Goal: Information Seeking & Learning: Learn about a topic

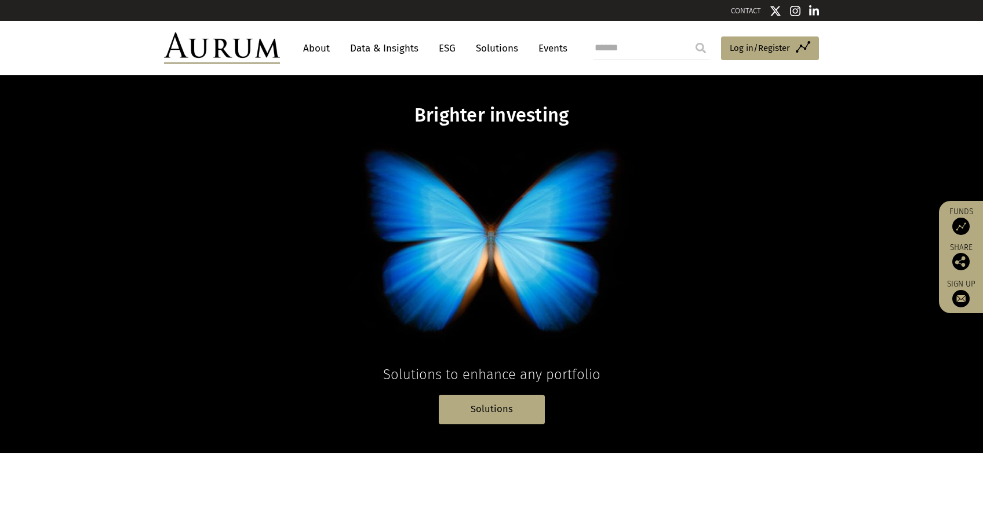
click at [430, 46] on ul "About Data & Insights ESG Solutions Events" at bounding box center [440, 48] width 287 height 21
click at [439, 49] on link "ESG" at bounding box center [447, 48] width 28 height 21
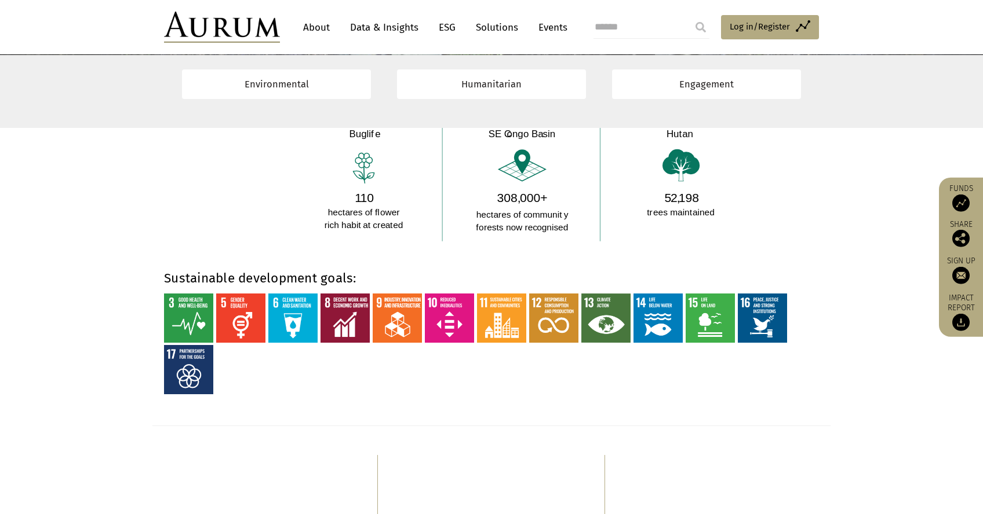
scroll to position [863, 0]
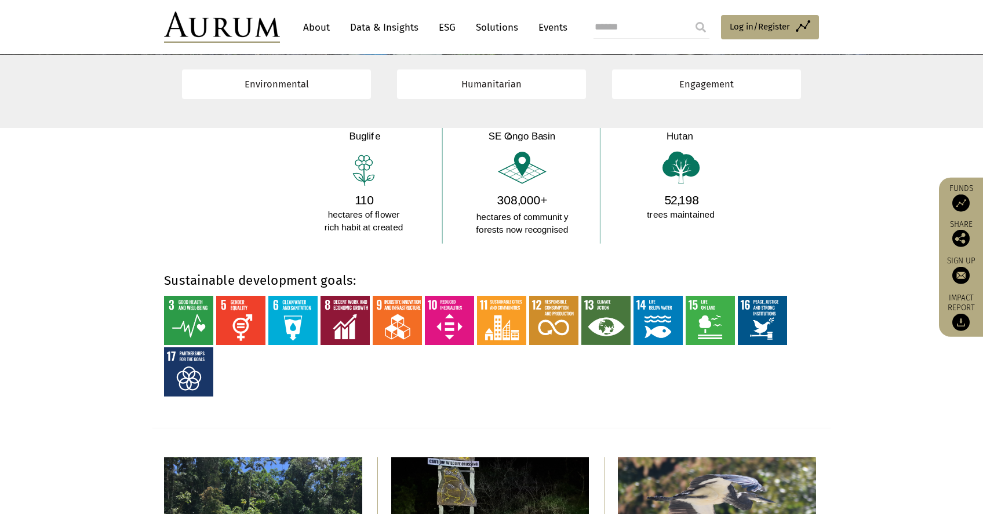
click at [222, 271] on section "Sustainable development goals:" at bounding box center [491, 336] width 983 height 185
click at [227, 273] on strong "Sustainable development goals:" at bounding box center [260, 281] width 192 height 16
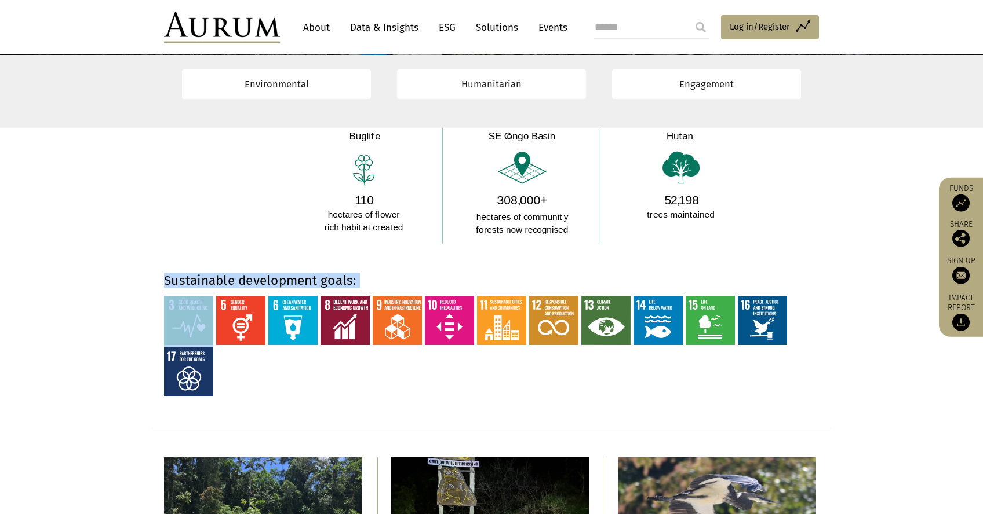
click at [227, 273] on strong "Sustainable development goals:" at bounding box center [260, 281] width 192 height 16
copy div "Sustainable development goals:"
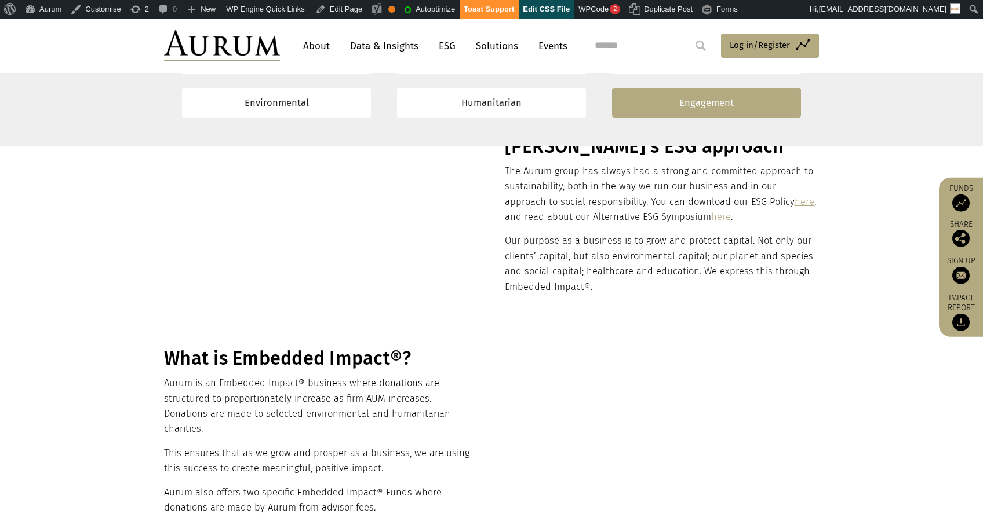
scroll to position [215, 0]
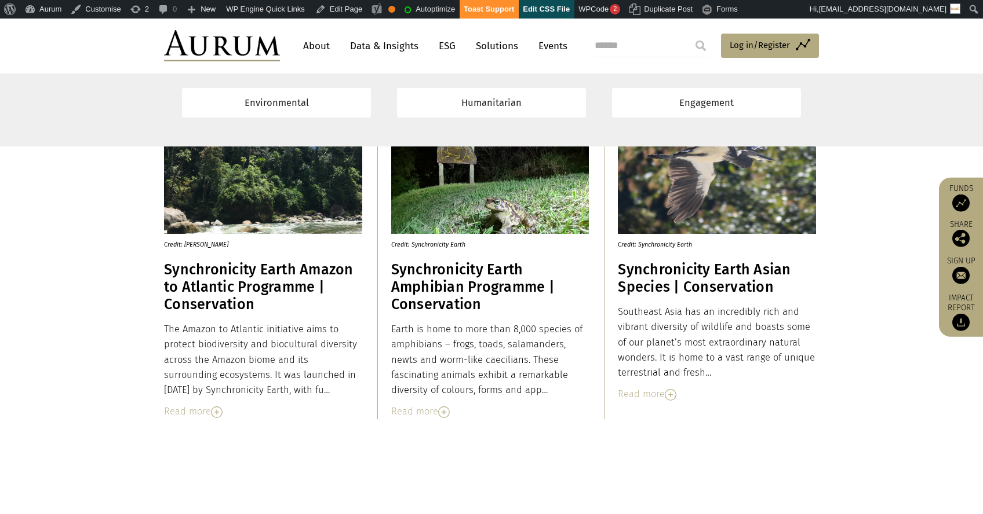
scroll to position [1226, 0]
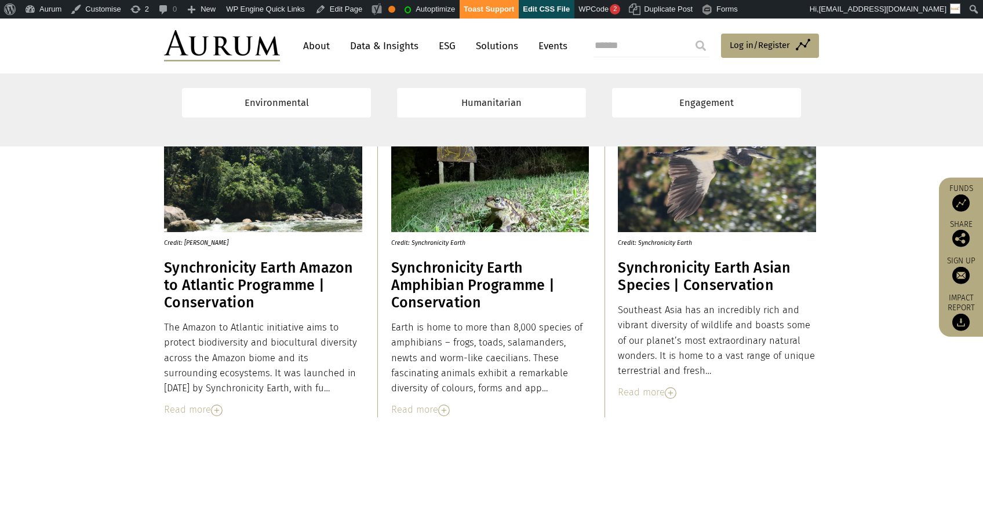
click at [199, 246] on p "Credit: [PERSON_NAME]" at bounding box center [258, 240] width 188 height 16
click at [200, 246] on p "Credit: [PERSON_NAME]" at bounding box center [258, 240] width 188 height 16
copy div "Credit: [PERSON_NAME]"
click at [181, 280] on h3 "Synchronicity Earth Amazon to Atlantic Programme | Conservation" at bounding box center [263, 286] width 198 height 52
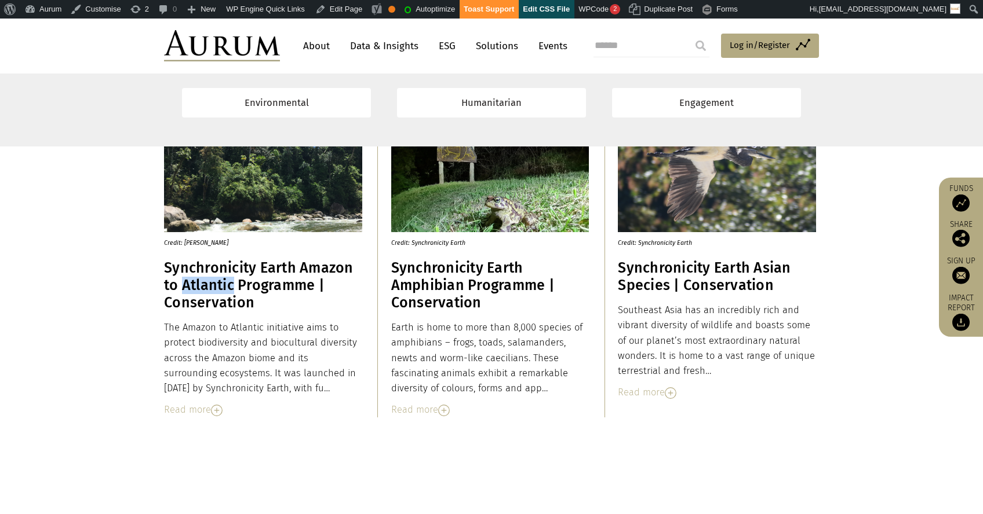
click at [181, 280] on h3 "Synchronicity Earth Amazon to Atlantic Programme | Conservation" at bounding box center [263, 286] width 198 height 52
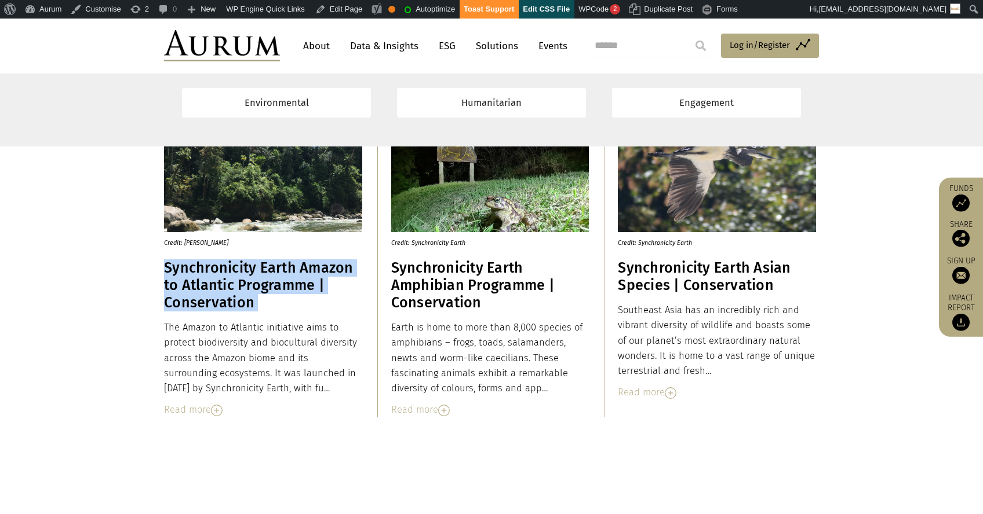
click at [181, 280] on h3 "Synchronicity Earth Amazon to Atlantic Programme | Conservation" at bounding box center [263, 286] width 198 height 52
copy div "Synchronicity Earth Amazon to Atlantic Programme | Conservation"
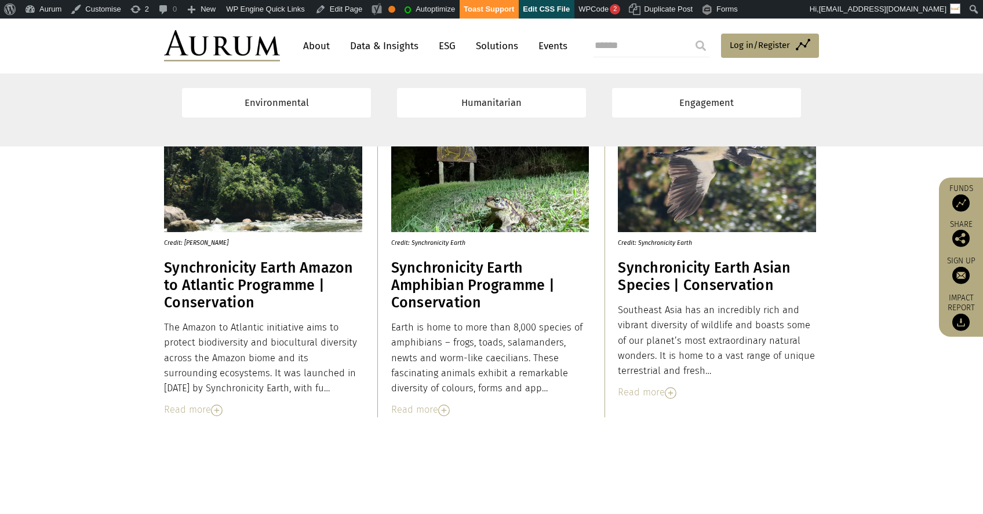
click at [198, 411] on div "Read more" at bounding box center [263, 410] width 198 height 15
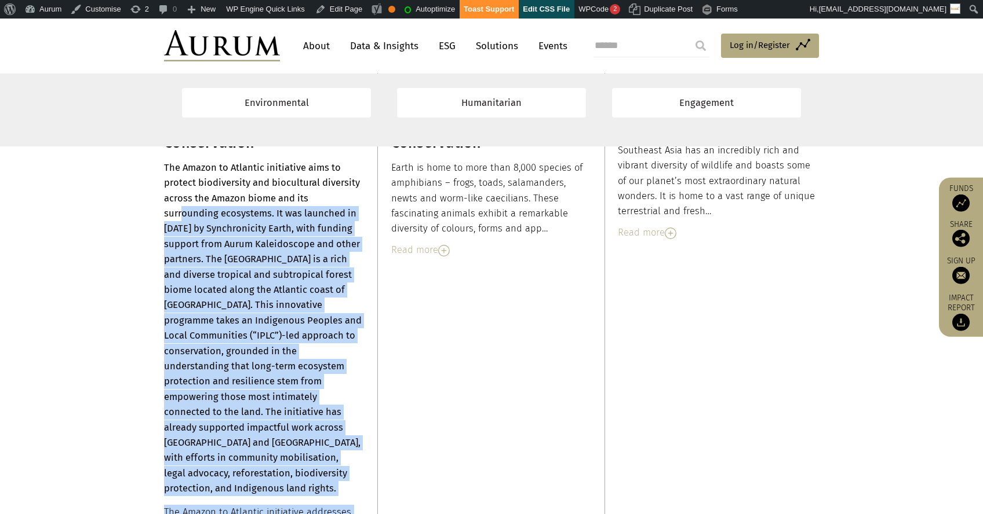
scroll to position [1336, 0]
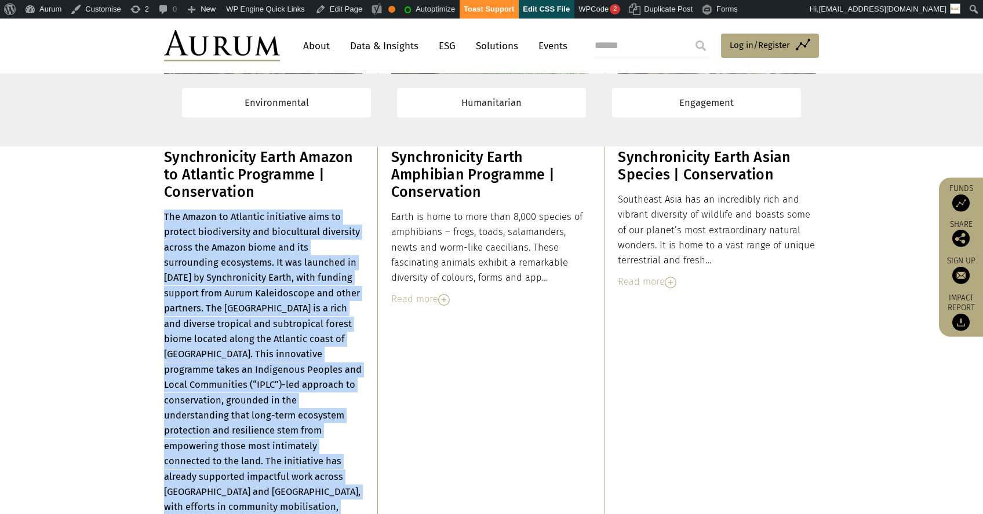
drag, startPoint x: 227, startPoint y: 234, endPoint x: 167, endPoint y: 210, distance: 64.8
copy div "The Amazon to Atlantic initiative aims to protect biodiversity and biocultural …"
click at [352, 5] on link "Edit Page" at bounding box center [339, 9] width 56 height 19
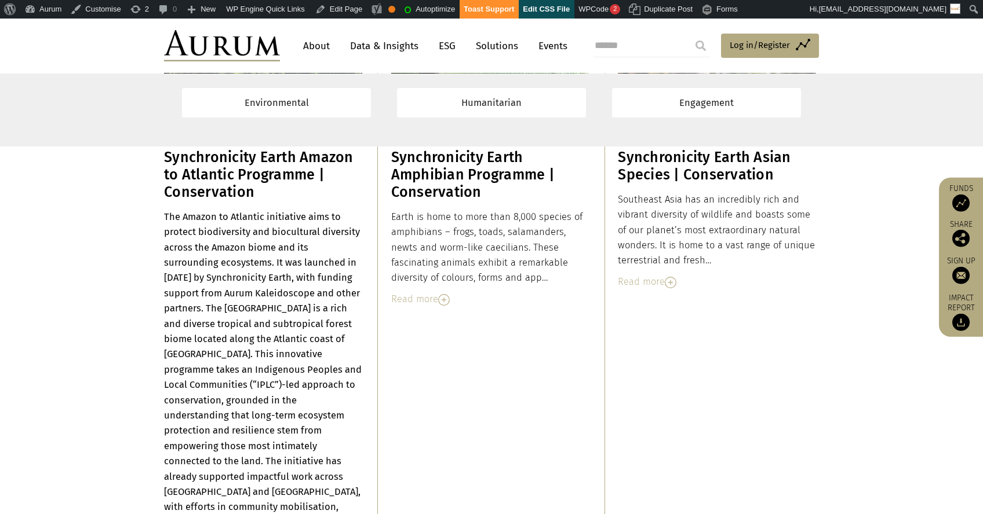
click at [200, 169] on h3 "Synchronicity Earth Amazon to Atlantic Programme | Conservation" at bounding box center [263, 175] width 198 height 52
click at [200, 168] on h3 "Synchronicity Earth Amazon to Atlantic Programme | Conservation" at bounding box center [263, 175] width 198 height 52
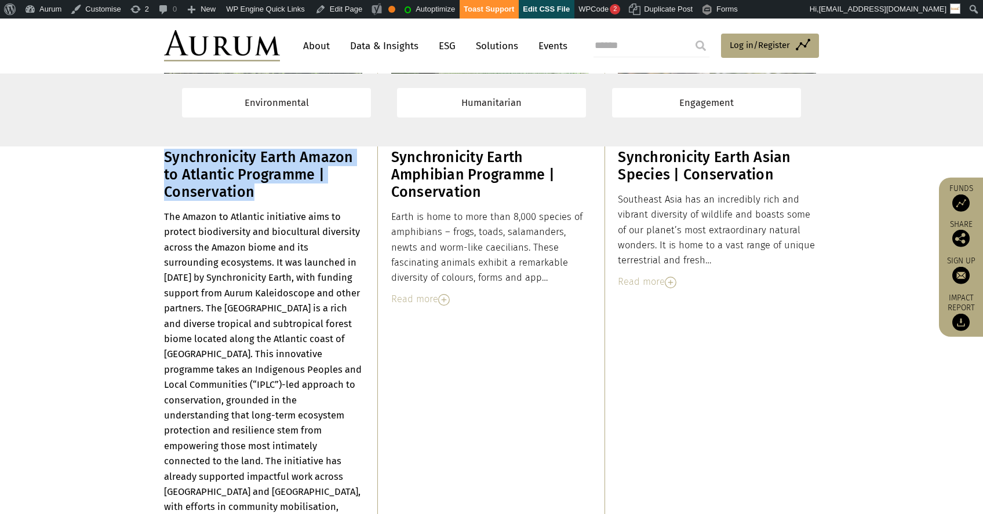
click at [200, 168] on h3 "Synchronicity Earth Amazon to Atlantic Programme | Conservation" at bounding box center [263, 175] width 198 height 52
copy div "Synchronicity Earth Amazon to Atlantic Programme | Conservation The Amazon to A…"
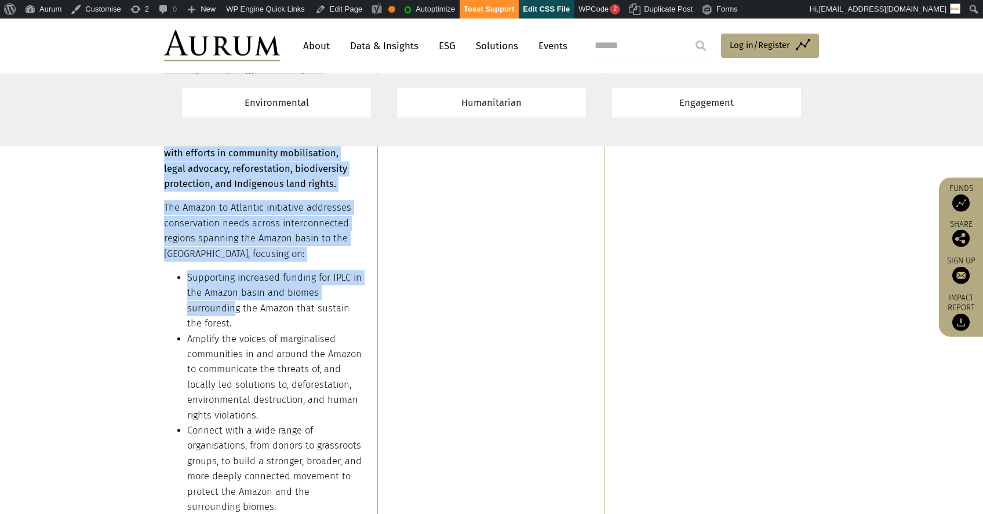
drag, startPoint x: 163, startPoint y: 213, endPoint x: 233, endPoint y: 294, distance: 107.6
click at [233, 297] on div "Credit: Alexis Grefa Synchronicity Earth Amazon to Atlantic Programme | Conserv…" at bounding box center [491, 86] width 678 height 875
click at [232, 288] on li "Supporting increased funding for IPLC in the Amazon basin and biomes surroundin…" at bounding box center [274, 301] width 175 height 61
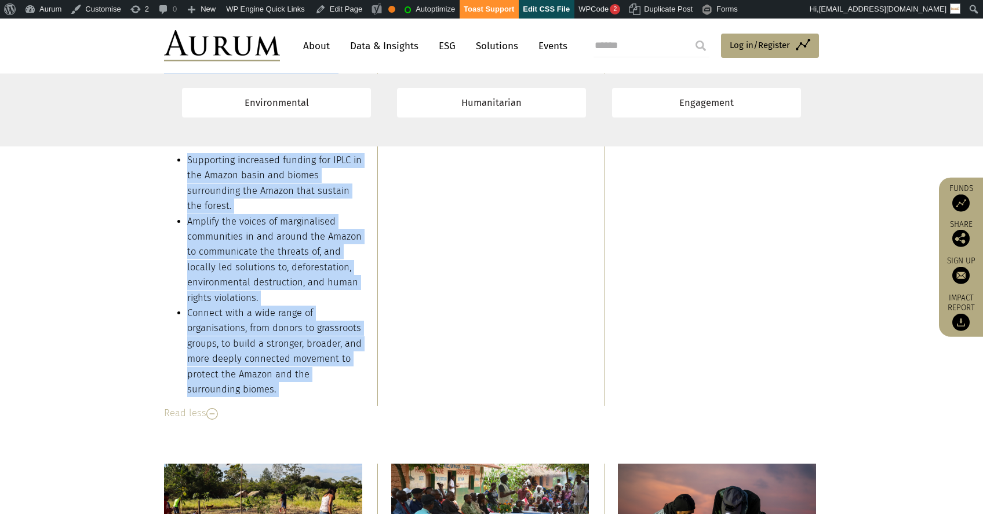
scroll to position [1820, 0]
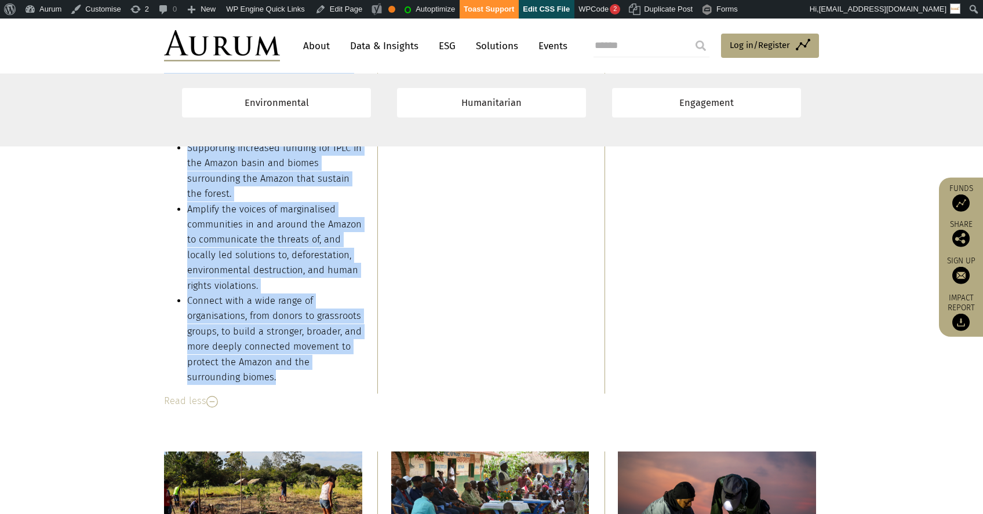
drag, startPoint x: 166, startPoint y: 316, endPoint x: 253, endPoint y: 360, distance: 97.7
click at [253, 360] on div "The Amazon to Atlantic initiative aims to protect biodiversity and biocultural …" at bounding box center [263, 55] width 198 height 659
copy div "The Amazon to Atlantic initiative aims to protect biodiversity and biocultural …"
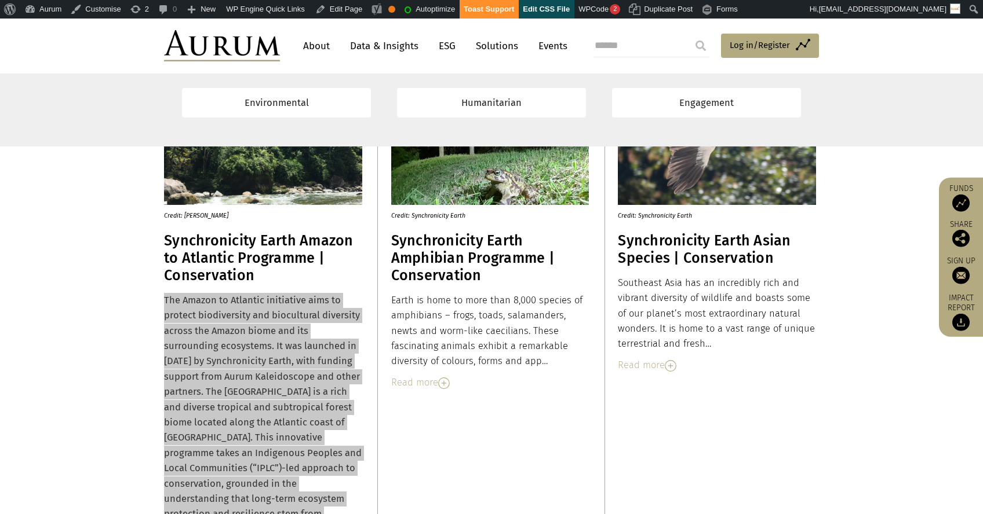
scroll to position [1241, 0]
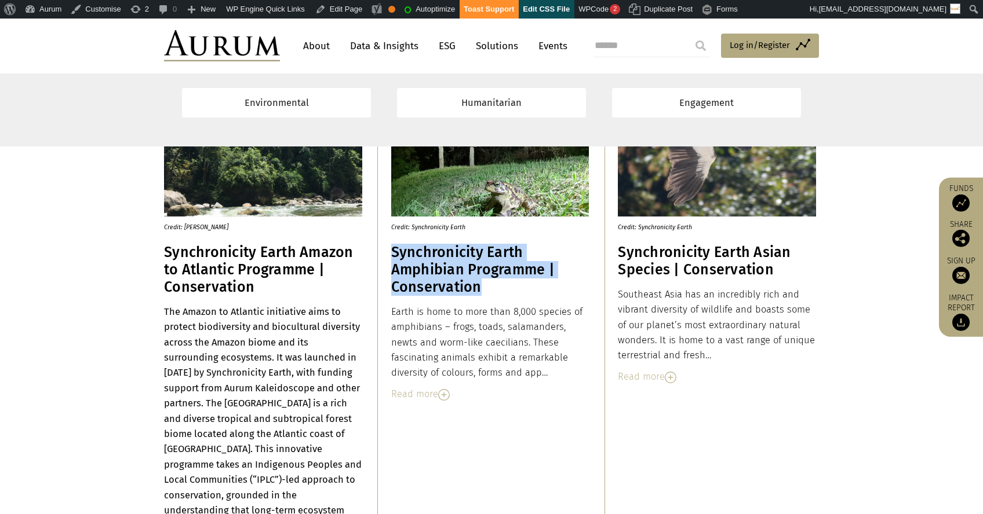
drag, startPoint x: 395, startPoint y: 250, endPoint x: 495, endPoint y: 287, distance: 107.1
click at [495, 287] on h3 "Synchronicity Earth Amphibian Programme | Conservation" at bounding box center [490, 270] width 198 height 52
copy h3 "Synchronicity Earth Amphibian Programme | Conservation"
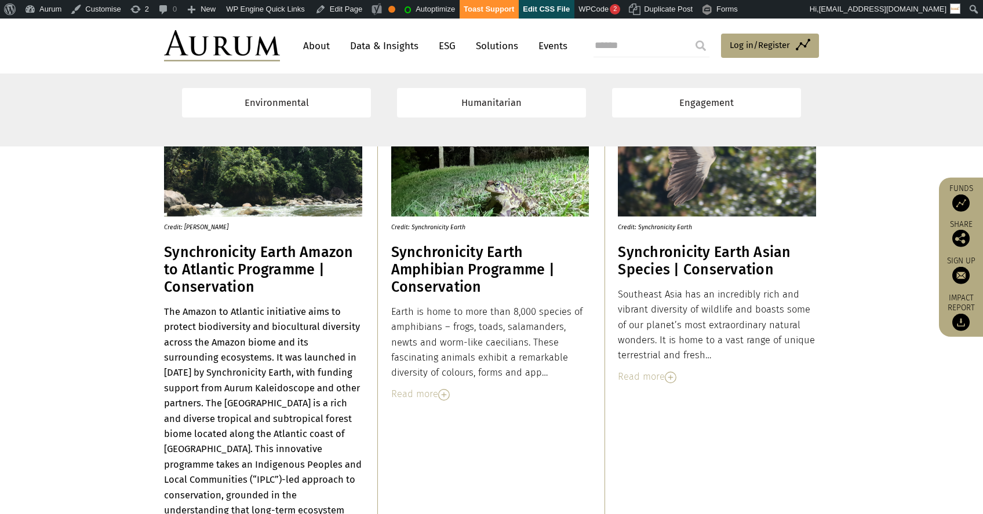
click at [425, 399] on div "Read more" at bounding box center [490, 394] width 198 height 15
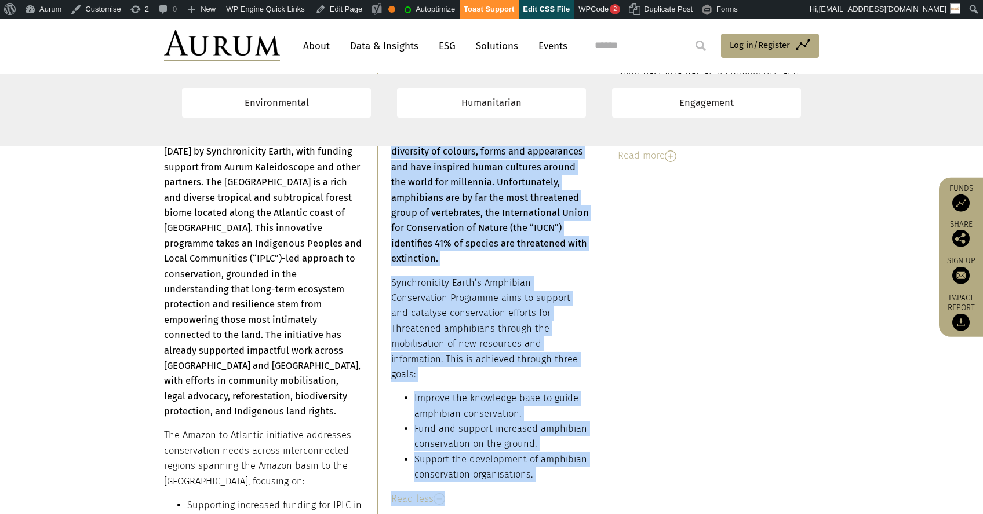
scroll to position [1610, 0]
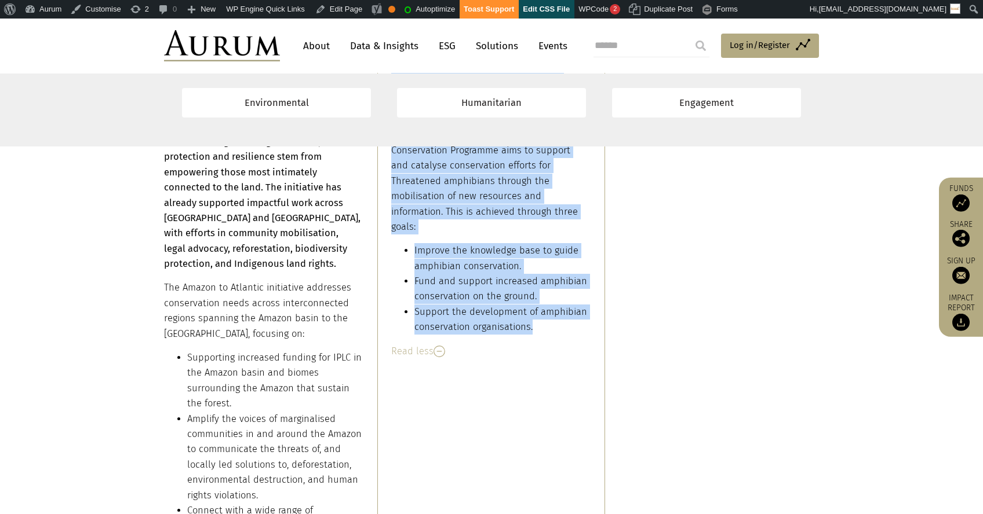
drag, startPoint x: 391, startPoint y: 311, endPoint x: 535, endPoint y: 308, distance: 144.3
click at [535, 308] on div "Earth is home to more than 8,000 species of amphibians – frogs, toads, salamand…" at bounding box center [490, 136] width 198 height 400
copy div "Earth is home to more than 8,000 species of amphibians – frogs, toads, salamand…"
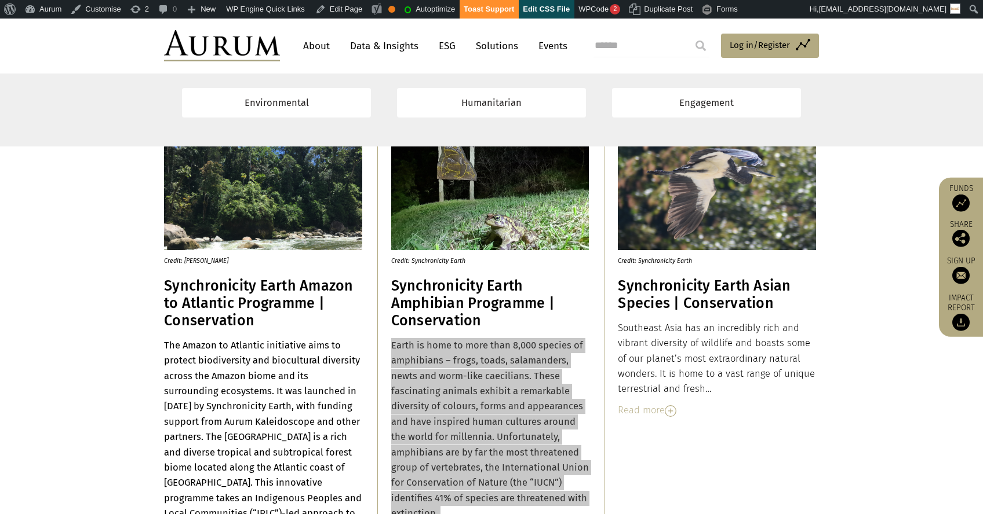
scroll to position [1137, 0]
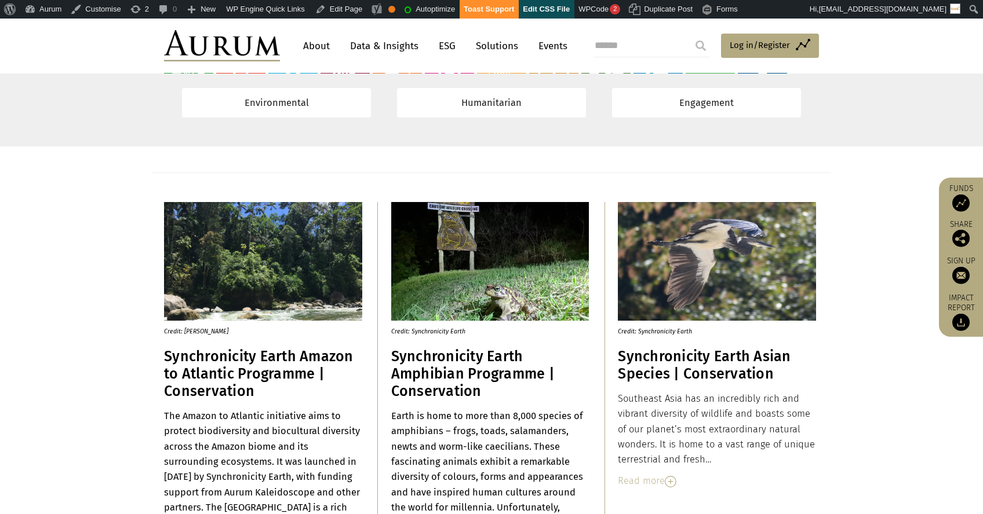
click at [653, 484] on div "Read more" at bounding box center [717, 481] width 198 height 15
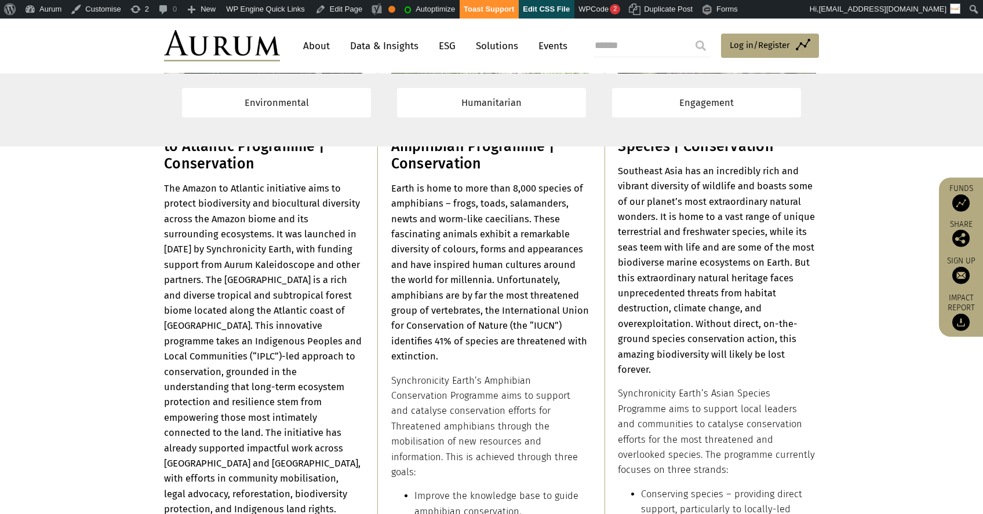
drag, startPoint x: 616, startPoint y: 356, endPoint x: 663, endPoint y: 348, distance: 47.0
click at [668, 366] on div "Credit: Synchronicity Earth Synchronicity Earth Asian Species | Conservation So…" at bounding box center [717, 412] width 198 height 875
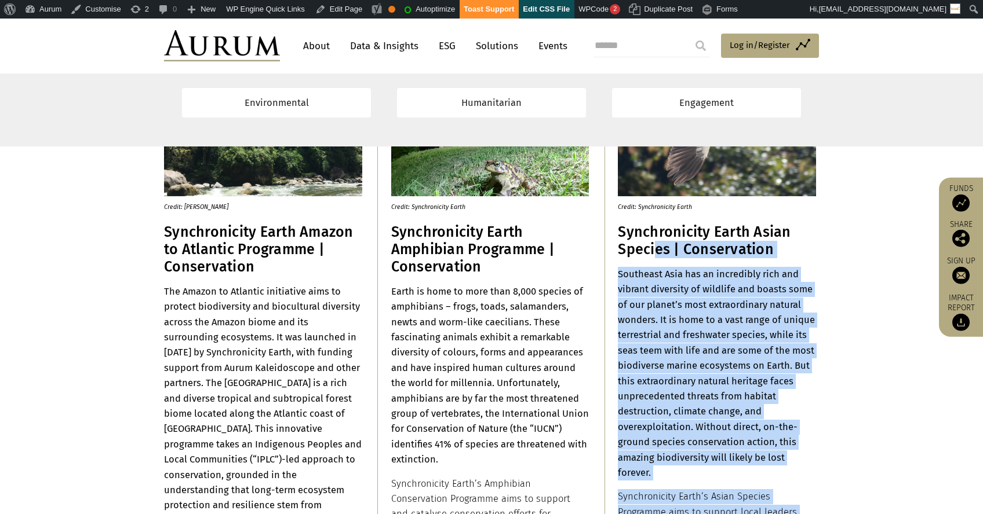
scroll to position [1261, 0]
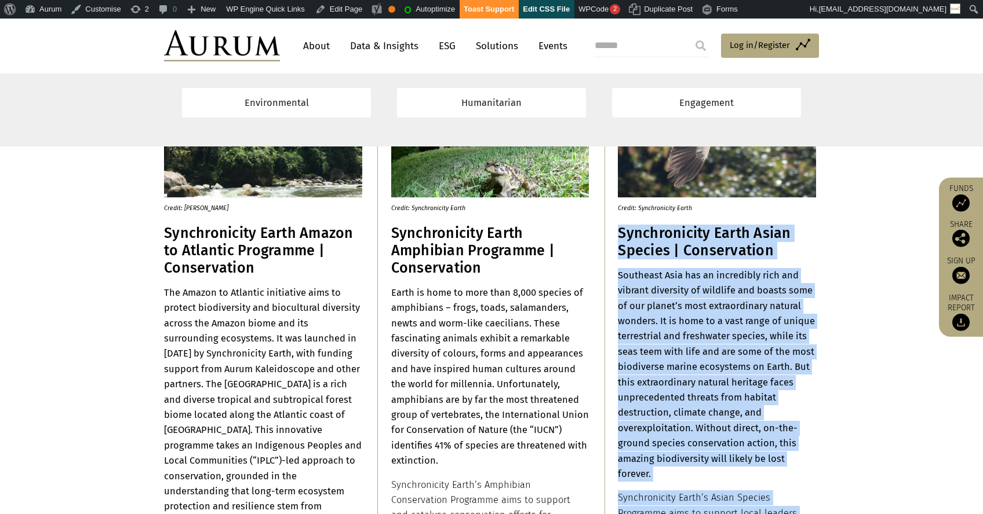
drag, startPoint x: 757, startPoint y: 332, endPoint x: 618, endPoint y: 230, distance: 172.4
click at [618, 230] on div "Credit: Synchronicity Earth Synchronicity Earth Asian Species | Conservation So…" at bounding box center [717, 516] width 198 height 875
copy div "Synchronicity Earth Asian Species | Conservation Southeast Asia has an incredib…"
click at [754, 247] on h3 "Synchronicity Earth Asian Species | Conservation" at bounding box center [717, 242] width 198 height 35
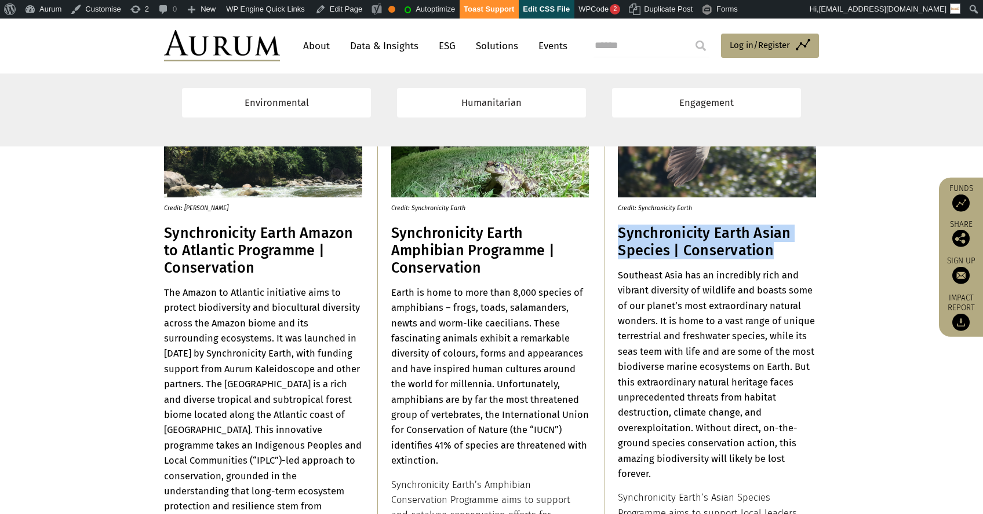
drag, startPoint x: 780, startPoint y: 249, endPoint x: 619, endPoint y: 232, distance: 161.4
click at [619, 232] on h3 "Synchronicity Earth Asian Species | Conservation" at bounding box center [717, 242] width 198 height 35
copy h3 "Synchronicity Earth Asian Species | Conservation"
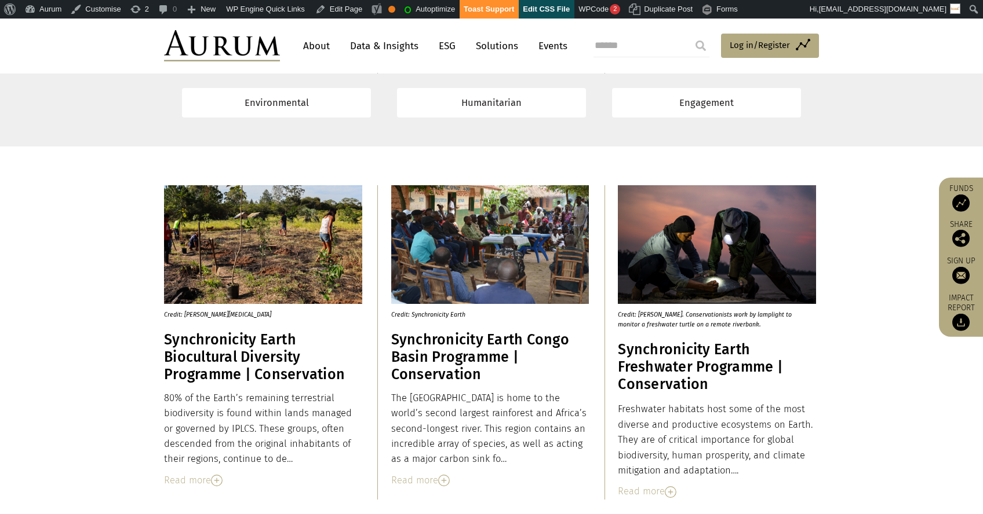
scroll to position [2088, 0]
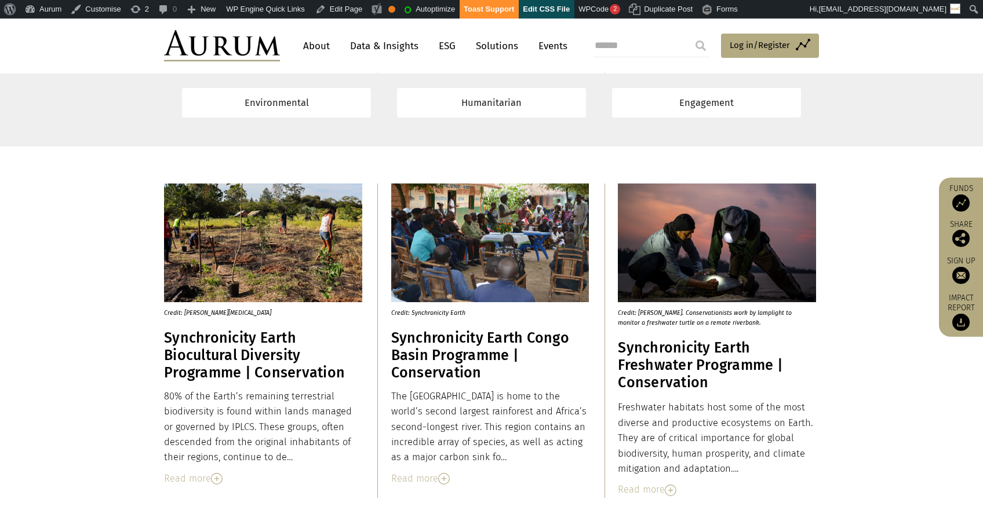
click at [188, 343] on h3 "Synchronicity Earth Biocultural Diversity Programme | Conservation" at bounding box center [263, 356] width 198 height 52
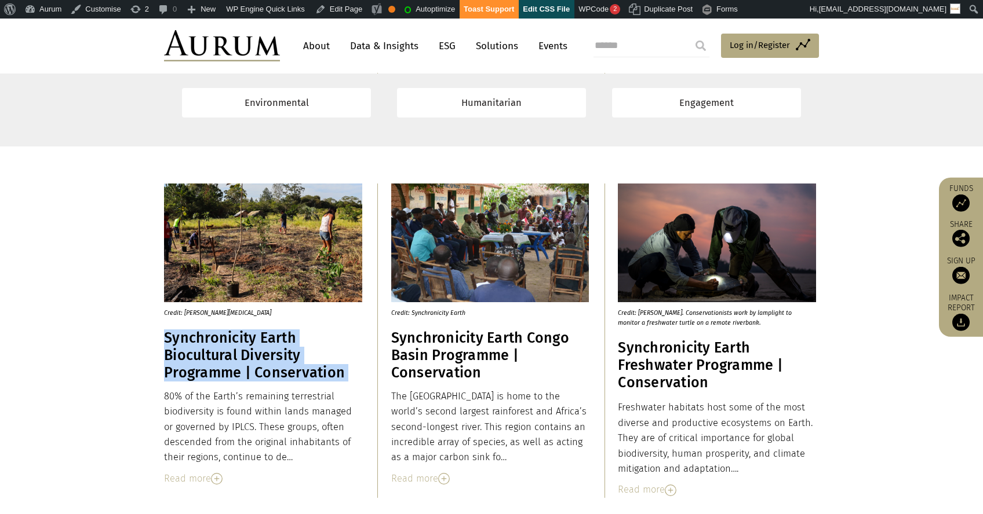
click at [188, 343] on h3 "Synchronicity Earth Biocultural Diversity Programme | Conservation" at bounding box center [263, 356] width 198 height 52
copy div "Synchronicity Earth Biocultural Diversity Programme | Conservation"
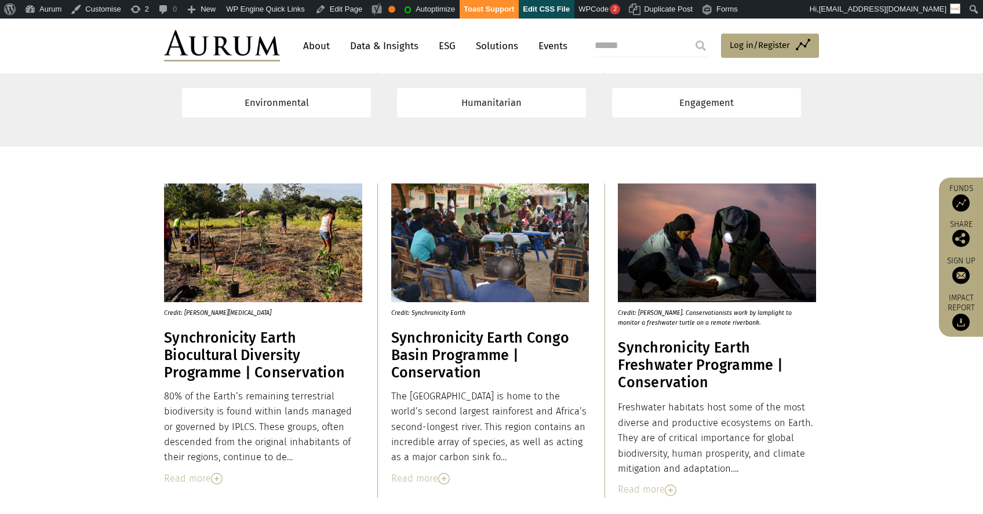
click at [187, 480] on div "Read more" at bounding box center [263, 479] width 198 height 15
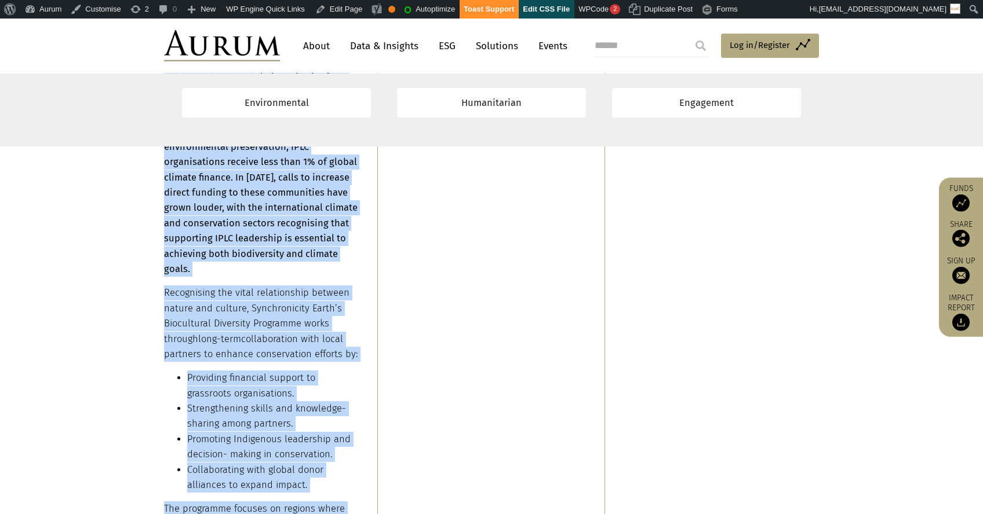
scroll to position [2734, 0]
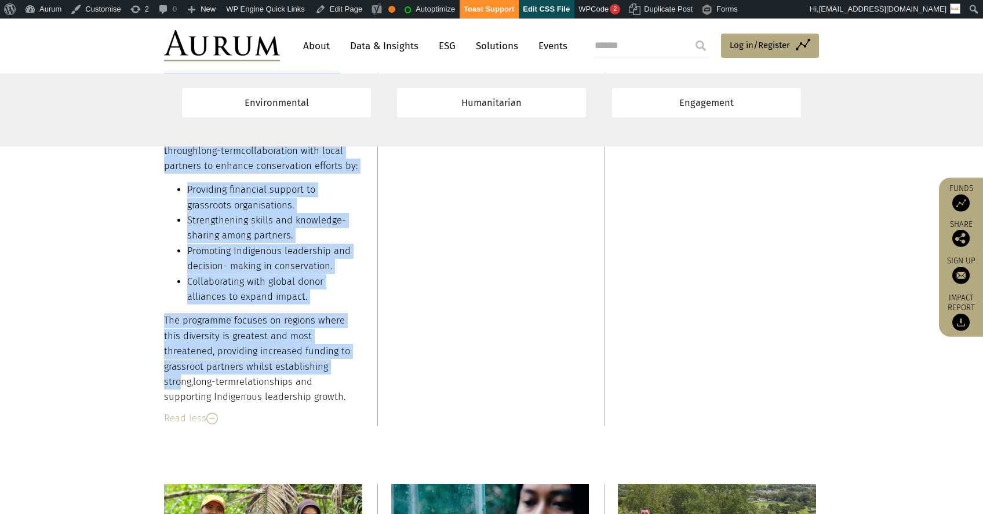
drag, startPoint x: 165, startPoint y: 165, endPoint x: 297, endPoint y: 393, distance: 263.7
click at [297, 393] on div "80% of the Earth’s remaining terrestrial biodiversity is found within lands man…" at bounding box center [263, 75] width 198 height 662
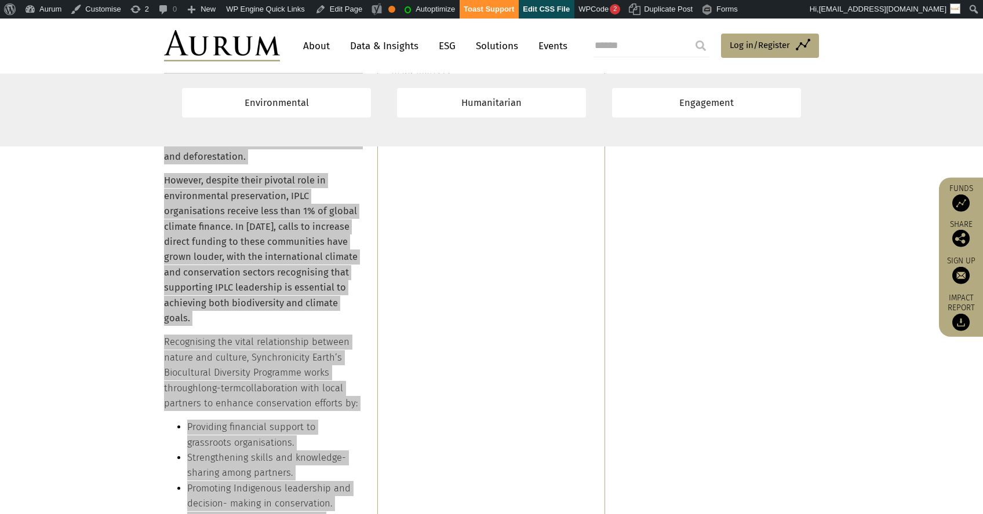
scroll to position [2119, 0]
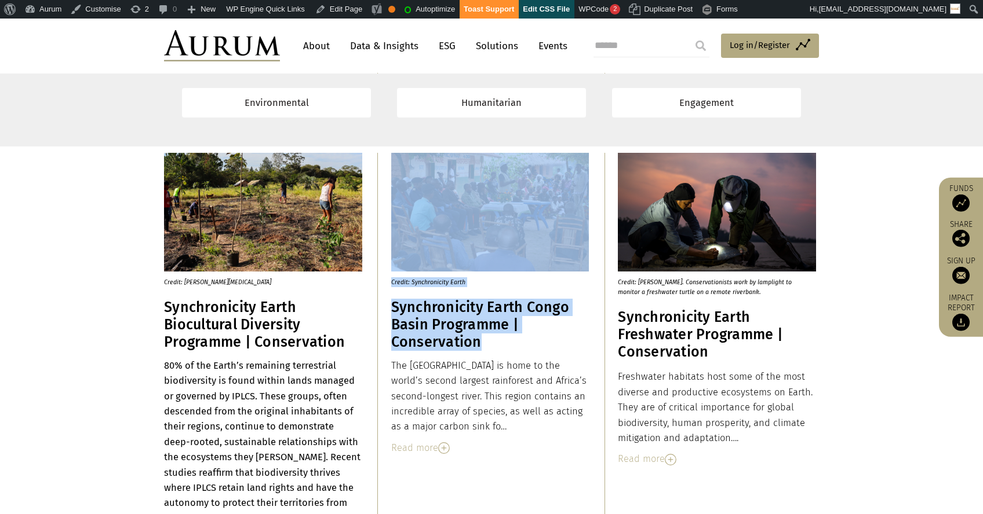
drag, startPoint x: 389, startPoint y: 306, endPoint x: 484, endPoint y: 342, distance: 101.6
click at [485, 345] on img at bounding box center [486, 349] width 14 height 14
click at [401, 320] on h3 "Synchronicity Earth Congo Basin Programme | Conservation" at bounding box center [490, 325] width 198 height 52
drag, startPoint x: 388, startPoint y: 311, endPoint x: 485, endPoint y: 351, distance: 104.9
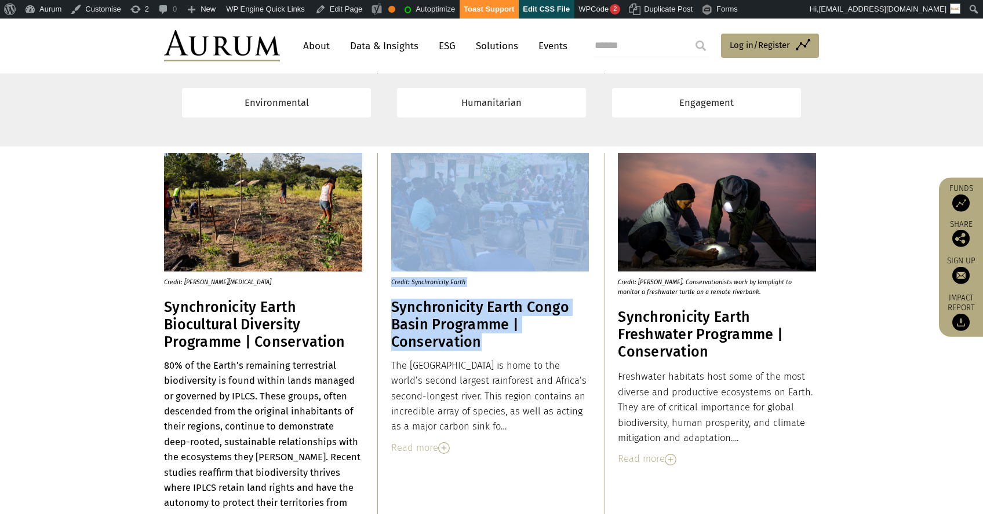
drag, startPoint x: 501, startPoint y: 349, endPoint x: 485, endPoint y: 347, distance: 15.8
click at [499, 349] on h3 "Synchronicity Earth Congo Basin Programme | Conservation" at bounding box center [490, 325] width 198 height 52
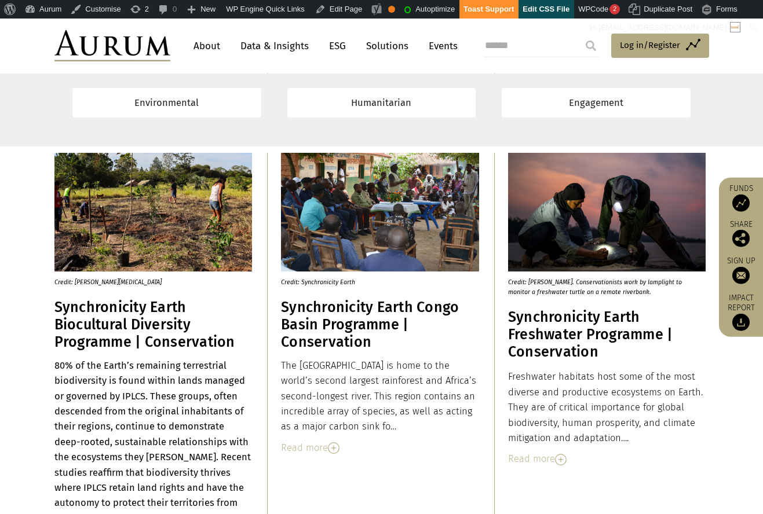
click at [410, 335] on h3 "Synchronicity Earth Congo Basin Programme | Conservation" at bounding box center [380, 325] width 198 height 52
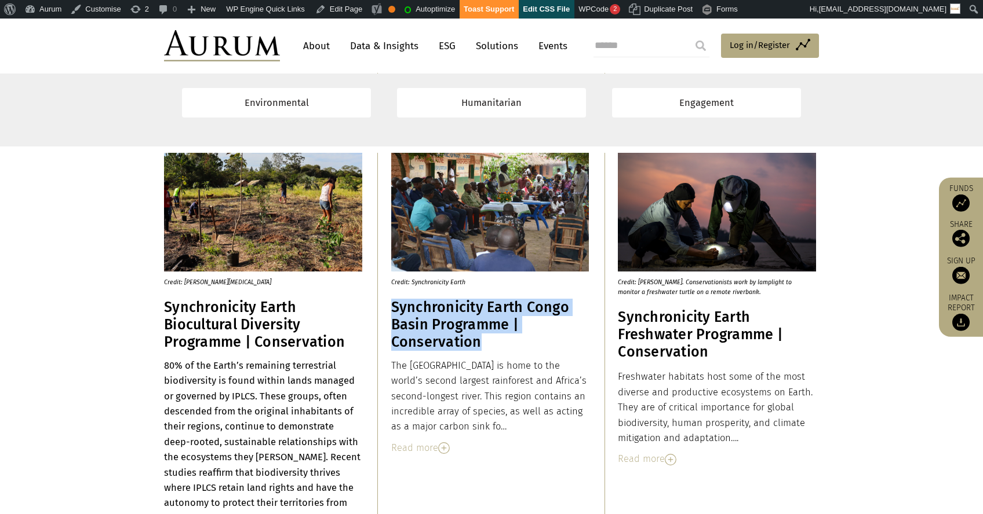
drag, startPoint x: 480, startPoint y: 339, endPoint x: 393, endPoint y: 314, distance: 90.6
click at [393, 314] on h3 "Synchronicity Earth Congo Basin Programme | Conservation" at bounding box center [490, 325] width 198 height 52
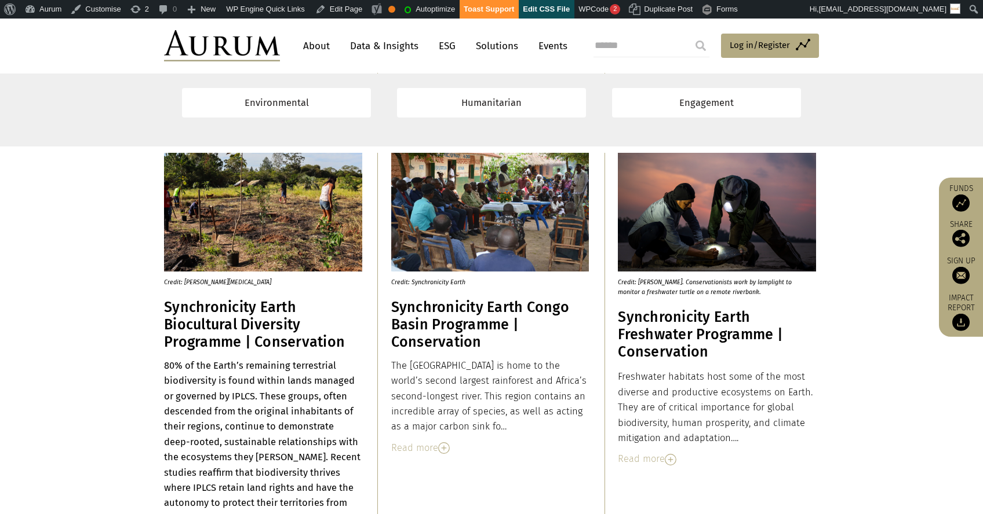
click at [415, 441] on div "Read more" at bounding box center [490, 448] width 198 height 15
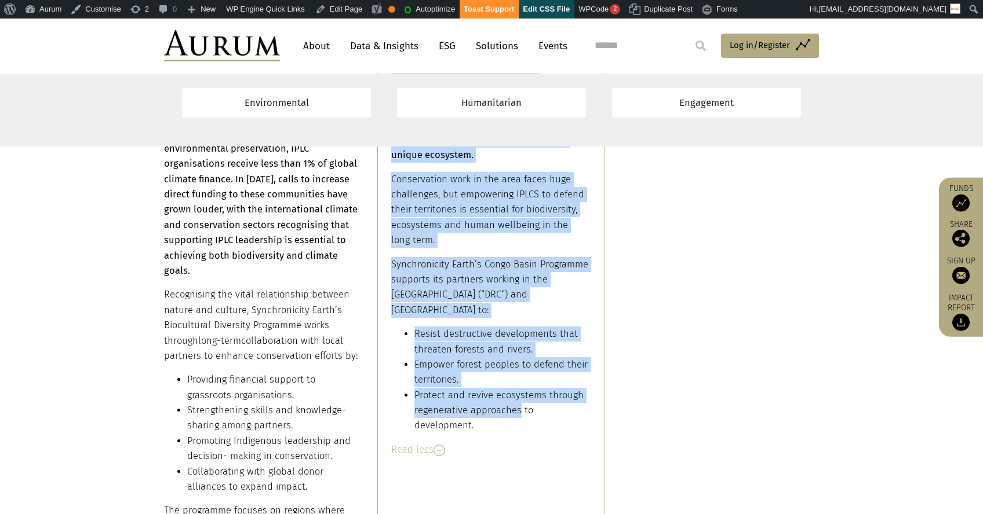
scroll to position [2660, 0]
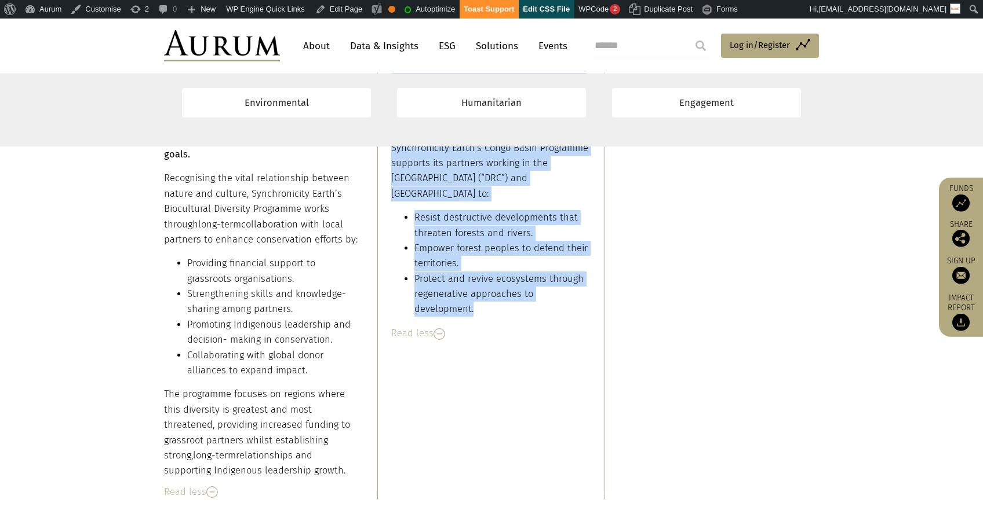
drag, startPoint x: 390, startPoint y: 364, endPoint x: 480, endPoint y: 291, distance: 116.1
click at [480, 291] on div "The Congo Basin is home to the world’s second largest rainforest and Africa’s s…" at bounding box center [490, 68] width 198 height 500
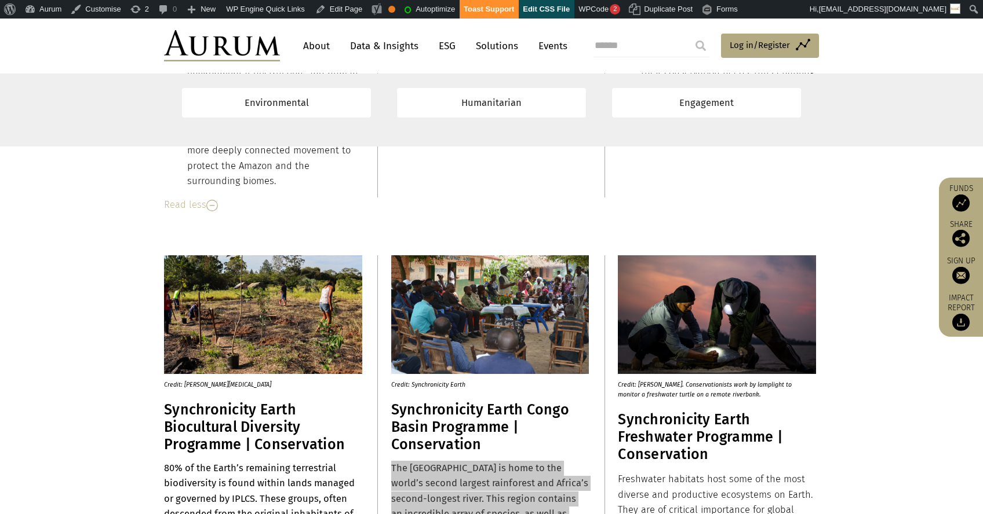
scroll to position [2124, 0]
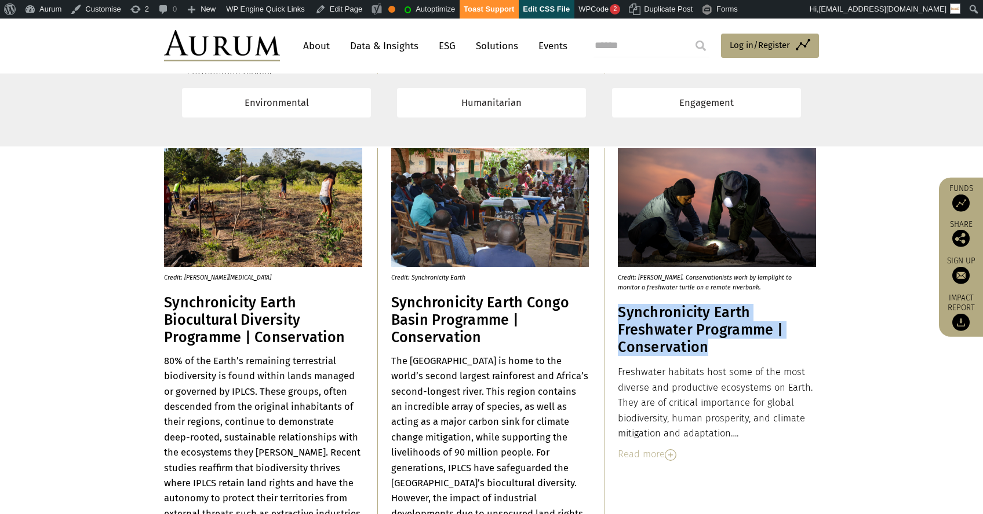
drag, startPoint x: 617, startPoint y: 311, endPoint x: 714, endPoint y: 348, distance: 103.4
click at [714, 348] on h3 "Synchronicity Earth Freshwater Programme | Conservation" at bounding box center [717, 330] width 198 height 52
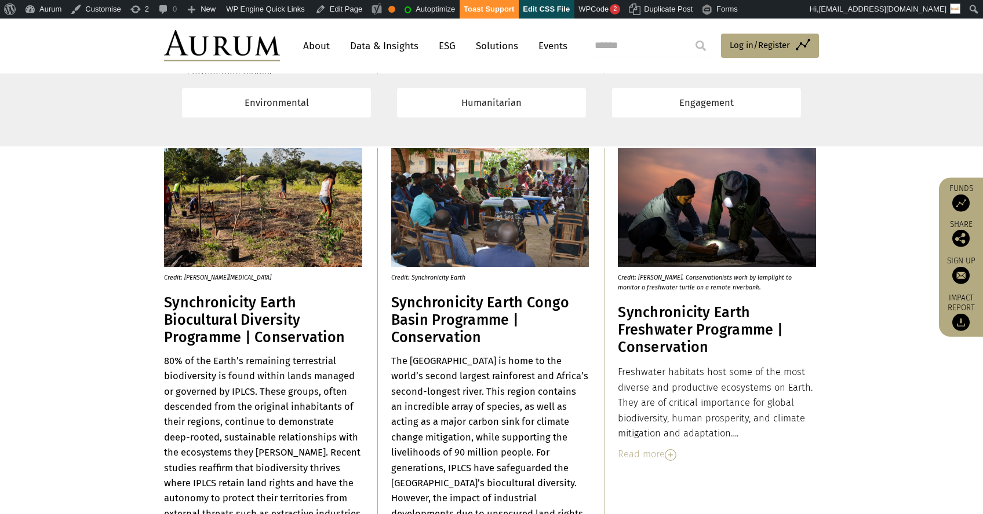
click at [636, 459] on div "Read more" at bounding box center [717, 454] width 198 height 15
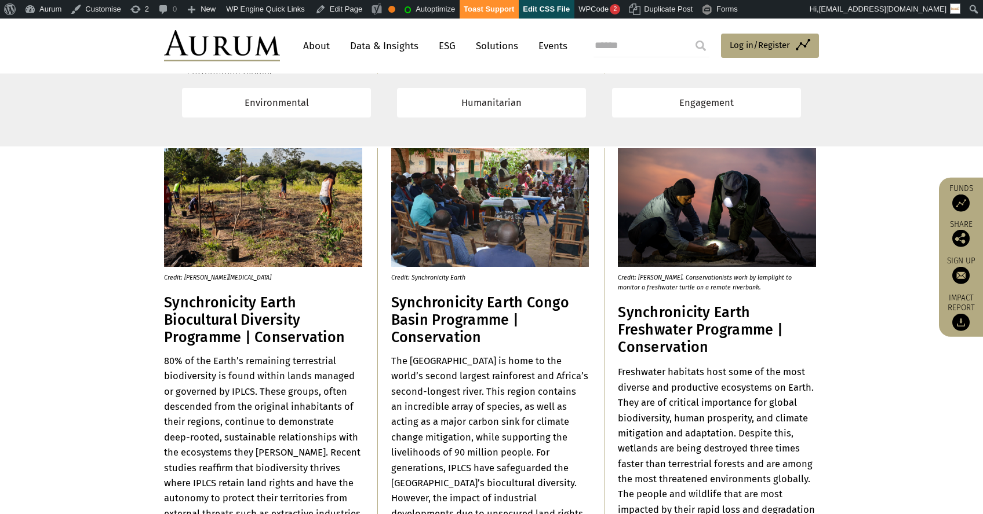
drag, startPoint x: 619, startPoint y: 377, endPoint x: 680, endPoint y: 405, distance: 66.6
click at [680, 406] on strong "Freshwater habitats host some of the most diverse and productive ecosystems on …" at bounding box center [716, 456] width 197 height 179
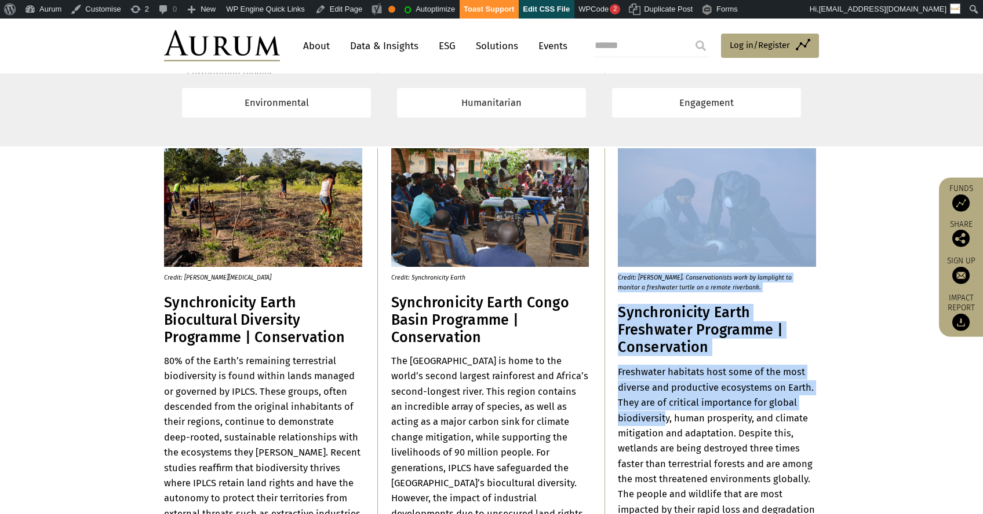
drag, startPoint x: 615, startPoint y: 374, endPoint x: 659, endPoint y: 401, distance: 51.3
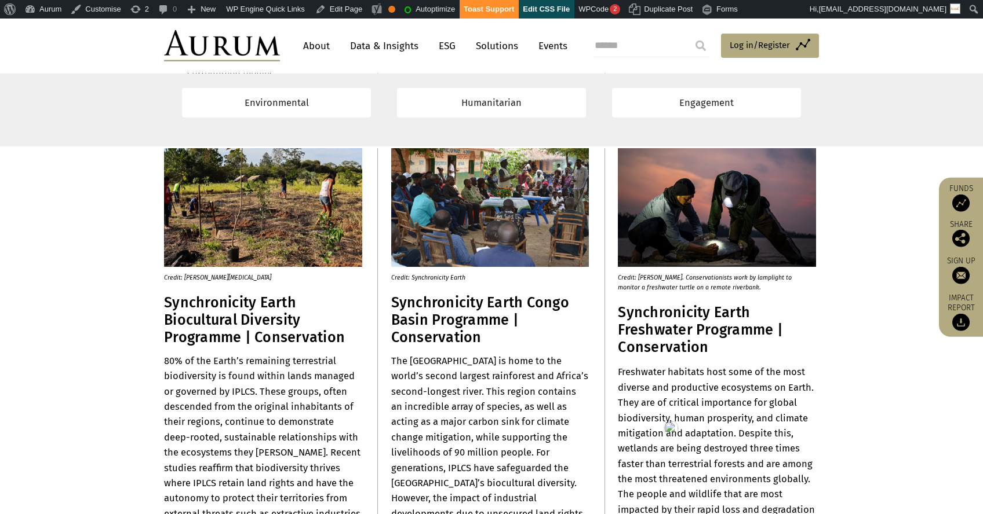
click at [640, 388] on strong "Freshwater habitats host some of the most diverse and productive ecosystems on …" at bounding box center [716, 456] width 197 height 179
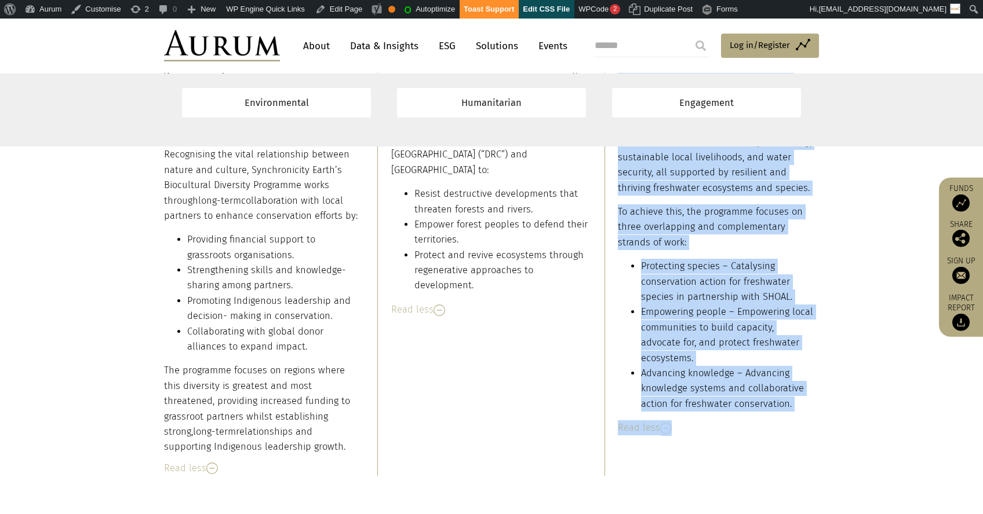
scroll to position [2763, 0]
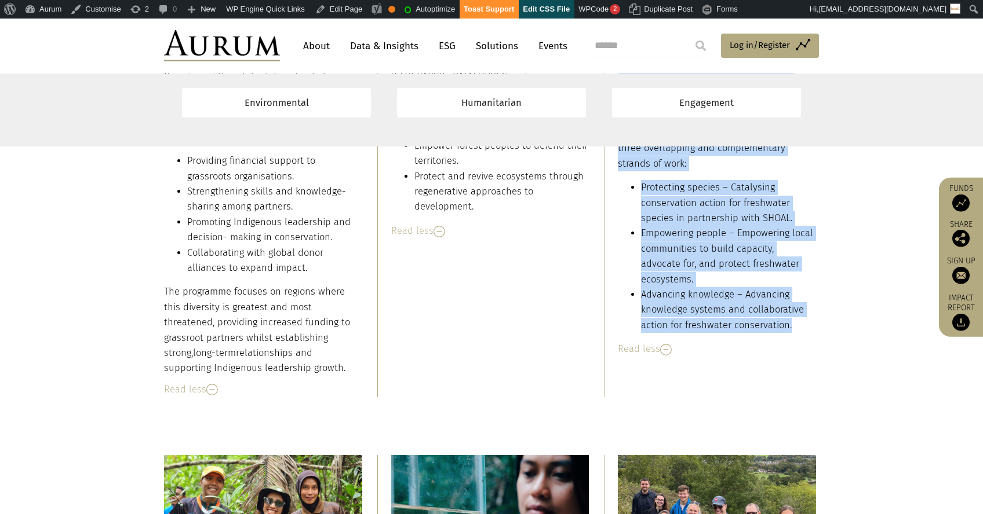
drag, startPoint x: 618, startPoint y: 371, endPoint x: 790, endPoint y: 301, distance: 186.0
click at [790, 301] on div "Freshwater habitats host some of the most diverse and productive ecosystems on …" at bounding box center [717, 29] width 198 height 607
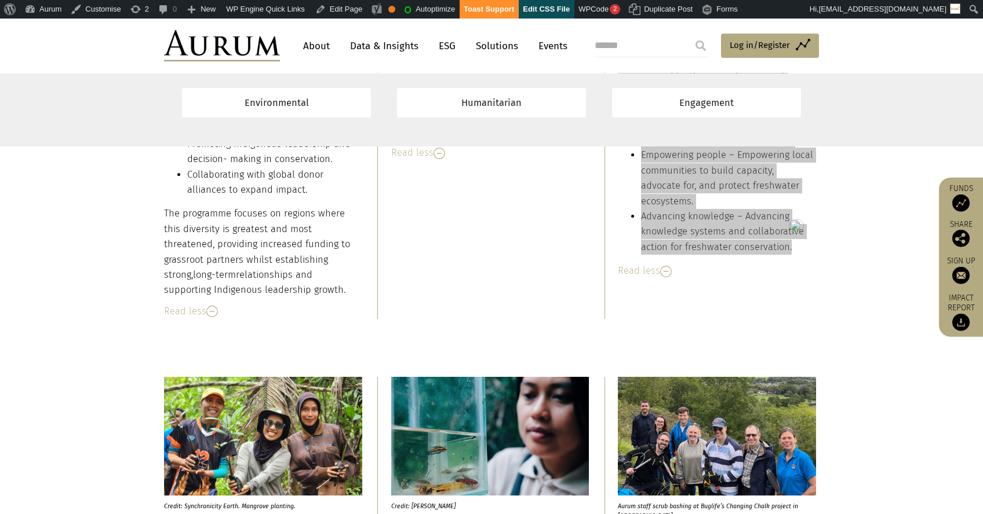
scroll to position [2950, 0]
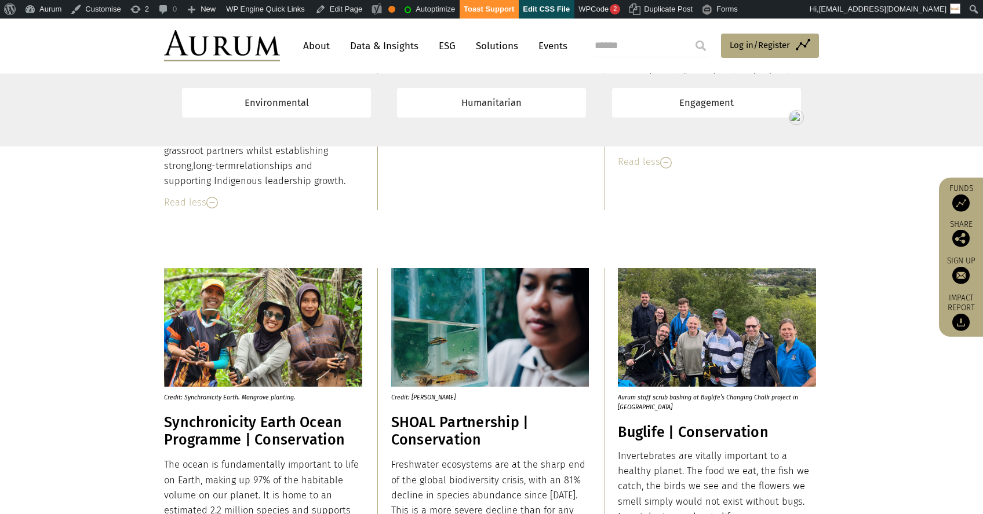
drag, startPoint x: 163, startPoint y: 419, endPoint x: 334, endPoint y: 436, distance: 171.2
click at [328, 434] on h3 "Synchronicity Earth Ocean Programme | Conservation" at bounding box center [263, 431] width 198 height 35
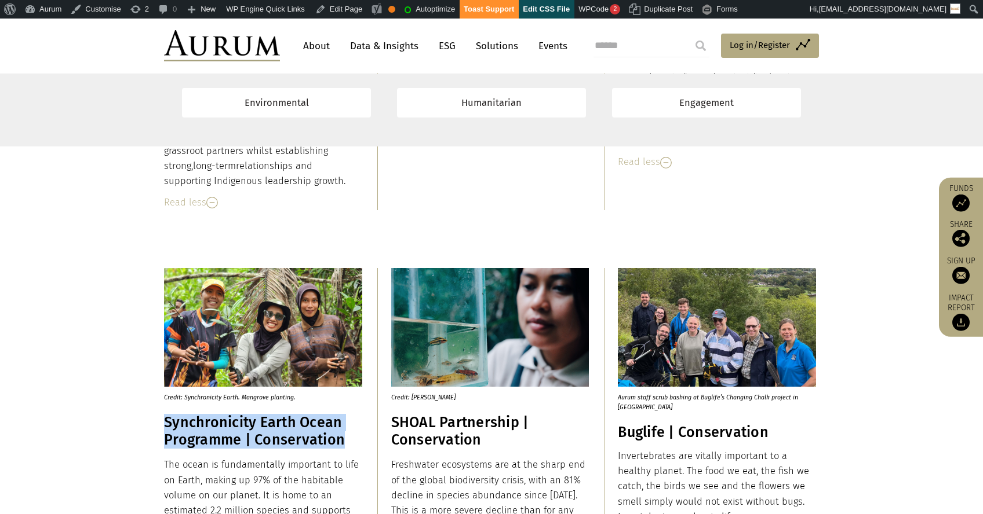
drag, startPoint x: 345, startPoint y: 441, endPoint x: 165, endPoint y: 425, distance: 180.9
click at [165, 425] on h3 "Synchronicity Earth Ocean Programme | Conservation" at bounding box center [263, 431] width 198 height 35
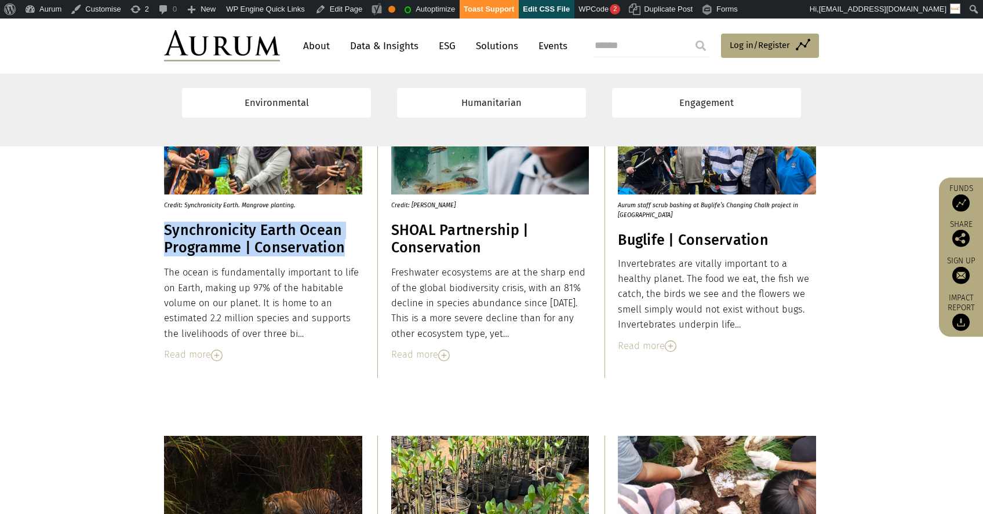
scroll to position [3315, 0]
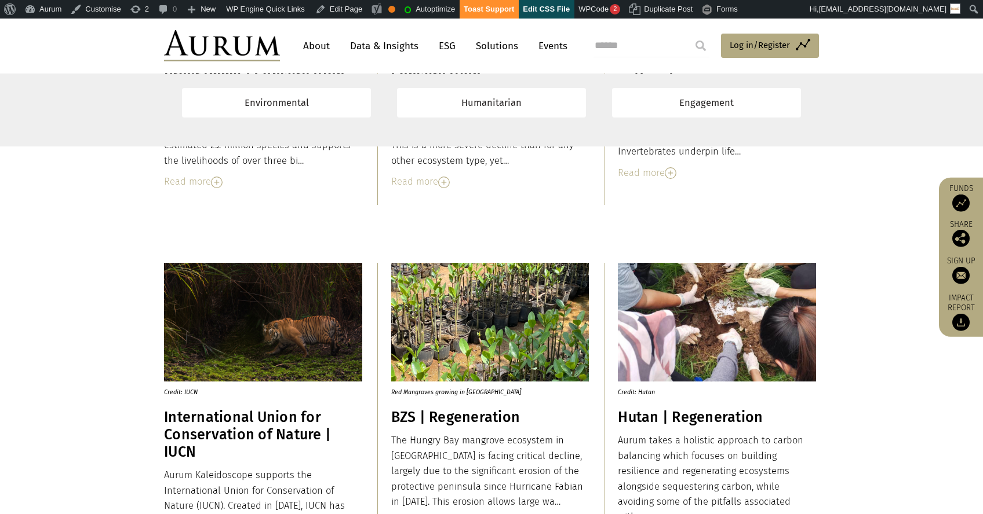
click at [187, 181] on div "Read more" at bounding box center [263, 181] width 198 height 15
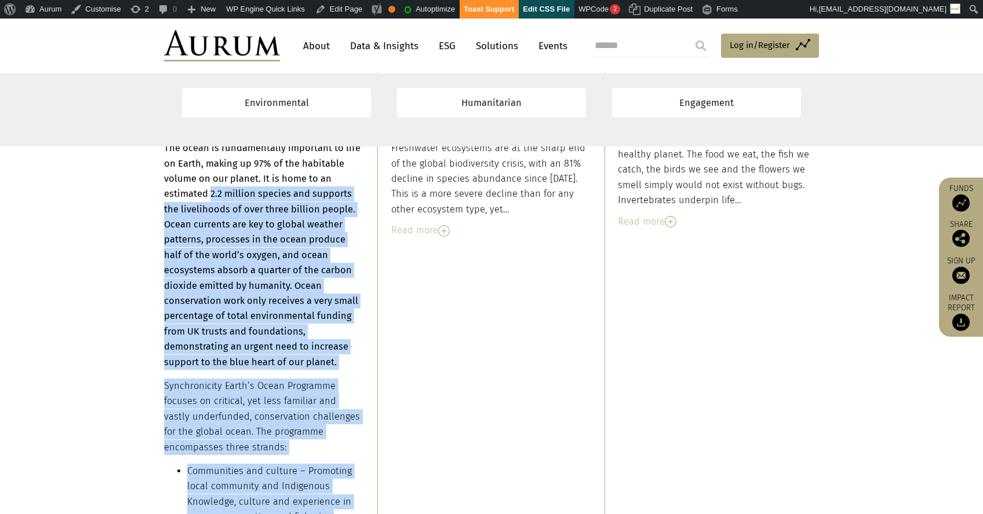
scroll to position [3165, 0]
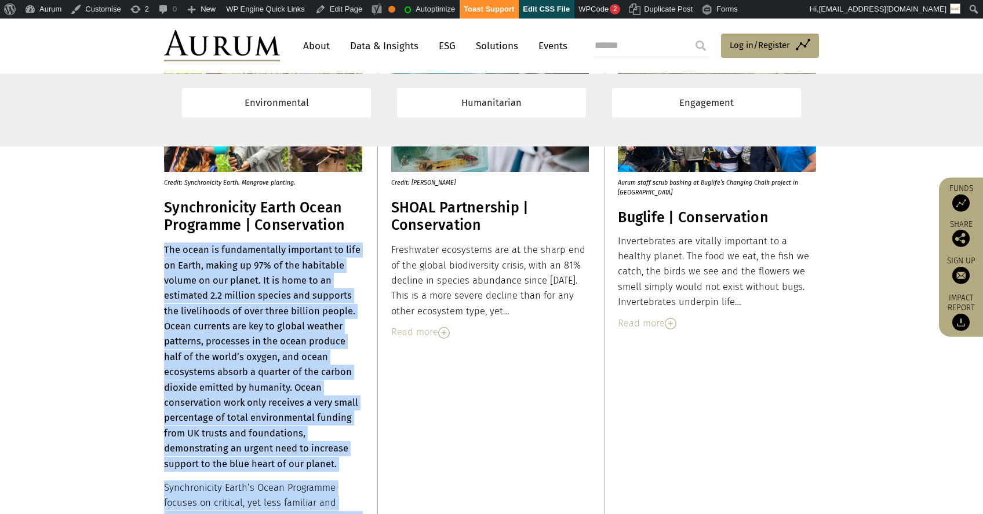
drag, startPoint x: 307, startPoint y: 306, endPoint x: 165, endPoint y: 251, distance: 152.2
click at [165, 251] on div "The ocean is fundamentally important to life on Earth, making up 97% of the hab…" at bounding box center [263, 504] width 198 height 522
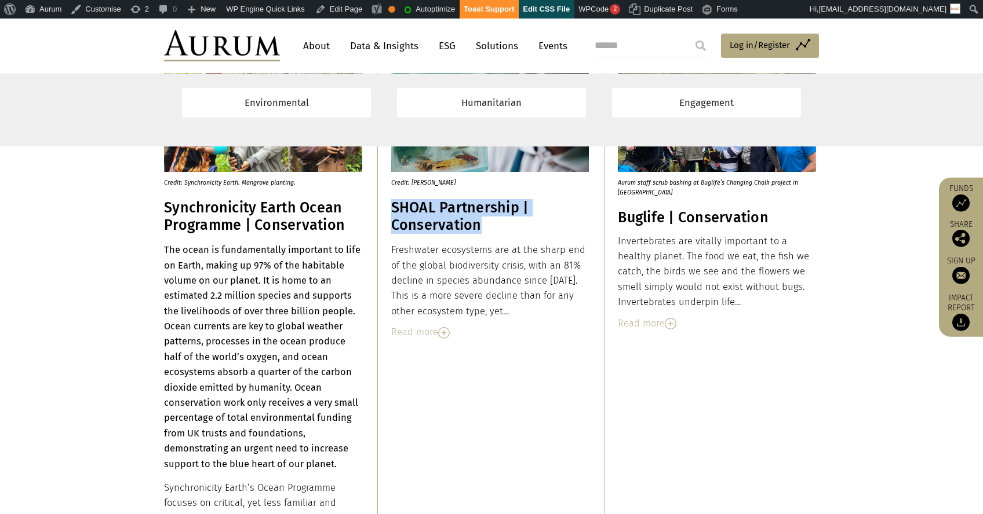
drag, startPoint x: 393, startPoint y: 204, endPoint x: 476, endPoint y: 223, distance: 85.0
click at [476, 223] on h3 "SHOAL Partnership | Conservation" at bounding box center [490, 216] width 198 height 35
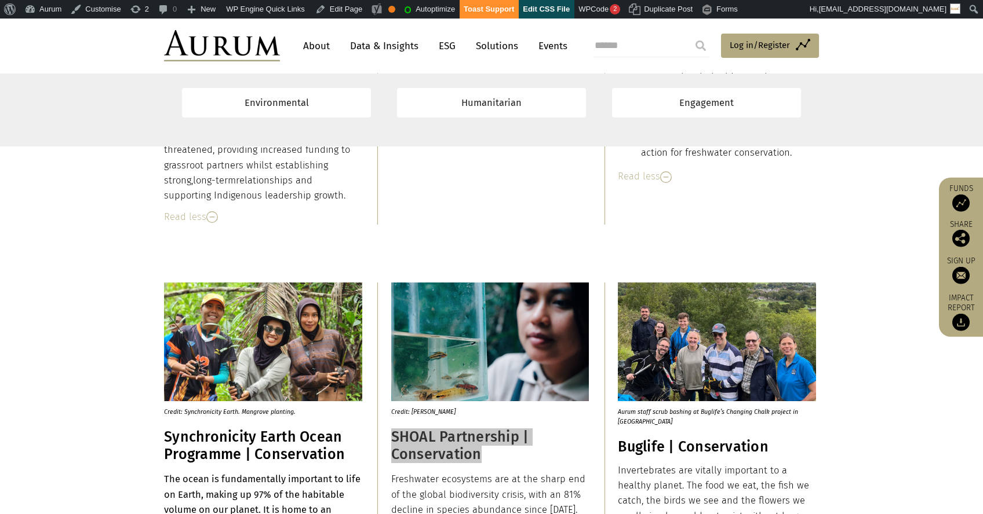
scroll to position [3165, 0]
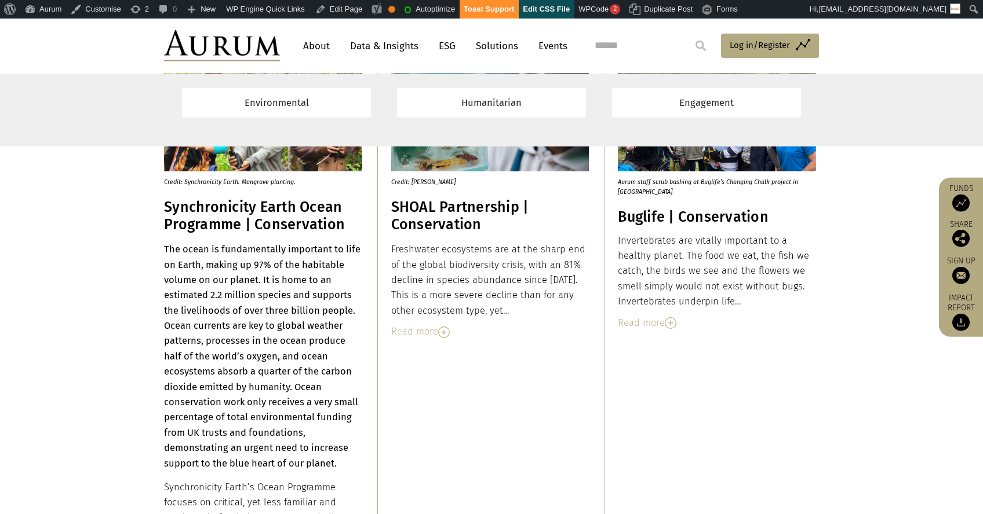
click at [421, 331] on div "Read more" at bounding box center [490, 331] width 198 height 15
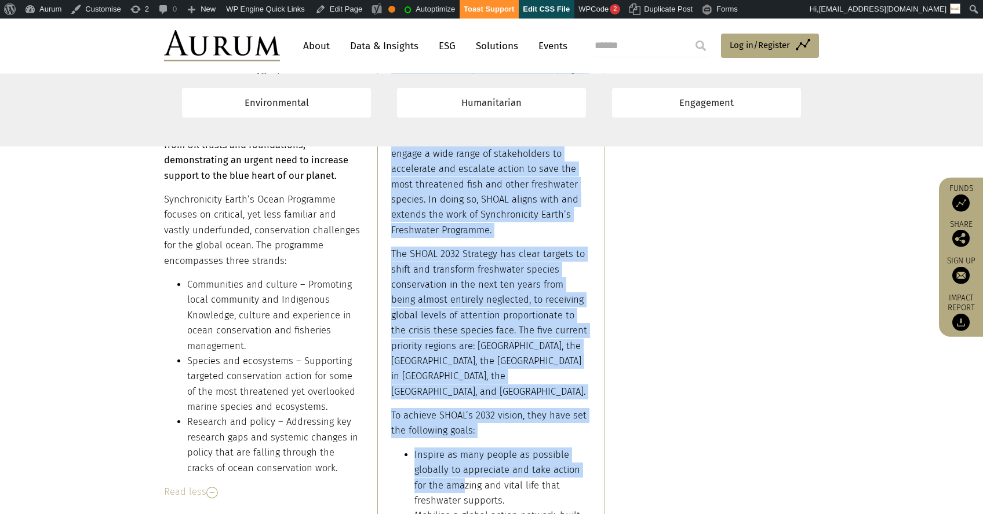
scroll to position [3562, 0]
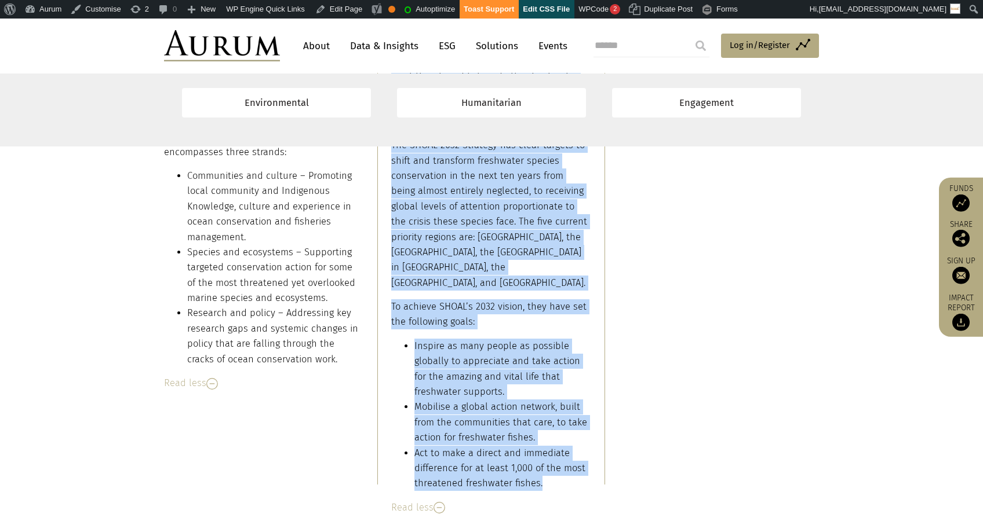
drag, startPoint x: 390, startPoint y: 248, endPoint x: 546, endPoint y: 452, distance: 257.1
click at [546, 452] on div "Freshwater ecosystems are at the sharp end of the global biodiversity crisis, w…" at bounding box center [490, 168] width 198 height 647
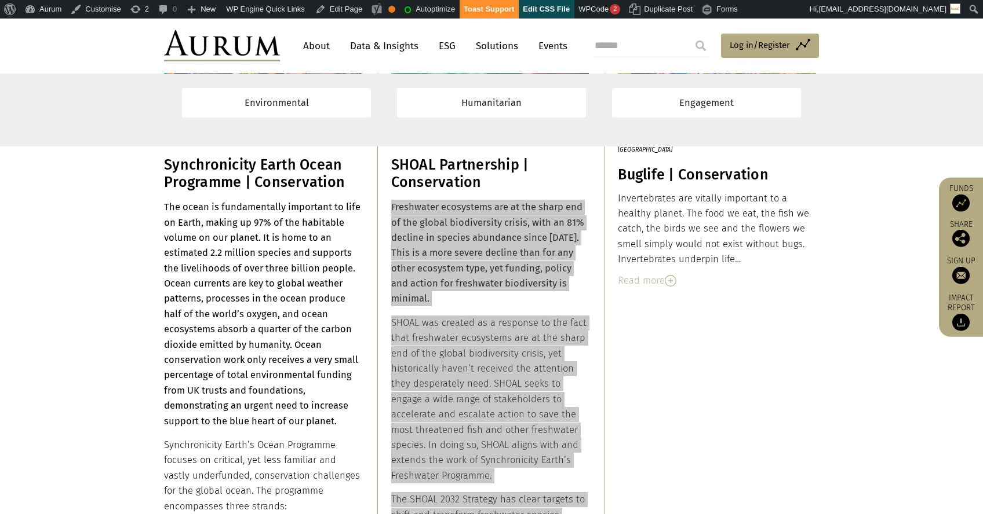
scroll to position [3095, 0]
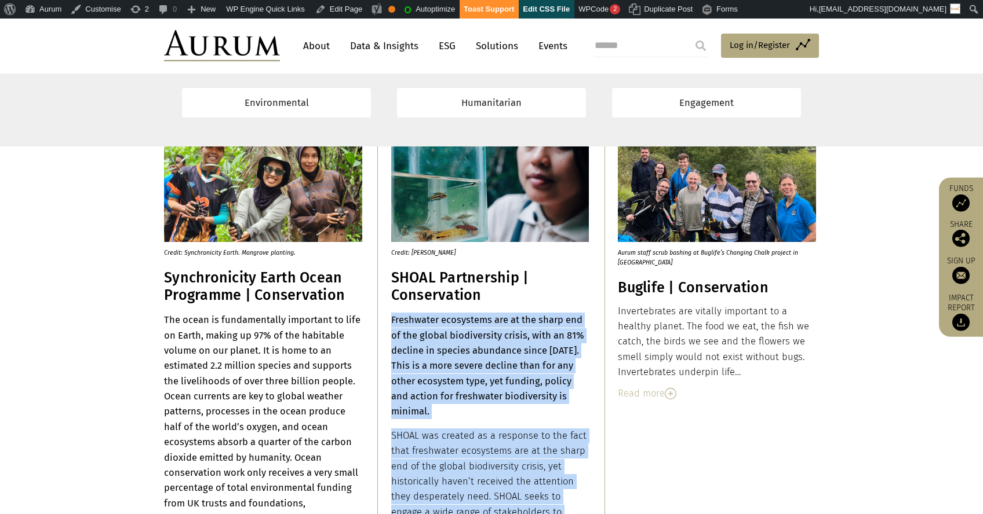
click at [643, 286] on h3 "Buglife | Conservation" at bounding box center [717, 287] width 198 height 17
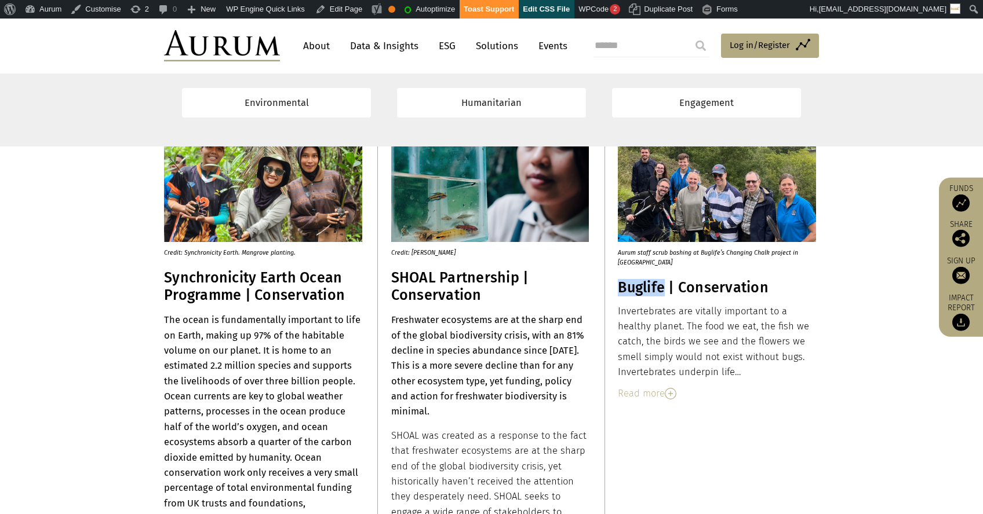
click at [643, 286] on h3 "Buglife | Conservation" at bounding box center [717, 287] width 198 height 17
click at [644, 395] on div "Read more" at bounding box center [717, 393] width 198 height 15
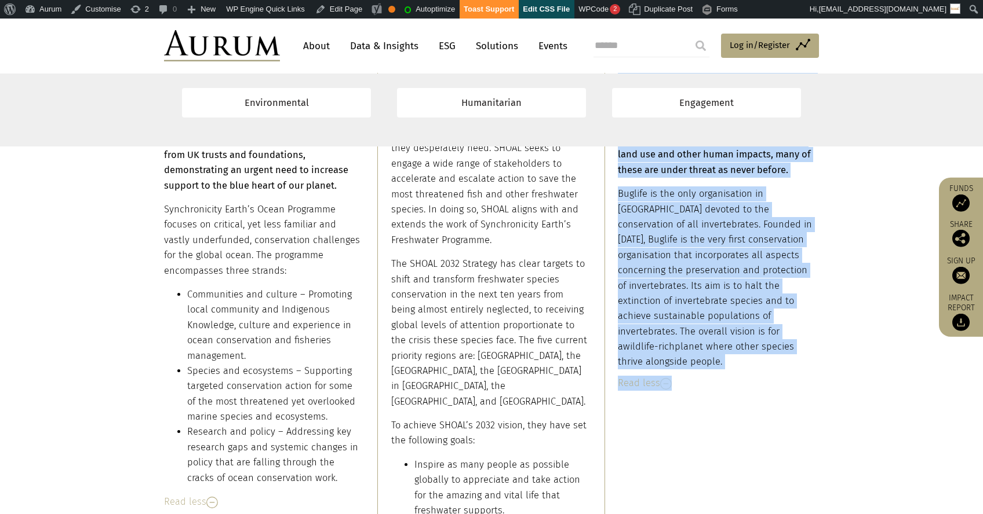
scroll to position [3495, 0]
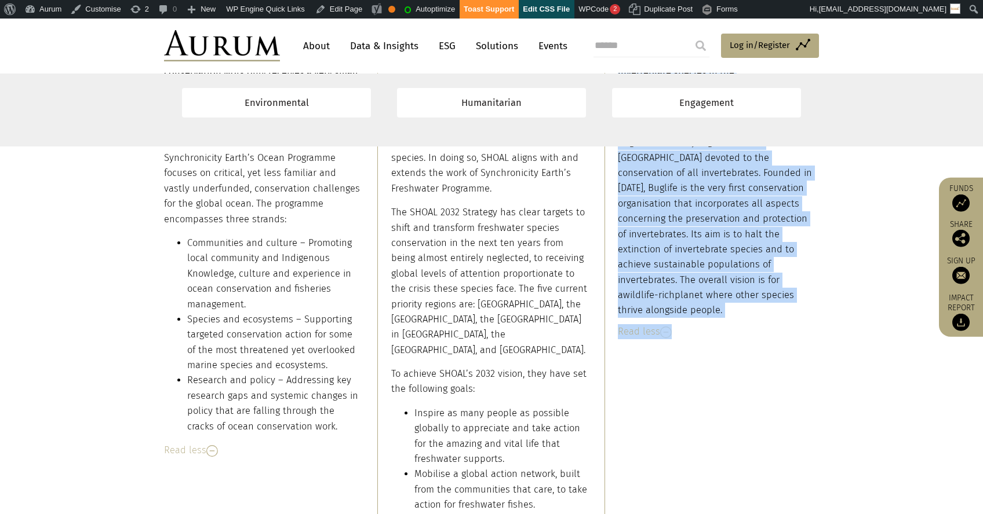
drag, startPoint x: 618, startPoint y: 311, endPoint x: 755, endPoint y: 295, distance: 137.5
click at [755, 295] on div "Invertebrates are vitally important to a healthy planet. The food we eat, the f…" at bounding box center [717, 111] width 198 height 415
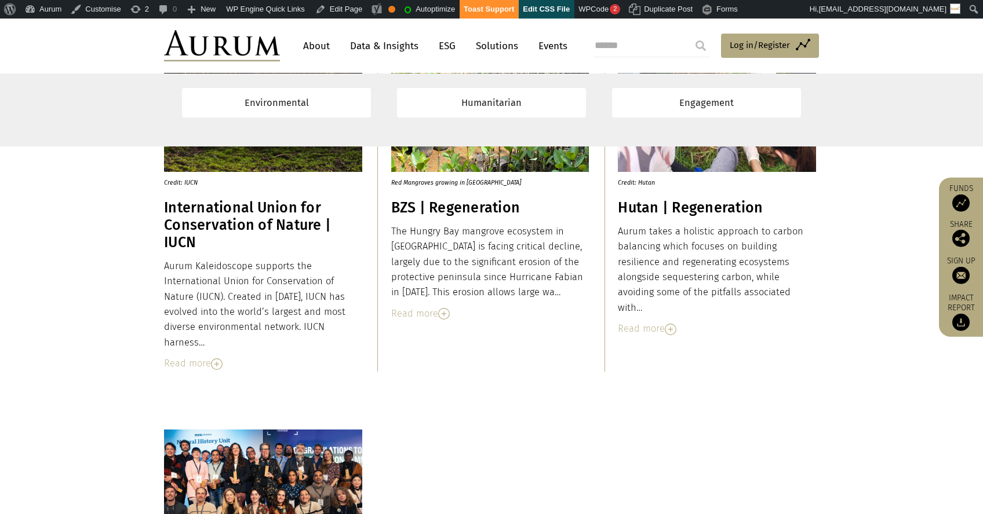
scroll to position [4052, 0]
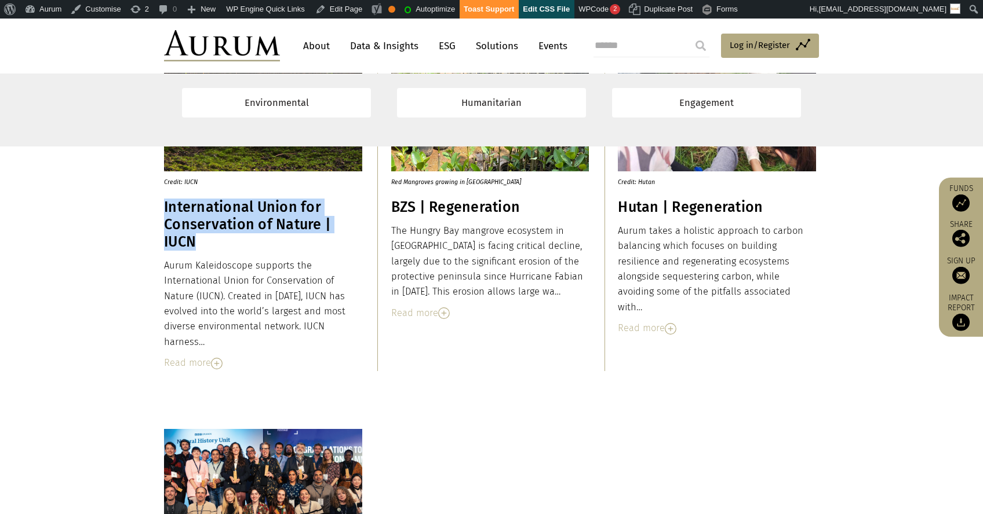
drag, startPoint x: 197, startPoint y: 242, endPoint x: 164, endPoint y: 212, distance: 44.3
click at [164, 212] on h3 "International Union for Conservation of Nature | IUCN" at bounding box center [263, 225] width 198 height 52
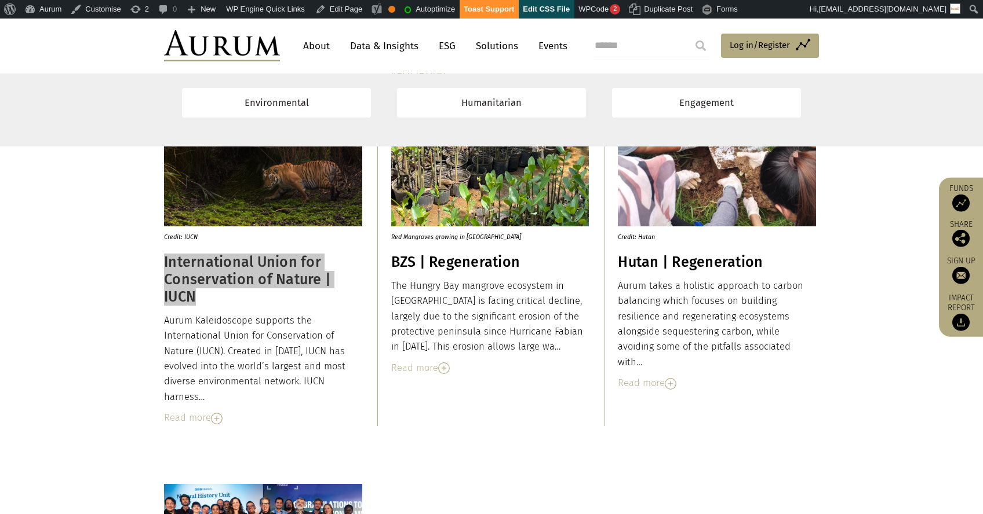
scroll to position [3947, 0]
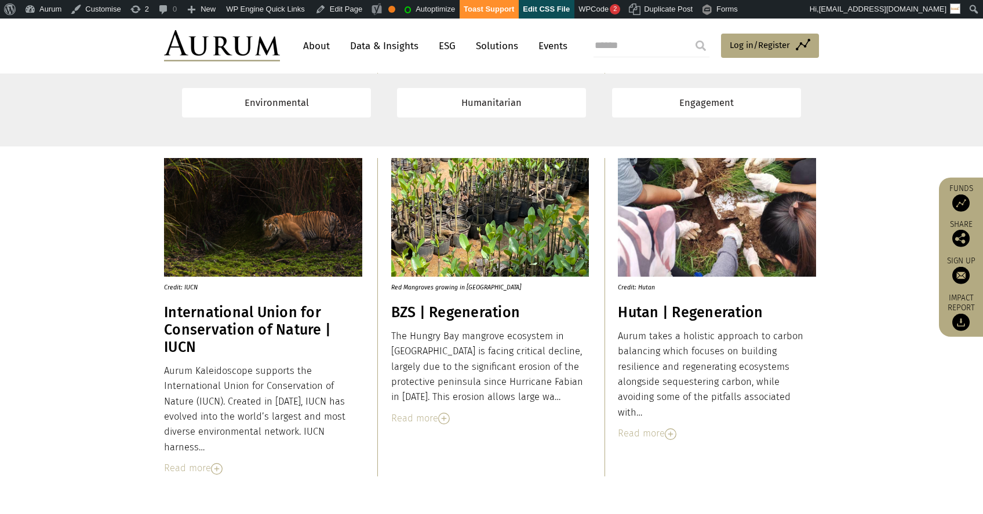
click at [192, 470] on div "Read more" at bounding box center [263, 468] width 198 height 15
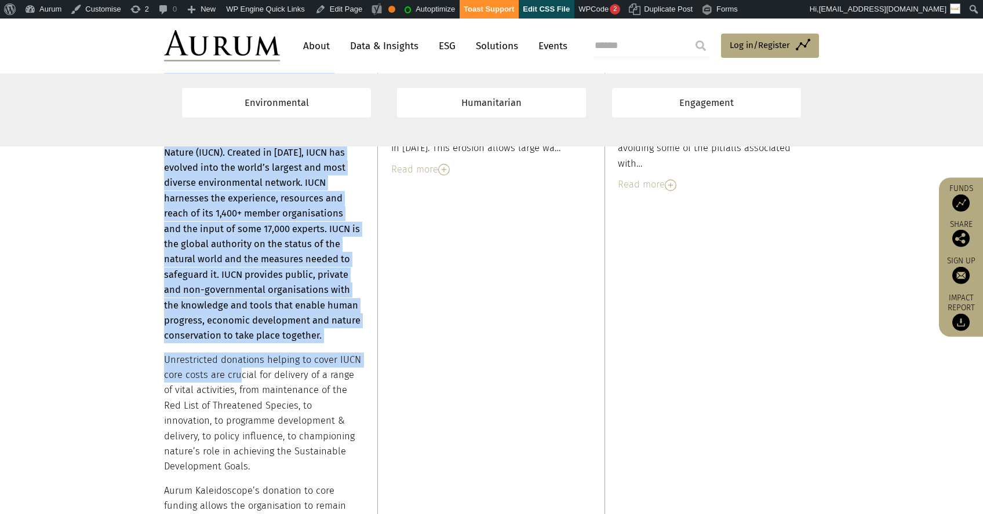
drag, startPoint x: 162, startPoint y: 372, endPoint x: 241, endPoint y: 359, distance: 79.8
click at [240, 363] on div "Credit: IUCN International Union for Conservation of Nature | IUCN Aurum Kaleid…" at bounding box center [491, 260] width 678 height 703
click at [241, 359] on p "Unrestricted donations helping to cover IUCN core costs are crucial for deliver…" at bounding box center [263, 414] width 198 height 122
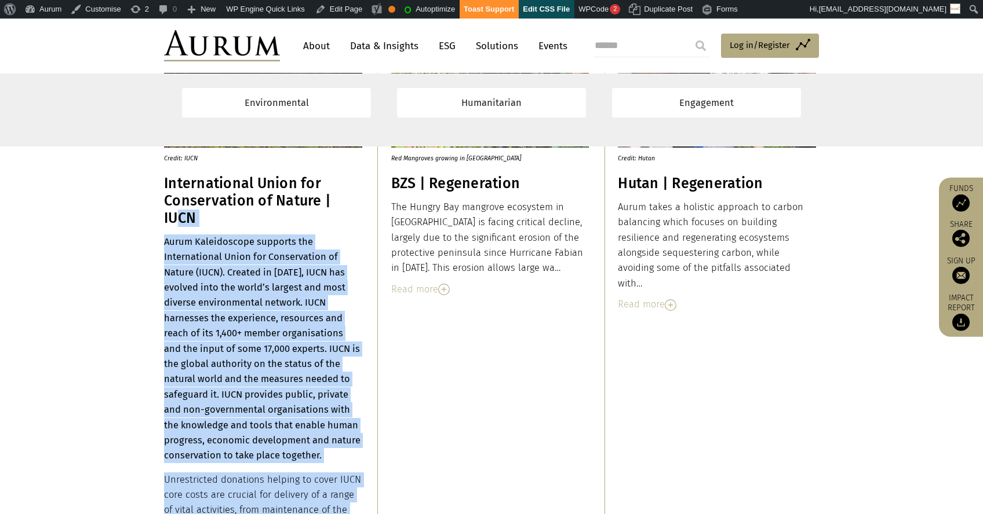
scroll to position [4064, 0]
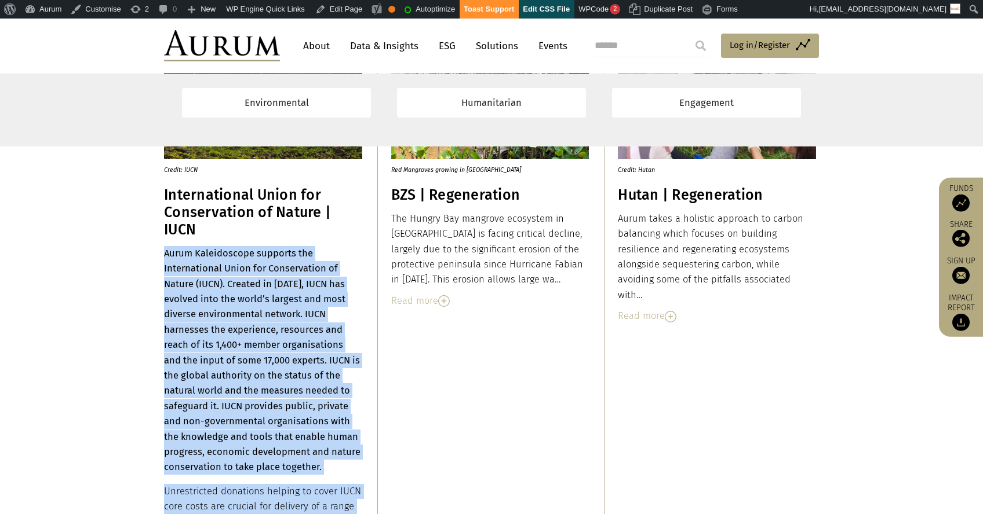
drag, startPoint x: 283, startPoint y: 213, endPoint x: 166, endPoint y: 253, distance: 124.4
click at [166, 253] on div "Aurum Kaleidoscope supports the International Union for Conservation of Nature …" at bounding box center [263, 491] width 198 height 491
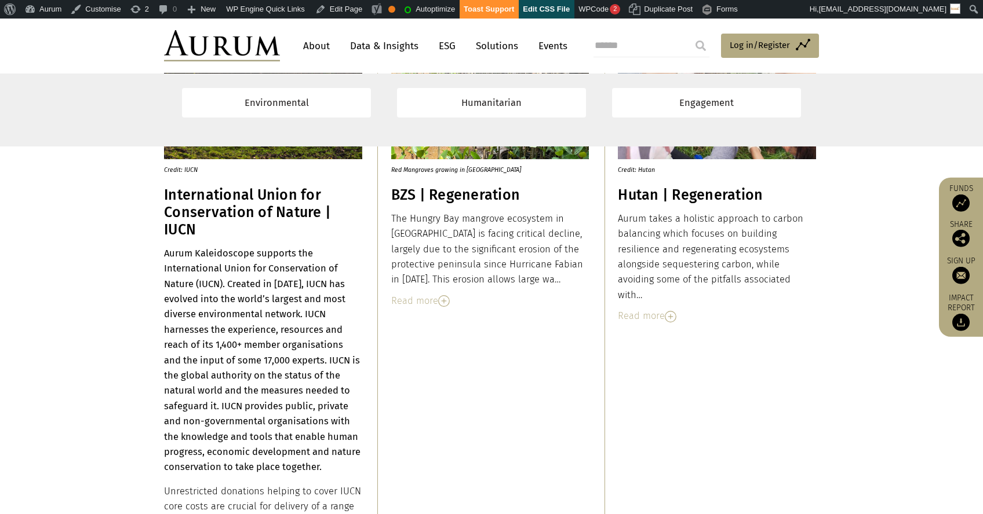
click at [440, 195] on h3 "BZS | Regeneration" at bounding box center [490, 195] width 198 height 17
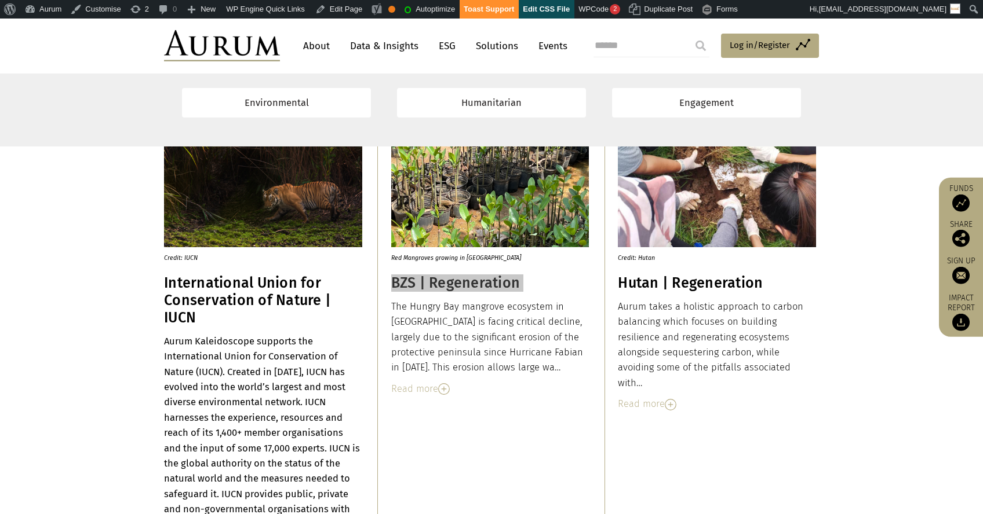
scroll to position [4102, 0]
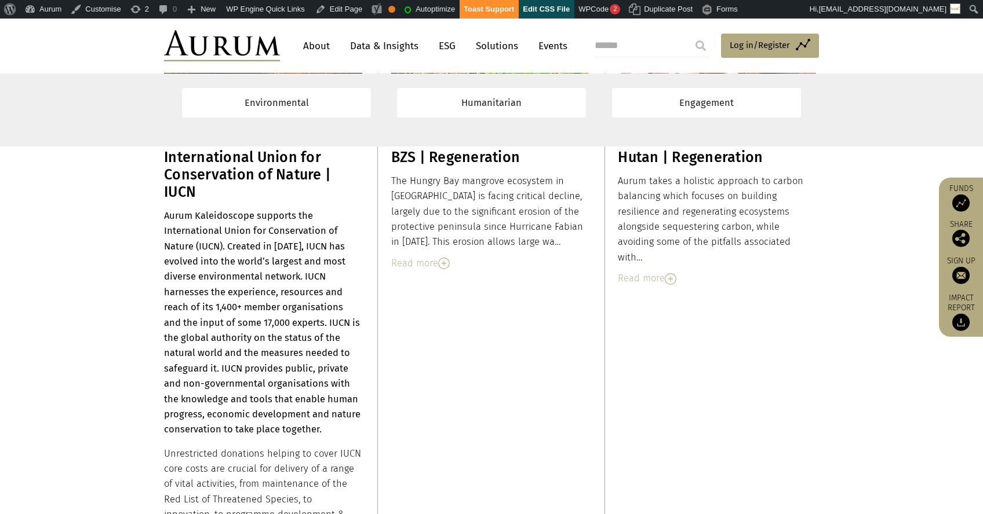
click at [421, 265] on div "Read more" at bounding box center [490, 263] width 198 height 15
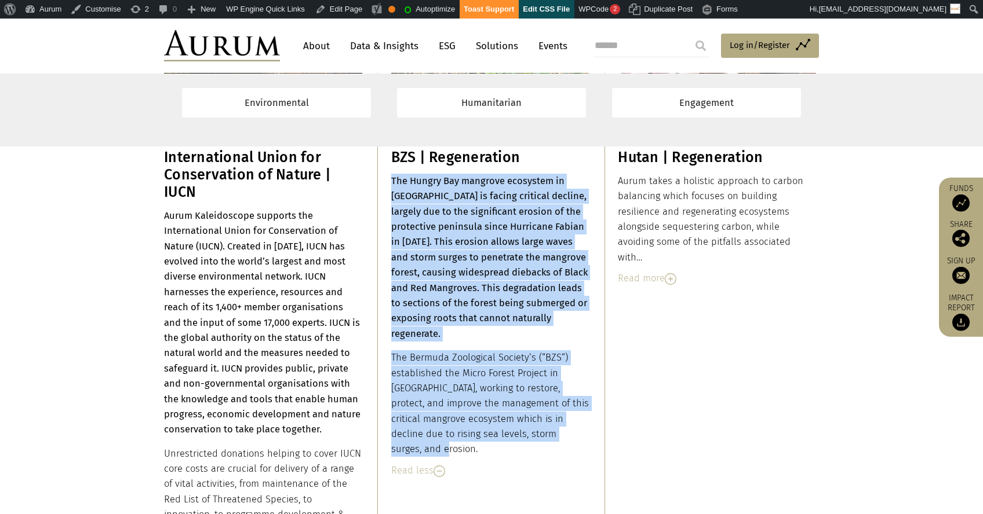
drag, startPoint x: 390, startPoint y: 181, endPoint x: 555, endPoint y: 429, distance: 297.6
click at [555, 429] on div "The Hungry Bay mangrove ecosystem in Bermuda is facing critical decline, largel…" at bounding box center [490, 316] width 198 height 284
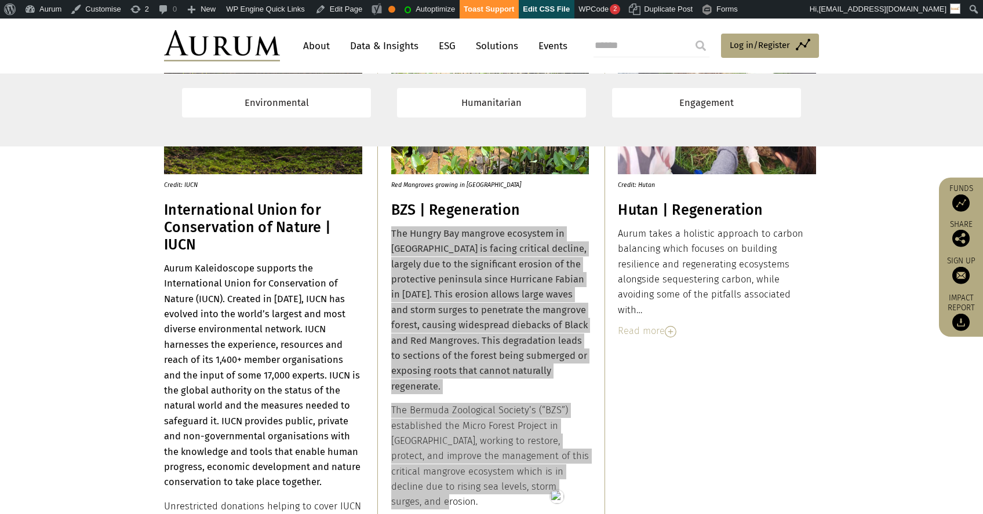
scroll to position [3873, 0]
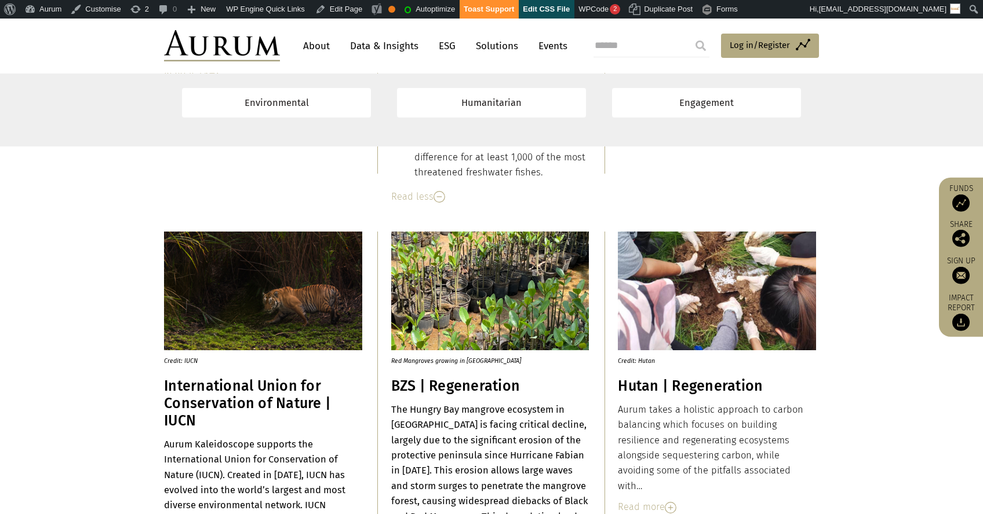
click at [634, 388] on h3 "Hutan | Regeneration" at bounding box center [717, 386] width 198 height 17
click at [648, 500] on div "Read more" at bounding box center [717, 507] width 198 height 15
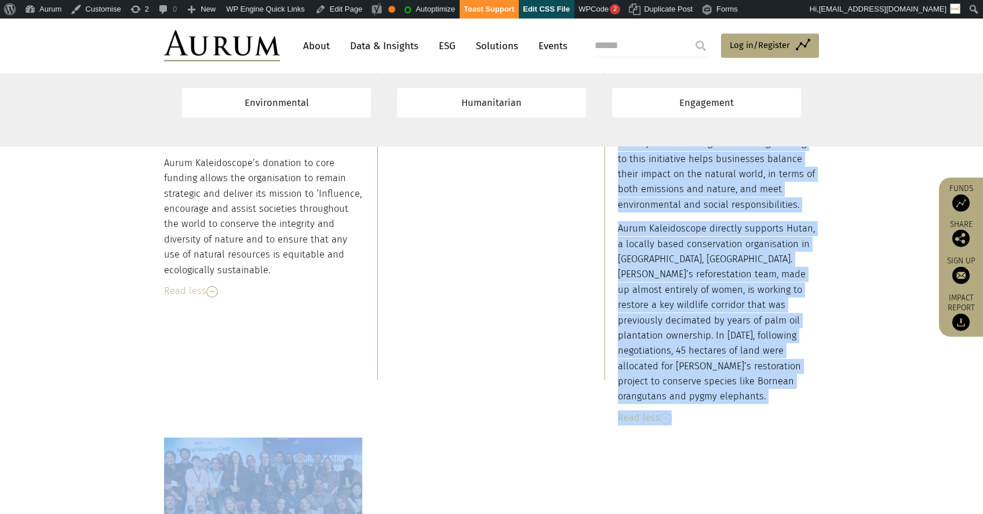
scroll to position [4535, 0]
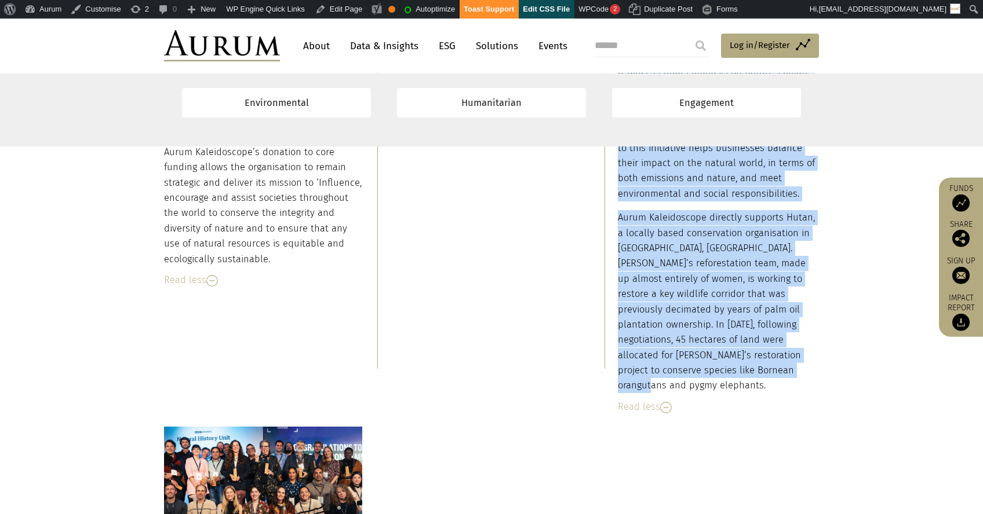
drag, startPoint x: 618, startPoint y: 409, endPoint x: 799, endPoint y: 343, distance: 193.5
click at [799, 343] on div "Aurum takes a holistic approach to carbon balancing which focuses on building r…" at bounding box center [717, 67] width 198 height 653
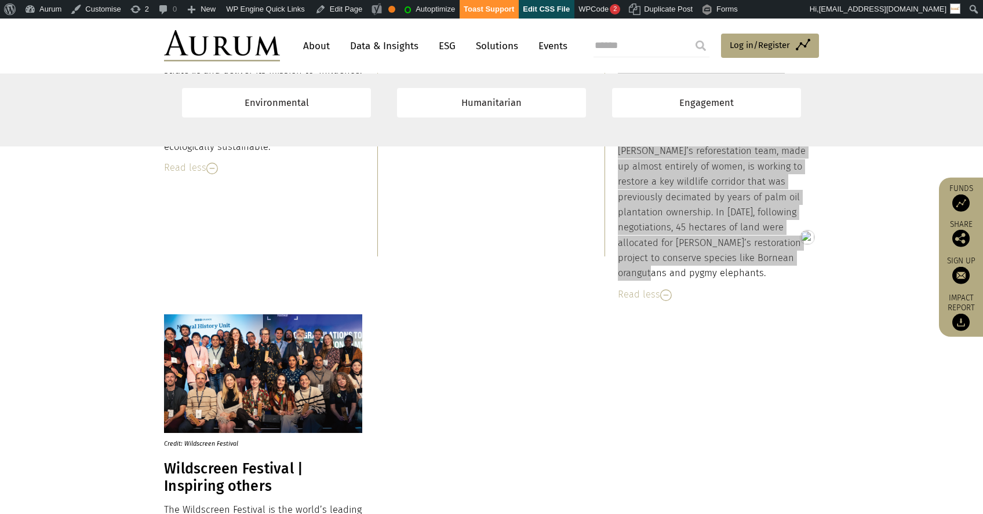
scroll to position [4761, 0]
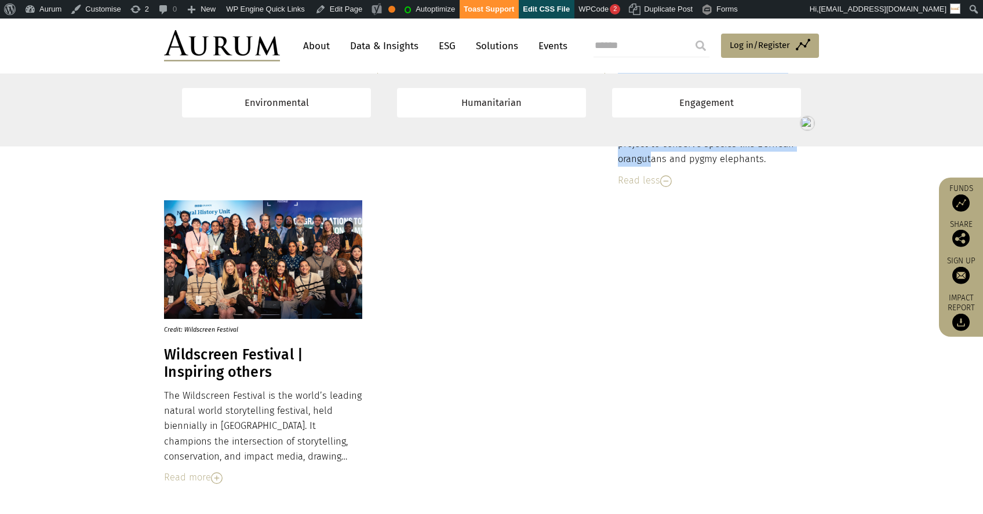
click at [205, 361] on h3 "Wildscreen Festival | Inspiring others" at bounding box center [263, 363] width 198 height 35
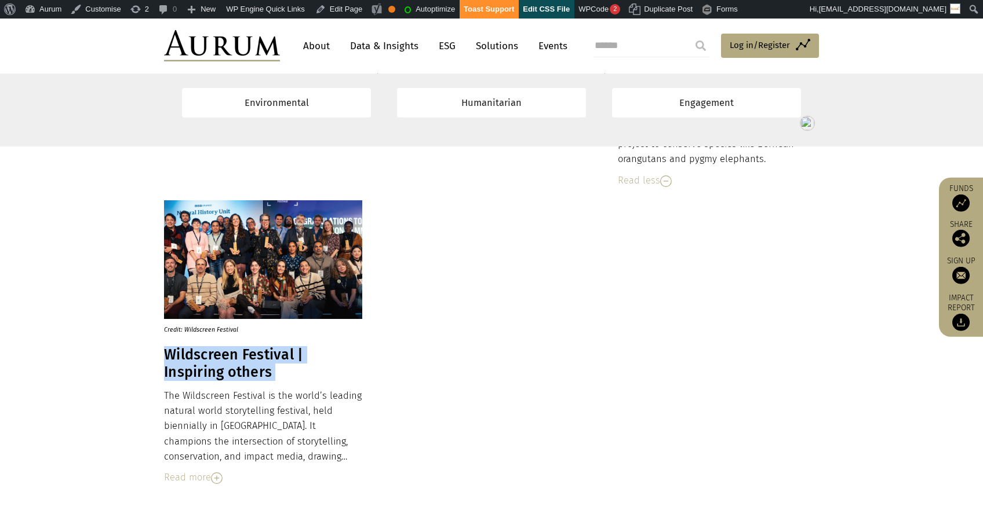
click at [205, 361] on h3 "Wildscreen Festival | Inspiring others" at bounding box center [263, 363] width 198 height 35
click at [270, 254] on img at bounding box center [263, 259] width 198 height 119
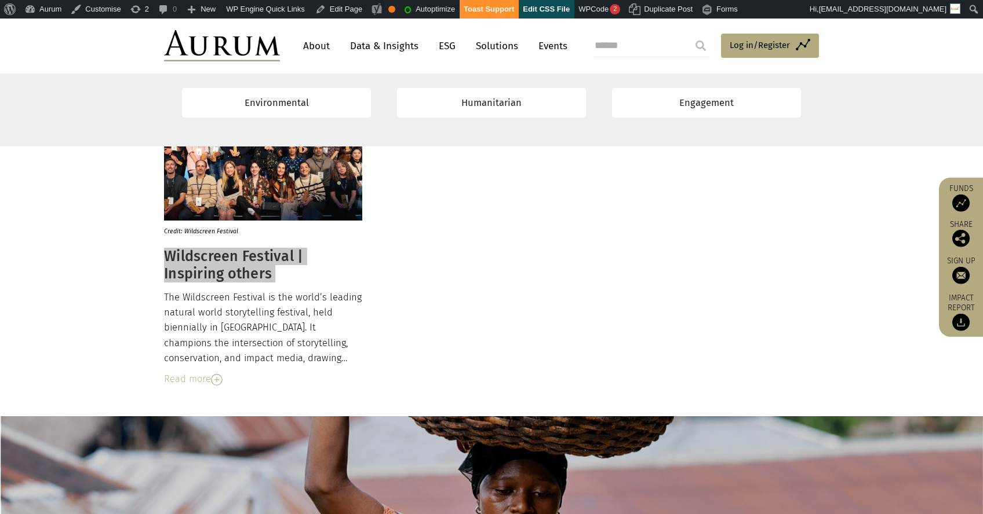
scroll to position [4862, 0]
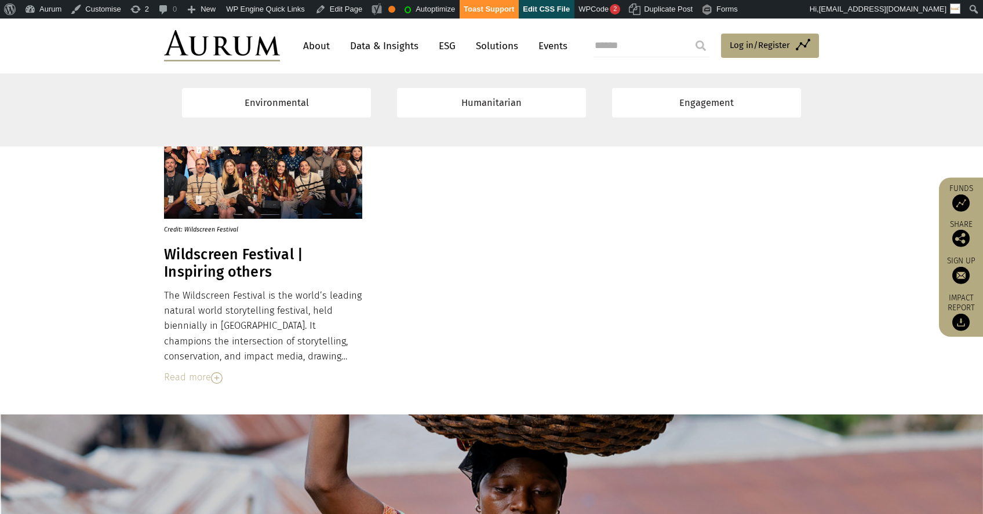
click at [201, 378] on div "Read more" at bounding box center [263, 377] width 198 height 15
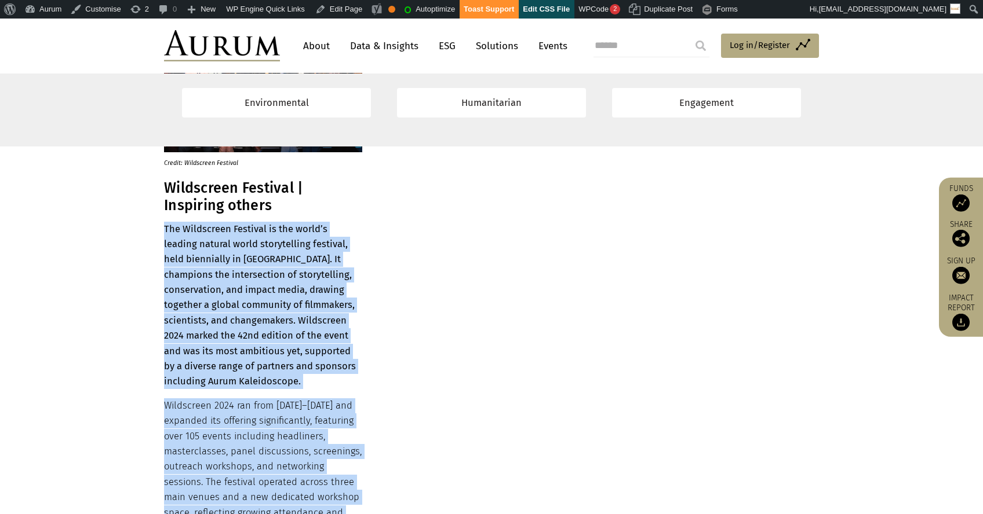
scroll to position [5188, 0]
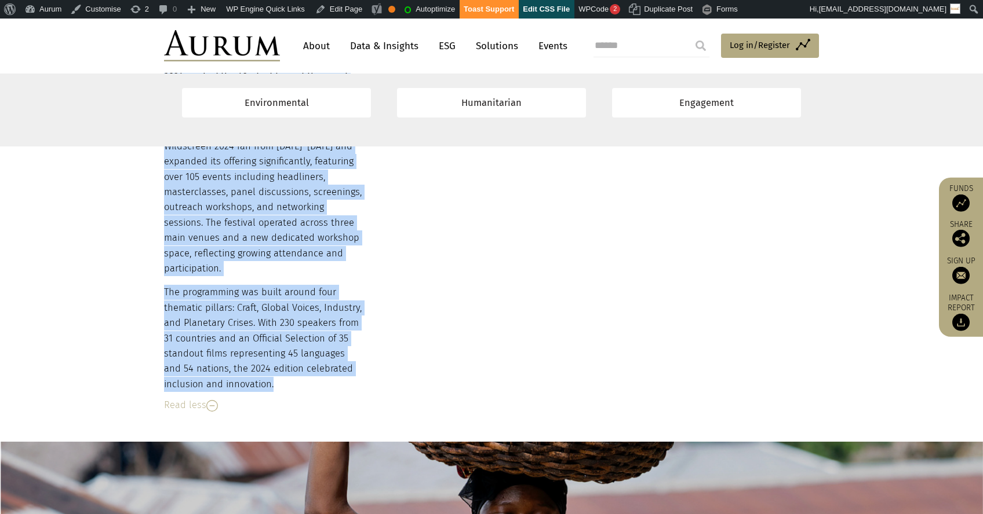
drag, startPoint x: 165, startPoint y: 297, endPoint x: 274, endPoint y: 379, distance: 136.9
click at [274, 379] on div "The Wildscreen Festival is the world’s leading natural world storytelling festi…" at bounding box center [263, 177] width 198 height 430
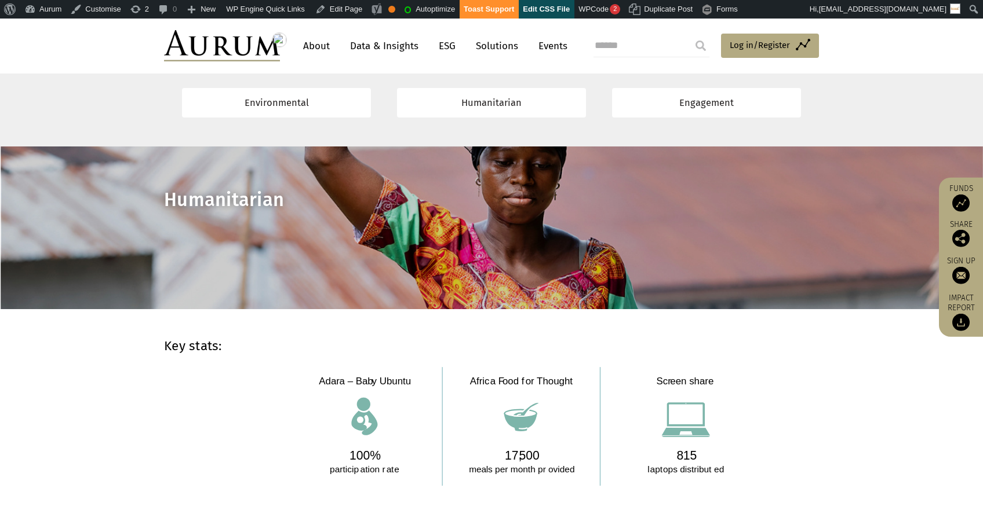
scroll to position [5535, 0]
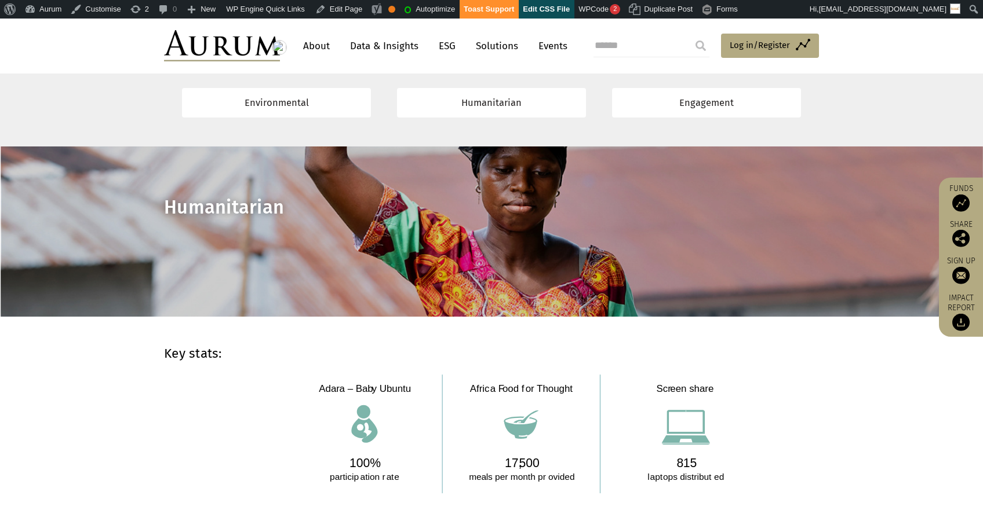
click at [208, 202] on span "Humanitarian" at bounding box center [224, 207] width 120 height 23
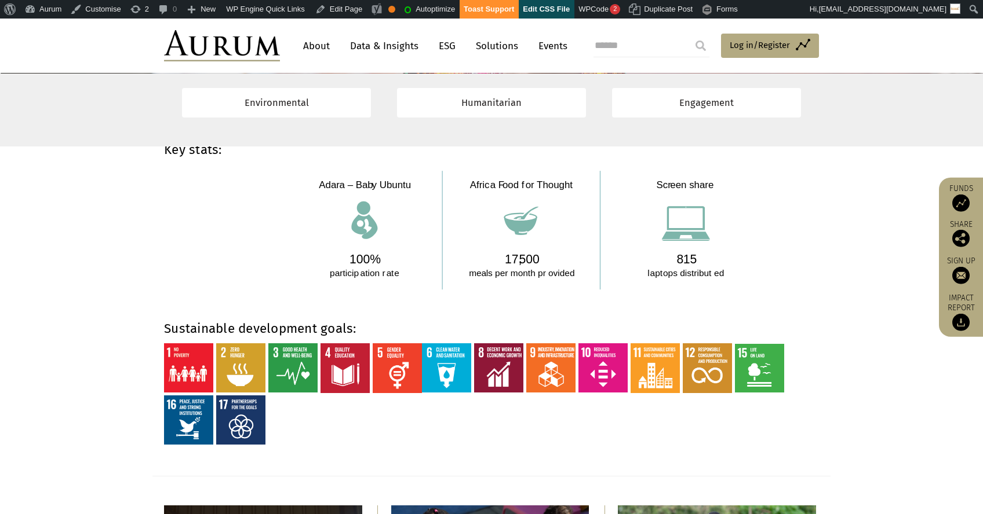
scroll to position [5716, 0]
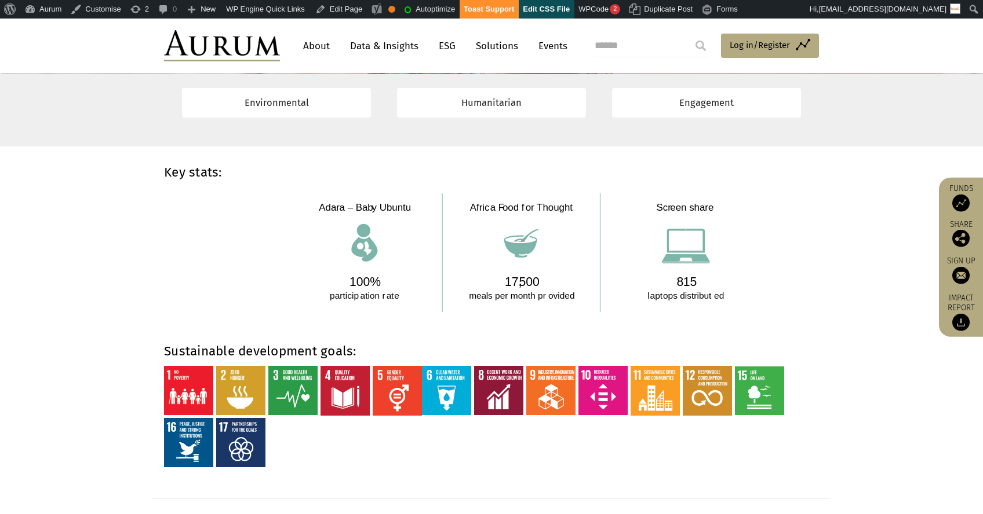
click at [177, 159] on section "Key stats:" at bounding box center [491, 225] width 983 height 179
click at [180, 167] on strong "Key stats:" at bounding box center [193, 173] width 58 height 16
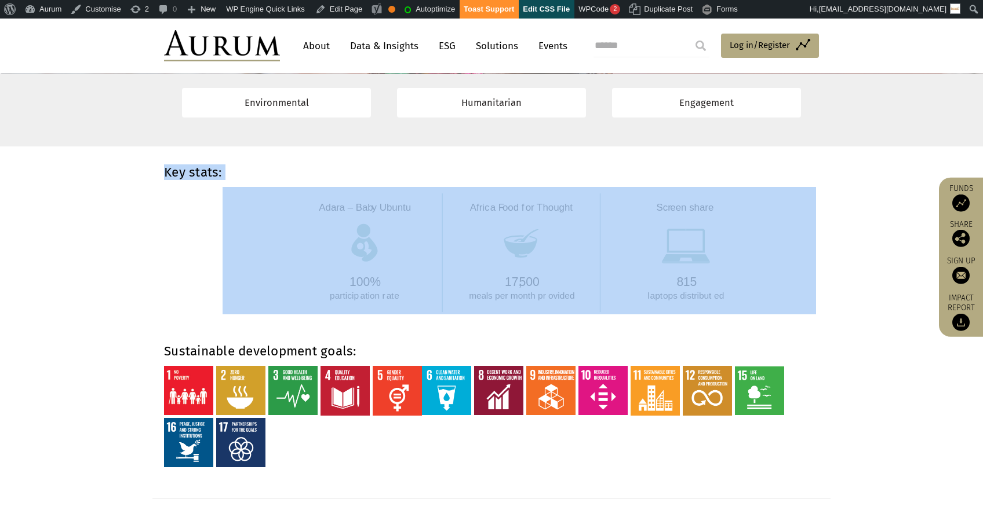
click at [180, 167] on strong "Key stats:" at bounding box center [193, 173] width 58 height 16
click at [363, 286] on img at bounding box center [518, 250] width 593 height 127
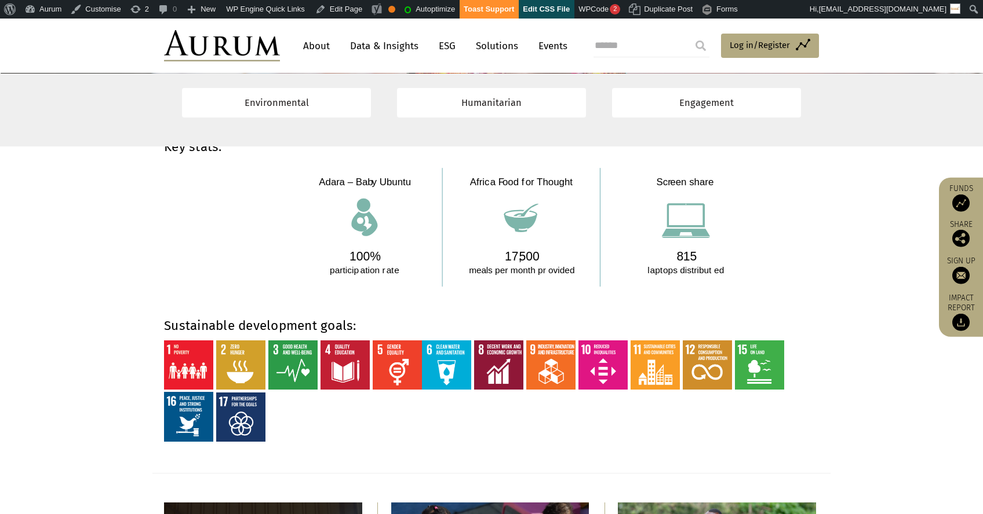
scroll to position [3237, 0]
click at [291, 320] on strong "Sustainable development goals:" at bounding box center [260, 325] width 192 height 16
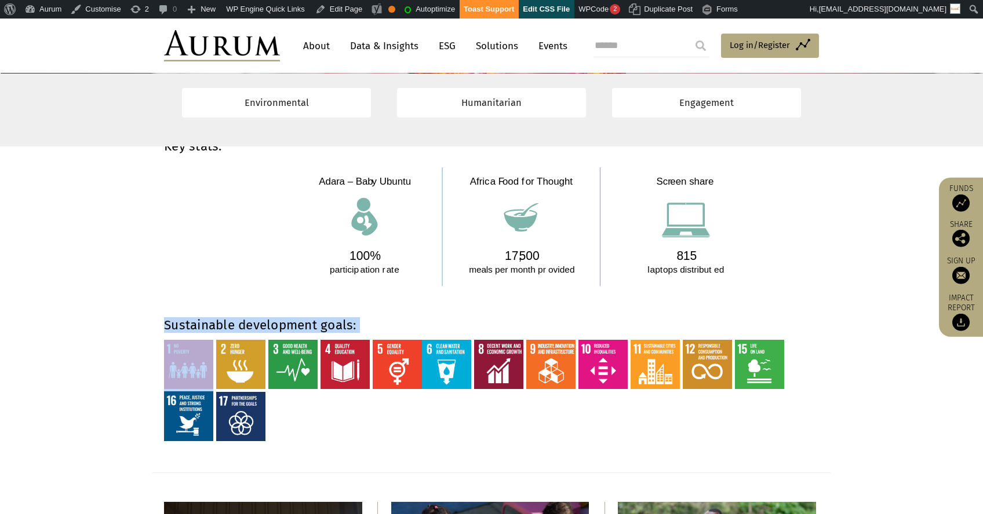
click at [291, 320] on strong "Sustainable development goals:" at bounding box center [260, 325] width 192 height 16
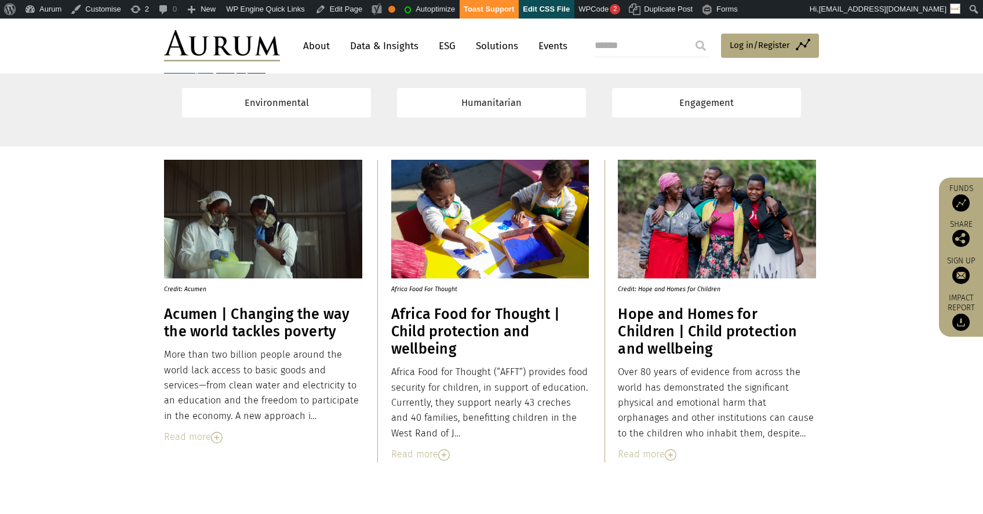
scroll to position [3640, 0]
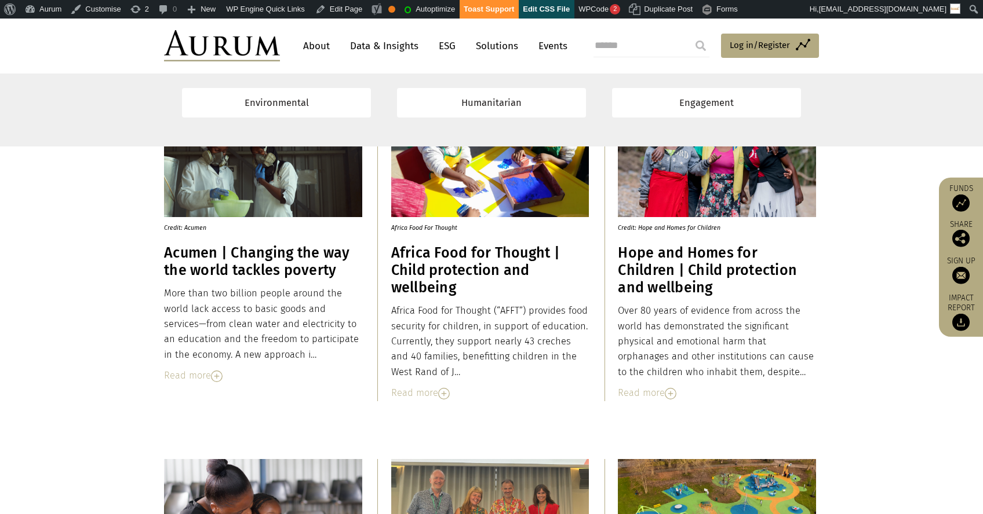
click at [243, 254] on h3 "Acumen | Changing the way the world tackles poverty" at bounding box center [263, 261] width 198 height 35
click at [243, 253] on h3 "Acumen | Changing the way the world tackles poverty" at bounding box center [263, 261] width 198 height 35
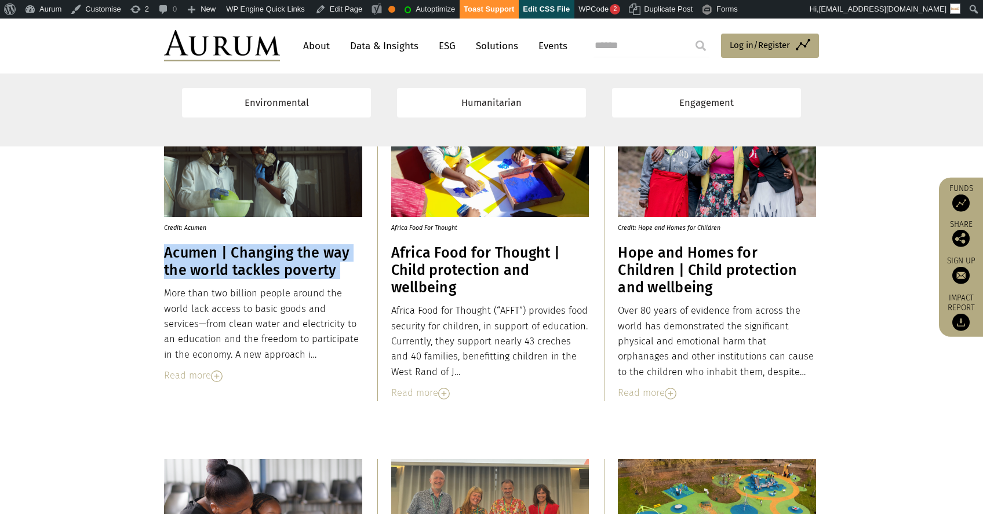
click at [243, 253] on h3 "Acumen | Changing the way the world tackles poverty" at bounding box center [263, 261] width 198 height 35
copy div "Acumen | Changing the way the world tackles poverty"
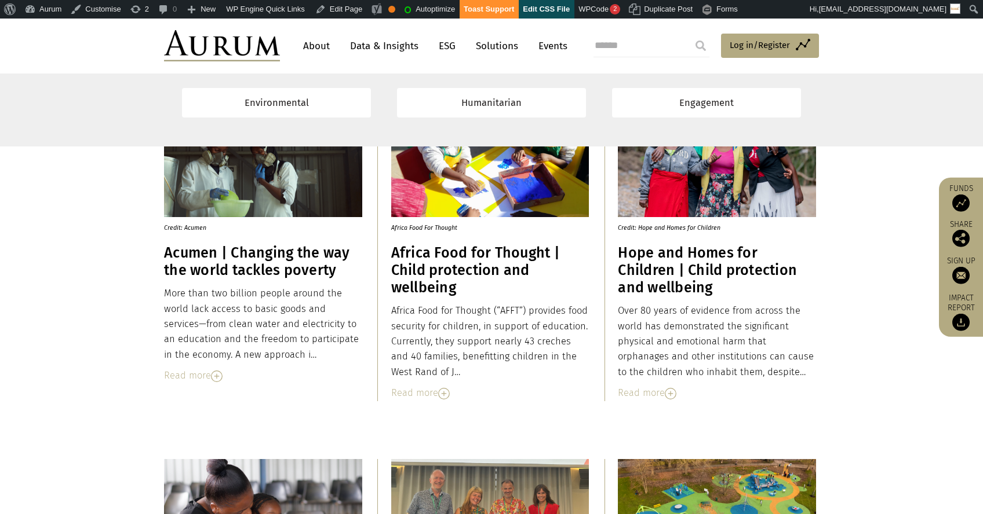
click at [193, 384] on div "Credit: Acumen Acumen | Changing the way the world tackles poverty More than tw…" at bounding box center [263, 249] width 198 height 303
click at [193, 379] on div "Read more" at bounding box center [263, 375] width 198 height 15
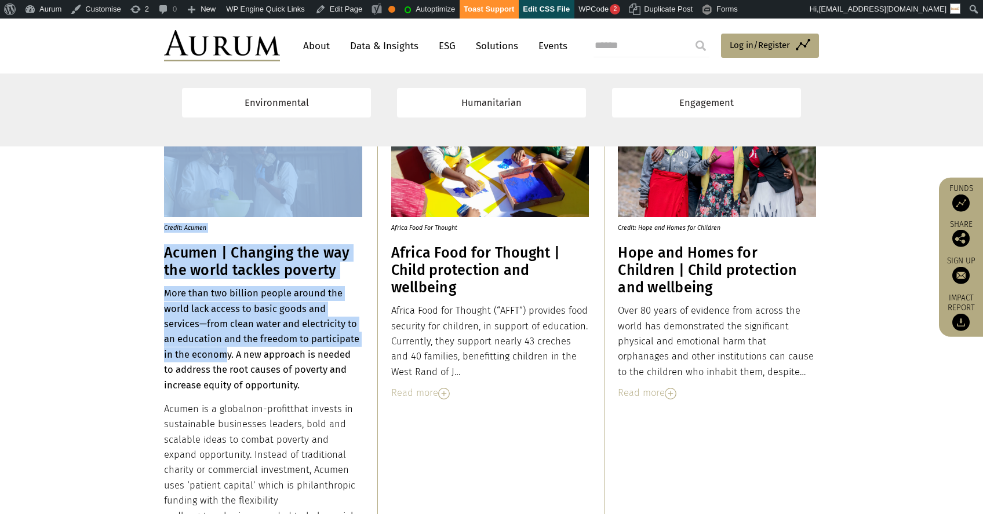
scroll to position [3643, 0]
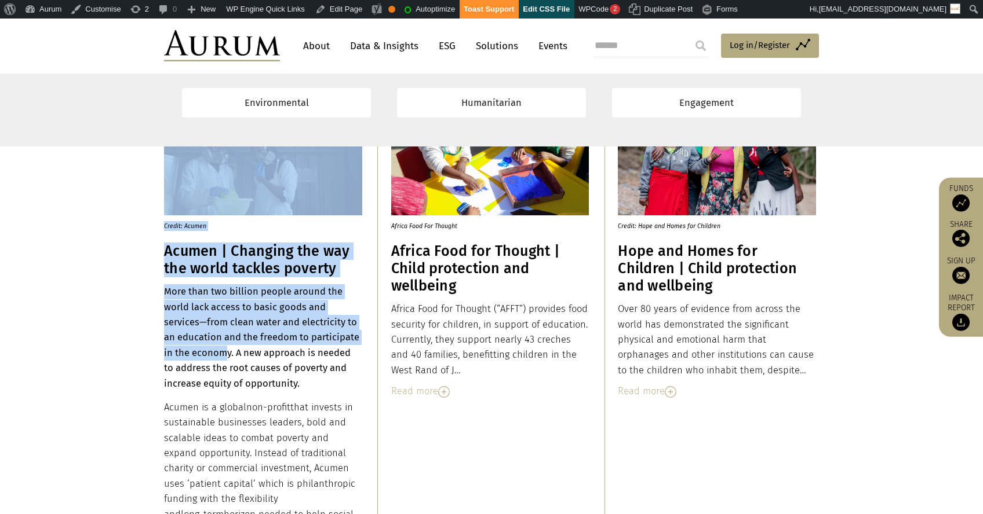
drag, startPoint x: 162, startPoint y: 290, endPoint x: 213, endPoint y: 359, distance: 85.7
click at [213, 359] on div "Credit: Acumen Acumen | Changing the way the world tackles poverty More than tw…" at bounding box center [491, 378] width 678 height 563
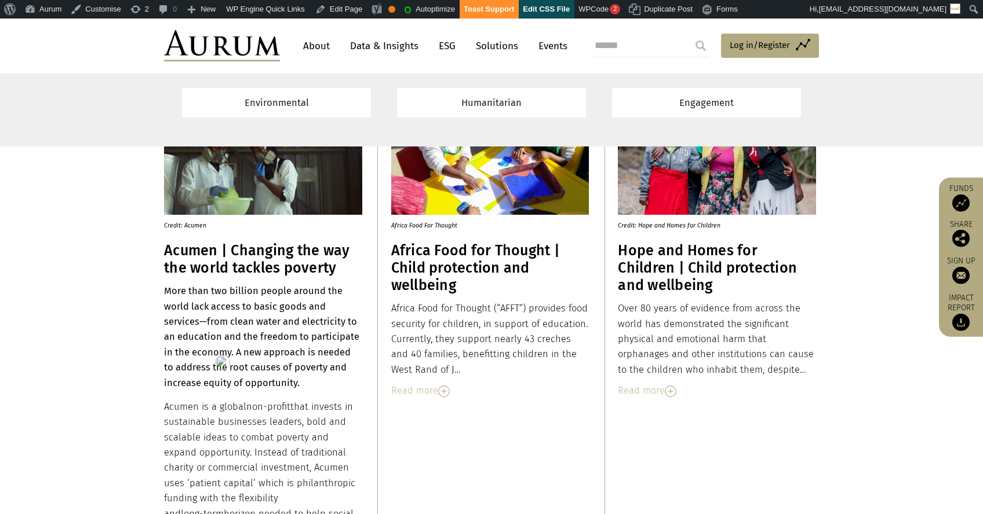
click at [187, 328] on div "More than two billion people around the world lack access to basic goods and se…" at bounding box center [263, 476] width 198 height 384
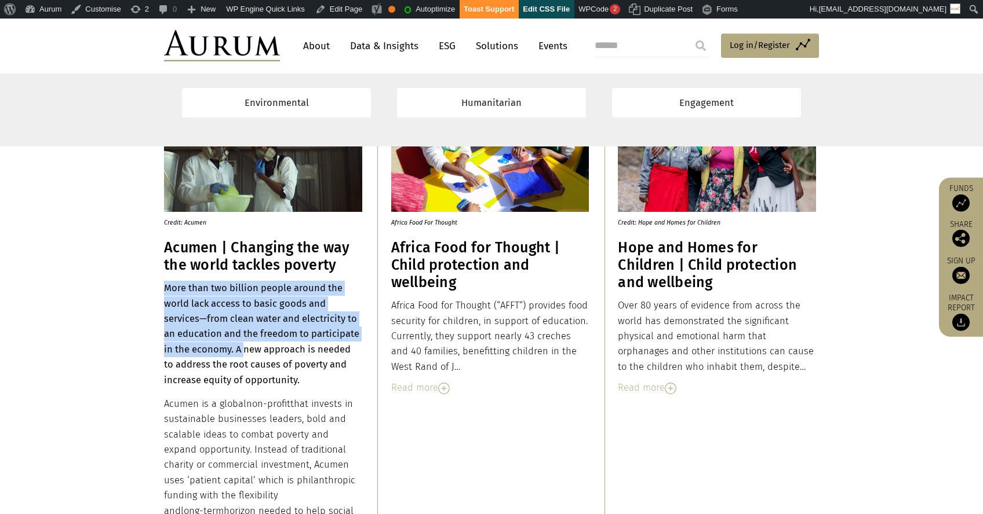
scroll to position [3965, 0]
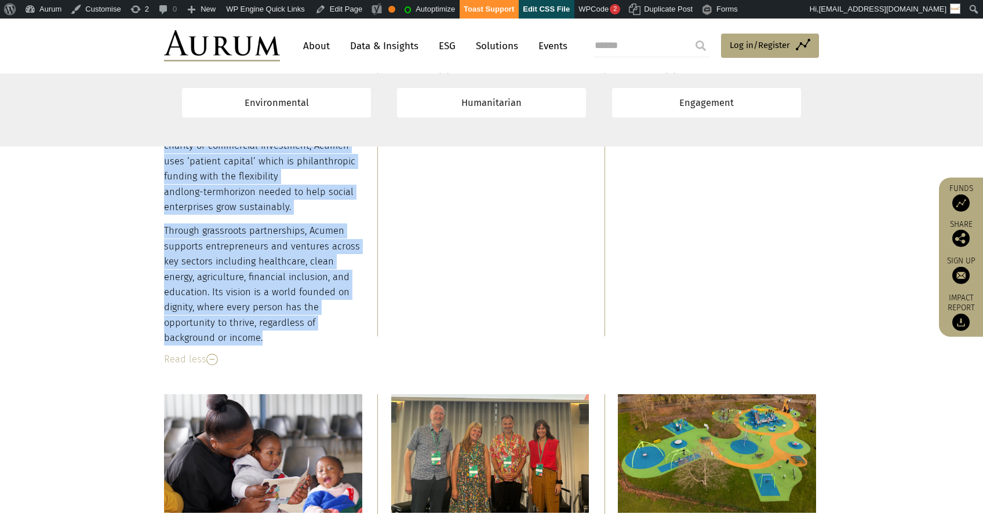
drag, startPoint x: 165, startPoint y: 291, endPoint x: 323, endPoint y: 308, distance: 159.0
click at [323, 308] on div "More than two billion people around the world lack access to basic goods and se…" at bounding box center [263, 154] width 198 height 384
copy div "More than two billion people around the world lack access to basic goods and se…"
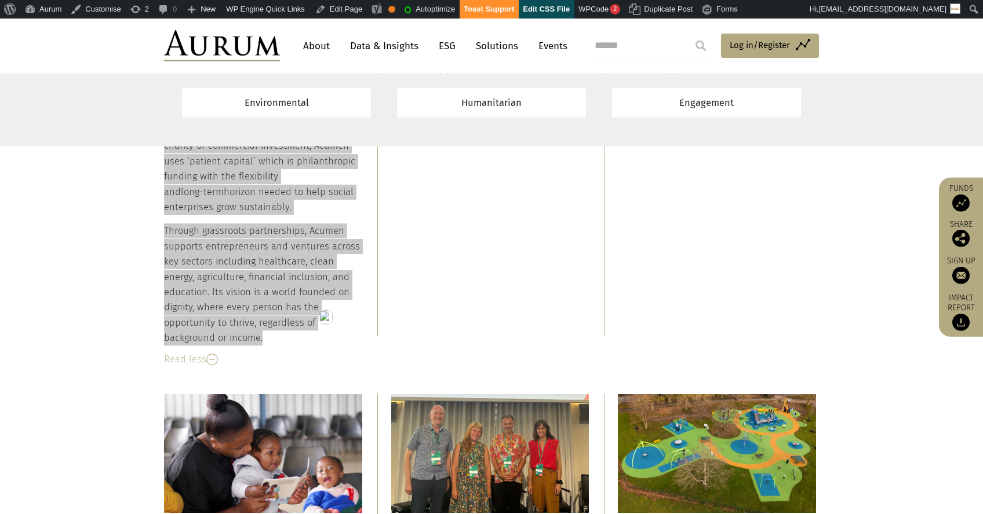
scroll to position [3567, 0]
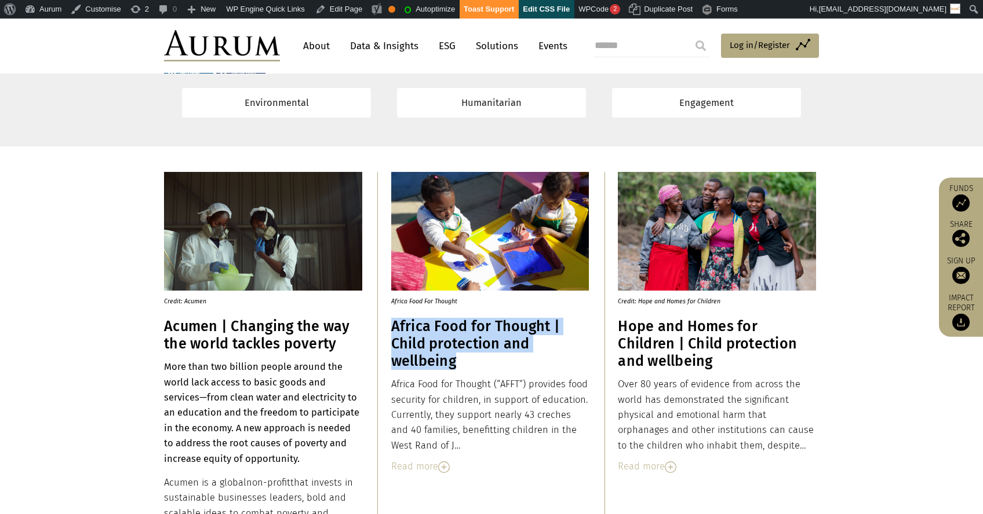
drag, startPoint x: 394, startPoint y: 325, endPoint x: 459, endPoint y: 355, distance: 71.5
click at [459, 355] on h3 "Africa Food for Thought | Child protection and wellbeing" at bounding box center [490, 344] width 198 height 52
copy h3 "Africa Food for Thought | Child protection and wellbeing"
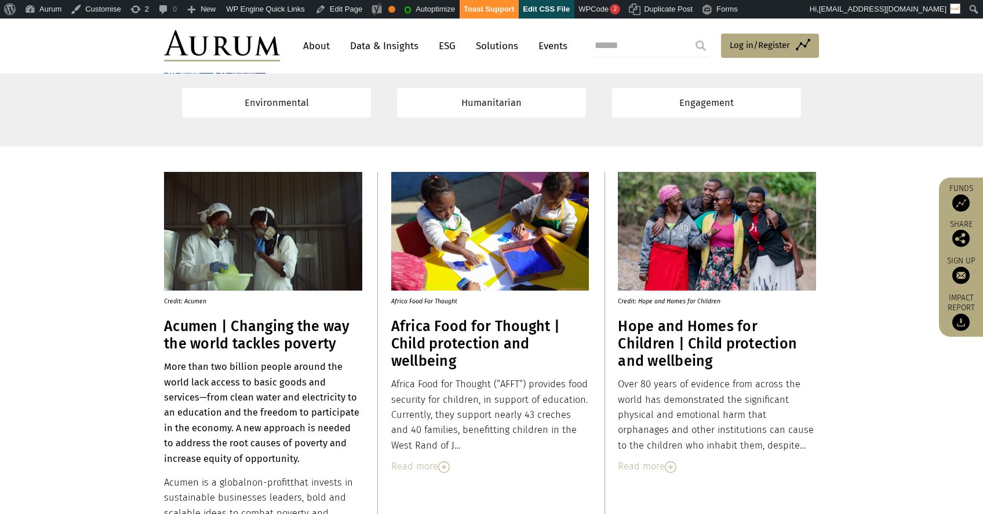
click at [419, 464] on div "Read more" at bounding box center [490, 466] width 198 height 15
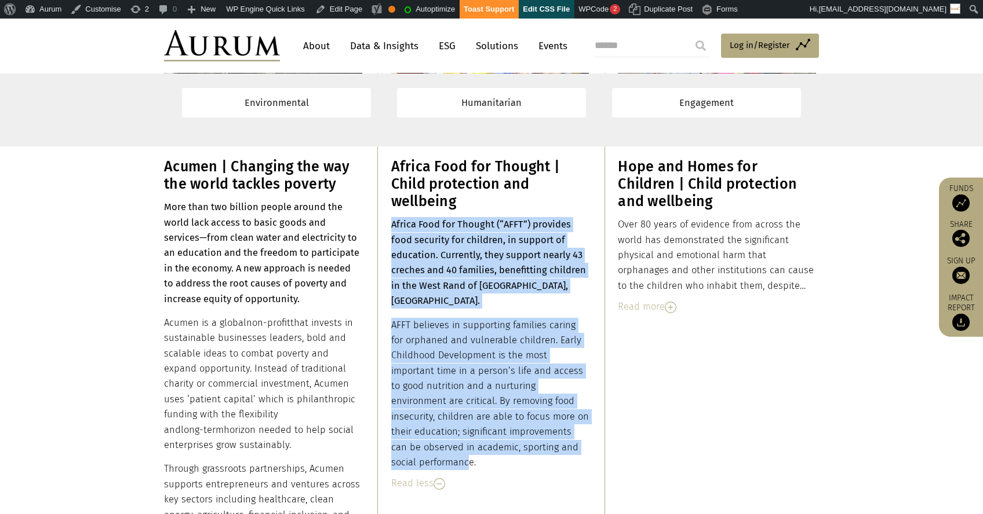
scroll to position [3856, 0]
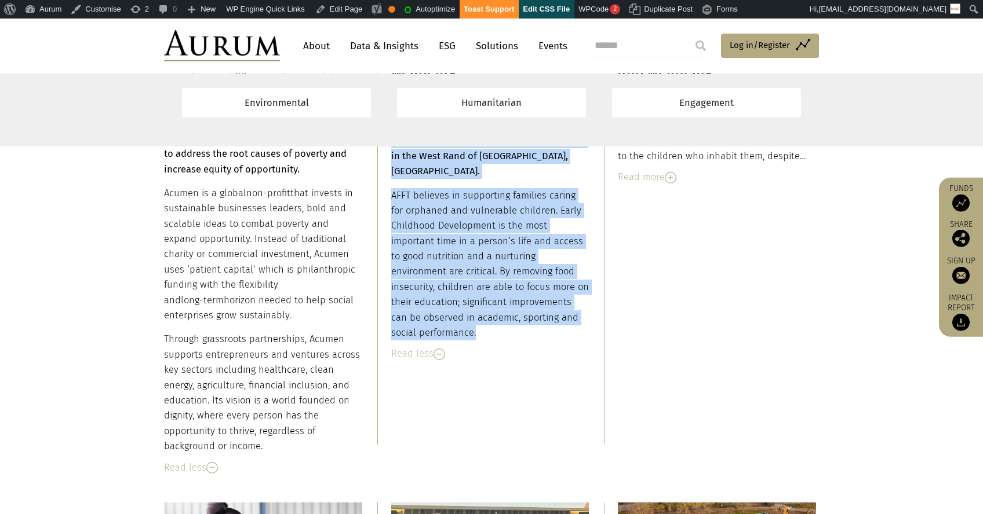
drag, startPoint x: 393, startPoint y: 294, endPoint x: 476, endPoint y: 335, distance: 92.8
click at [476, 335] on div "Africa Food for Thought (“AFFT”) provides food security for children, in suppor…" at bounding box center [490, 213] width 198 height 253
copy div "Africa Food for Thought (“AFFT”) provides food security for children, in suppor…"
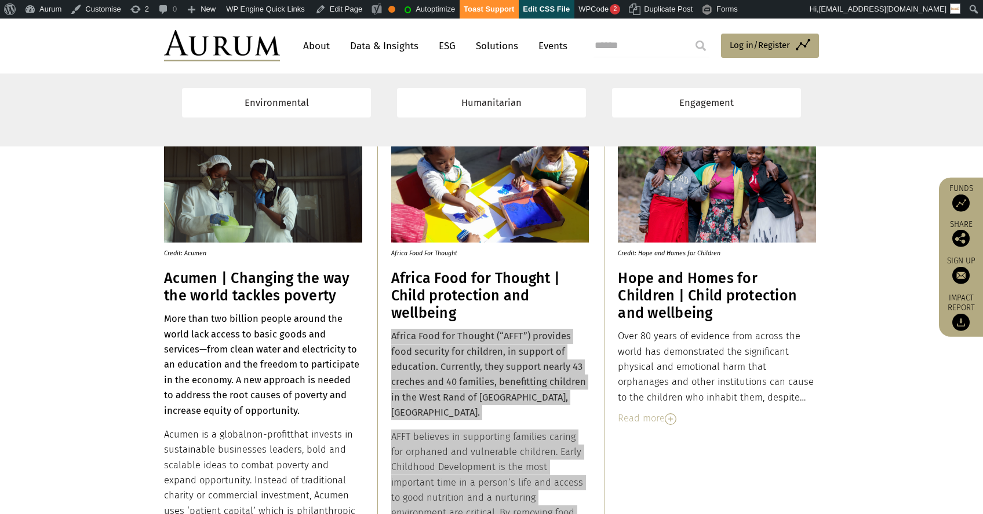
scroll to position [3630, 0]
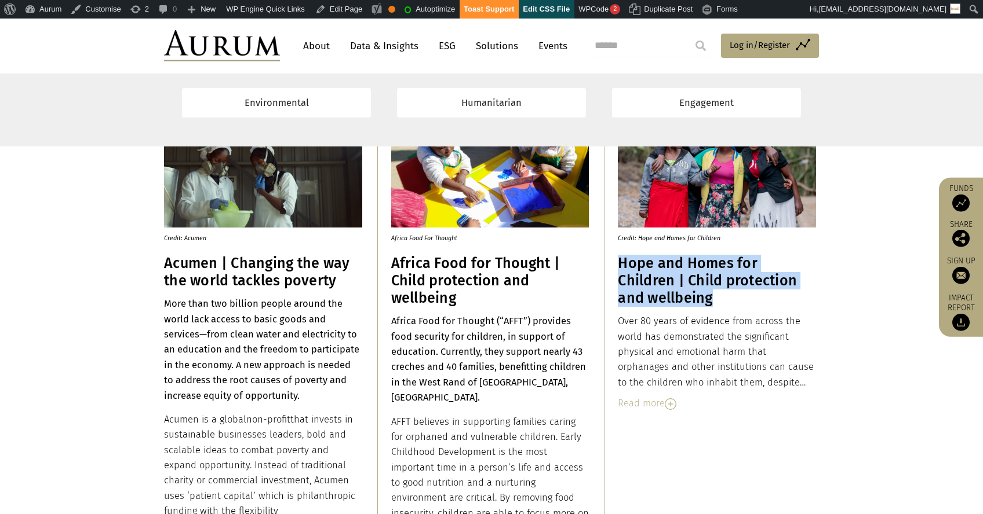
drag, startPoint x: 680, startPoint y: 301, endPoint x: 621, endPoint y: 267, distance: 68.0
click at [621, 267] on h3 "Hope and Homes for Children | Child protection and wellbeing" at bounding box center [717, 281] width 198 height 52
copy h3 "Hope and Homes for Children | Child protection and wellbeing"
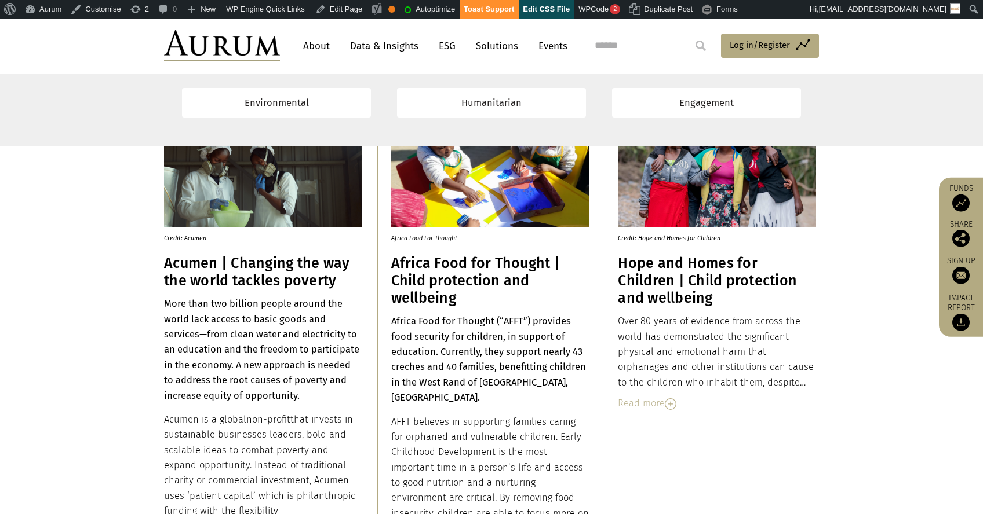
click at [645, 396] on div "Read more" at bounding box center [717, 403] width 198 height 15
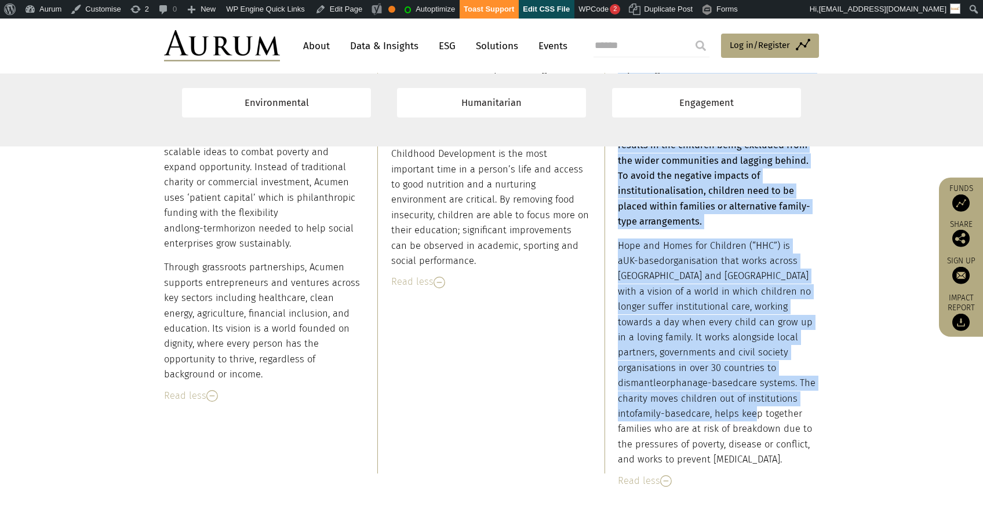
scroll to position [4002, 0]
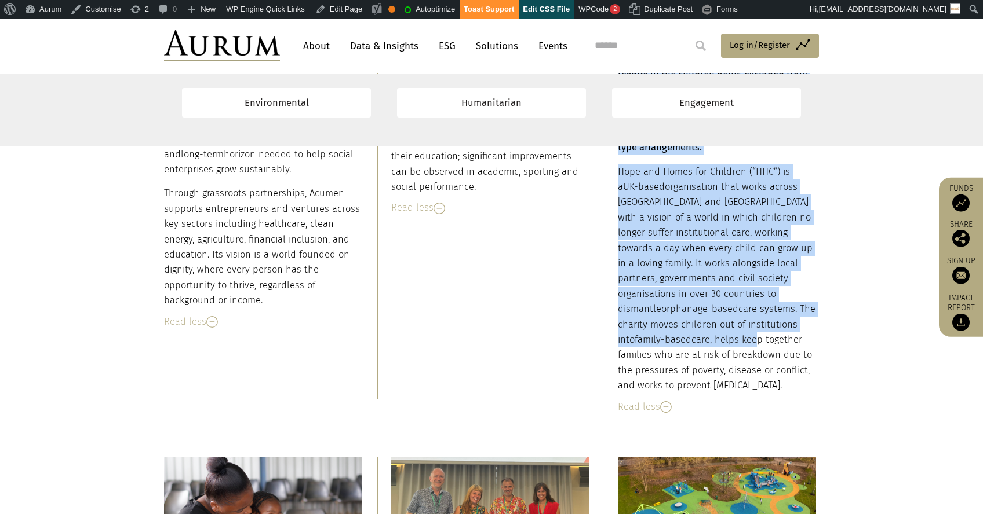
drag, startPoint x: 618, startPoint y: 316, endPoint x: 799, endPoint y: 365, distance: 187.2
click at [799, 365] on div "Over 80 years of evidence from across the world has demonstrated the significan…" at bounding box center [717, 167] width 198 height 452
copy div "Over 80 years of evidence from across the world has demonstrated the significan…"
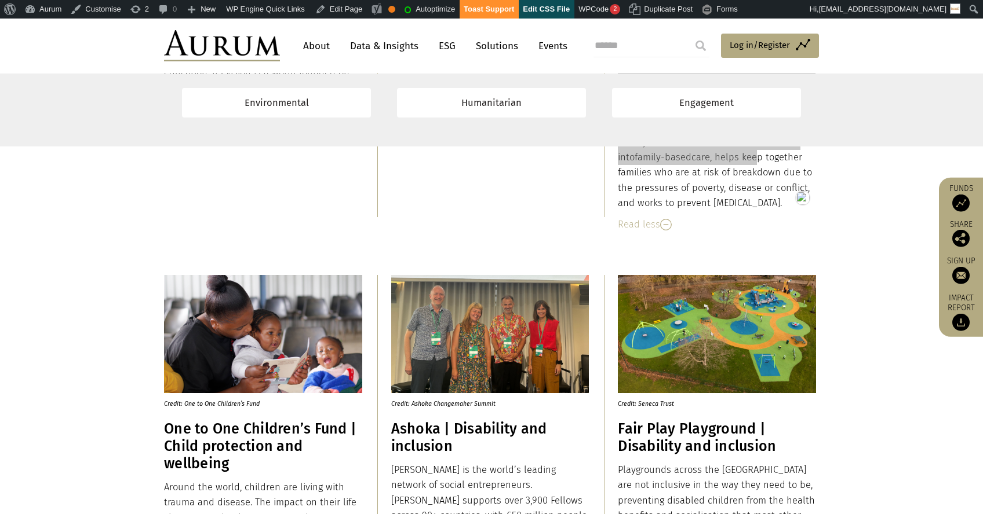
scroll to position [4289, 0]
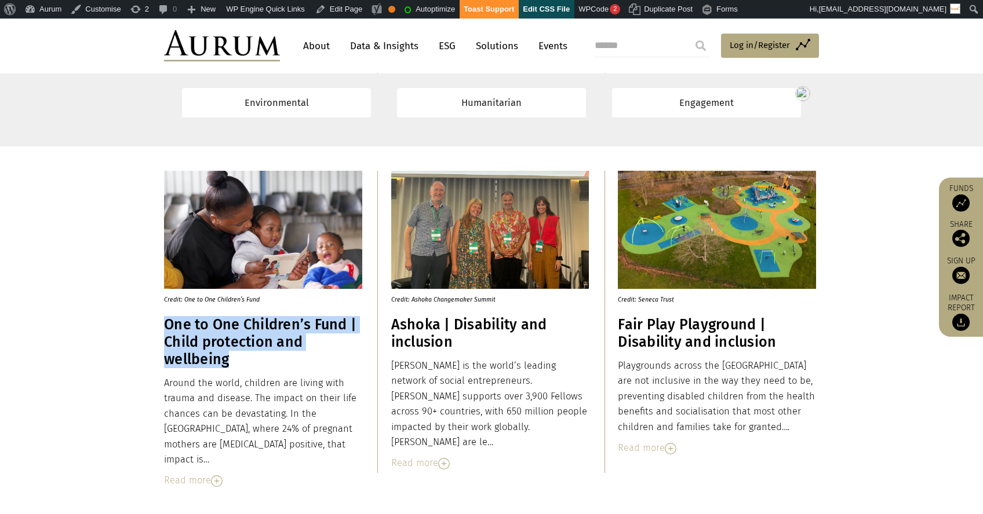
drag, startPoint x: 172, startPoint y: 324, endPoint x: 236, endPoint y: 352, distance: 69.5
click at [236, 352] on h3 "One to One Children’s Fund | Child protection and wellbeing" at bounding box center [263, 342] width 198 height 52
copy h3 "One to One Children’s Fund | Child protection and wellbeing"
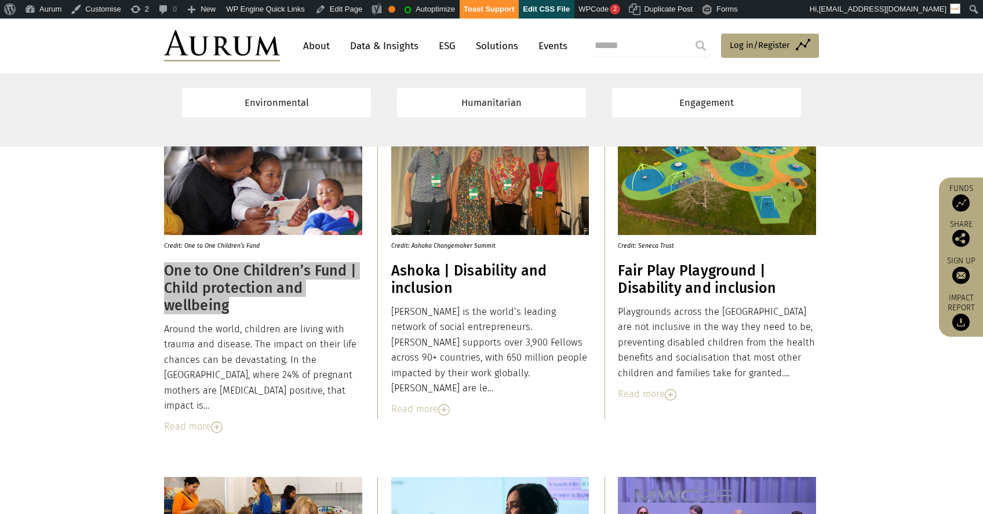
scroll to position [4392, 0]
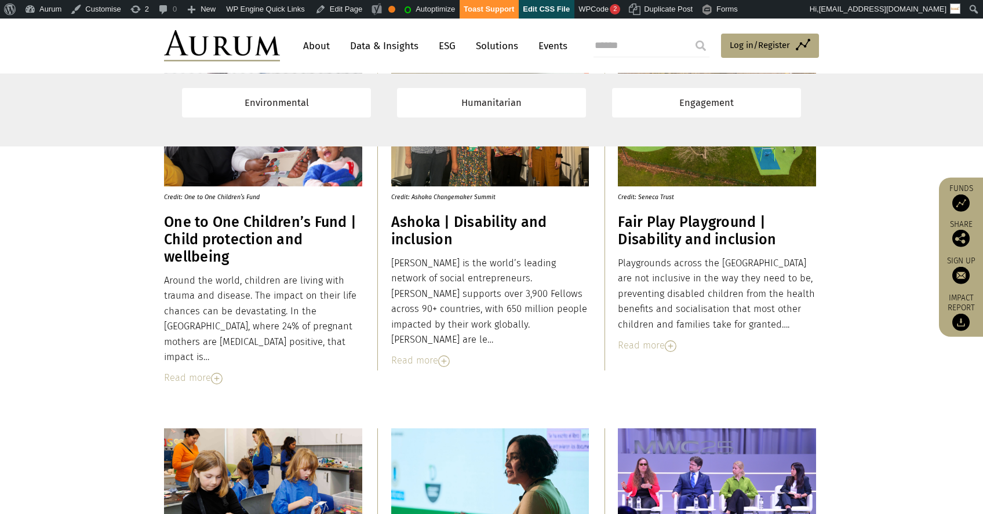
click at [190, 371] on div "Read more" at bounding box center [263, 378] width 198 height 15
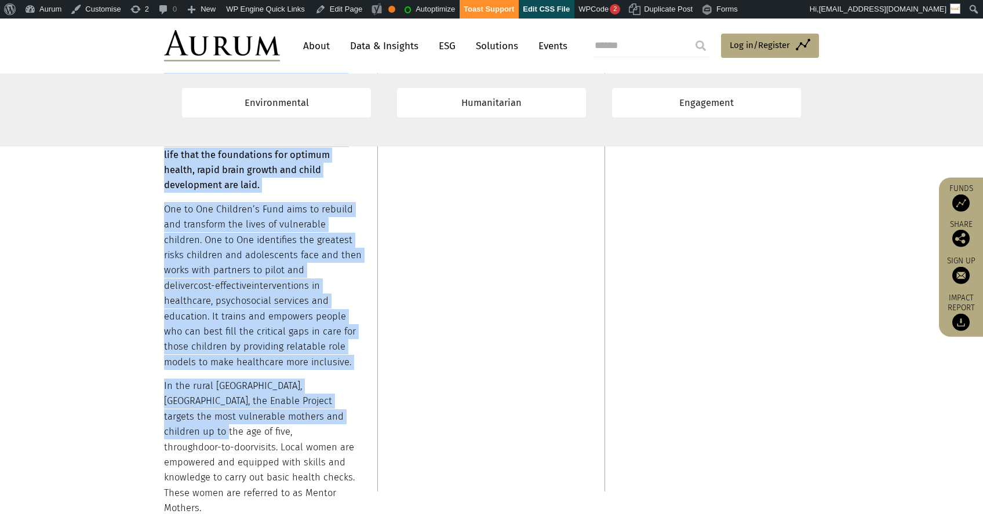
scroll to position [4935, 0]
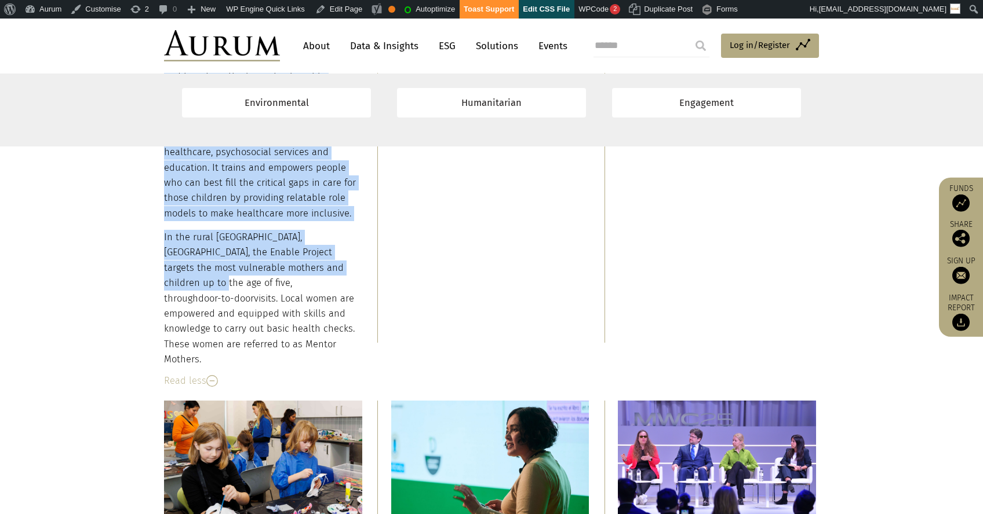
drag, startPoint x: 165, startPoint y: 283, endPoint x: 203, endPoint y: 316, distance: 51.0
click at [203, 316] on div "Around the world, children are living with trauma and disease. The impact on th…" at bounding box center [263, 49] width 198 height 638
copy div "Around the world, children are living with trauma and disease. The impact on th…"
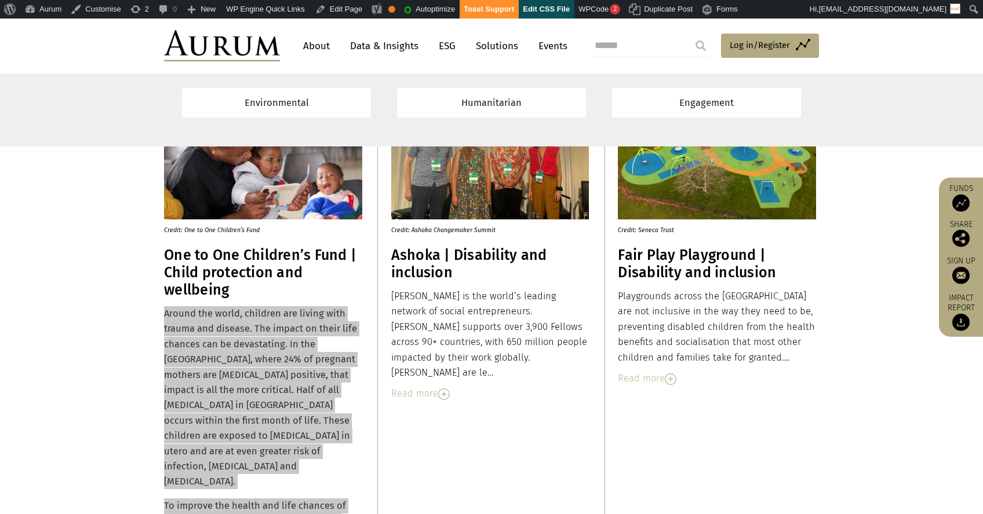
scroll to position [4309, 0]
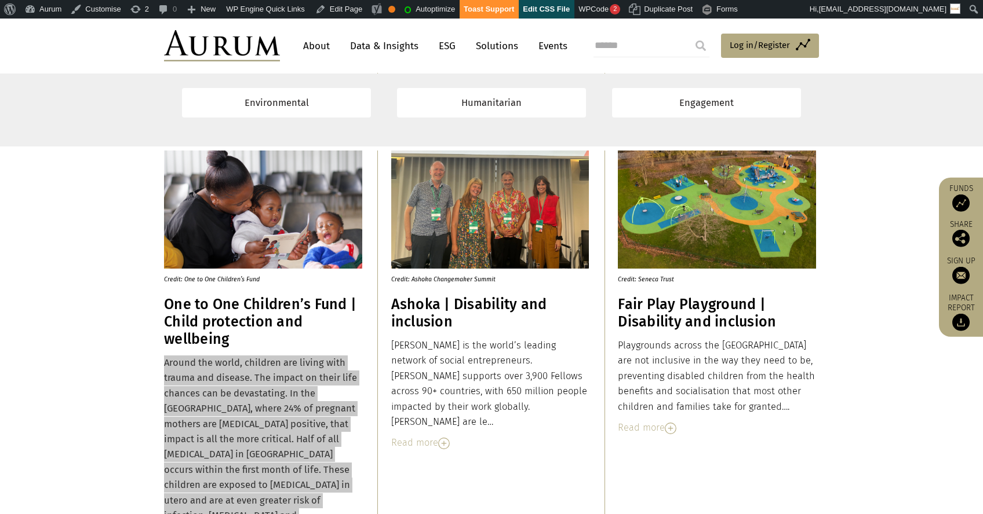
click at [444, 304] on h3 "Ashoka | Disability and inclusion" at bounding box center [490, 313] width 198 height 35
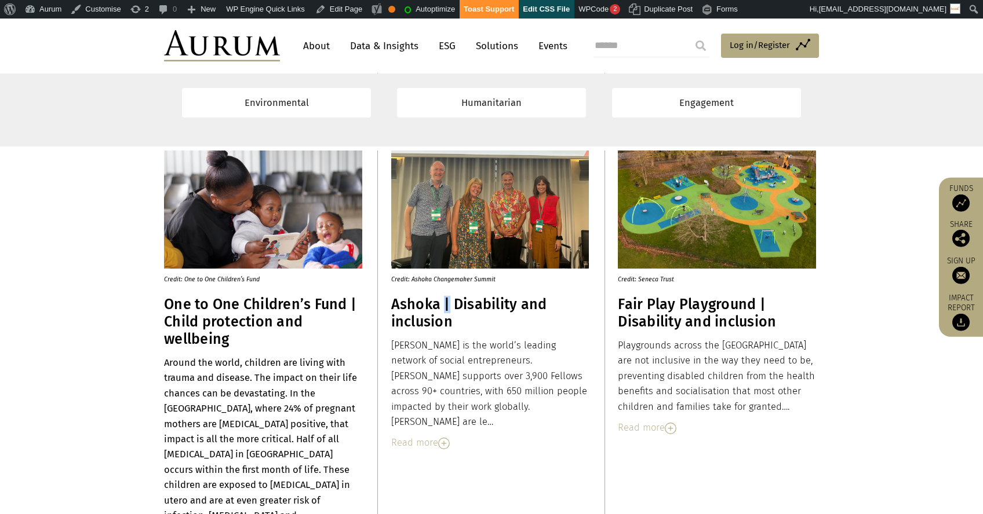
click at [444, 304] on h3 "Ashoka | Disability and inclusion" at bounding box center [490, 313] width 198 height 35
copy div "Ashoka | Disability and inclusion"
click at [422, 436] on div "Read more" at bounding box center [490, 443] width 198 height 15
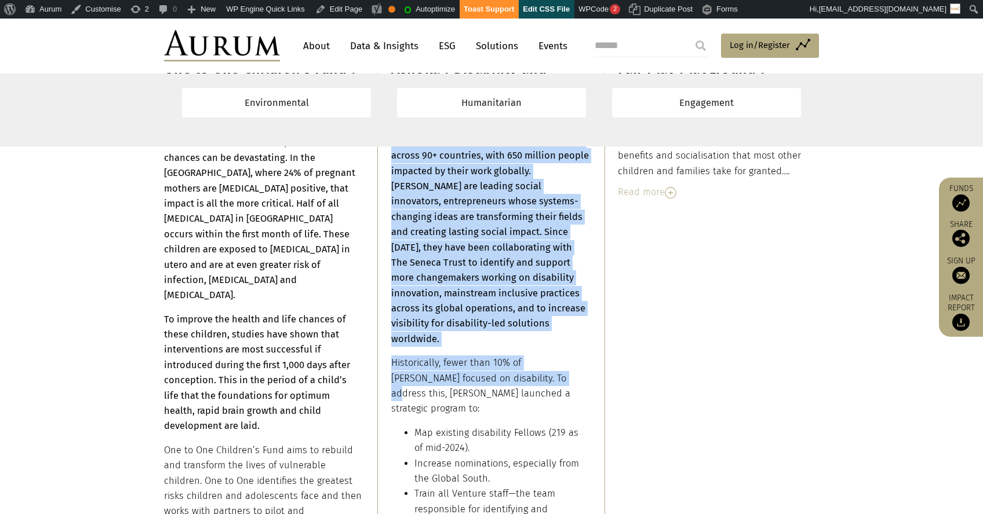
scroll to position [4771, 0]
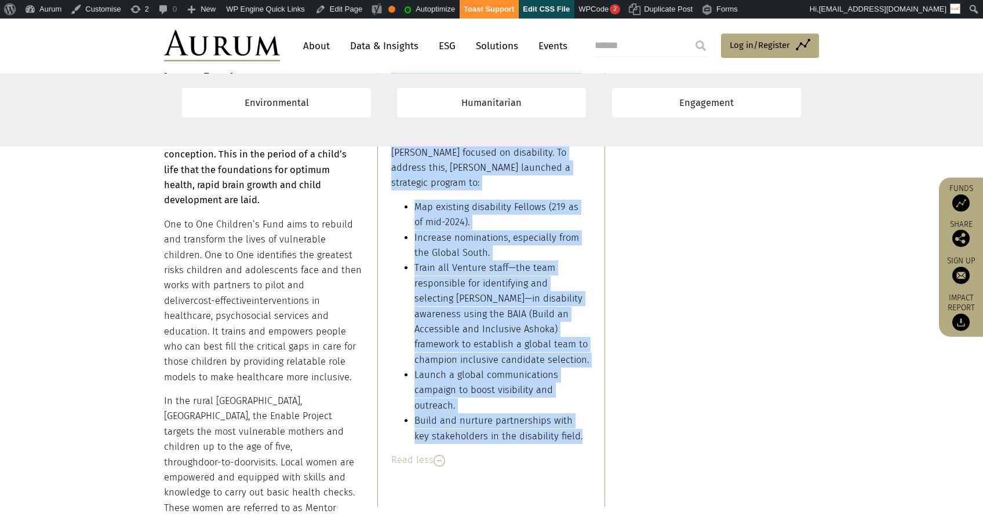
drag, startPoint x: 392, startPoint y: 346, endPoint x: 561, endPoint y: 401, distance: 177.7
click at [561, 401] on div "Ashoka is the world’s leading network of social entrepreneurs. Ashoka supports …" at bounding box center [490, 161] width 198 height 568
copy div "Ashoka is the world’s leading network of social entrepreneurs. Ashoka supports …"
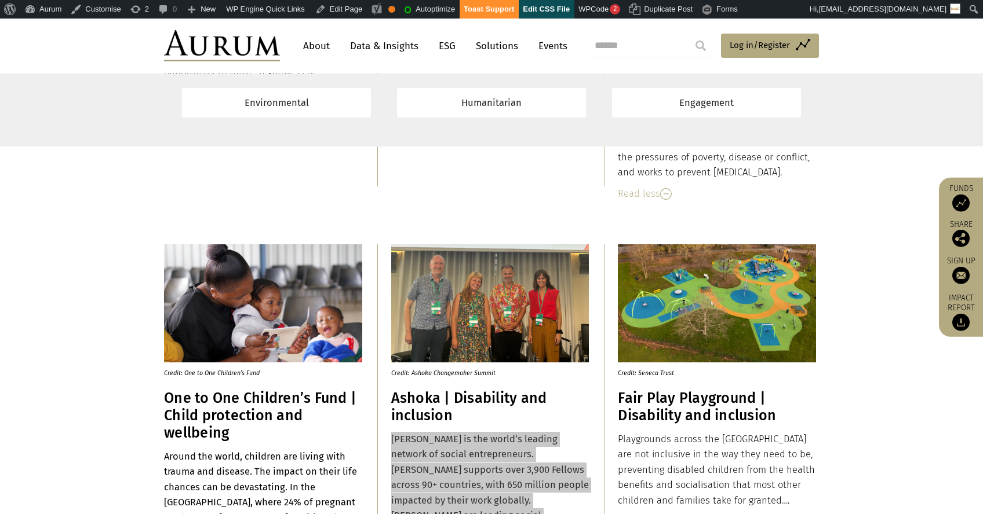
scroll to position [4217, 0]
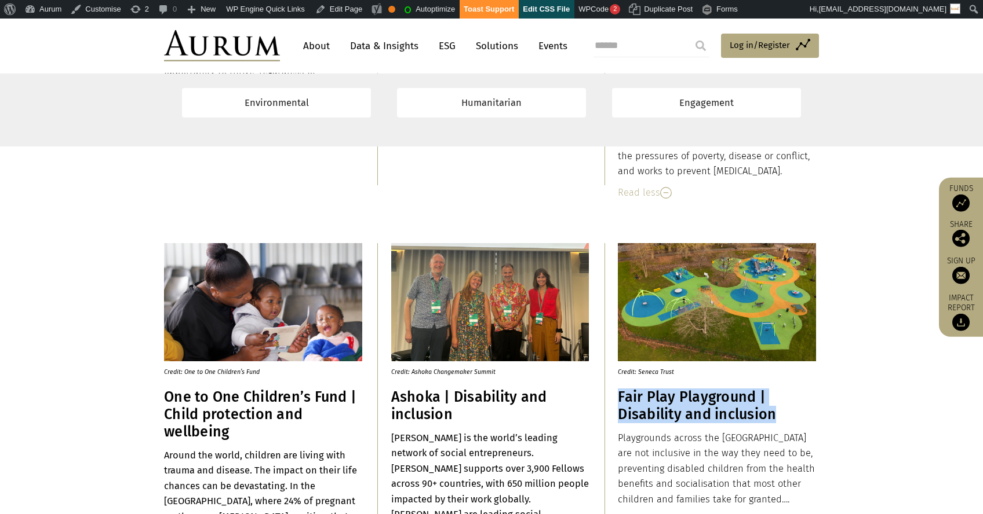
drag, startPoint x: 617, startPoint y: 395, endPoint x: 771, endPoint y: 410, distance: 154.8
click at [771, 410] on h3 "Fair Play Playground | Disability and inclusion" at bounding box center [717, 406] width 198 height 35
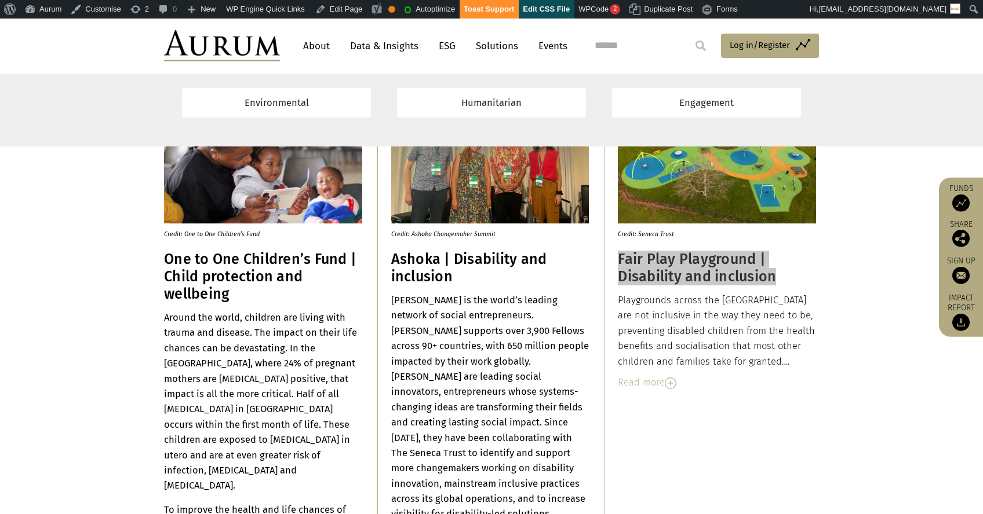
scroll to position [4404, 0]
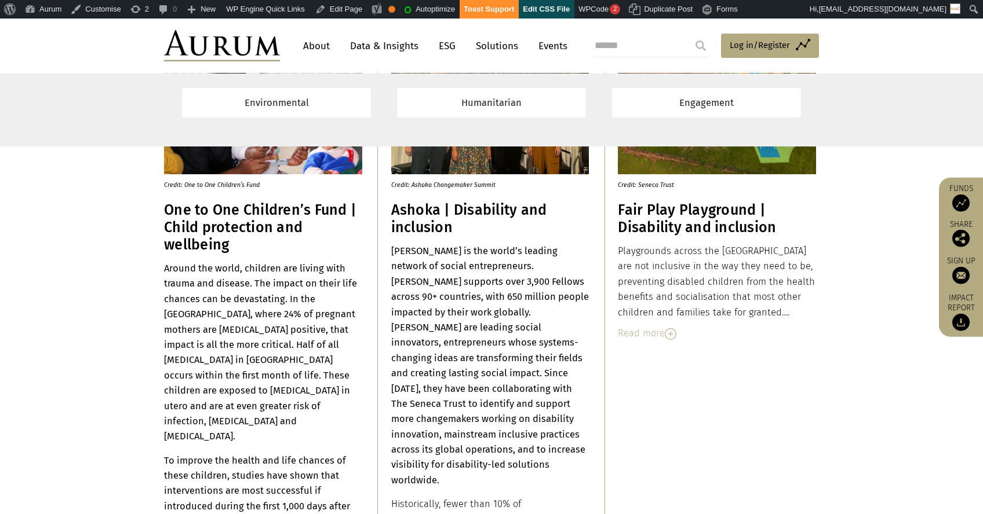
click at [641, 326] on div "Read more" at bounding box center [717, 333] width 198 height 15
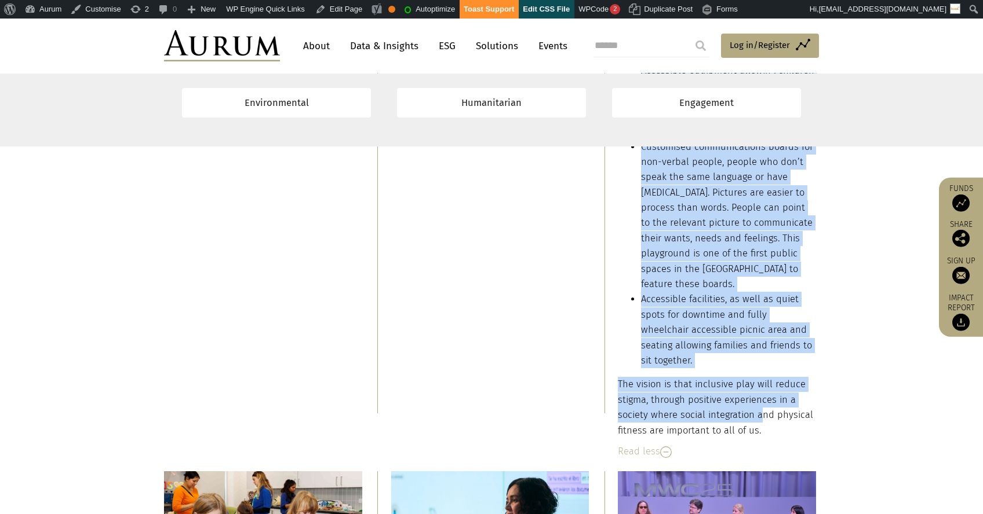
scroll to position [5320, 0]
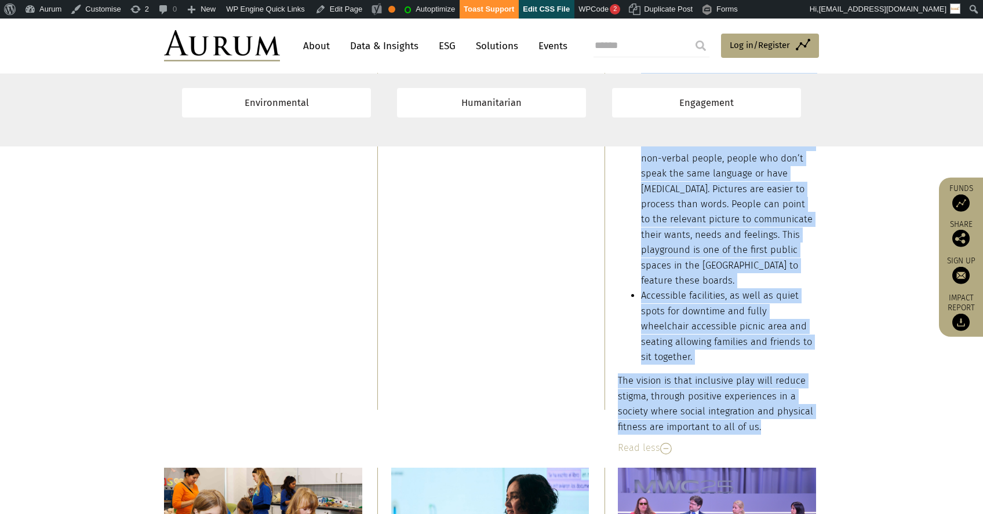
drag, startPoint x: 619, startPoint y: 250, endPoint x: 761, endPoint y: 385, distance: 195.9
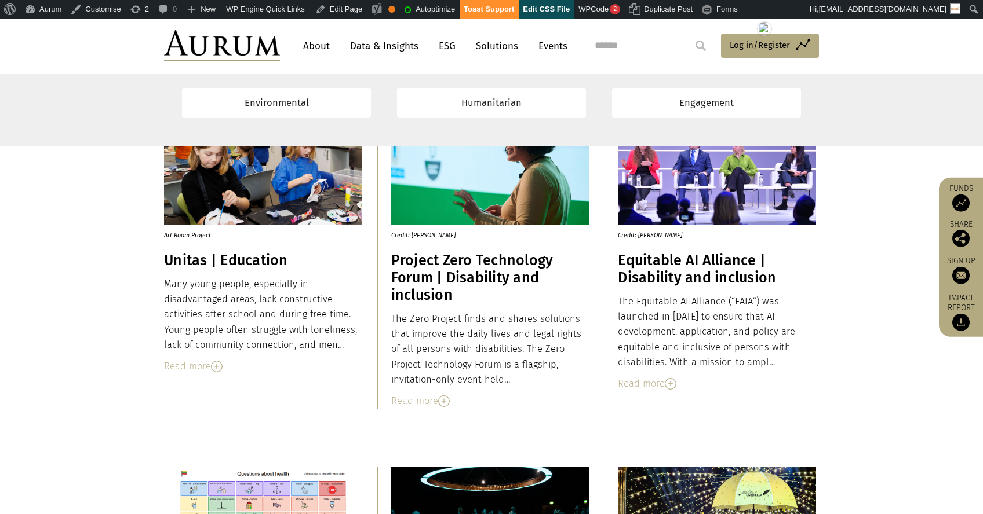
scroll to position [5689, 0]
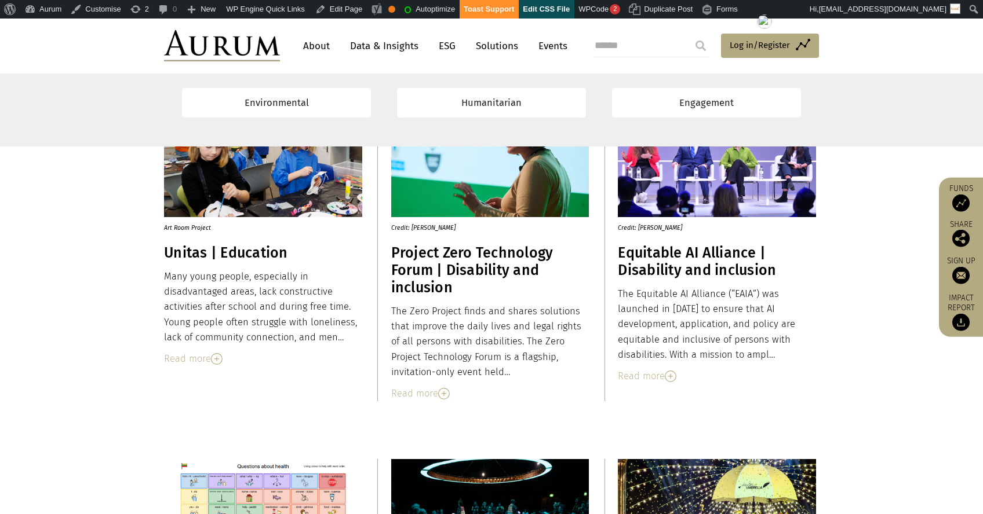
click at [174, 253] on h3 "Unitas | Education" at bounding box center [263, 252] width 198 height 17
click at [259, 250] on h3 "Unitas | Education" at bounding box center [263, 252] width 198 height 17
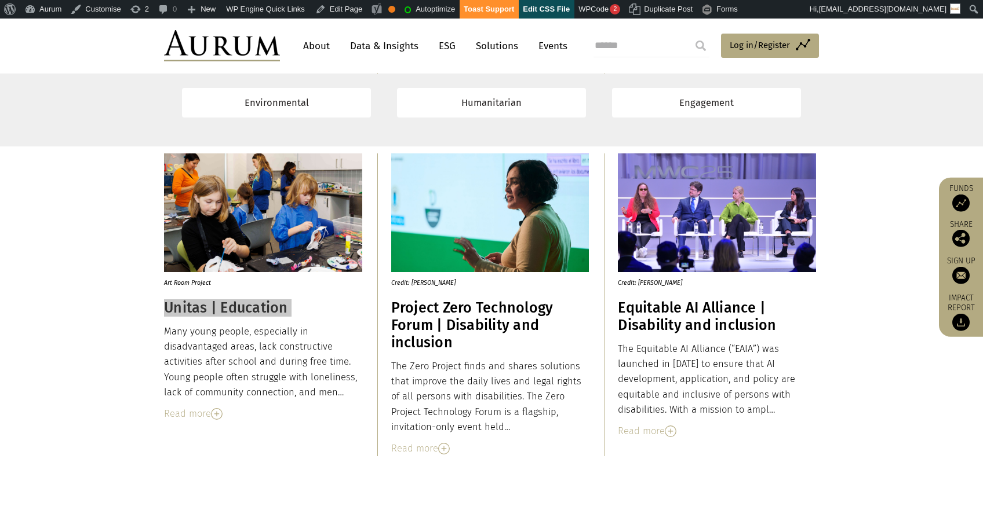
scroll to position [5585, 0]
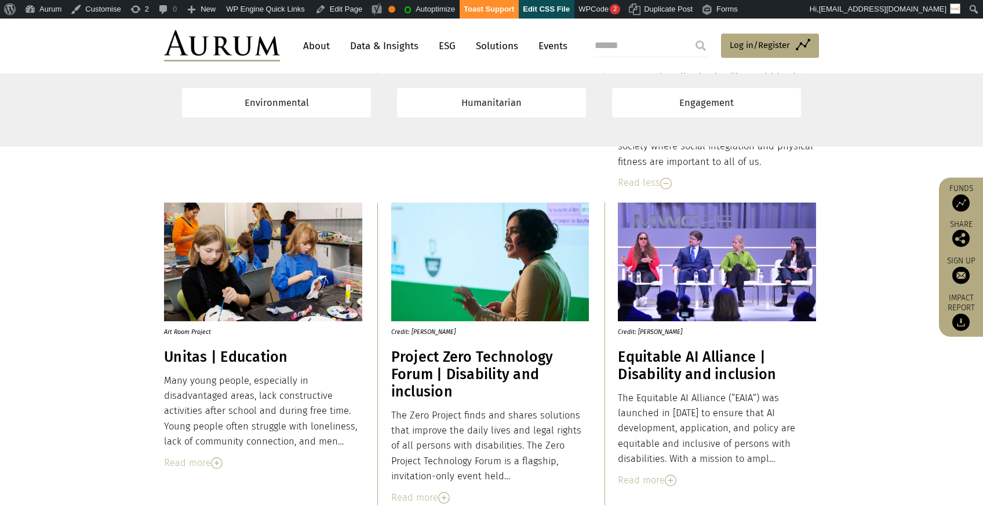
click at [188, 465] on div "Read more" at bounding box center [263, 463] width 198 height 15
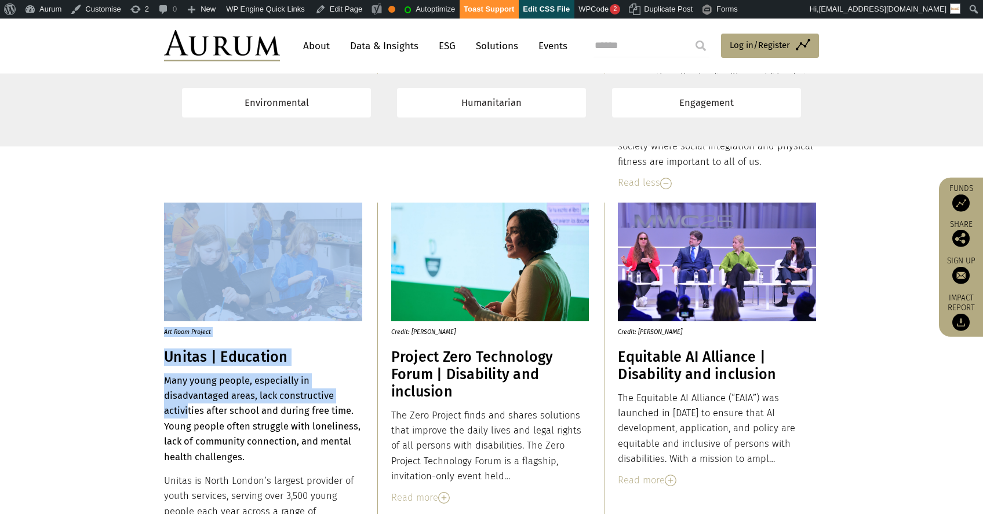
drag, startPoint x: 161, startPoint y: 380, endPoint x: 189, endPoint y: 404, distance: 36.9
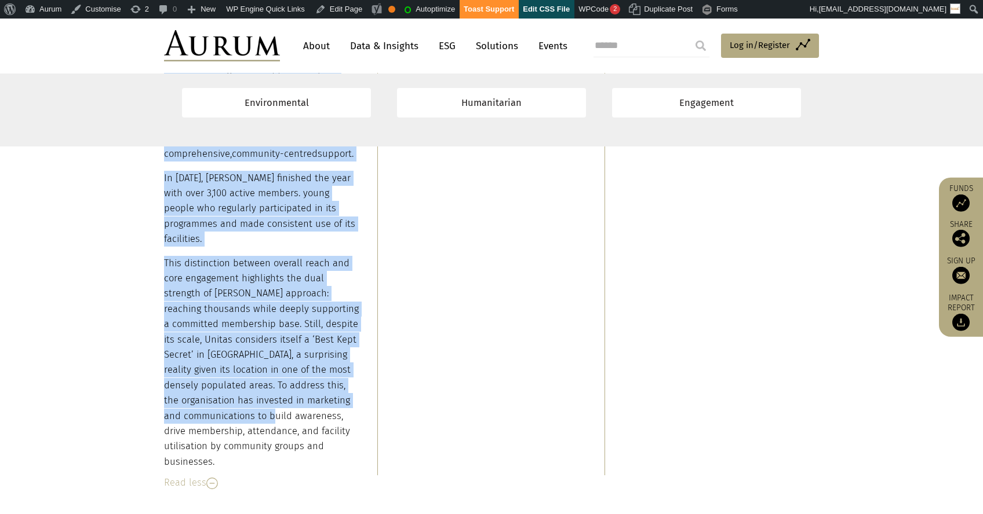
scroll to position [6113, 0]
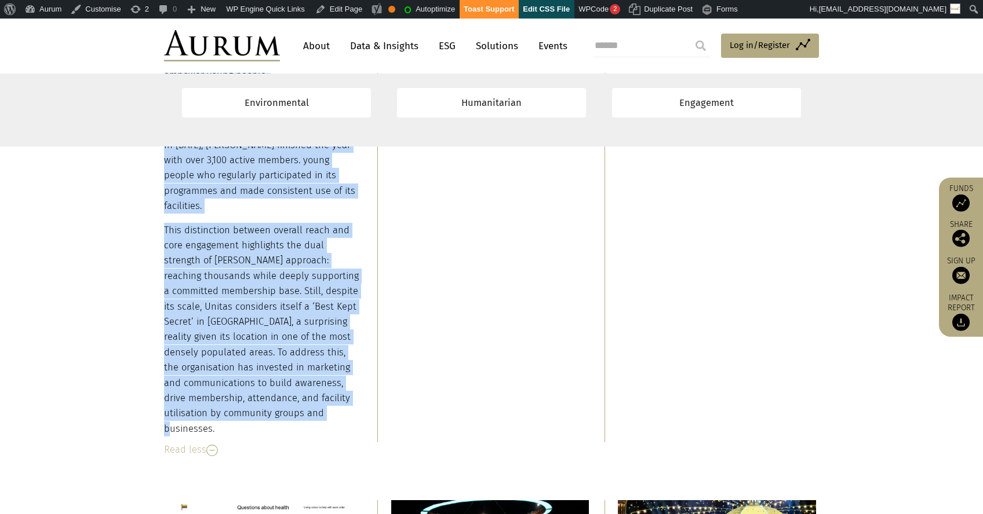
drag, startPoint x: 165, startPoint y: 382, endPoint x: 246, endPoint y: 415, distance: 87.3
click at [246, 415] on div "Many young people, especially in disadvantaged areas, lack constructive activit…" at bounding box center [263, 140] width 198 height 591
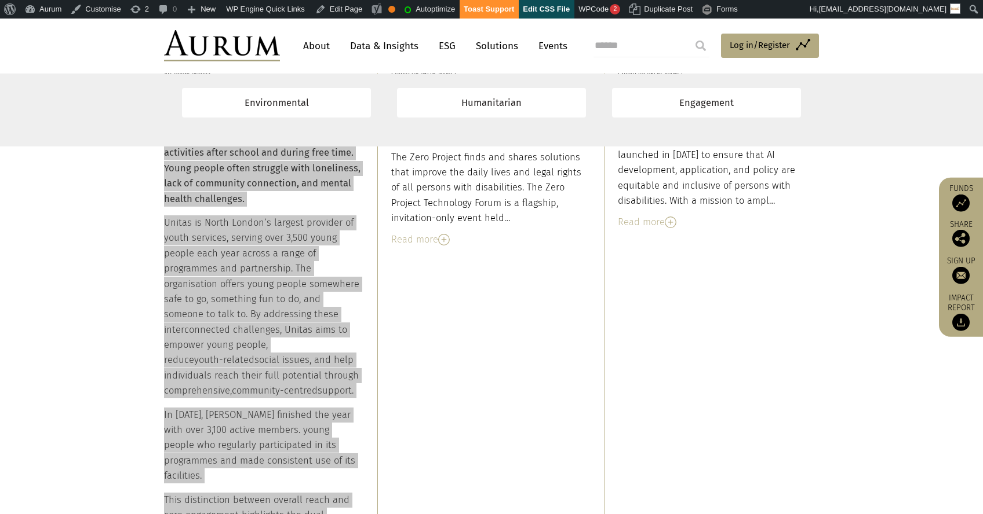
scroll to position [5554, 0]
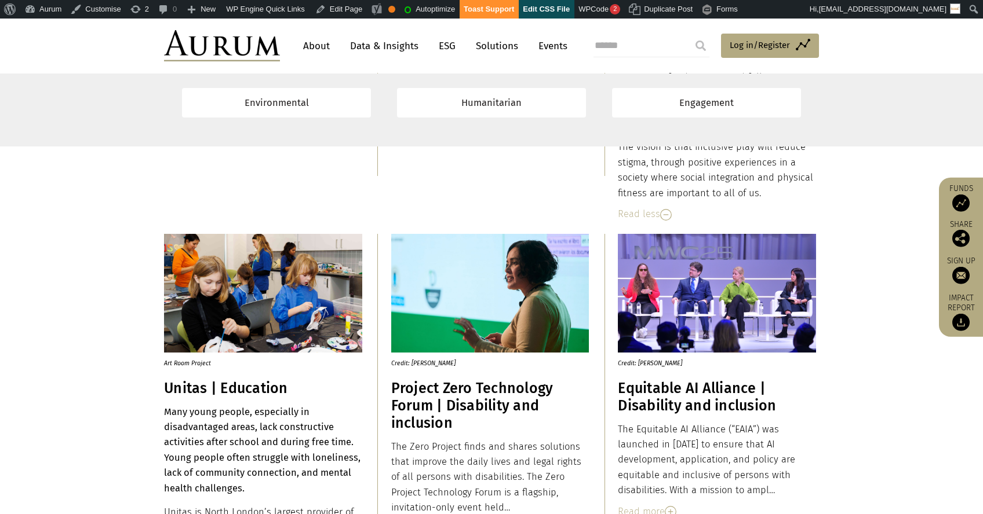
click at [428, 406] on h3 "Project Zero Technology Forum | Disability and inclusion" at bounding box center [490, 406] width 198 height 52
click at [429, 399] on h3 "Project Zero Technology Forum | Disability and inclusion" at bounding box center [490, 406] width 198 height 52
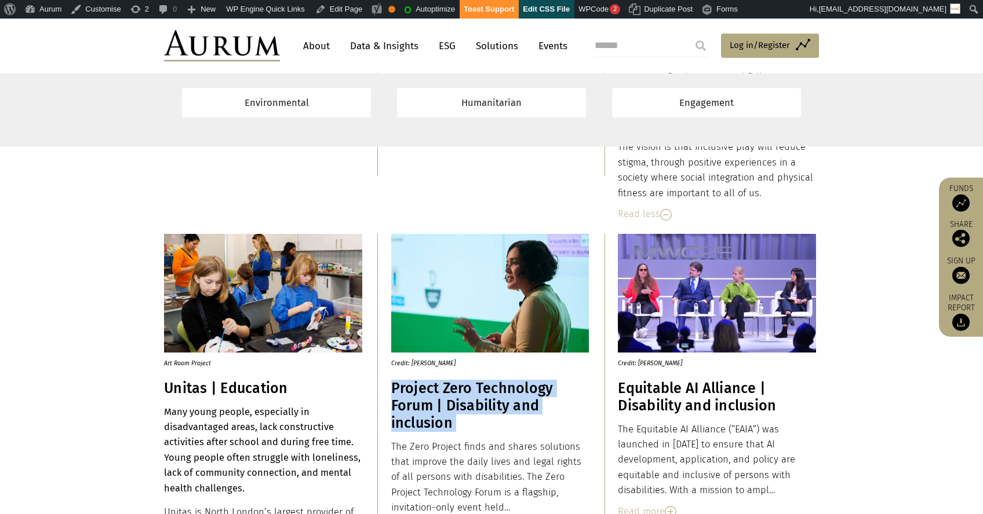
click at [429, 399] on h3 "Project Zero Technology Forum | Disability and inclusion" at bounding box center [490, 406] width 198 height 52
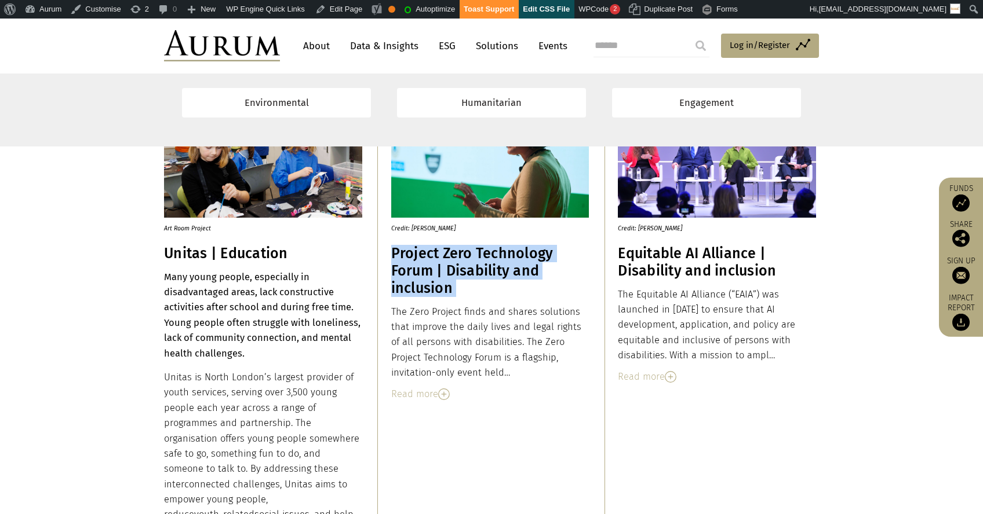
scroll to position [5784, 0]
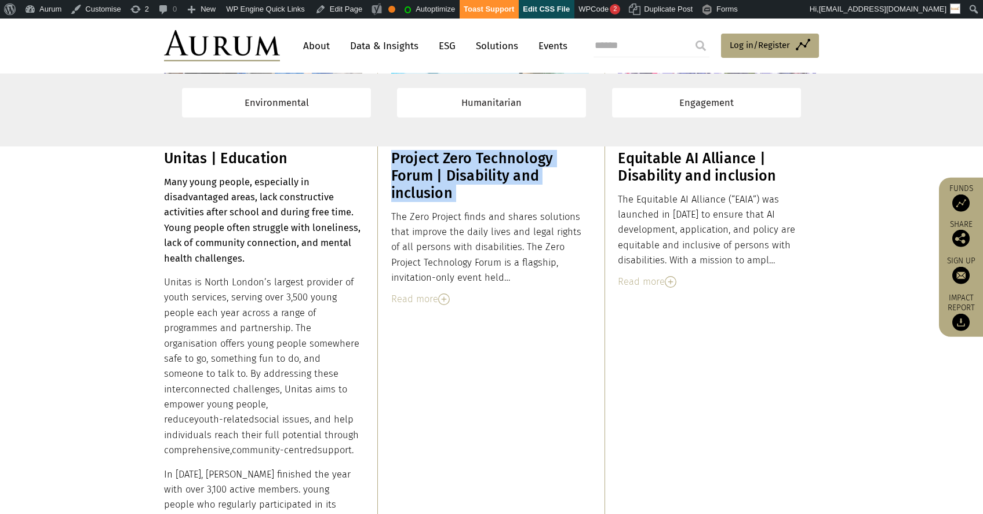
click at [441, 301] on img at bounding box center [444, 300] width 12 height 12
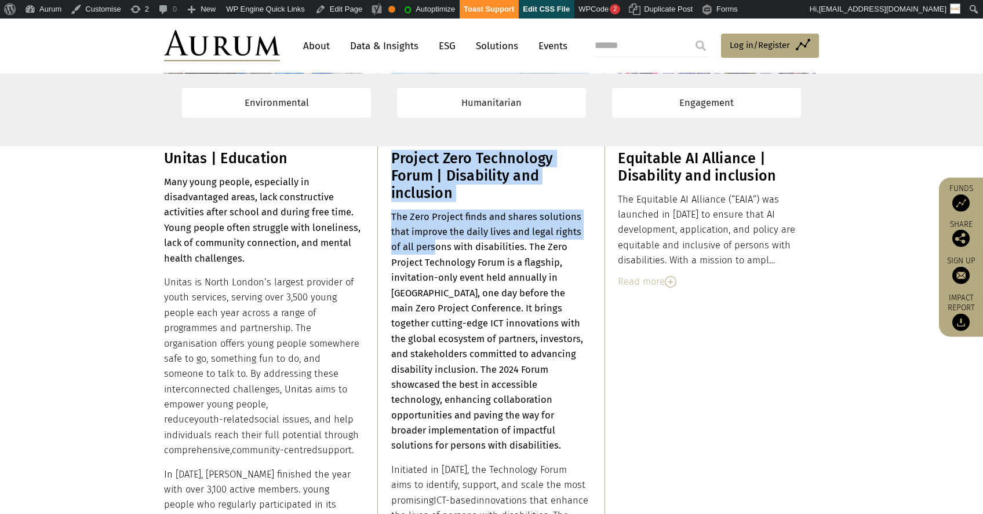
drag, startPoint x: 388, startPoint y: 217, endPoint x: 440, endPoint y: 254, distance: 63.2
click at [439, 253] on div "Art Room Project Unitas | Education Many young people, especially in disadvanta…" at bounding box center [491, 388] width 678 height 768
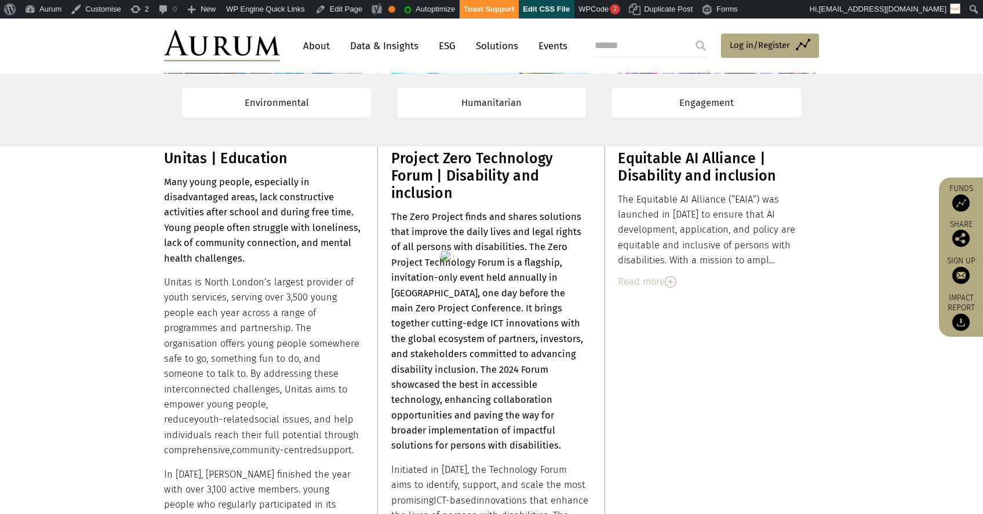
click at [397, 231] on strong "The Zero Project finds and shares solutions that improve the daily lives and le…" at bounding box center [487, 331] width 192 height 240
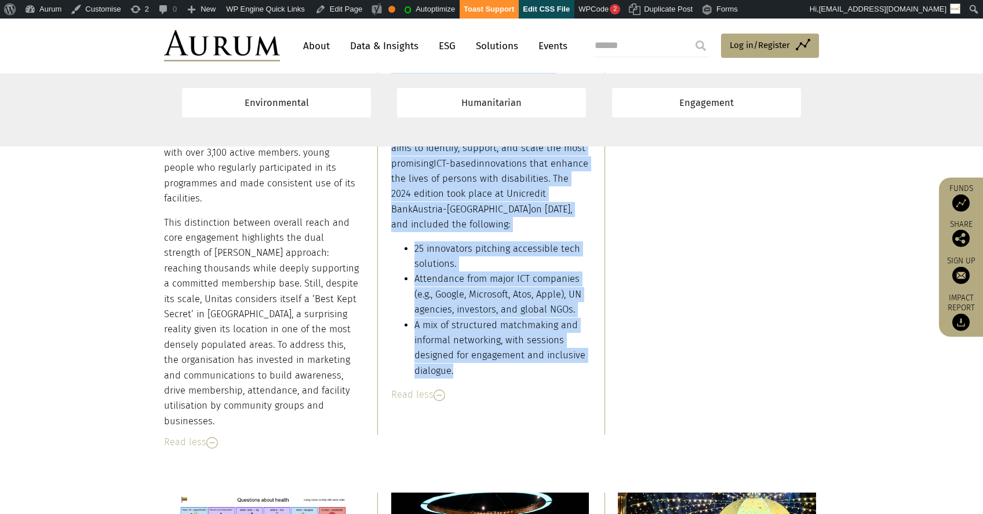
scroll to position [6128, 0]
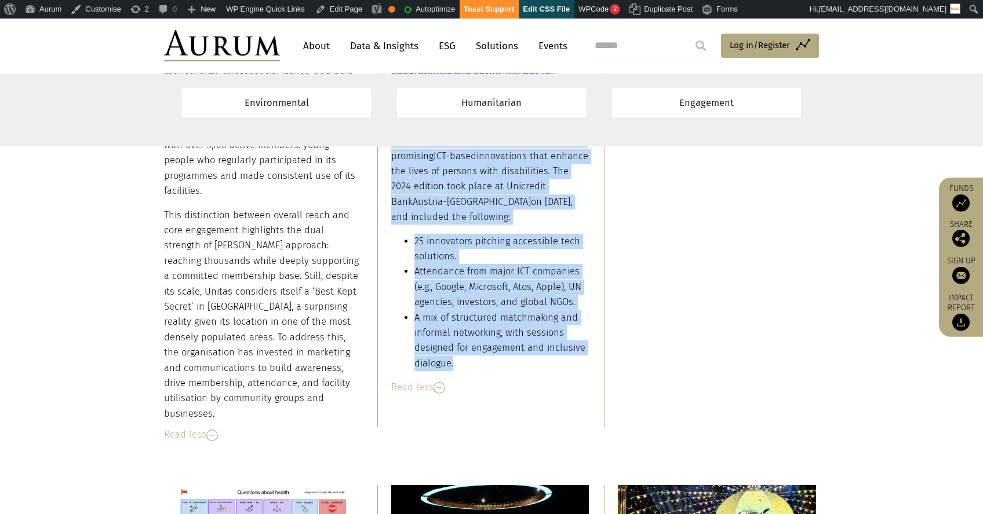
drag, startPoint x: 392, startPoint y: 219, endPoint x: 463, endPoint y: 345, distance: 144.5
click at [463, 345] on div "The Zero Project finds and shares solutions that improve the daily lives and le…" at bounding box center [490, 118] width 198 height 507
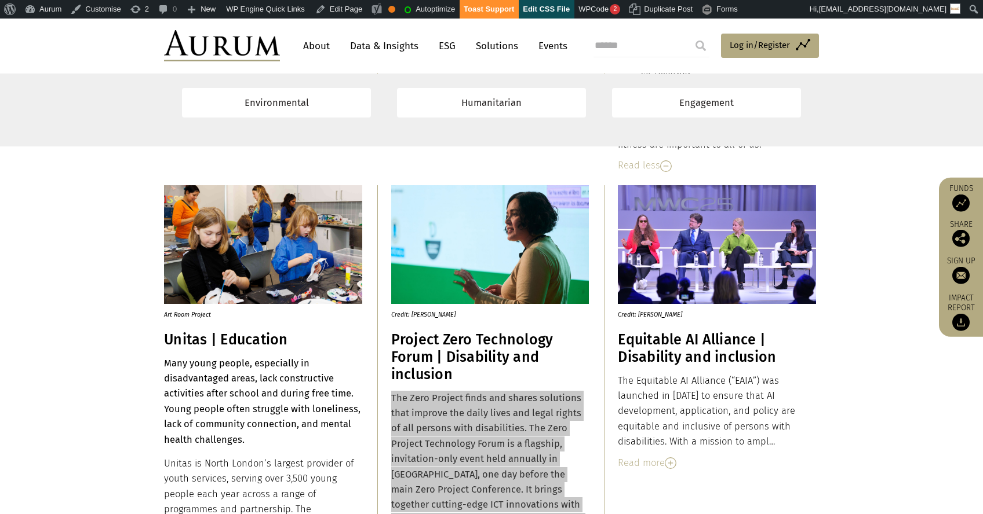
scroll to position [5600, 0]
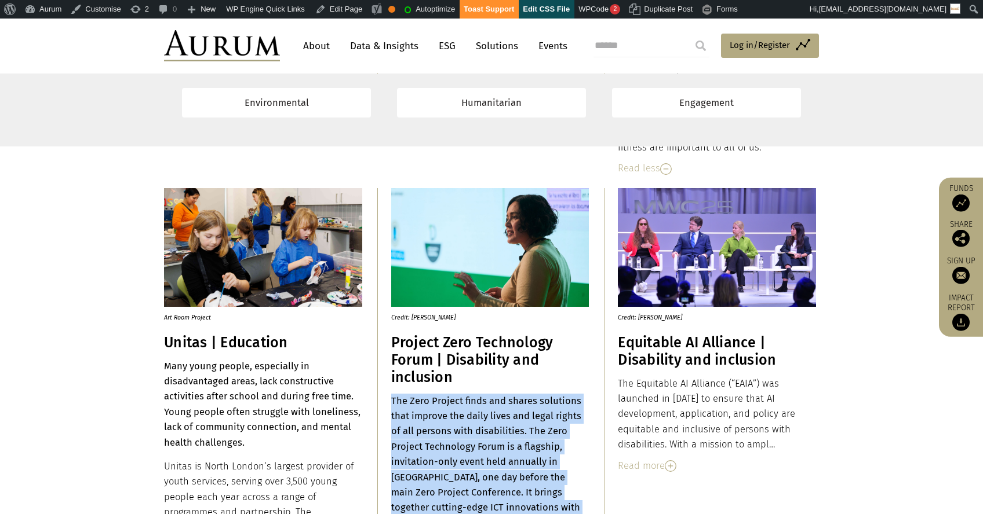
click at [652, 349] on h3 "Equitable AI Alliance | Disability and inclusion" at bounding box center [717, 351] width 198 height 35
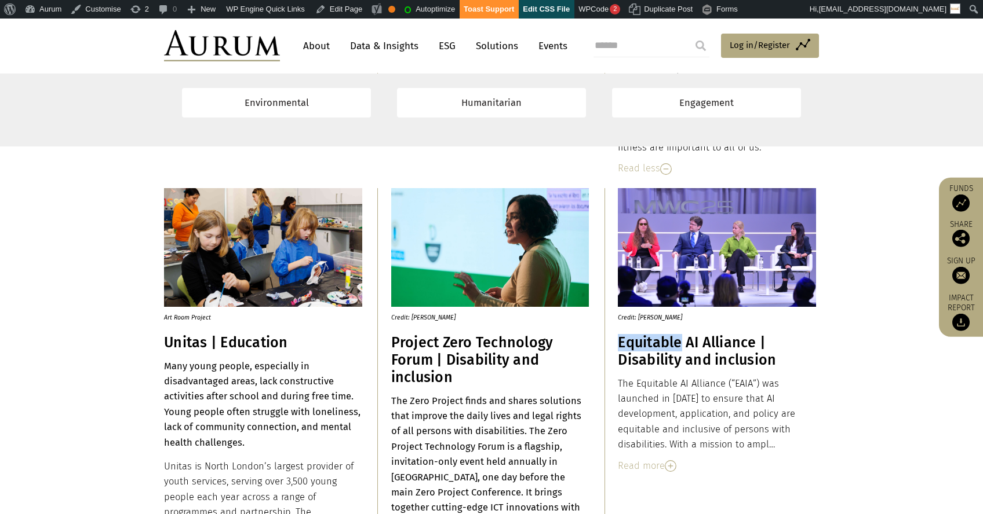
click at [652, 349] on h3 "Equitable AI Alliance | Disability and inclusion" at bounding box center [717, 351] width 198 height 35
click at [649, 459] on div "Read more" at bounding box center [717, 466] width 198 height 15
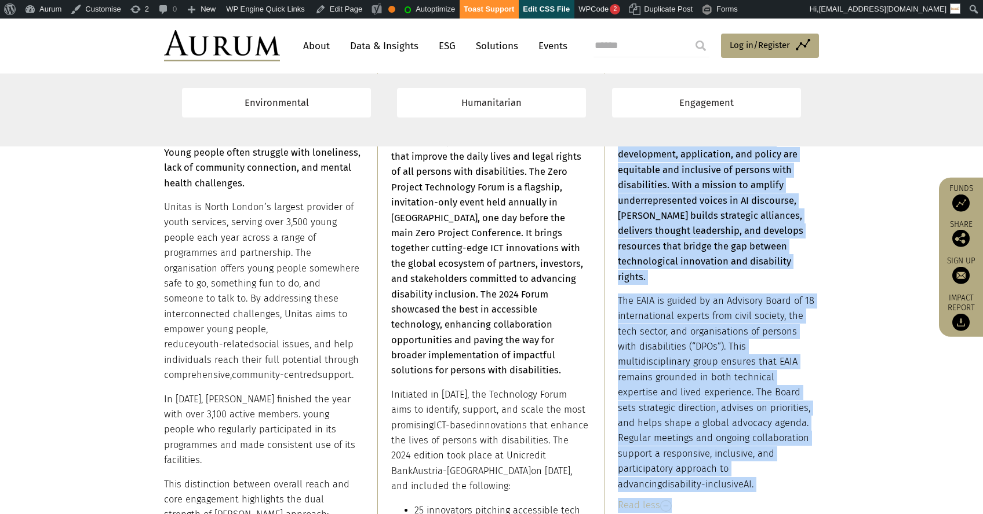
scroll to position [6029, 0]
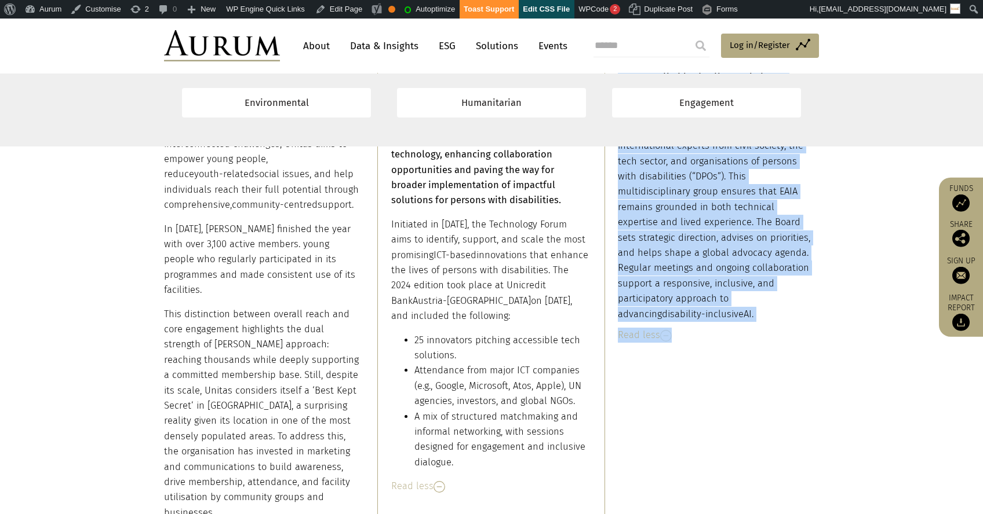
drag, startPoint x: 619, startPoint y: 361, endPoint x: 714, endPoint y: 288, distance: 119.8
click at [714, 288] on div "The Equitable AI Alliance (“EAIA”) was launched in July 2024 to ensure that AI …" at bounding box center [717, 134] width 198 height 375
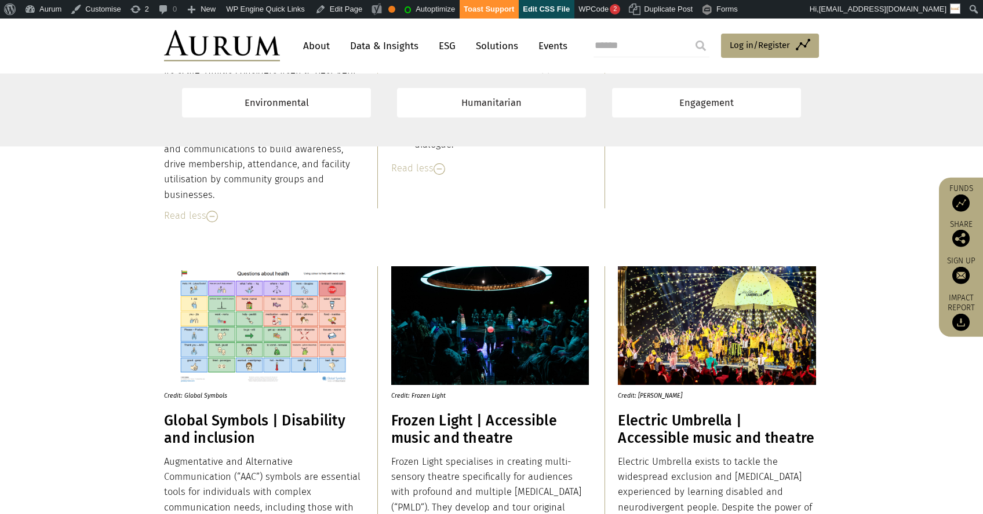
scroll to position [6463, 0]
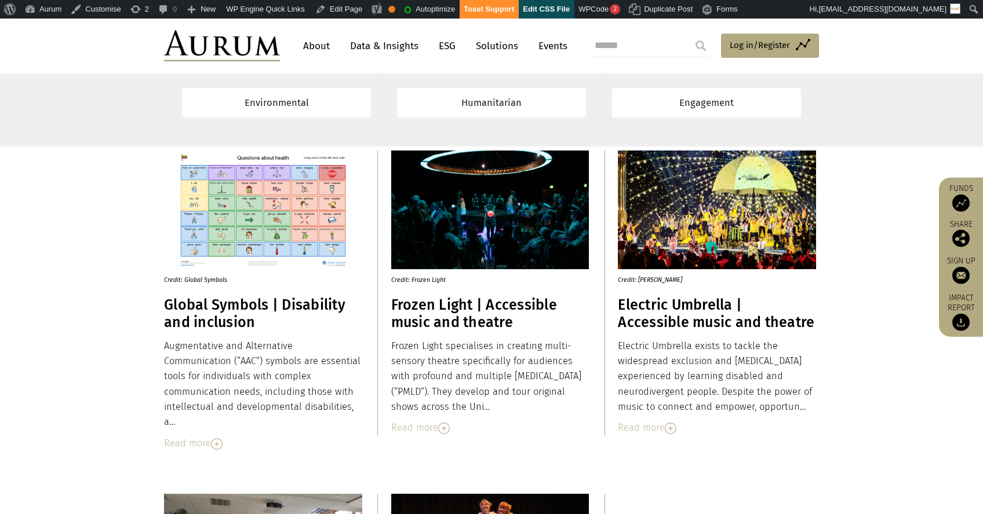
click at [206, 303] on h3 "Global Symbols | Disability and inclusion" at bounding box center [263, 314] width 198 height 35
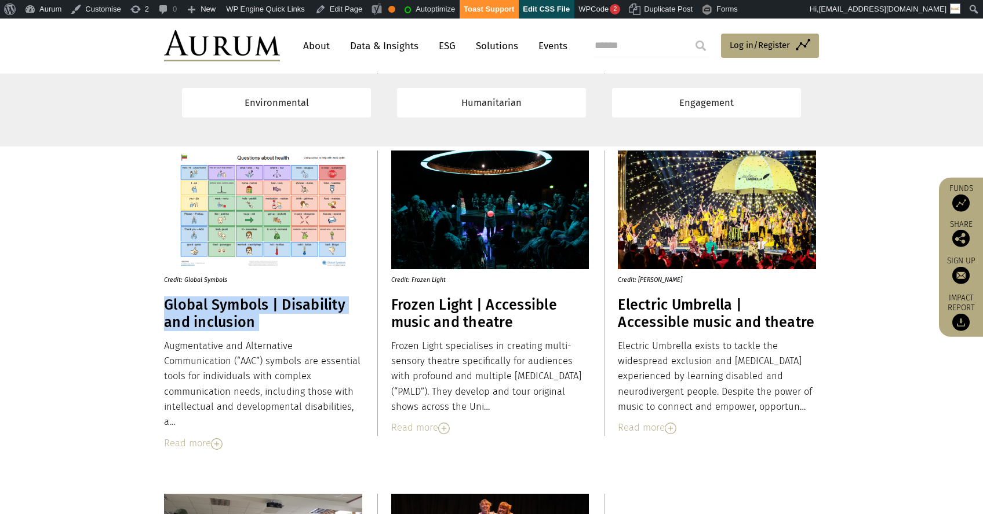
click at [206, 302] on h3 "Global Symbols | Disability and inclusion" at bounding box center [263, 314] width 198 height 35
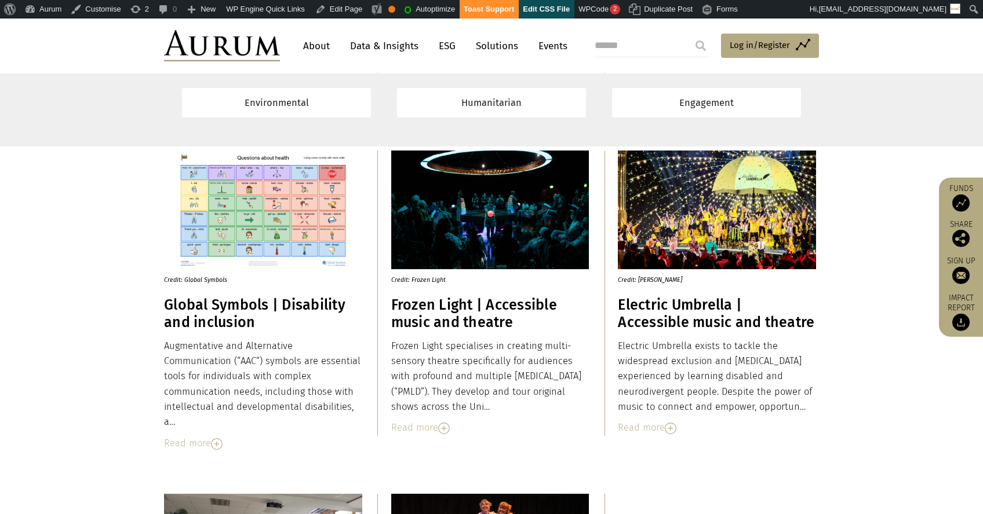
click at [185, 436] on div "Read more" at bounding box center [263, 443] width 198 height 15
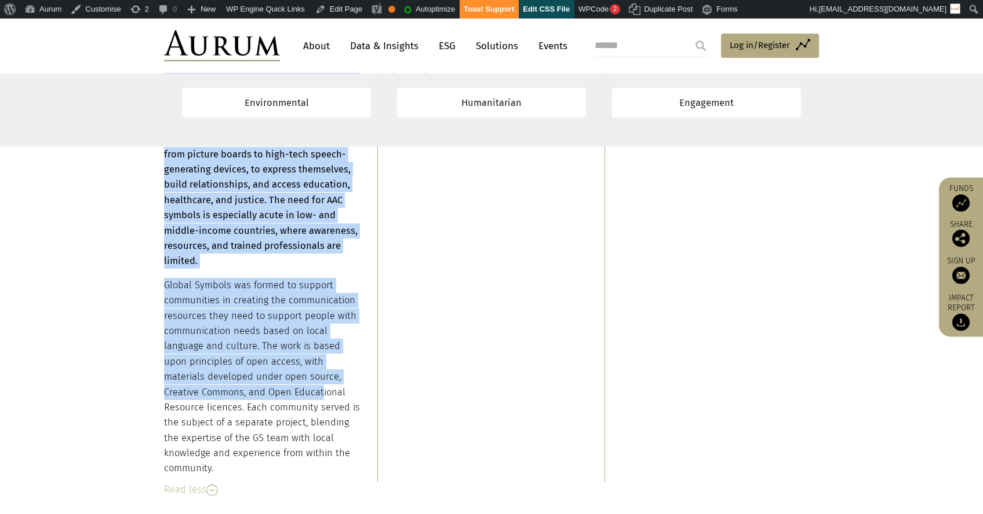
scroll to position [6783, 0]
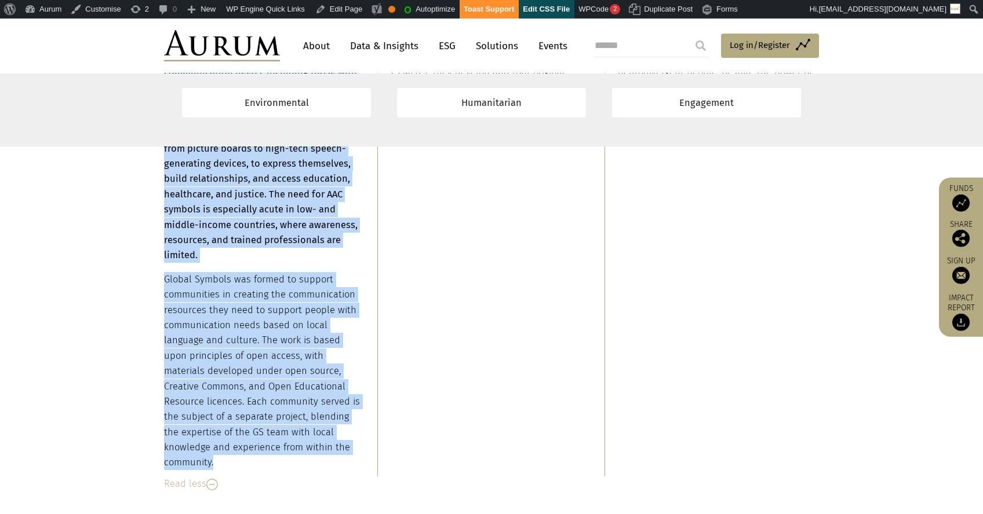
drag, startPoint x: 166, startPoint y: 348, endPoint x: 349, endPoint y: 443, distance: 206.0
click at [349, 443] on div "Augmentative and Alternative Communication (“AAC”) symbols are essential tools …" at bounding box center [263, 245] width 198 height 452
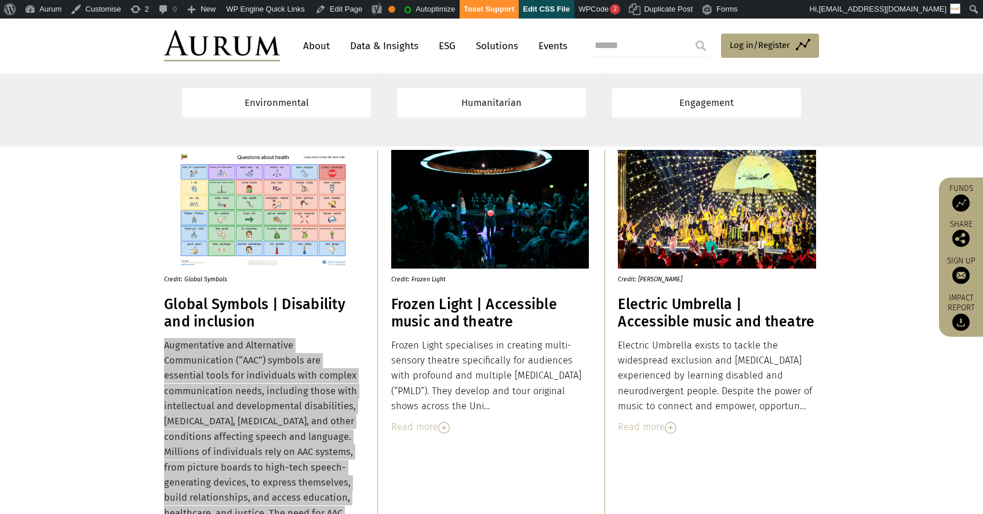
scroll to position [6471, 0]
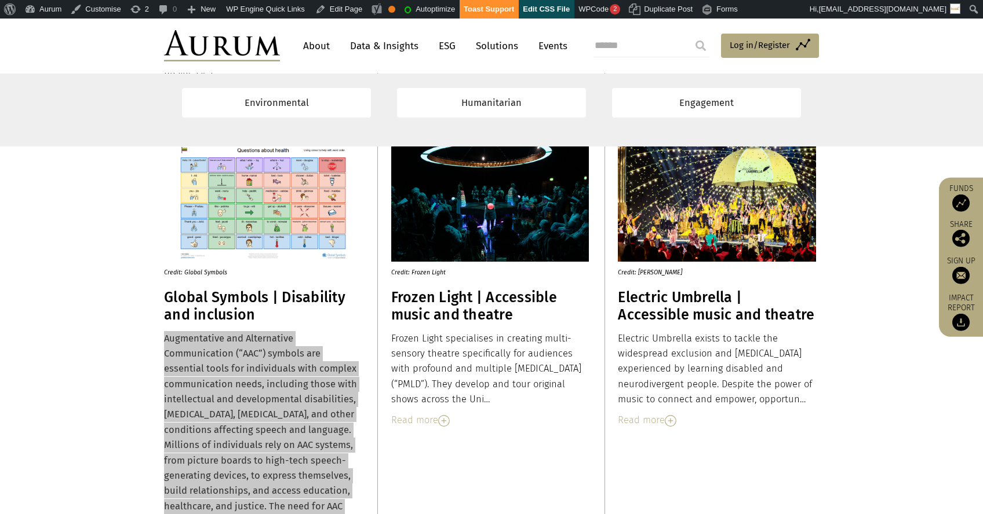
click at [443, 300] on h3 "Frozen Light | Accessible music and theatre" at bounding box center [490, 306] width 198 height 35
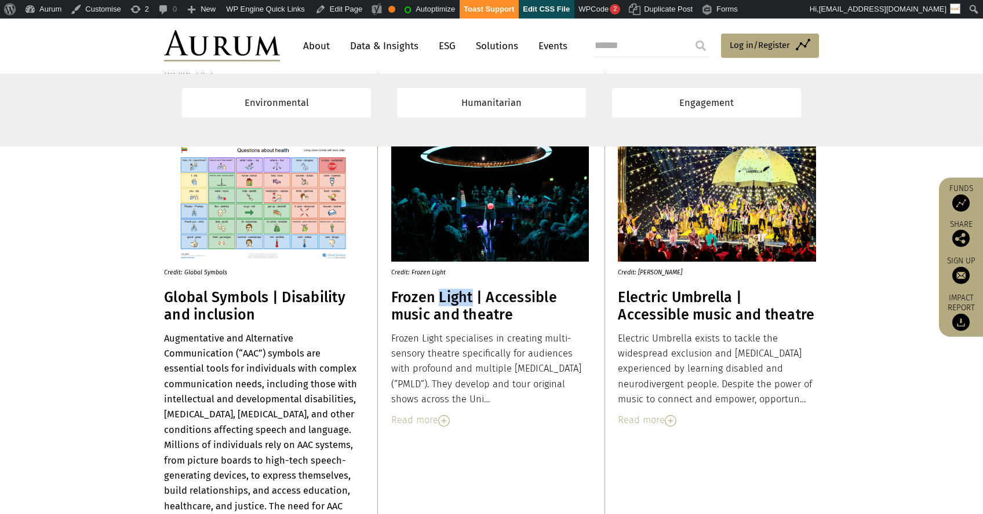
click at [443, 300] on h3 "Frozen Light | Accessible music and theatre" at bounding box center [490, 306] width 198 height 35
click at [414, 421] on div "Read more" at bounding box center [490, 420] width 198 height 15
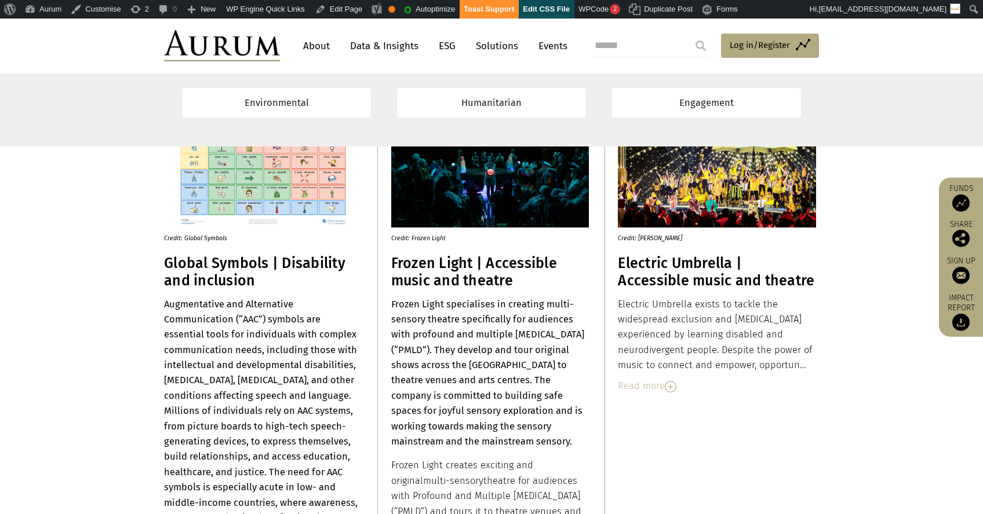
drag, startPoint x: 393, startPoint y: 339, endPoint x: 434, endPoint y: 349, distance: 42.7
click at [455, 378] on strong "Frozen Light specialises in creating multi-sensory theatre specifically for aud…" at bounding box center [487, 373] width 193 height 149
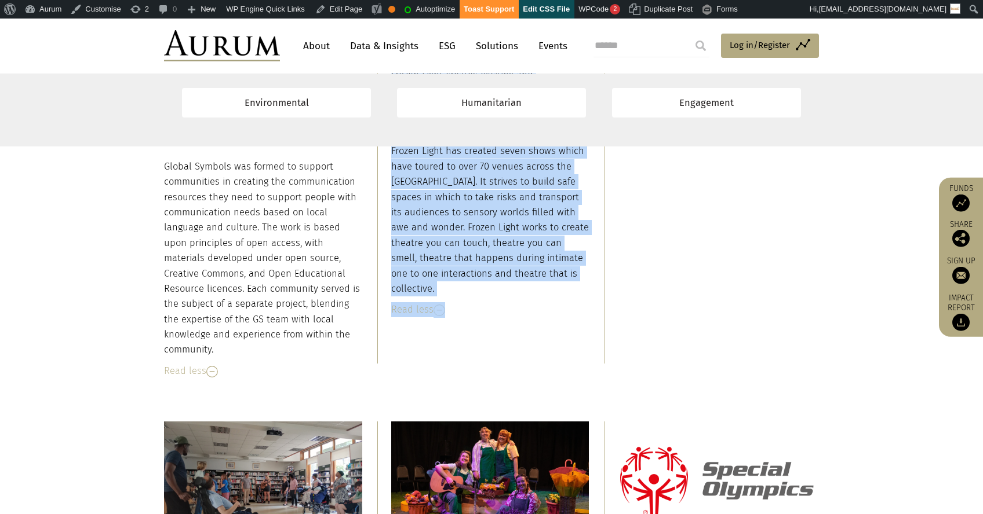
scroll to position [6923, 0]
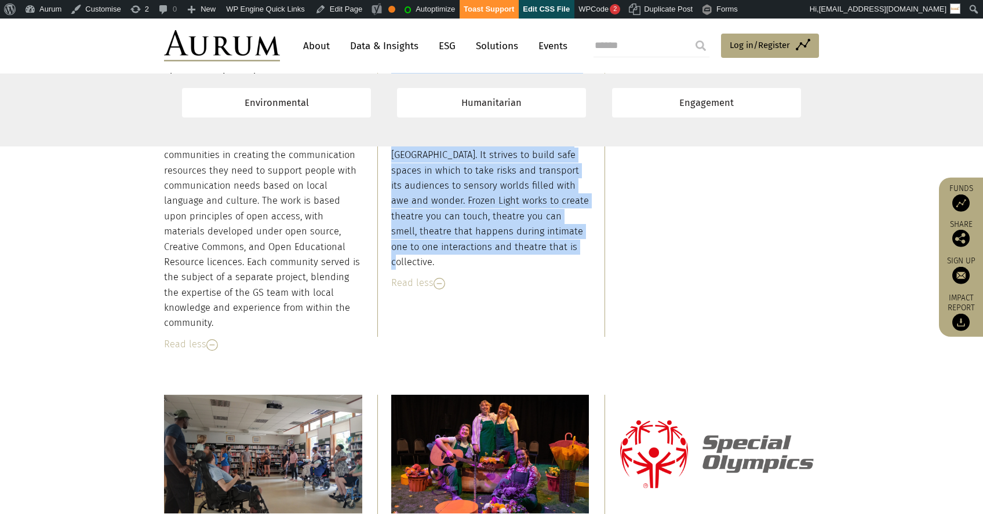
drag, startPoint x: 390, startPoint y: 257, endPoint x: 494, endPoint y: 248, distance: 104.1
click at [494, 248] on div "Frozen Light specialises in creating multi-sensory theatre specifically for aud…" at bounding box center [490, 75] width 198 height 391
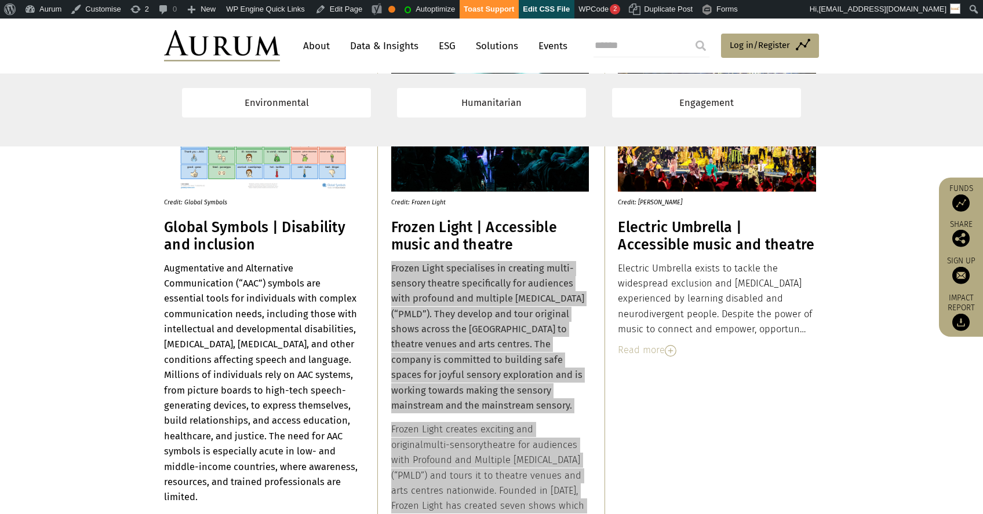
scroll to position [6531, 0]
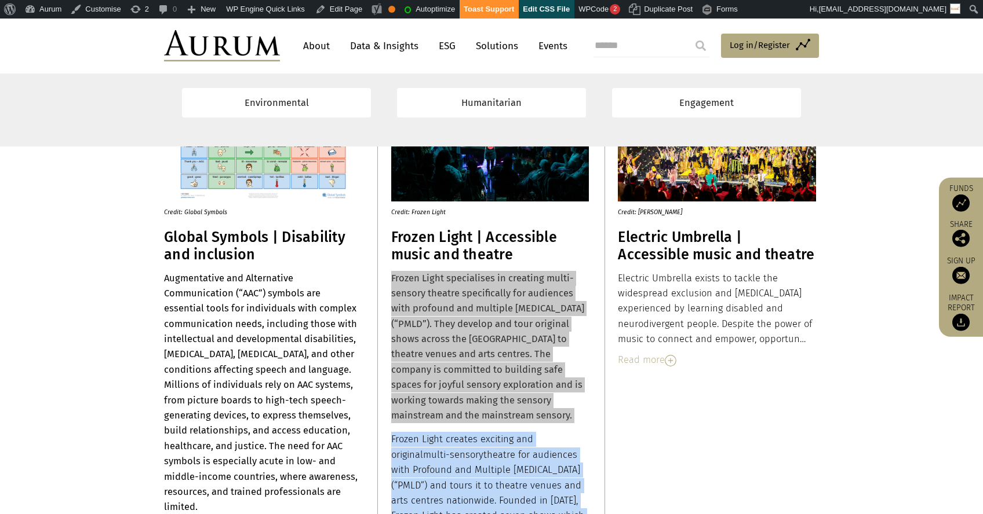
click at [663, 243] on h3 "Electric Umbrella | Accessible music and theatre" at bounding box center [717, 246] width 198 height 35
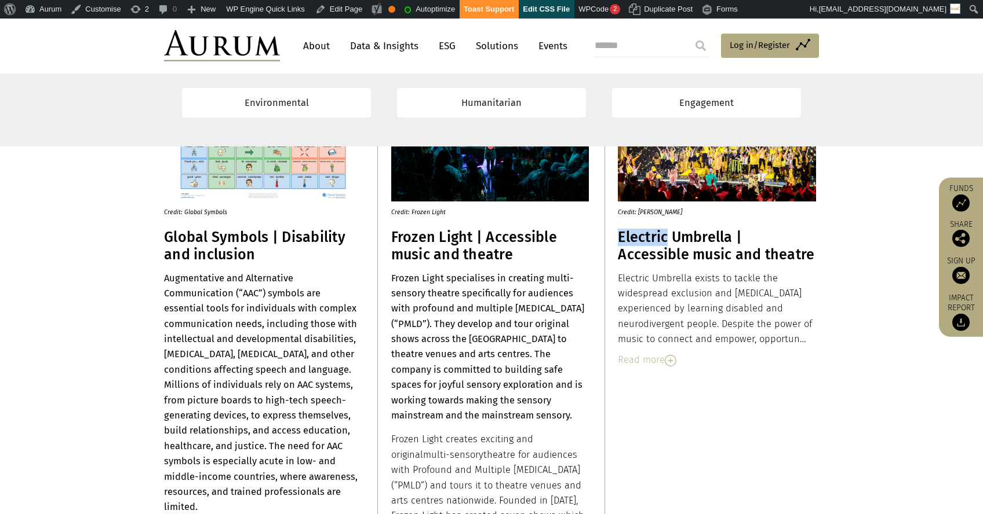
click at [663, 243] on h3 "Electric Umbrella | Accessible music and theatre" at bounding box center [717, 246] width 198 height 35
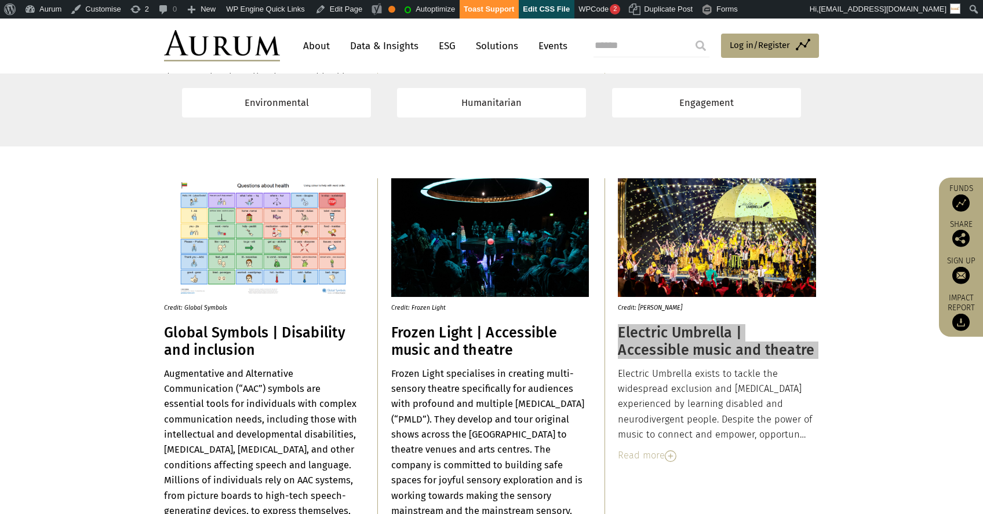
scroll to position [6443, 0]
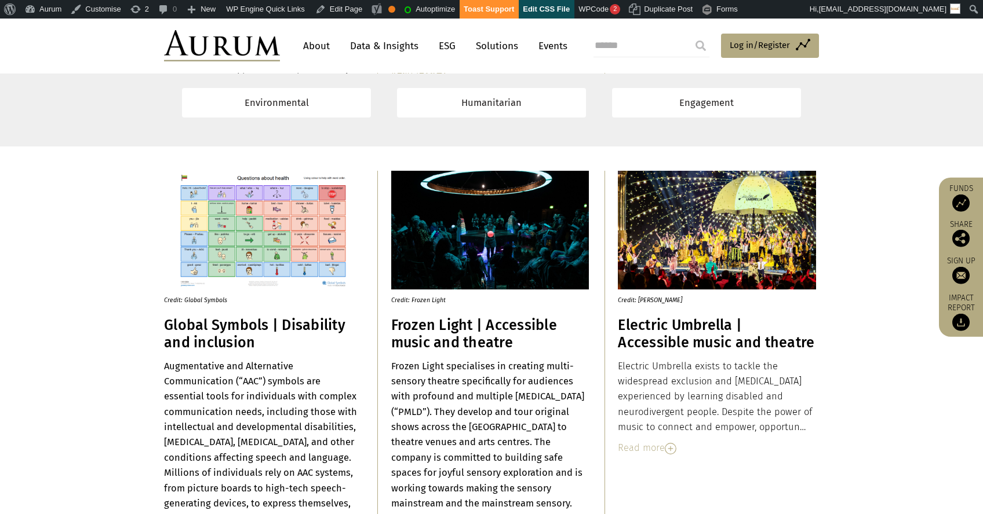
click at [649, 448] on div "Read more" at bounding box center [717, 448] width 198 height 15
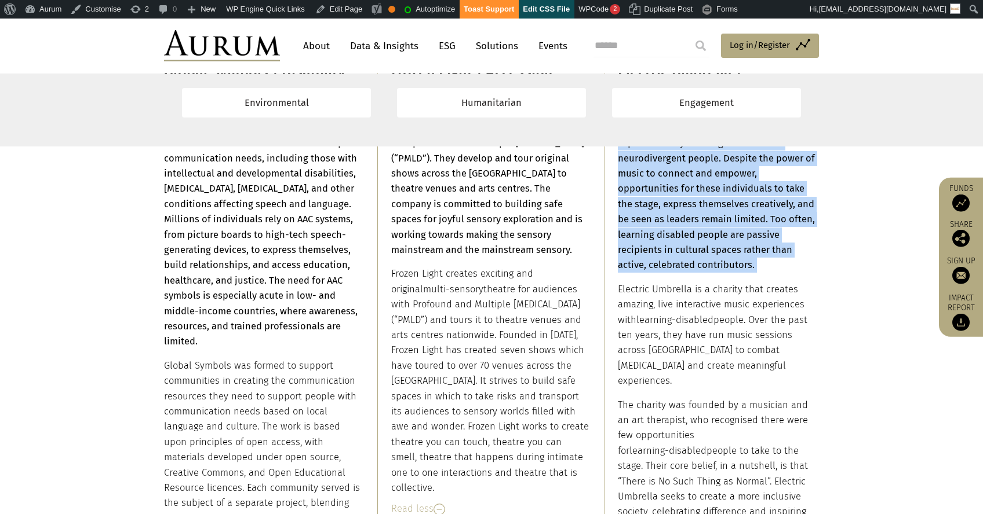
scroll to position [6971, 0]
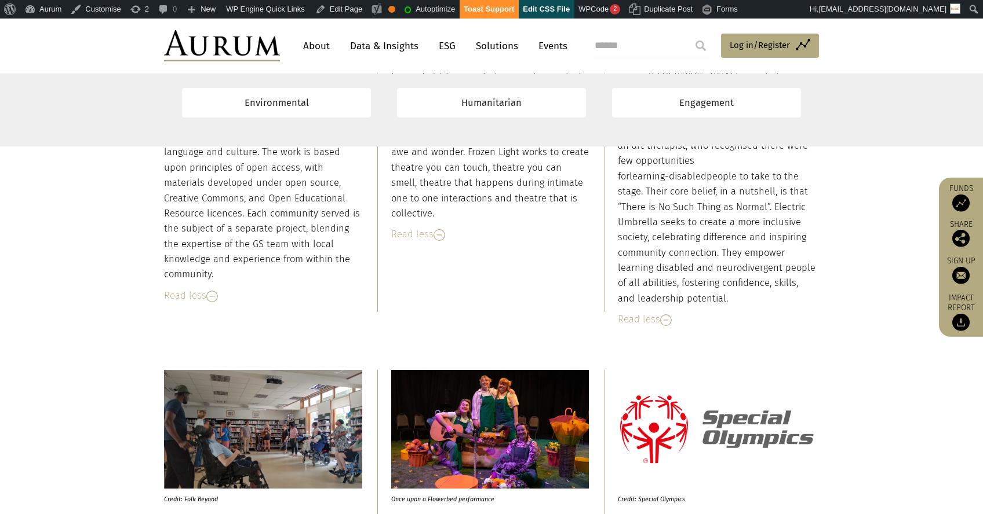
drag, startPoint x: 618, startPoint y: 206, endPoint x: 674, endPoint y: 280, distance: 92.7
click at [674, 280] on div "Electric Umbrella exists to tackle the widespread exclusion and social isolatio…" at bounding box center [717, 69] width 198 height 476
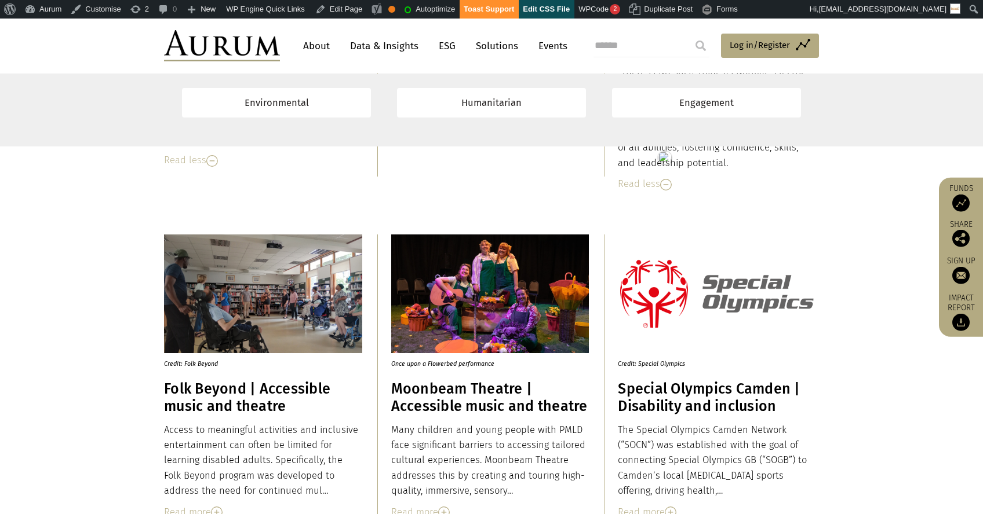
scroll to position [7198, 0]
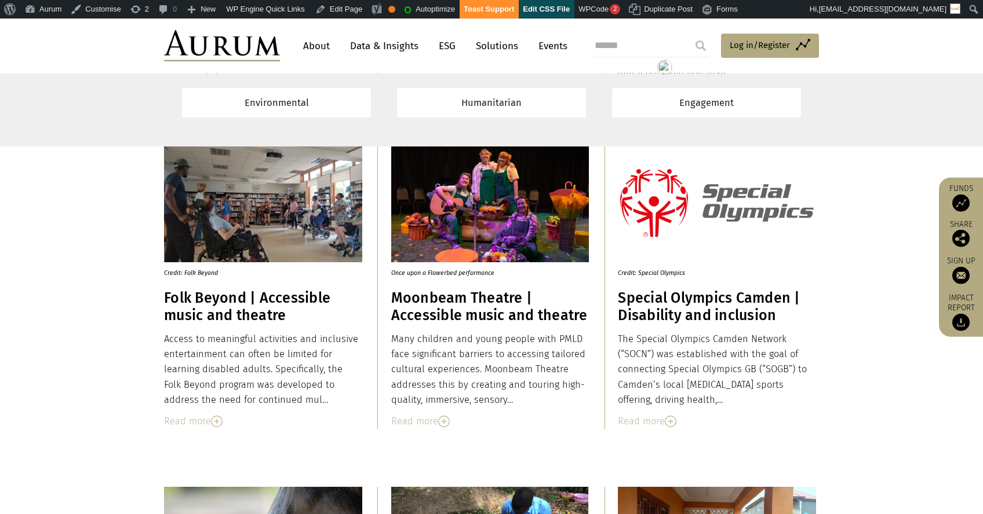
click at [243, 310] on h3 "Folk Beyond | Accessible music and theatre" at bounding box center [263, 307] width 198 height 35
click at [199, 416] on div "Read more" at bounding box center [263, 421] width 198 height 15
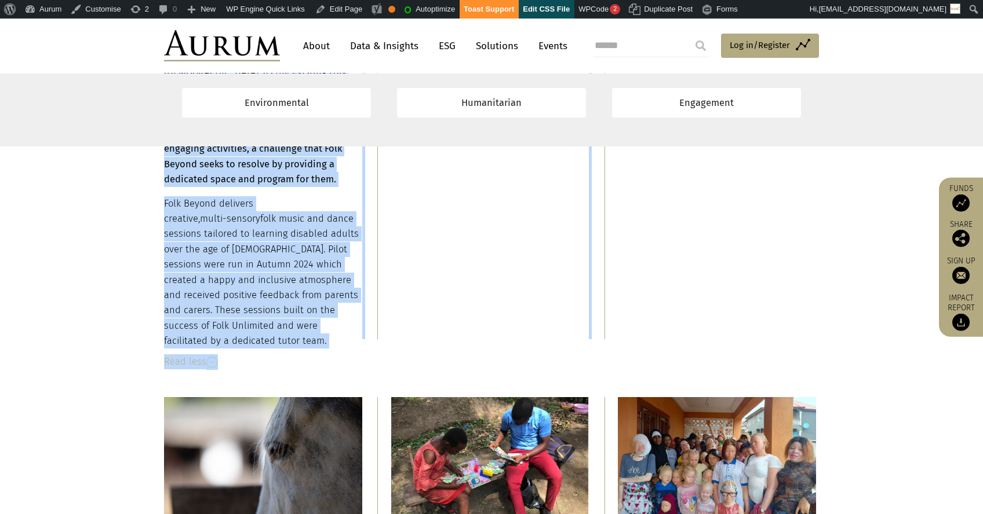
scroll to position [7649, 0]
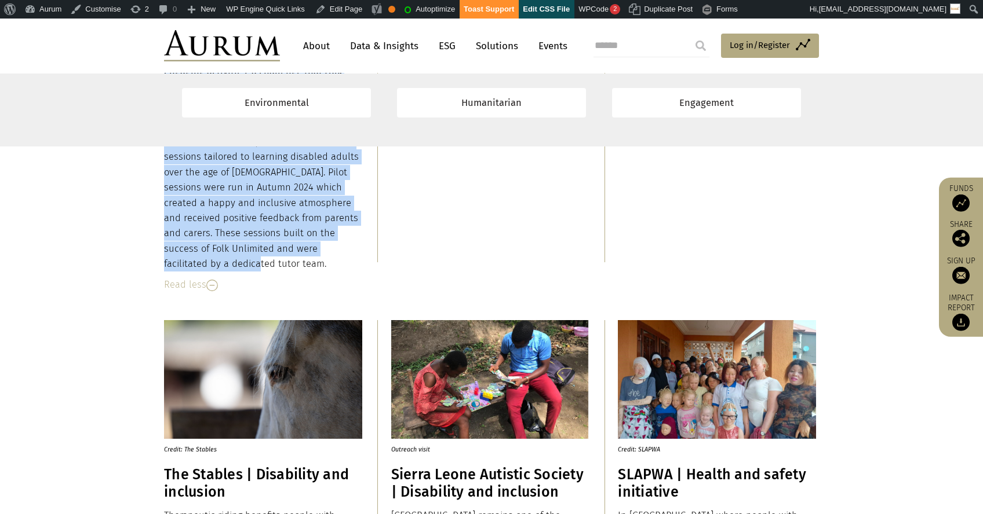
drag, startPoint x: 166, startPoint y: 339, endPoint x: 278, endPoint y: 233, distance: 154.5
click at [278, 233] on div "Access to meaningful activities and inclusive entertainment can often be limite…" at bounding box center [263, 76] width 198 height 391
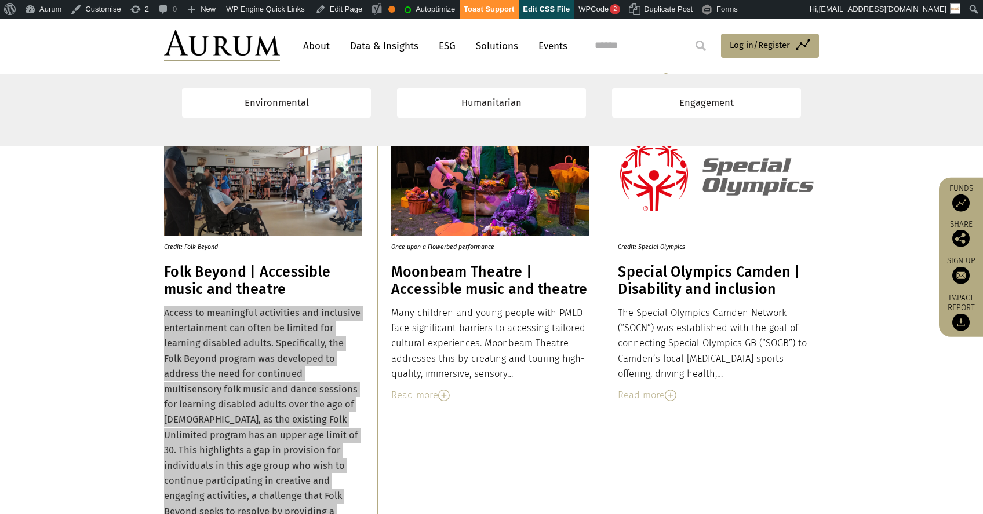
scroll to position [7304, 0]
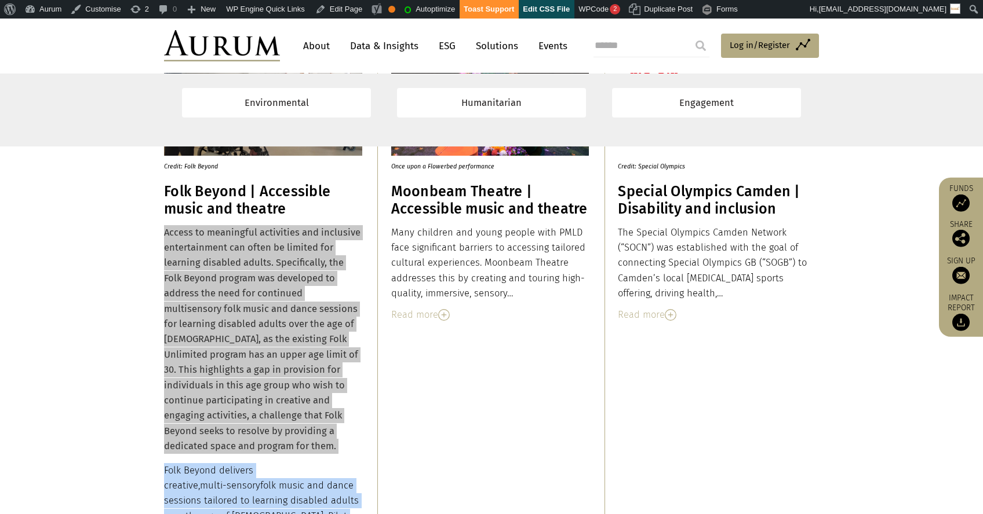
click at [443, 197] on h3 "Moonbeam Theatre | Accessible music and theatre" at bounding box center [490, 200] width 198 height 35
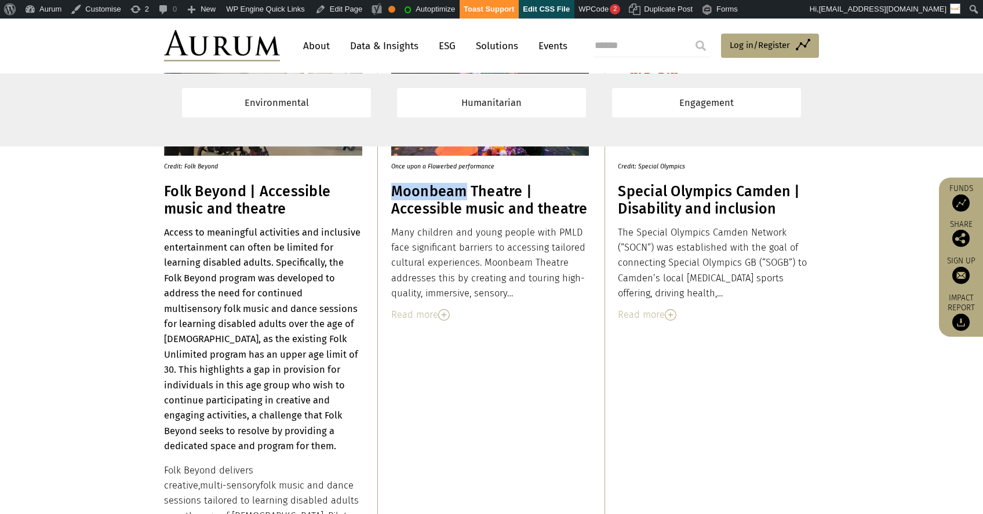
click at [443, 197] on h3 "Moonbeam Theatre | Accessible music and theatre" at bounding box center [490, 200] width 198 height 35
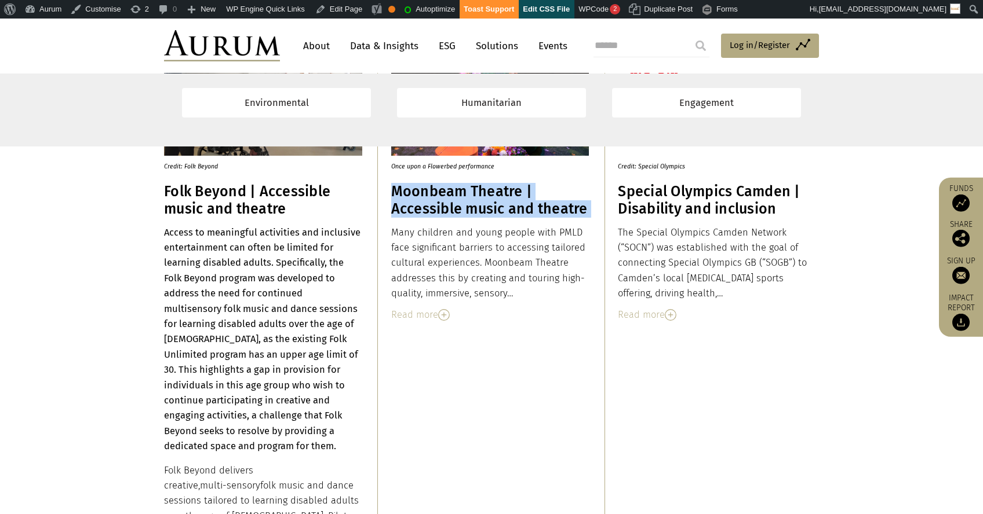
click at [443, 197] on h3 "Moonbeam Theatre | Accessible music and theatre" at bounding box center [490, 200] width 198 height 35
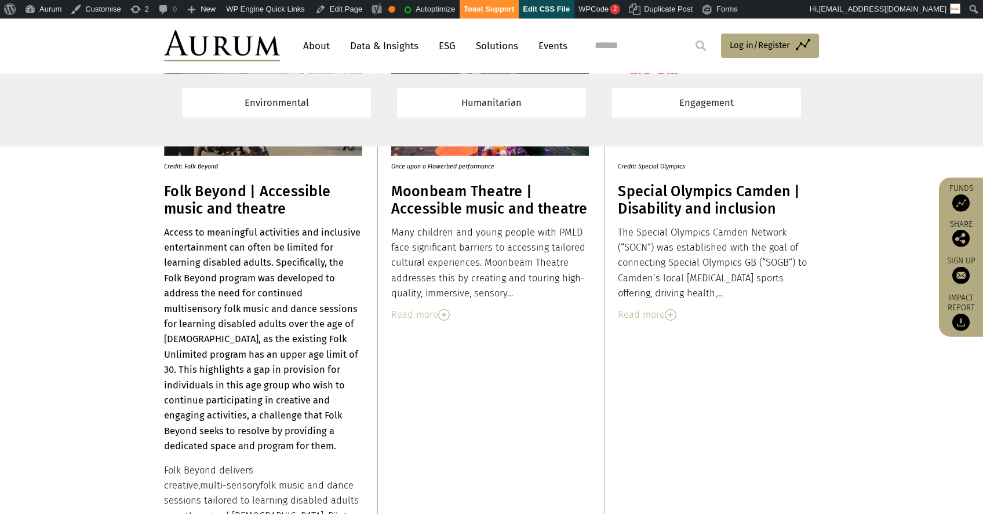
click at [421, 309] on div "Read more" at bounding box center [490, 315] width 198 height 15
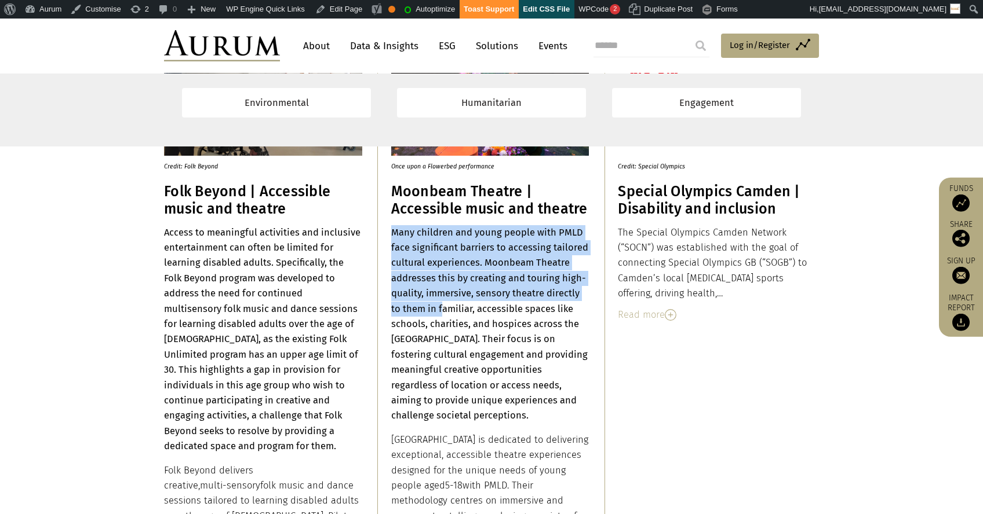
scroll to position [7533, 0]
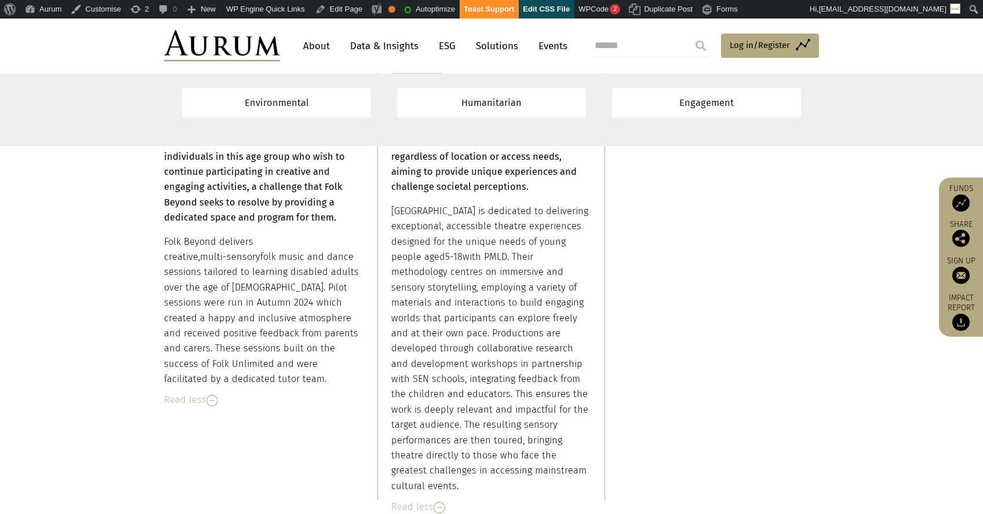
drag, startPoint x: 393, startPoint y: 233, endPoint x: 564, endPoint y: 465, distance: 288.7
click at [564, 465] on div "Many children and young people with PMLD face significant barriers to accessing…" at bounding box center [490, 246] width 198 height 498
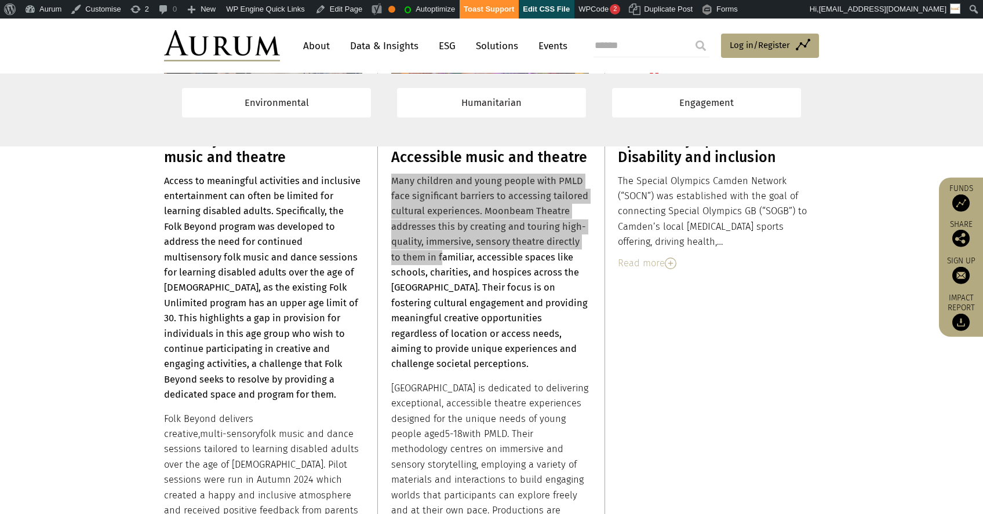
scroll to position [7149, 0]
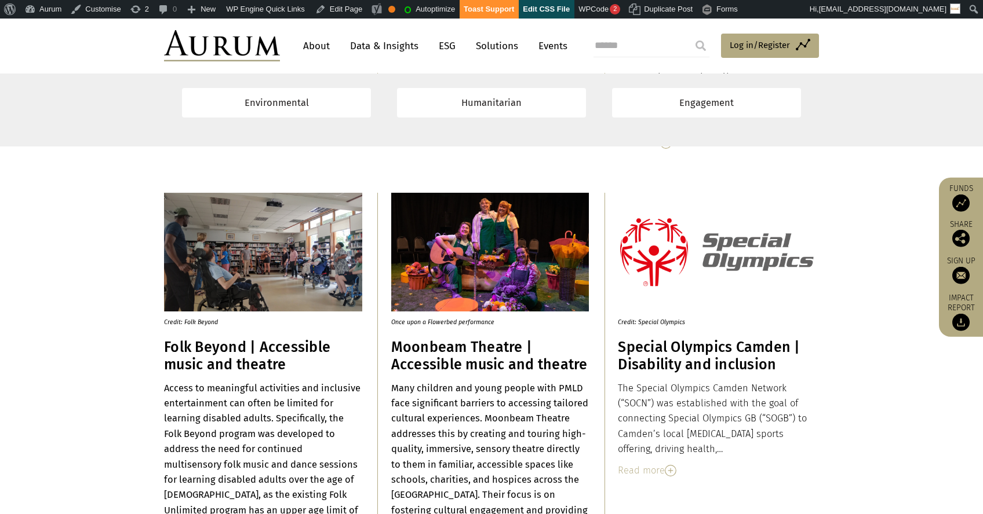
click at [658, 356] on h3 "Special Olympics Camden | Disability and inclusion" at bounding box center [717, 356] width 198 height 35
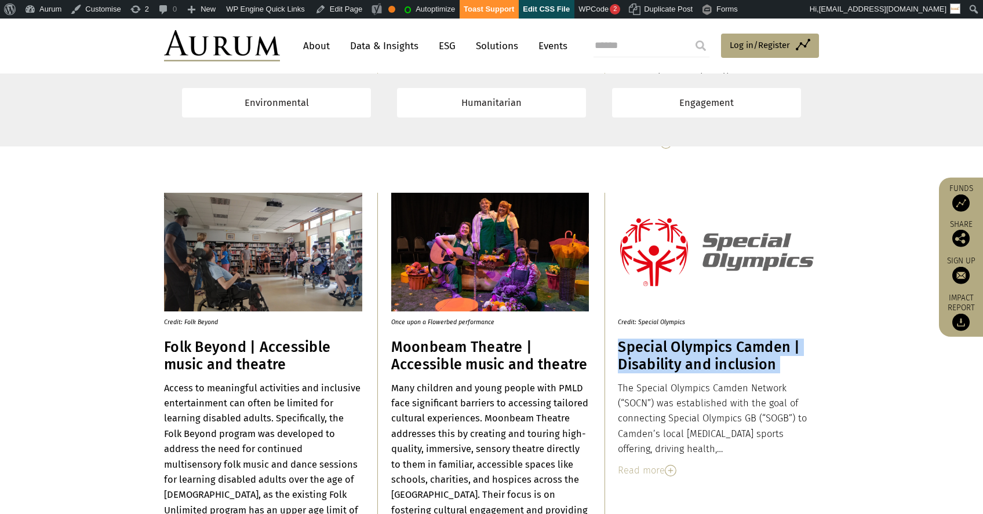
click at [658, 356] on h3 "Special Olympics Camden | Disability and inclusion" at bounding box center [717, 356] width 198 height 35
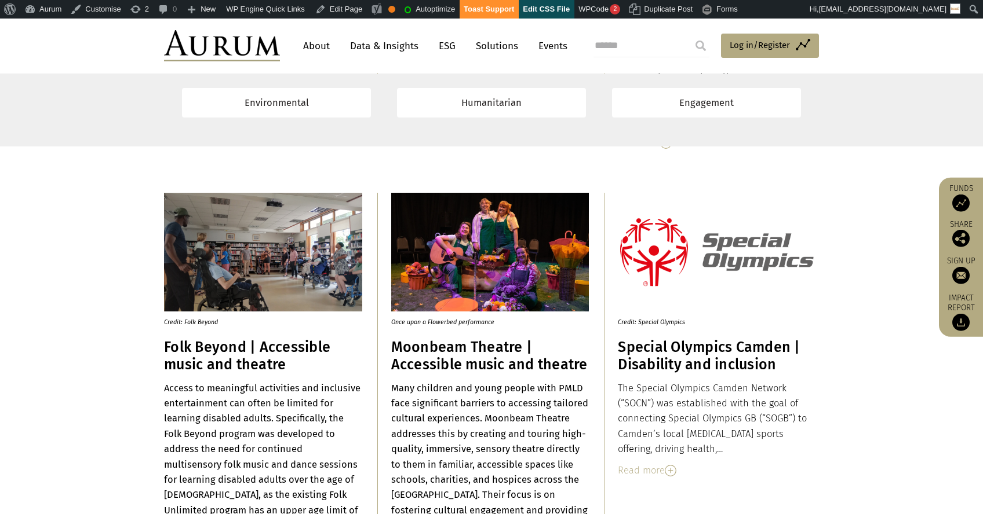
click at [651, 473] on div "Read more" at bounding box center [717, 470] width 198 height 15
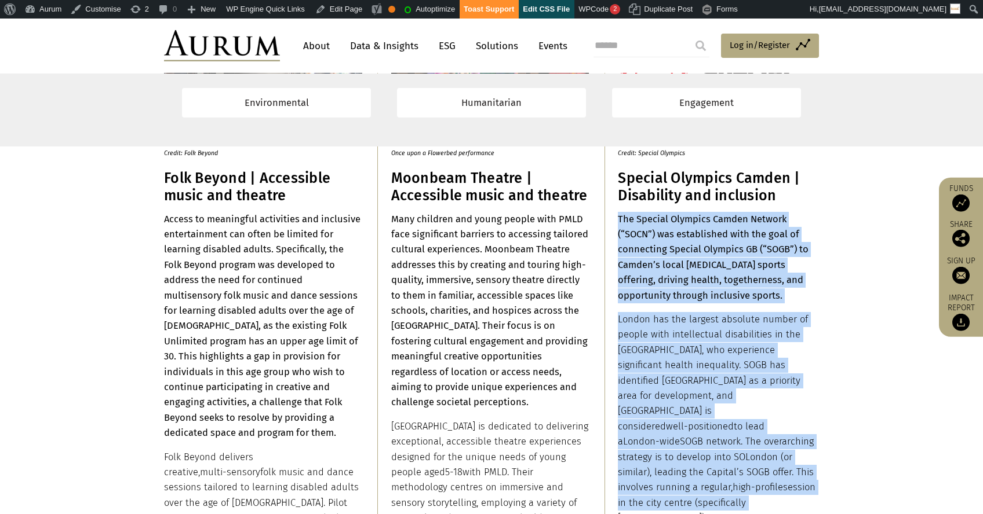
scroll to position [7441, 0]
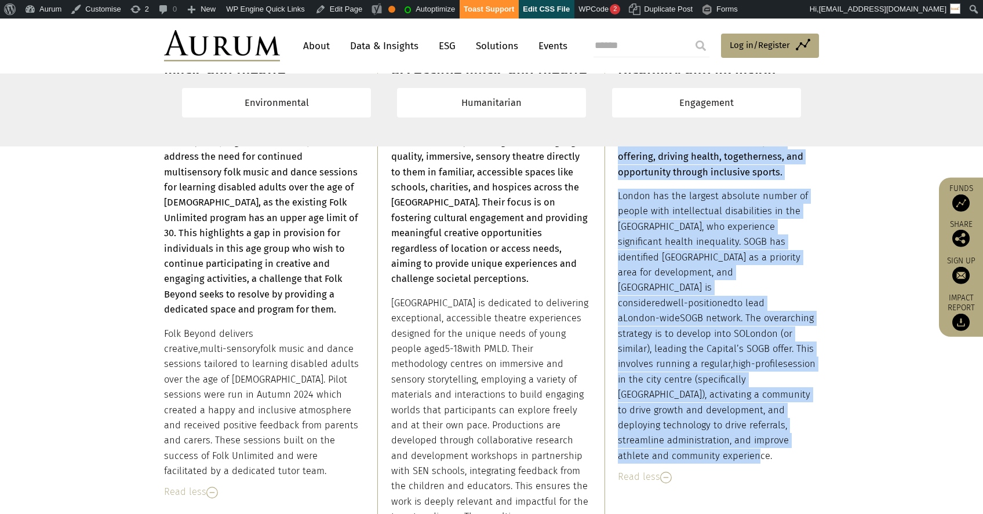
drag, startPoint x: 618, startPoint y: 297, endPoint x: 775, endPoint y: 408, distance: 192.4
click at [775, 408] on div "The Special Olympics Camden Network (“SOCN”) was established with the goal of c…" at bounding box center [717, 276] width 198 height 375
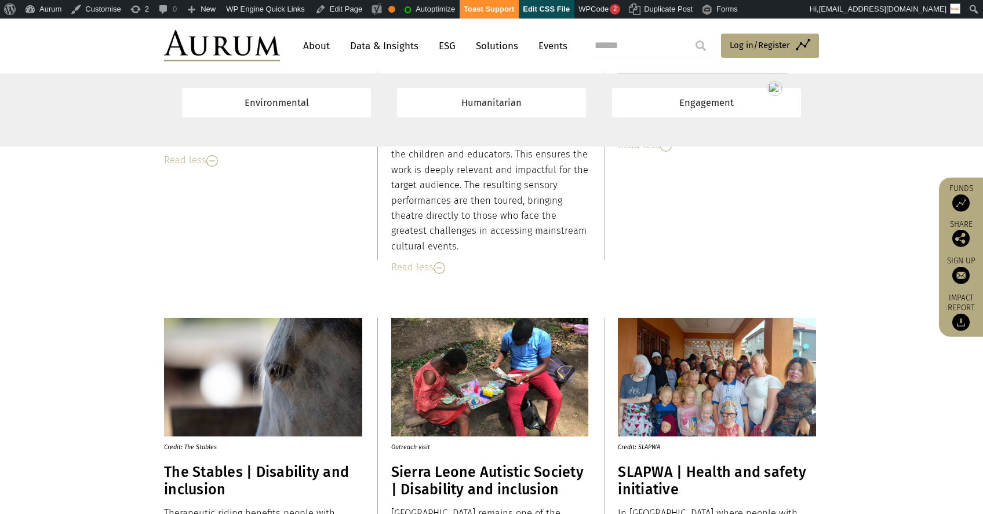
scroll to position [8007, 0]
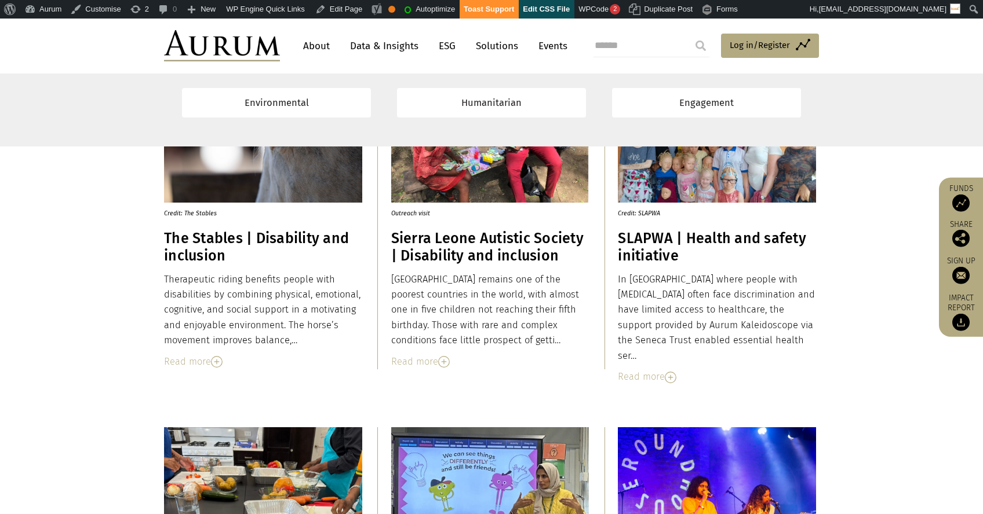
click at [200, 244] on h3 "The Stables | Disability and inclusion" at bounding box center [263, 247] width 198 height 35
click at [190, 365] on div "Read more" at bounding box center [263, 362] width 198 height 15
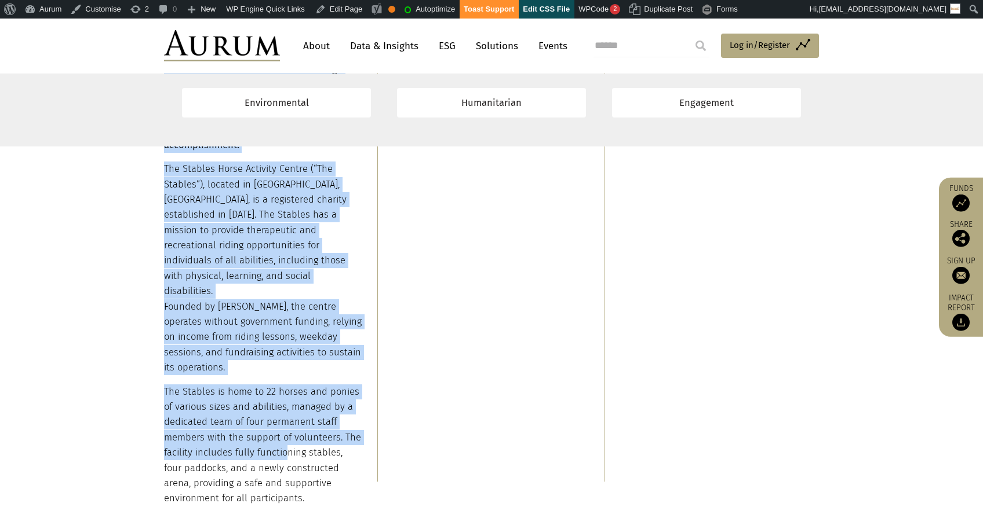
scroll to position [8401, 0]
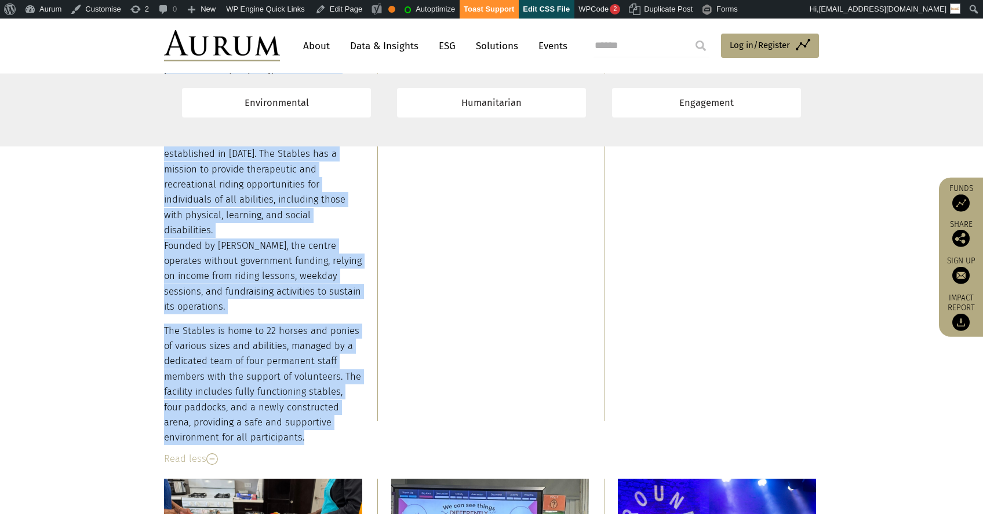
drag, startPoint x: 165, startPoint y: 277, endPoint x: 270, endPoint y: 396, distance: 158.0
click at [270, 396] on div "Therapeutic riding benefits people with disabilities by combining physical, emo…" at bounding box center [263, 162] width 198 height 568
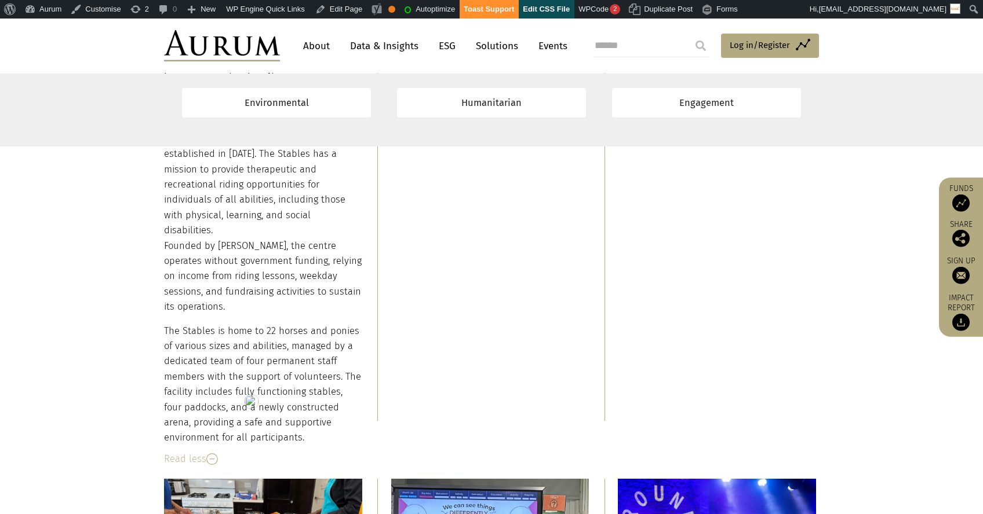
click at [189, 452] on div "Read less" at bounding box center [263, 459] width 198 height 15
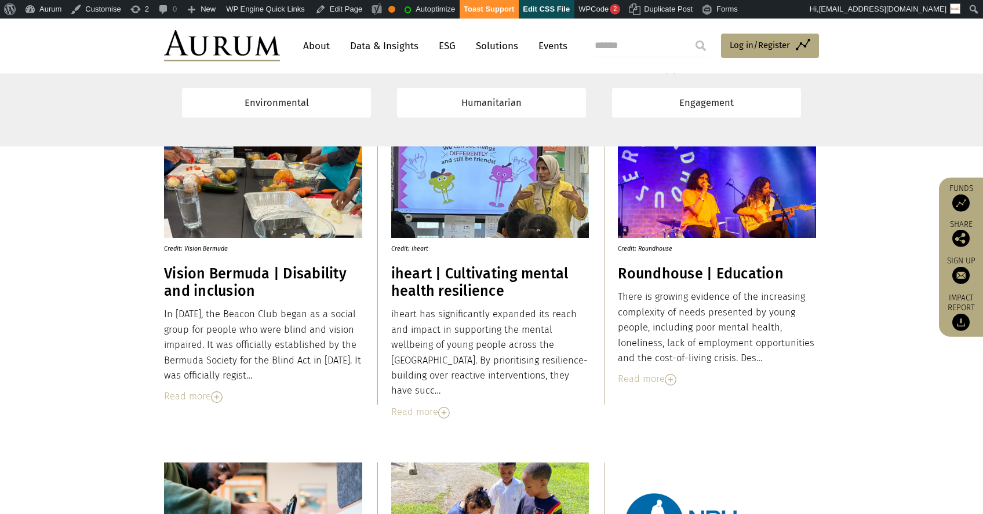
scroll to position [8358, 0]
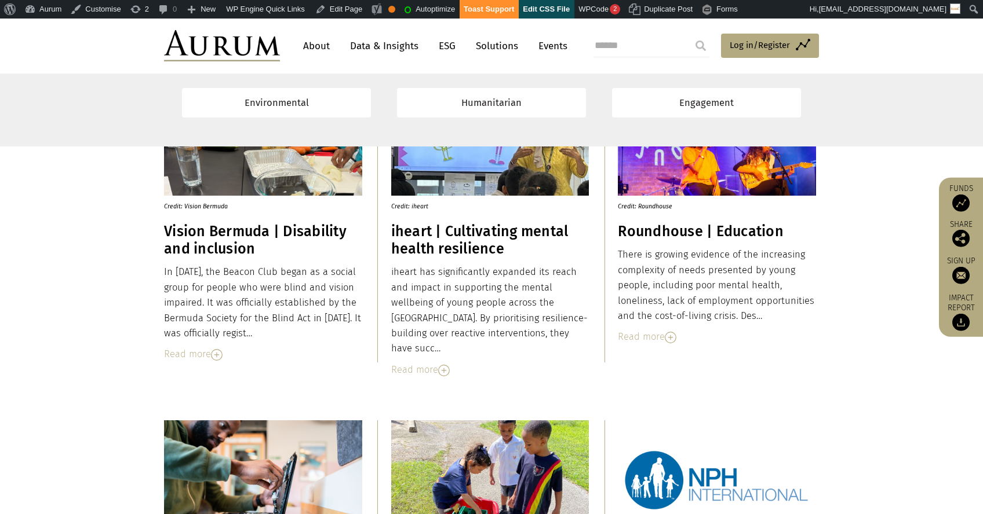
click at [202, 348] on div "Read more" at bounding box center [263, 354] width 198 height 15
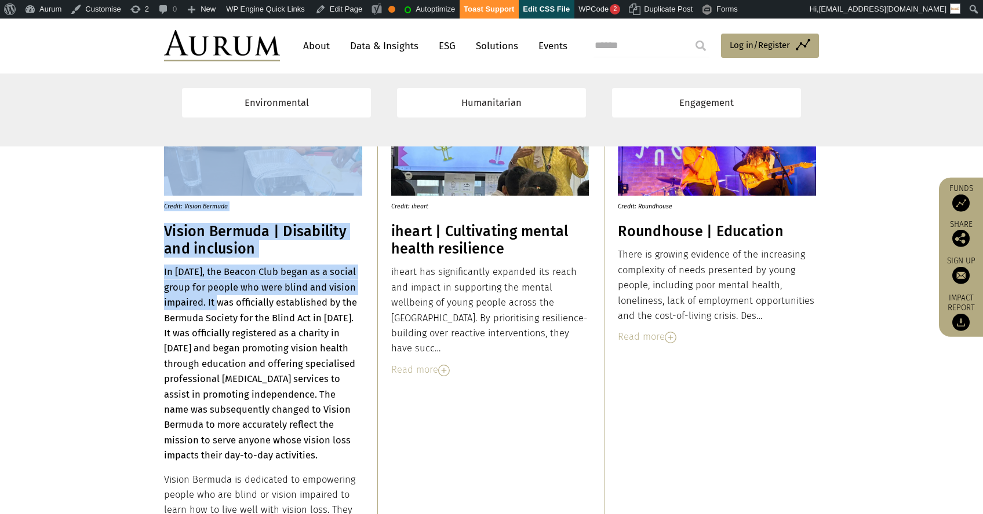
drag, startPoint x: 161, startPoint y: 271, endPoint x: 226, endPoint y: 309, distance: 75.0
click at [226, 309] on div "Credit: Vision Bermuda Vision Bermuda | Disability and inclusion In 1954, the B…" at bounding box center [491, 381] width 678 height 609
click at [213, 305] on strong "In [DATE], the Beacon Club began as a social group for people who were blind an…" at bounding box center [260, 363] width 193 height 195
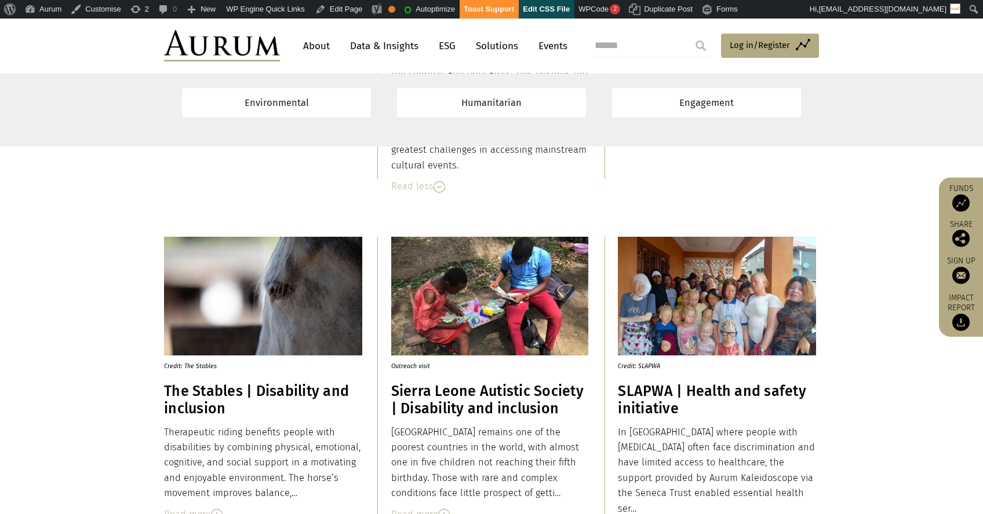
scroll to position [7913, 0]
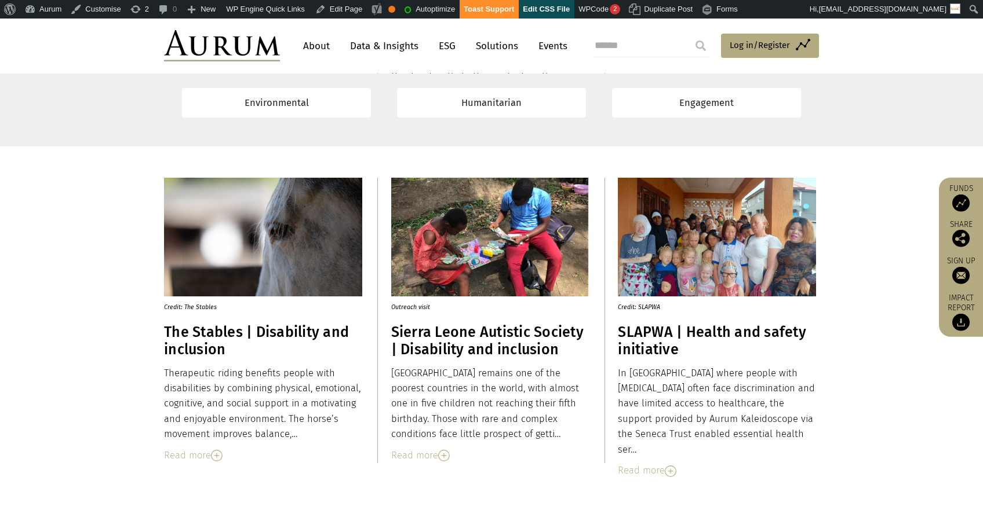
click at [202, 452] on div "Read more" at bounding box center [263, 455] width 198 height 15
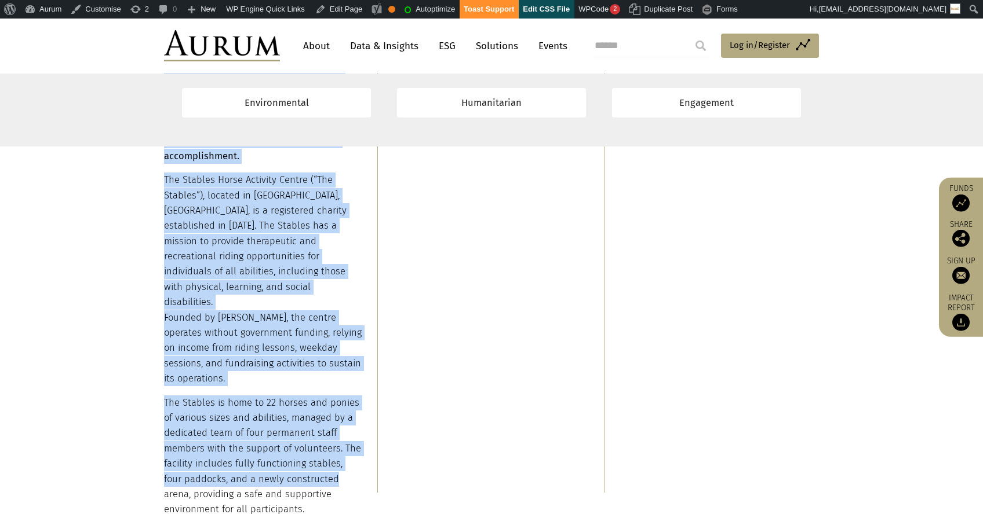
scroll to position [8343, 0]
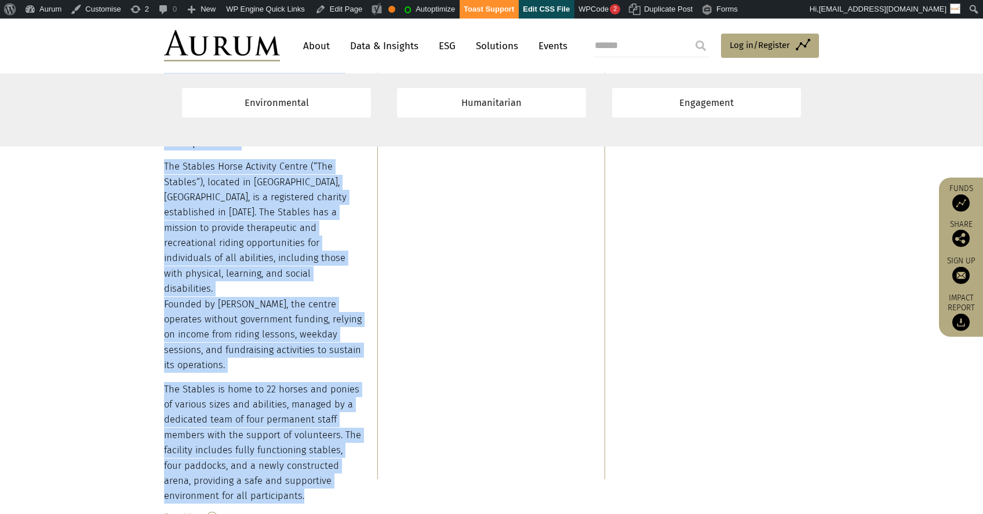
drag, startPoint x: 164, startPoint y: 372, endPoint x: 294, endPoint y: 444, distance: 148.6
click at [294, 444] on div "Therapeutic riding benefits people with disabilities by combining physical, emo…" at bounding box center [263, 221] width 198 height 568
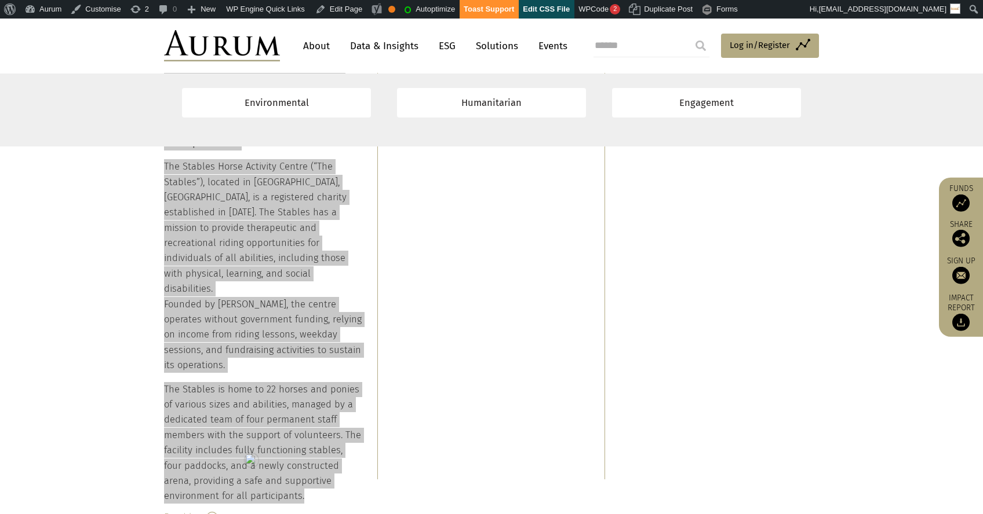
scroll to position [7961, 0]
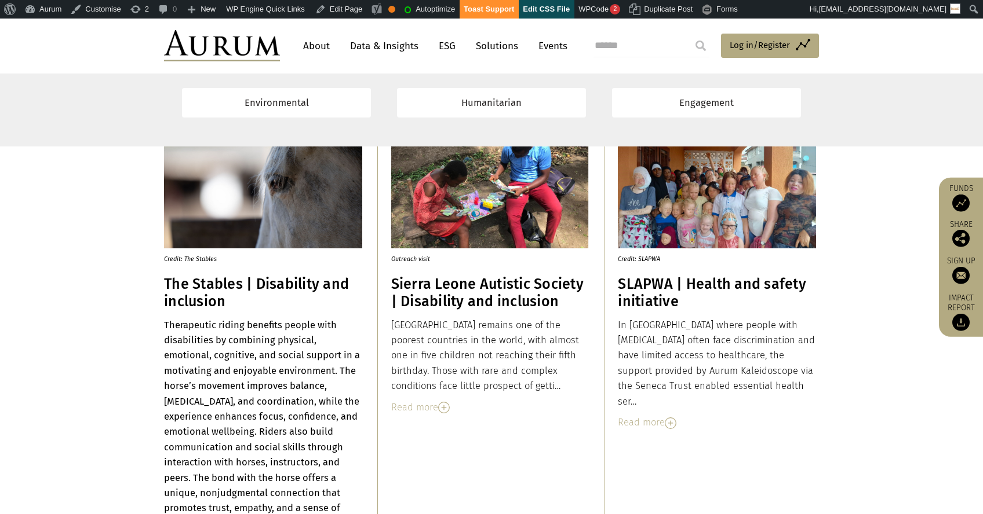
click at [409, 287] on h3 "Sierra Leone Autistic Society | Disability and inclusion" at bounding box center [490, 293] width 198 height 35
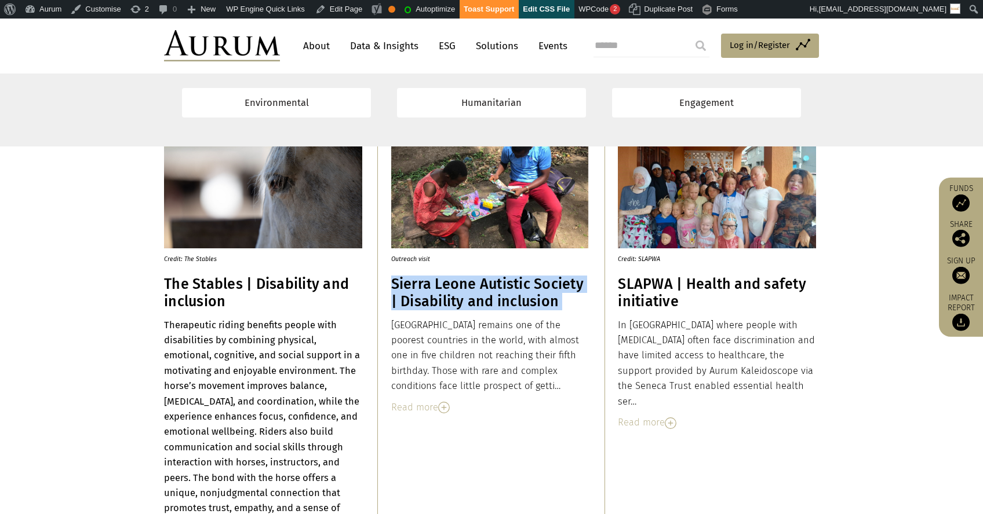
click at [409, 287] on h3 "Sierra Leone Autistic Society | Disability and inclusion" at bounding box center [490, 293] width 198 height 35
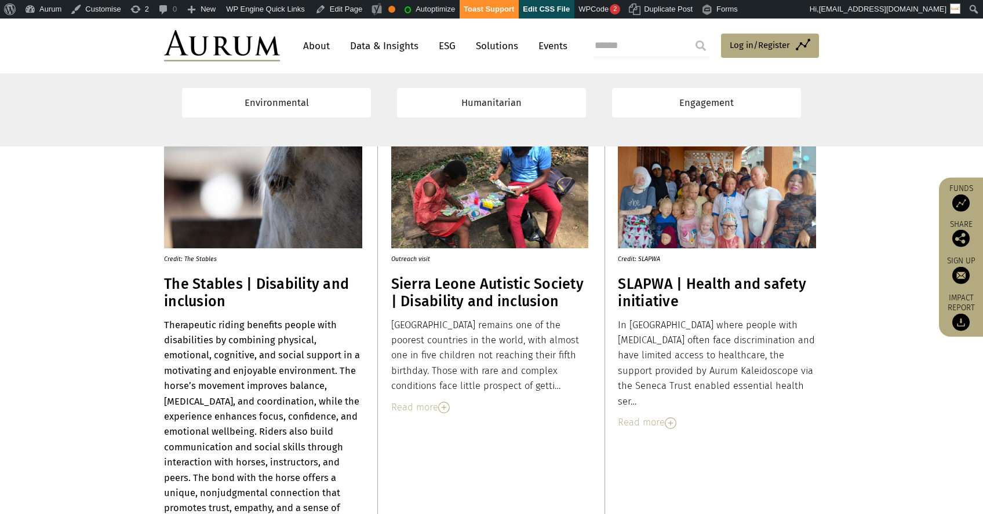
click at [436, 404] on div "Read more" at bounding box center [490, 407] width 198 height 15
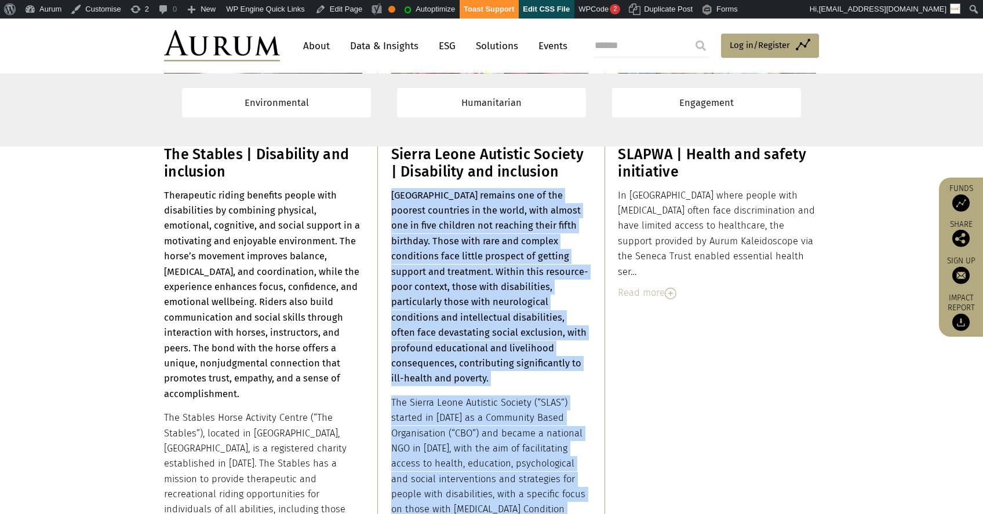
scroll to position [8346, 0]
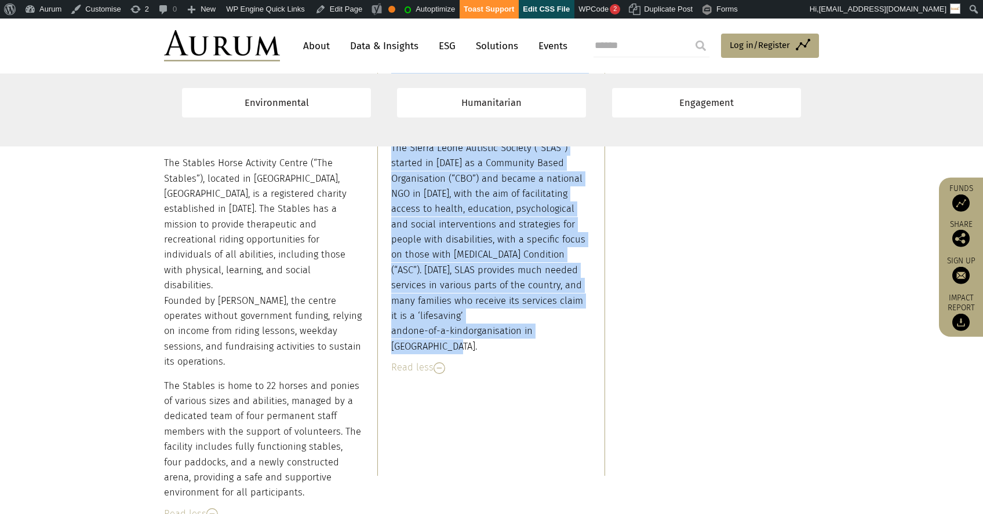
drag, startPoint x: 392, startPoint y: 326, endPoint x: 467, endPoint y: 317, distance: 75.8
click at [467, 317] on div "Sierra Leone remains one of the poorest countries in the world, with almost one…" at bounding box center [490, 144] width 198 height 422
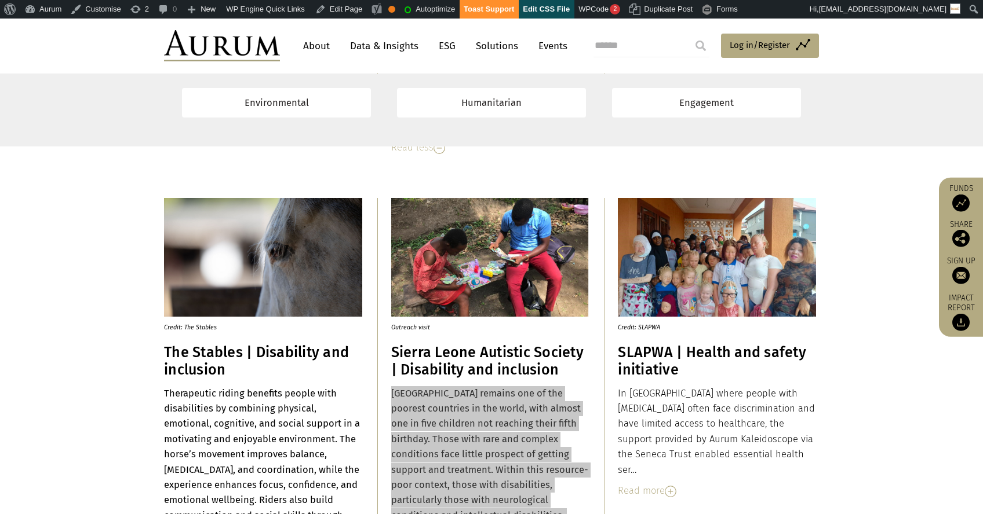
scroll to position [7905, 0]
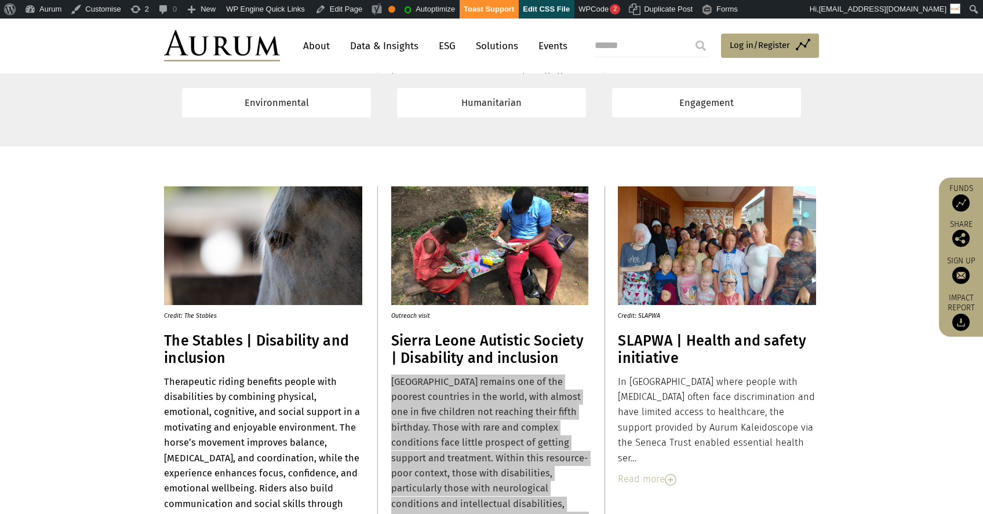
click at [644, 349] on h3 "SLAPWA | Health and safety initiative" at bounding box center [717, 350] width 198 height 35
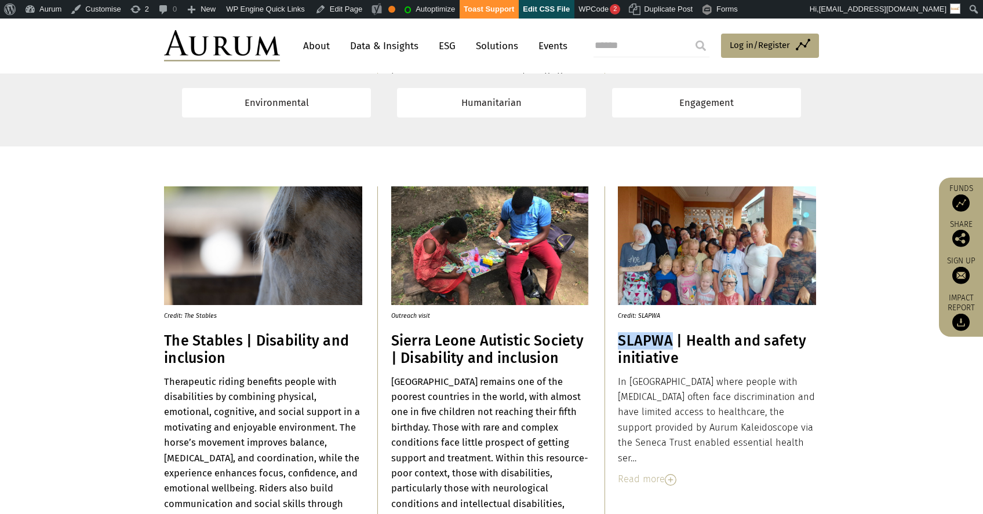
click at [644, 348] on h3 "SLAPWA | Health and safety initiative" at bounding box center [717, 350] width 198 height 35
click at [637, 472] on div "Read more" at bounding box center [717, 479] width 198 height 15
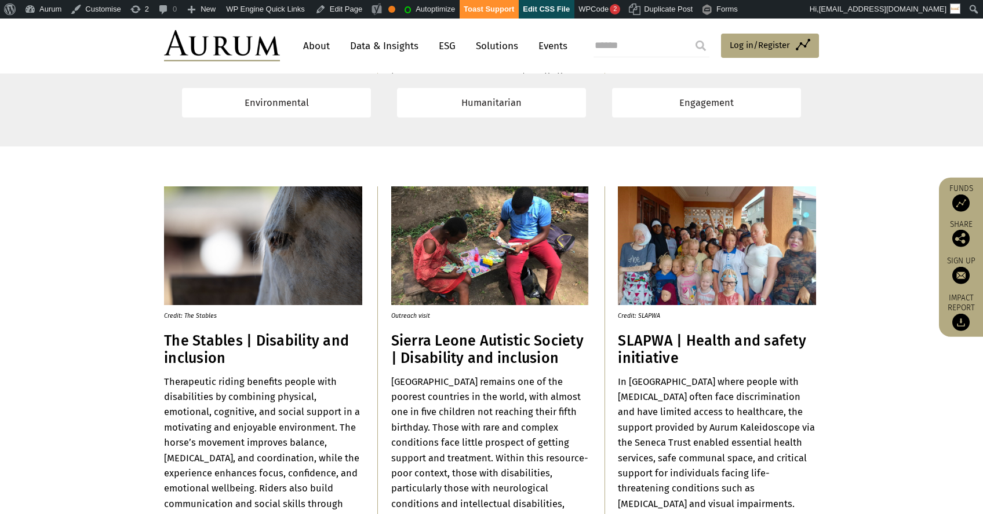
drag, startPoint x: 619, startPoint y: 381, endPoint x: 669, endPoint y: 409, distance: 57.6
click at [669, 409] on strong "In [GEOGRAPHIC_DATA] where people with [MEDICAL_DATA] often face discrimination…" at bounding box center [716, 466] width 197 height 179
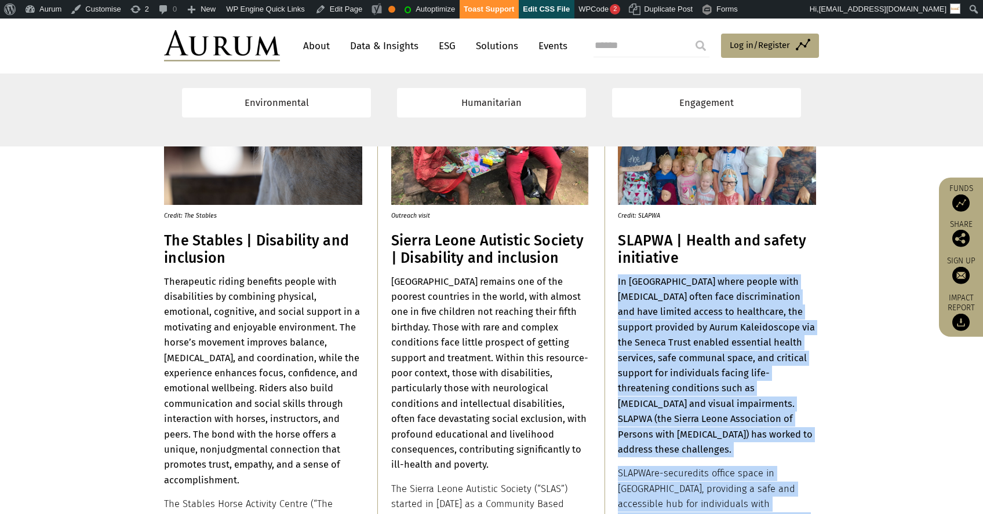
scroll to position [8125, 0]
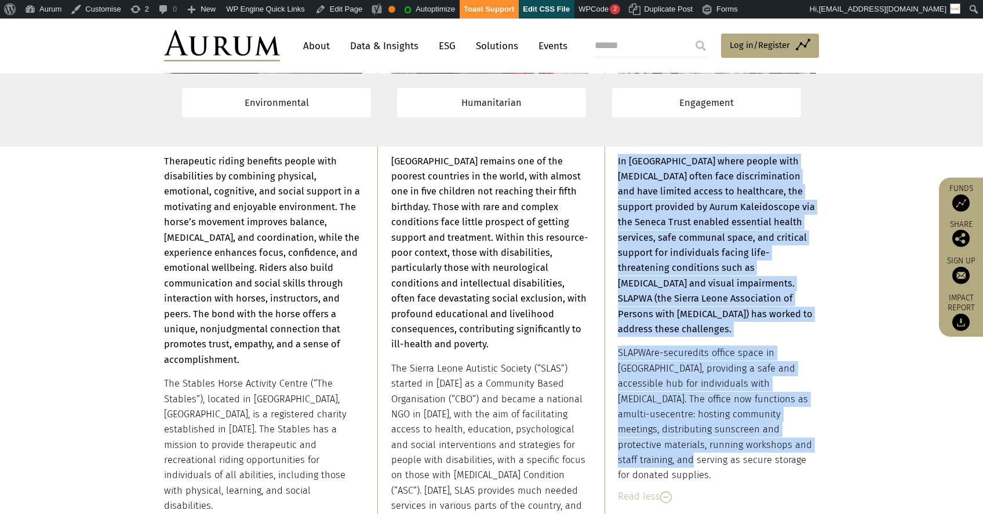
drag, startPoint x: 618, startPoint y: 380, endPoint x: 751, endPoint y: 441, distance: 147.2
click at [751, 441] on div "In Sierra Leone where people with albinism often face discrimination and have l…" at bounding box center [717, 319] width 198 height 330
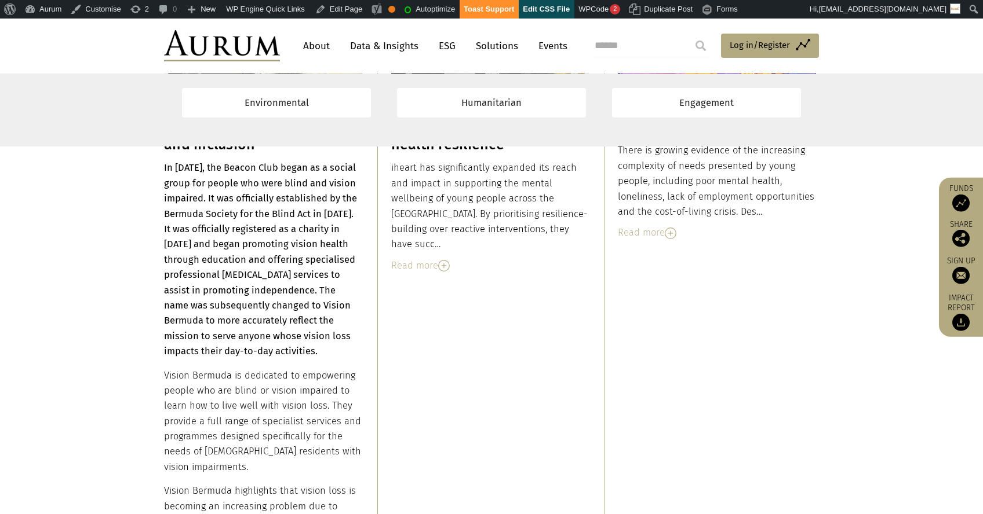
scroll to position [8763, 0]
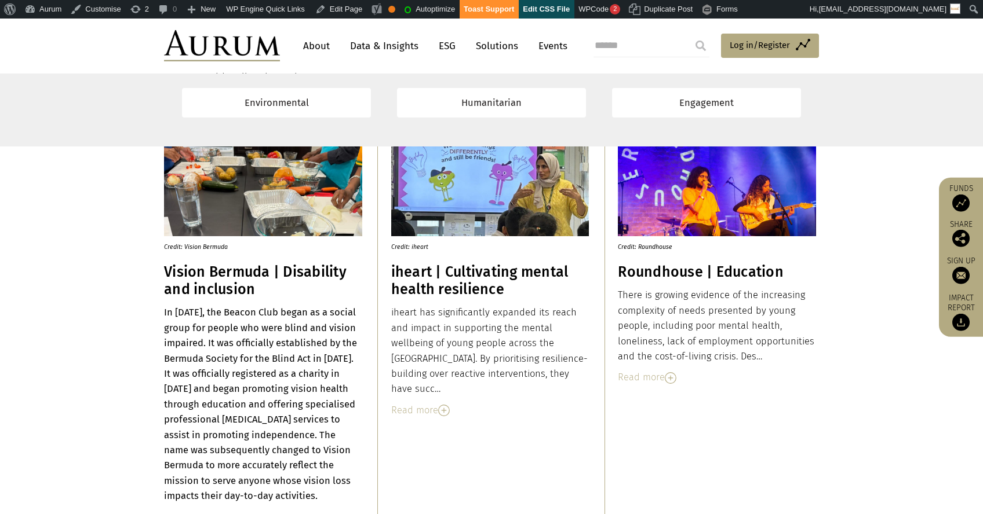
click at [236, 271] on h3 "Vision Bermuda | Disability and inclusion" at bounding box center [263, 281] width 198 height 35
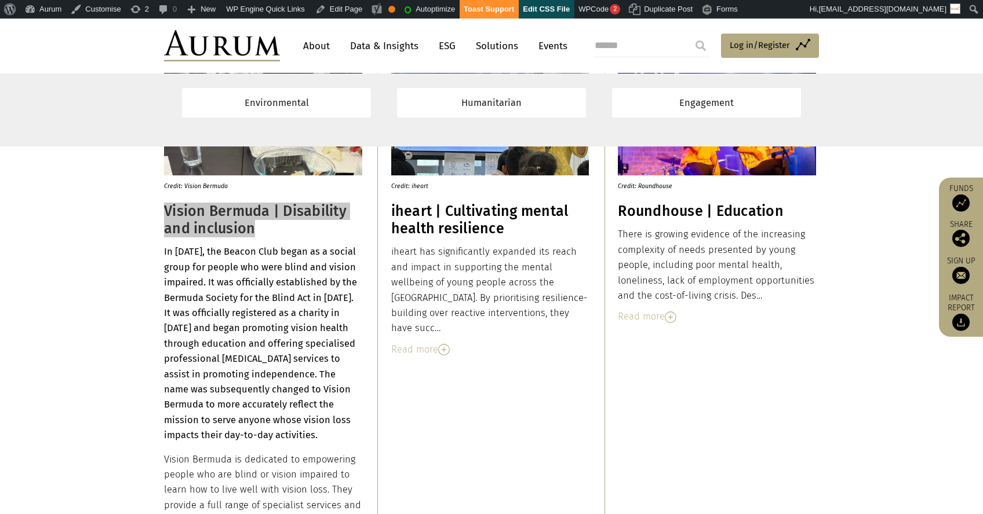
scroll to position [8874, 0]
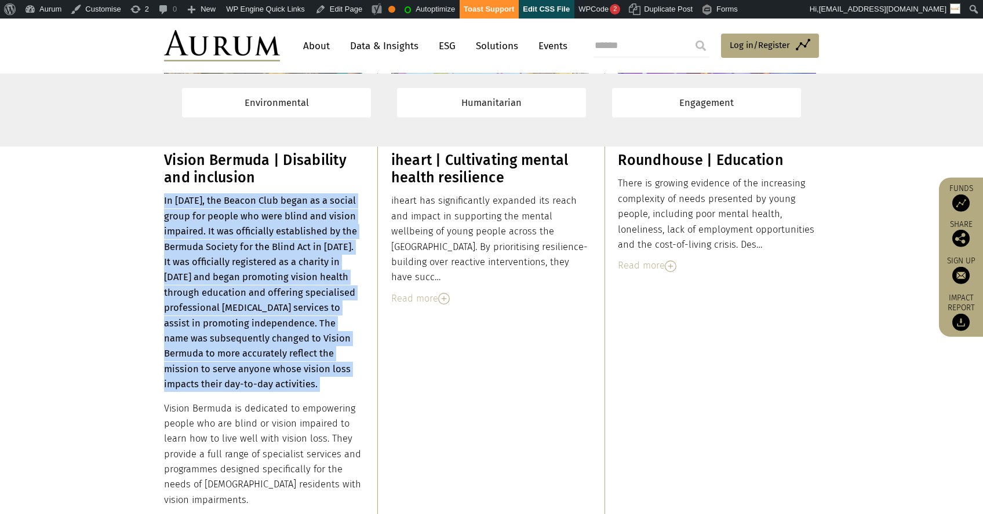
drag, startPoint x: 164, startPoint y: 199, endPoint x: 233, endPoint y: 289, distance: 113.2
click at [233, 289] on strong "In [DATE], the Beacon Club began as a social group for people who were blind an…" at bounding box center [260, 292] width 193 height 195
click at [196, 251] on strong "In [DATE], the Beacon Club began as a social group for people who were blind an…" at bounding box center [260, 292] width 193 height 195
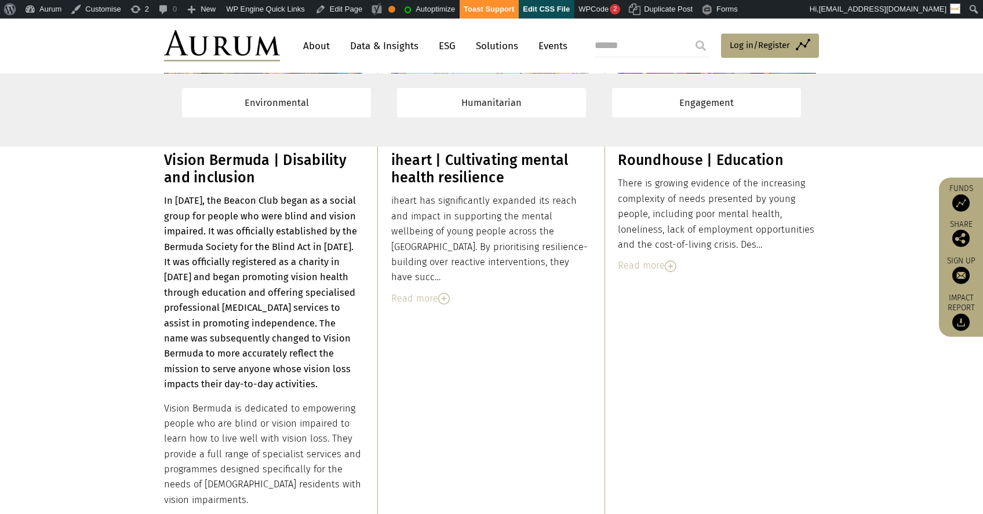
drag, startPoint x: 163, startPoint y: 202, endPoint x: 207, endPoint y: 257, distance: 70.0
click at [211, 260] on strong "In [DATE], the Beacon Club began as a social group for people who were blind an…" at bounding box center [260, 292] width 193 height 195
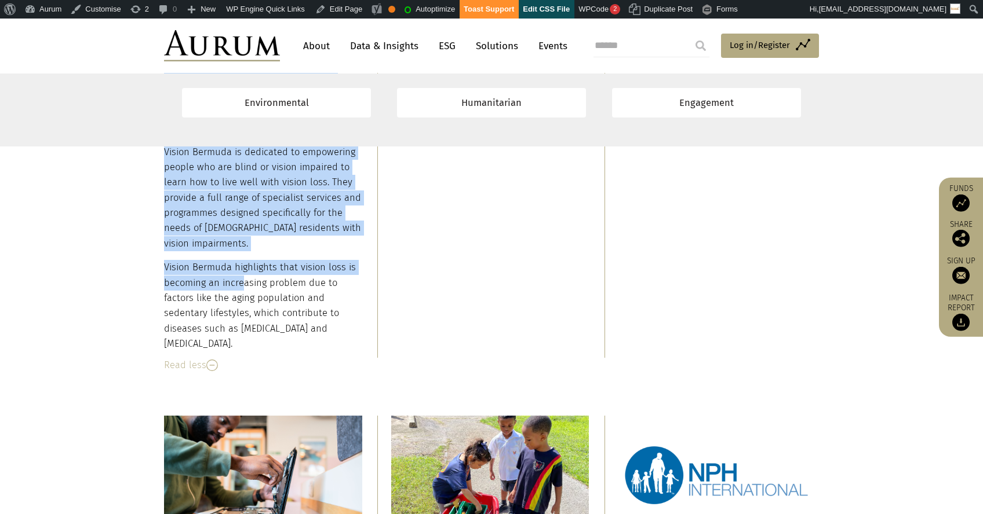
scroll to position [9230, 0]
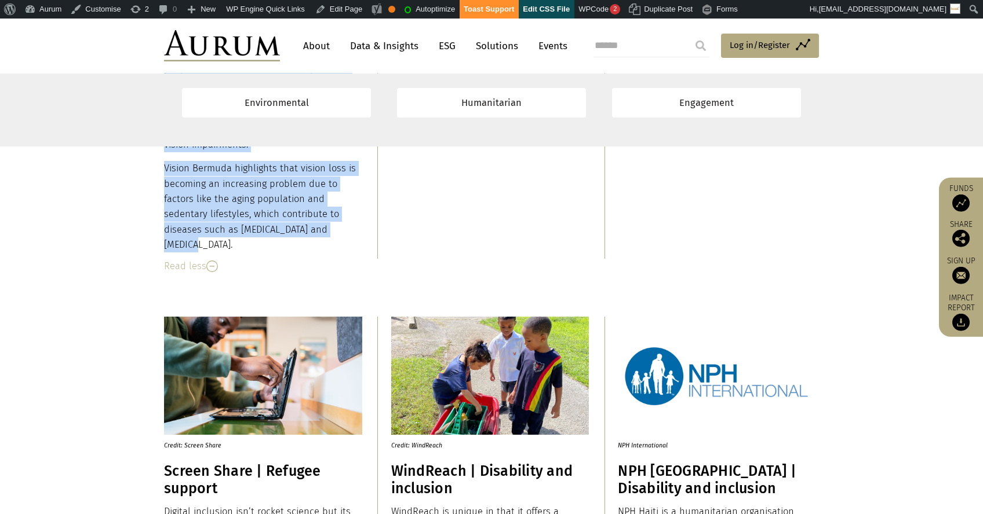
drag, startPoint x: 164, startPoint y: 203, endPoint x: 355, endPoint y: 235, distance: 193.3
click at [355, 235] on div "In 1954, the Beacon Club began as a social group for people who were blind and …" at bounding box center [263, 45] width 198 height 415
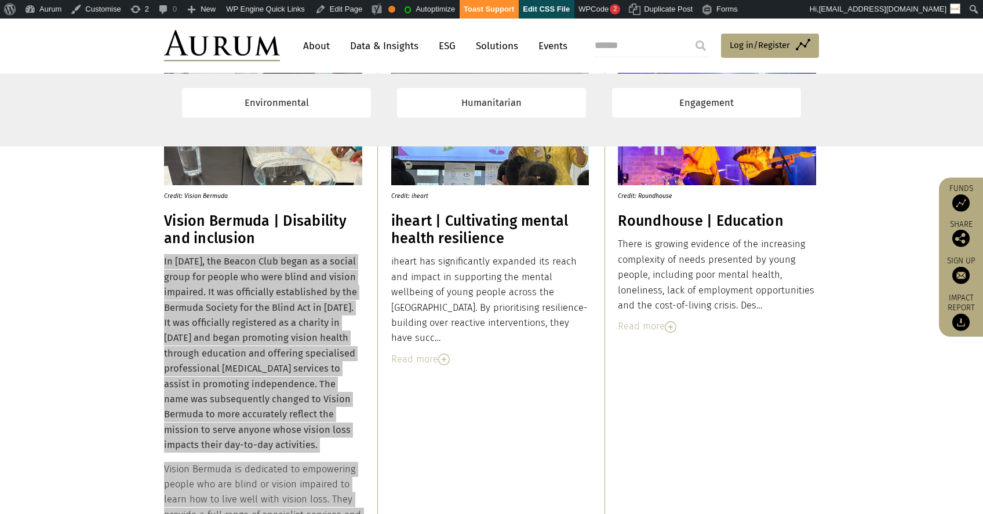
scroll to position [8760, 0]
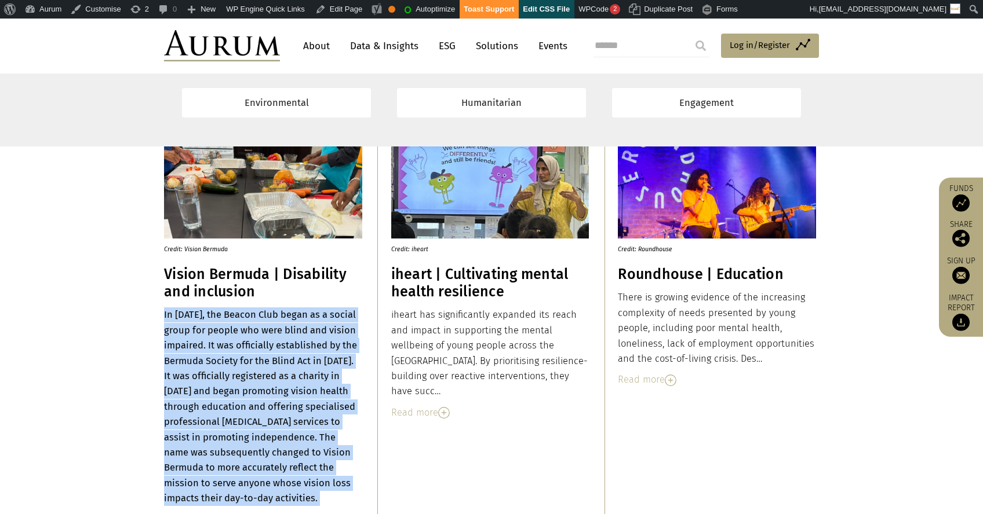
click at [420, 273] on h3 "iheart | Cultivating mental health resilience" at bounding box center [490, 283] width 198 height 35
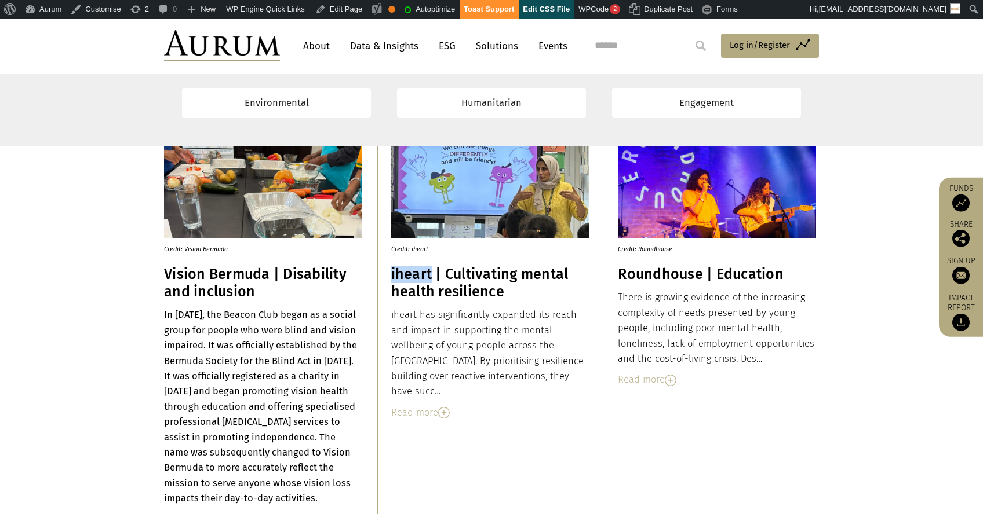
click at [421, 273] on h3 "iheart | Cultivating mental health resilience" at bounding box center [490, 283] width 198 height 35
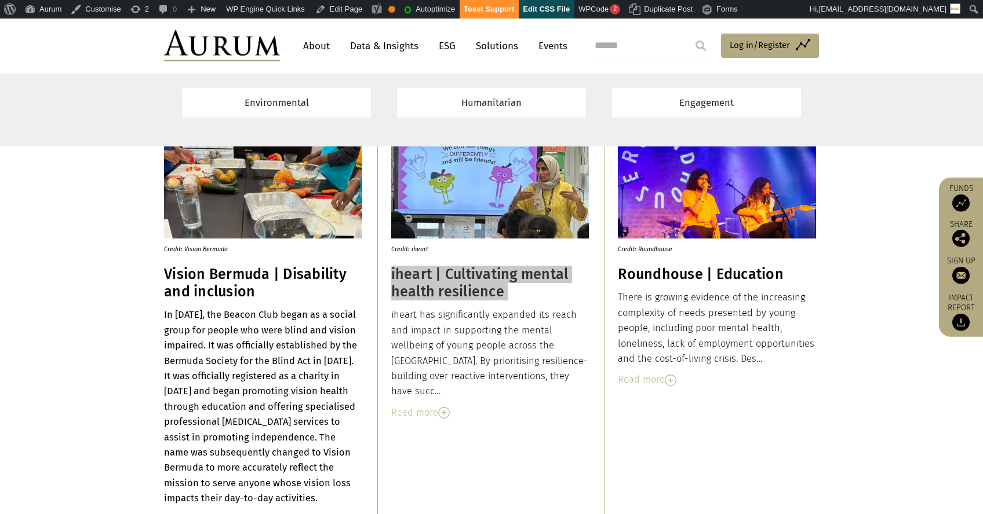
scroll to position [8743, 0]
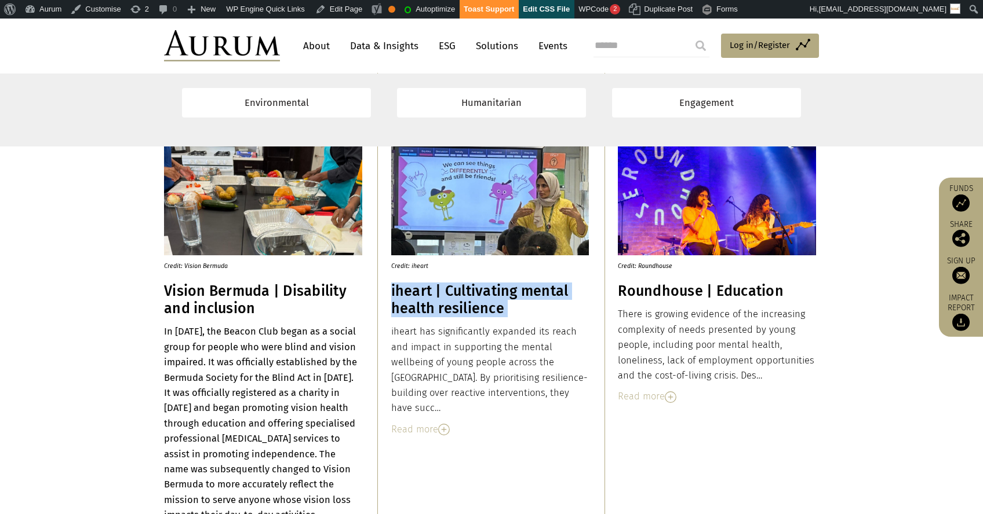
click at [441, 424] on img at bounding box center [444, 430] width 12 height 12
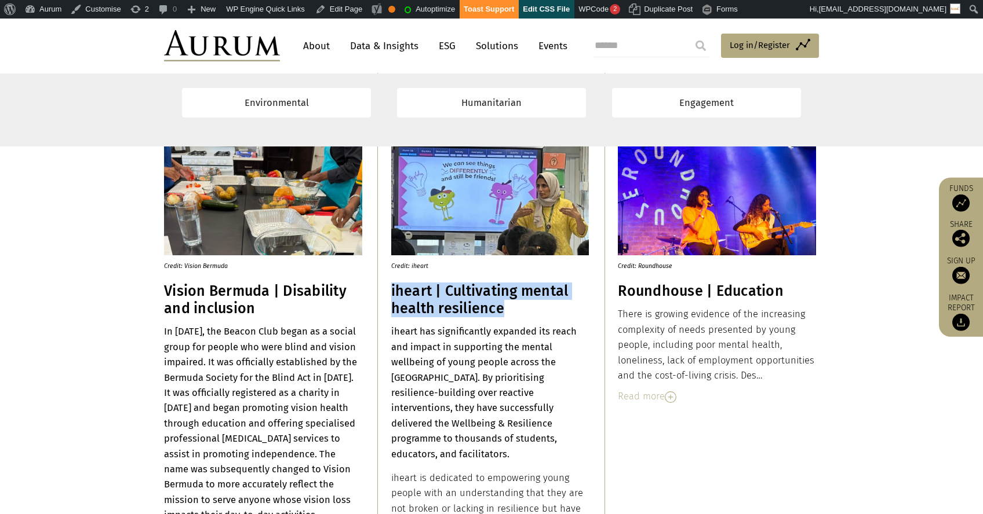
scroll to position [8743, 0]
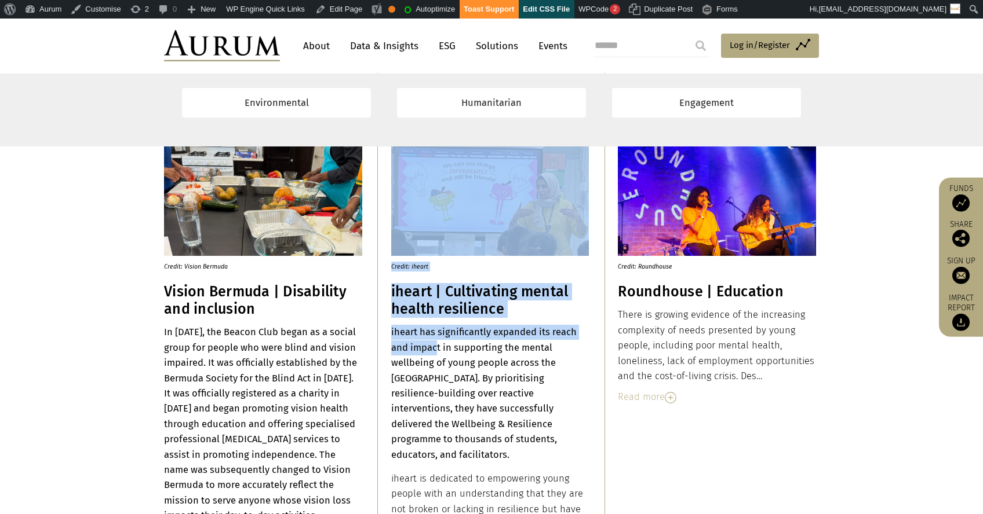
drag, startPoint x: 390, startPoint y: 332, endPoint x: 434, endPoint y: 342, distance: 45.7
click at [434, 342] on div "Credit: Vision Bermuda Vision Bermuda | Disability and inclusion In 1954, the B…" at bounding box center [491, 449] width 678 height 624
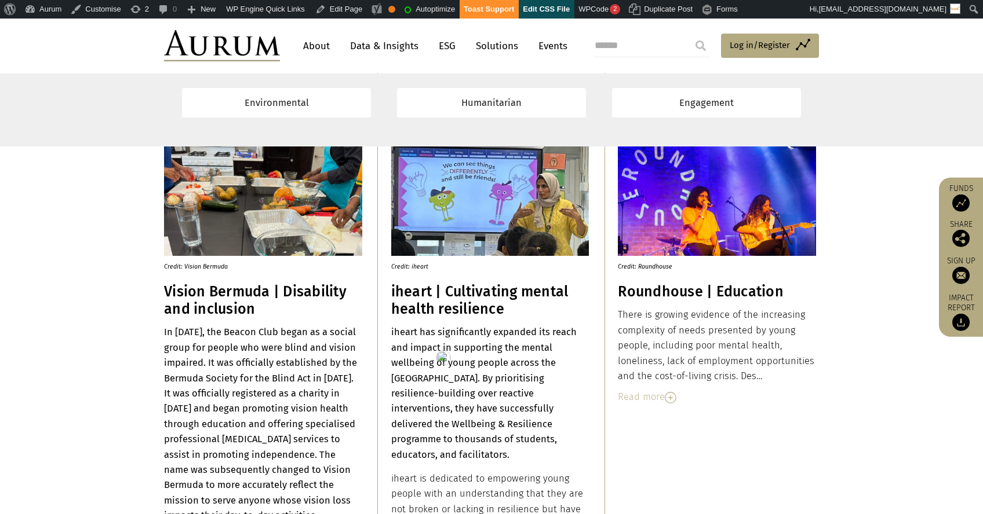
click at [487, 362] on strong "iheart has significantly expanded its reach and impact in supporting the mental…" at bounding box center [483, 393] width 185 height 133
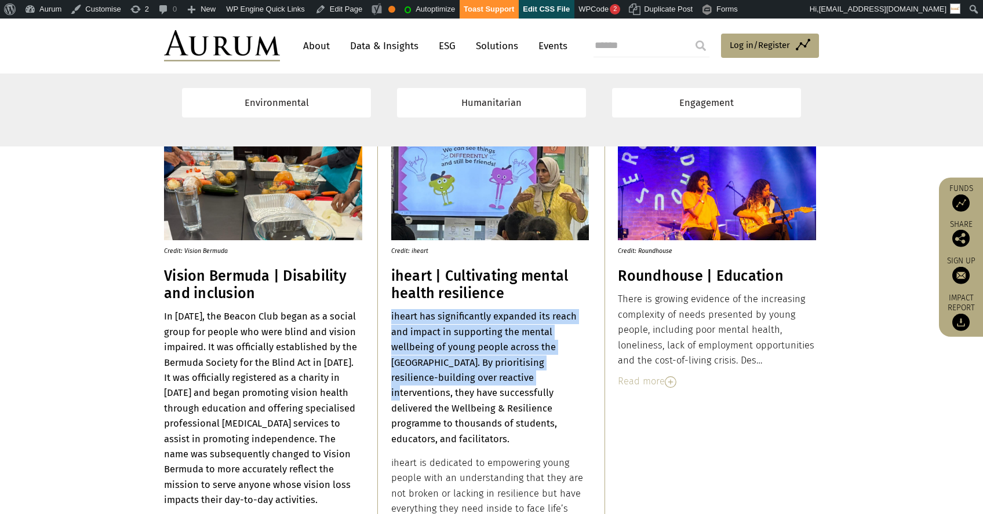
scroll to position [9079, 0]
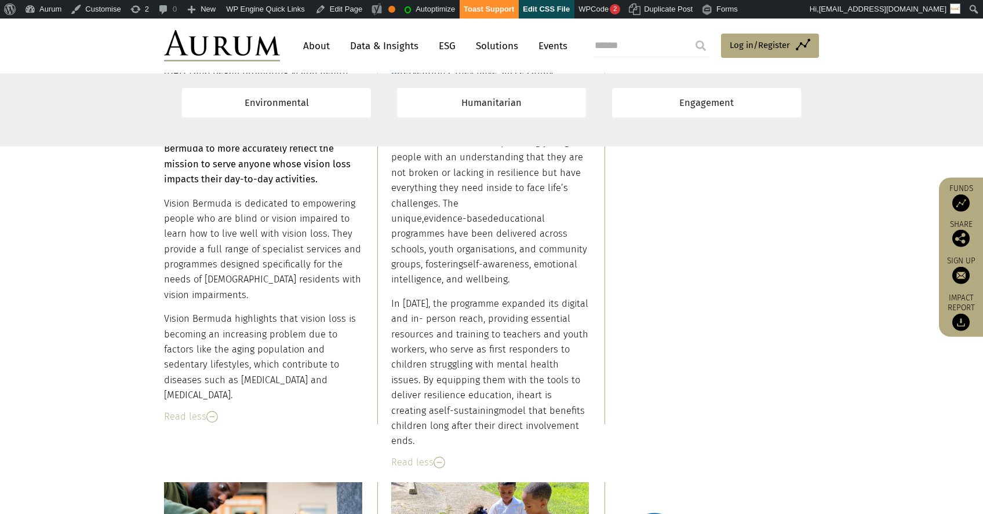
drag, startPoint x: 392, startPoint y: 333, endPoint x: 563, endPoint y: 395, distance: 182.1
click at [563, 395] on div "iheart has significantly expanded its reach and impact in supporting the mental…" at bounding box center [490, 218] width 198 height 461
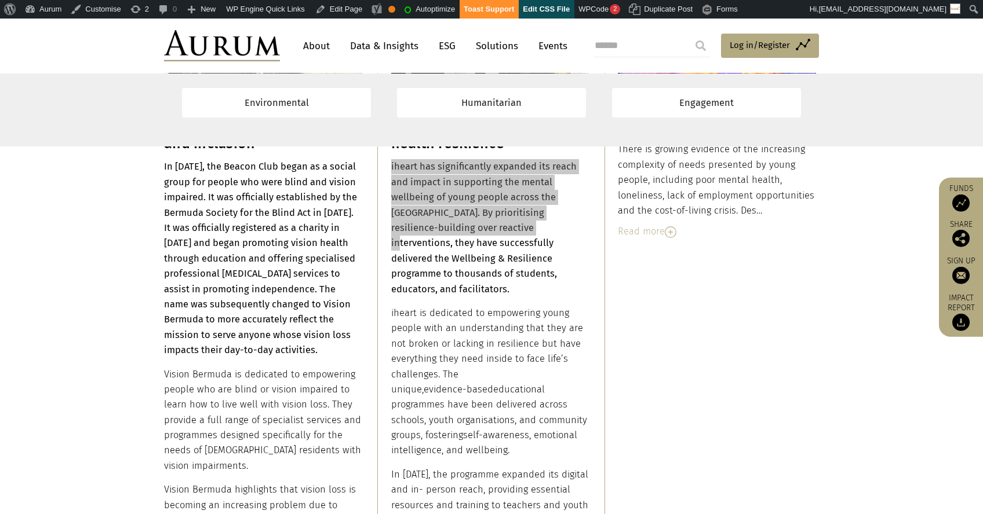
scroll to position [9028, 0]
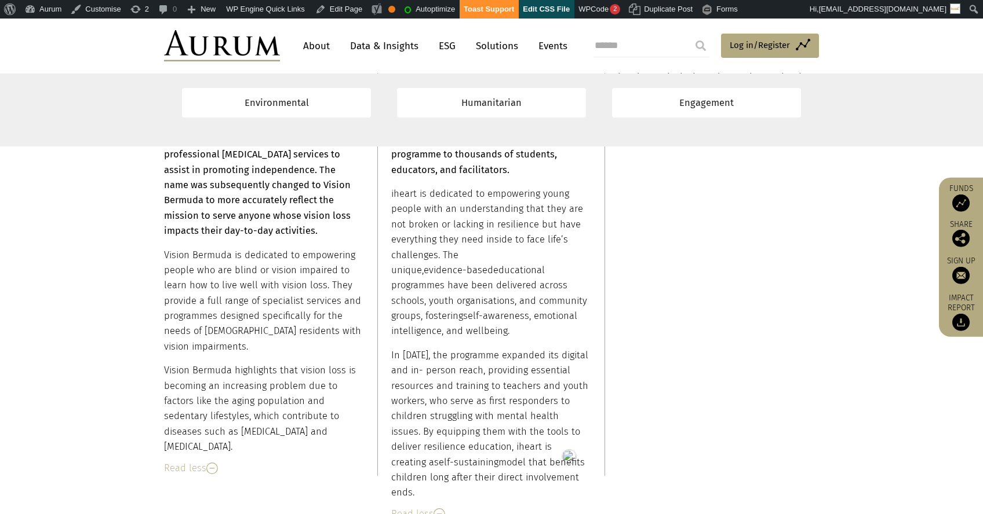
click at [411, 507] on div "Read less" at bounding box center [490, 514] width 198 height 15
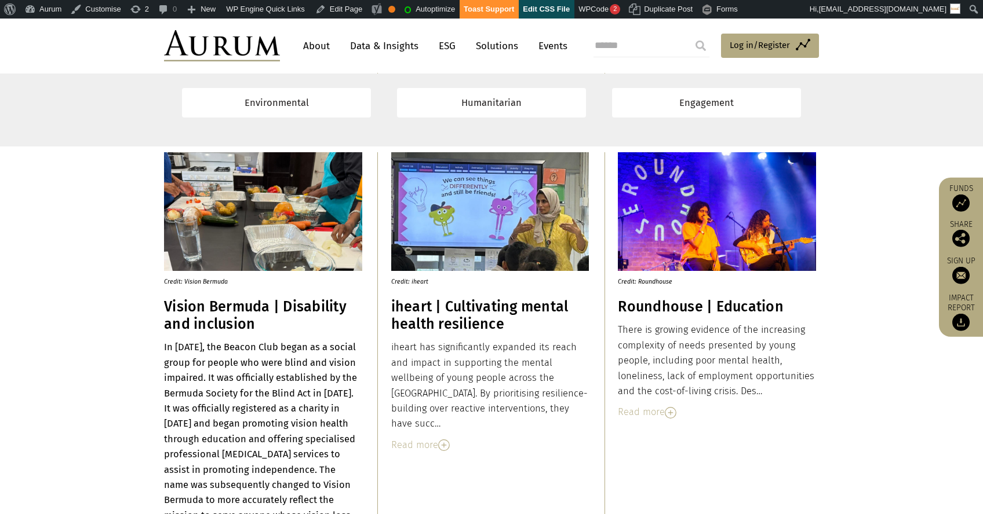
click at [647, 411] on div "Read more" at bounding box center [717, 412] width 198 height 15
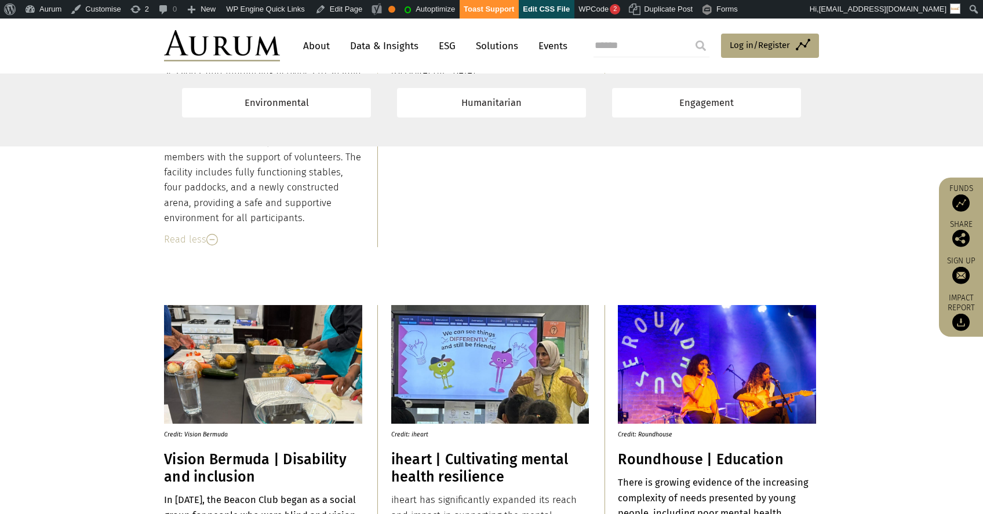
scroll to position [8727, 0]
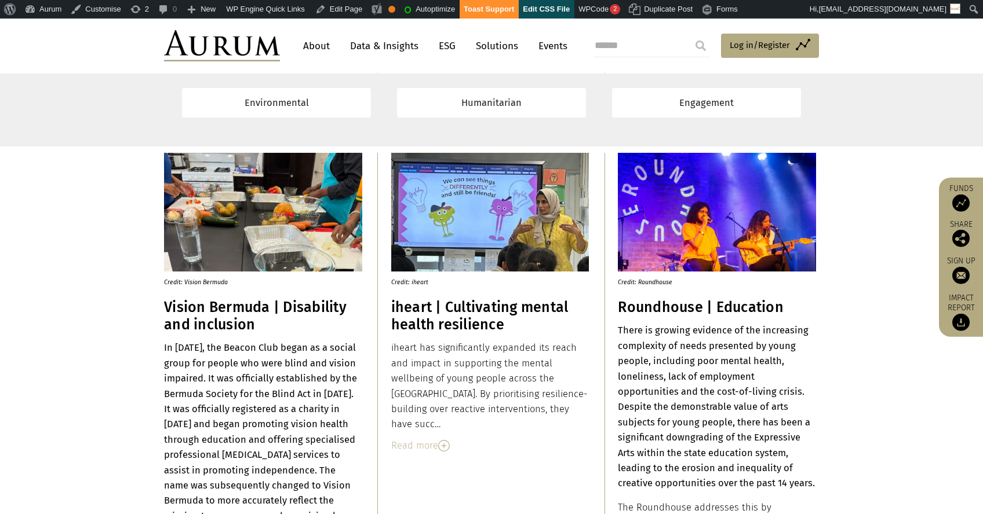
click at [688, 306] on h3 "Roundhouse | Education" at bounding box center [717, 307] width 198 height 17
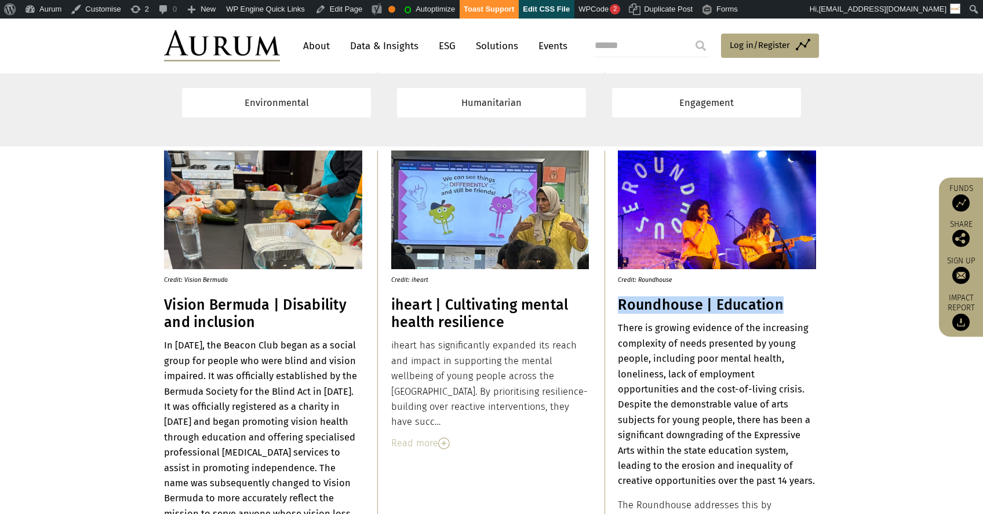
click at [618, 327] on strong "There is growing evidence of the increasing complexity of needs presented by yo…" at bounding box center [716, 405] width 197 height 164
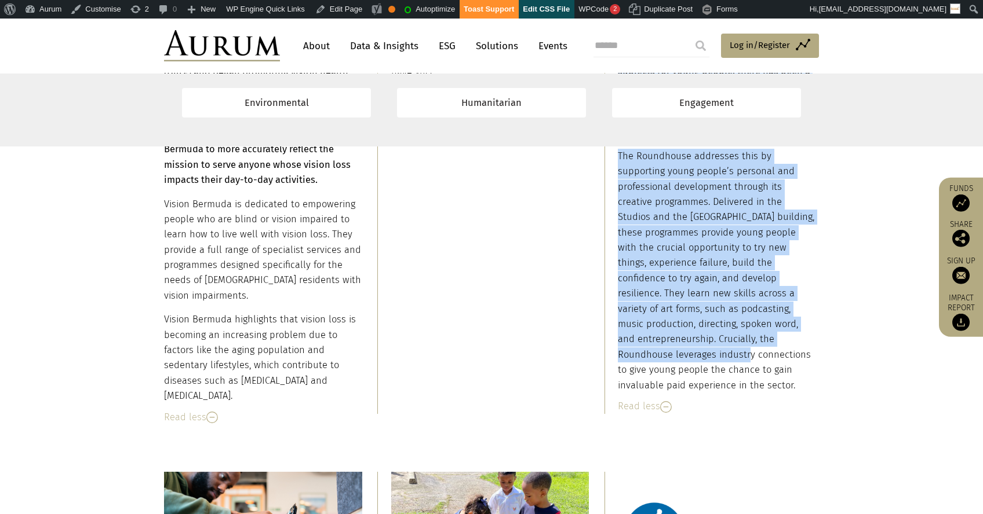
scroll to position [9093, 0]
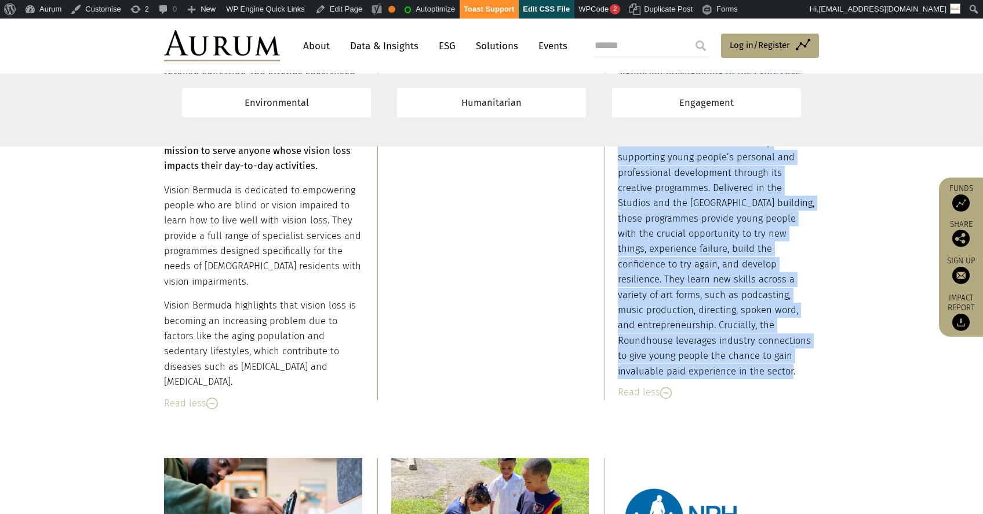
drag, startPoint x: 618, startPoint y: 328, endPoint x: 780, endPoint y: 367, distance: 166.4
click at [780, 367] on div "There is growing evidence of the increasing complexity of needs presented by yo…" at bounding box center [717, 169] width 198 height 422
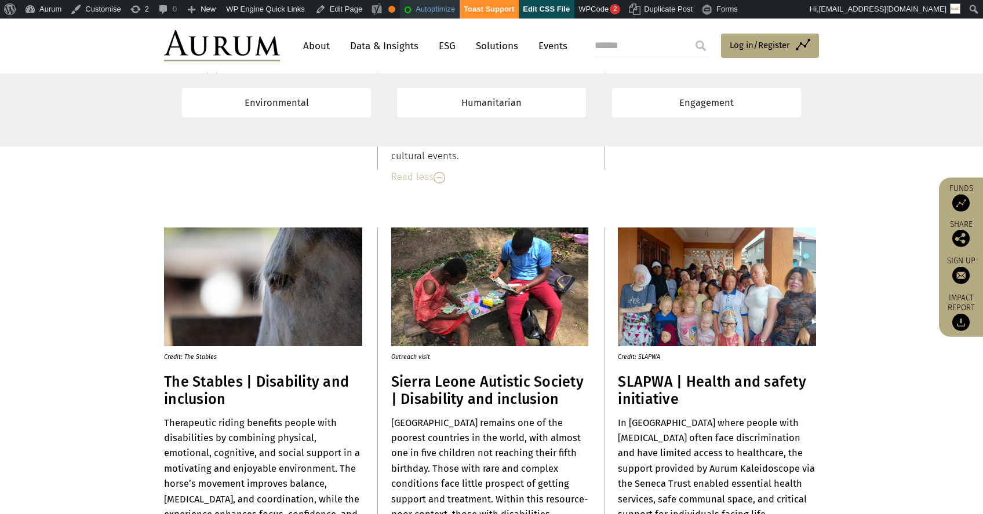
scroll to position [7989, 0]
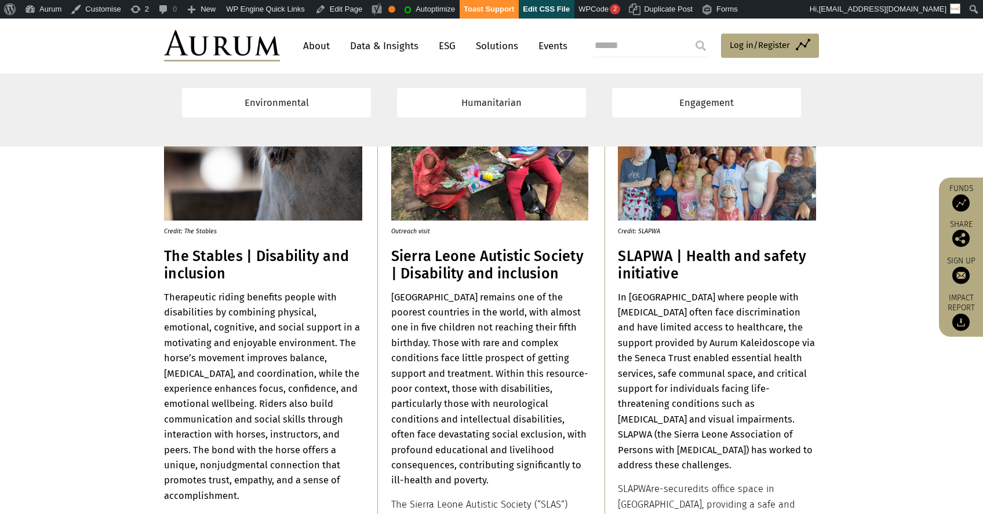
click at [472, 265] on h3 "Sierra Leone Autistic Society | Disability and inclusion" at bounding box center [490, 265] width 198 height 35
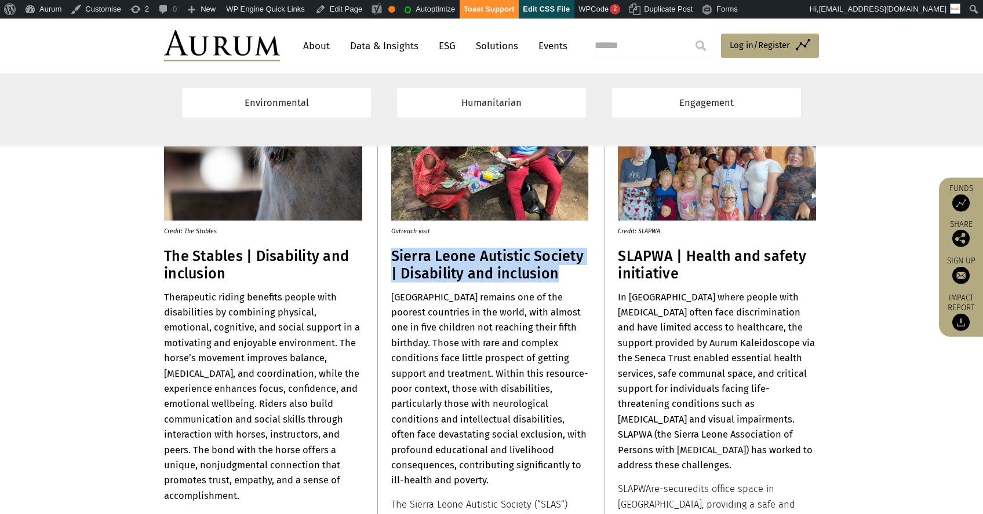
click at [472, 265] on h3 "Sierra Leone Autistic Society | Disability and inclusion" at bounding box center [490, 265] width 198 height 35
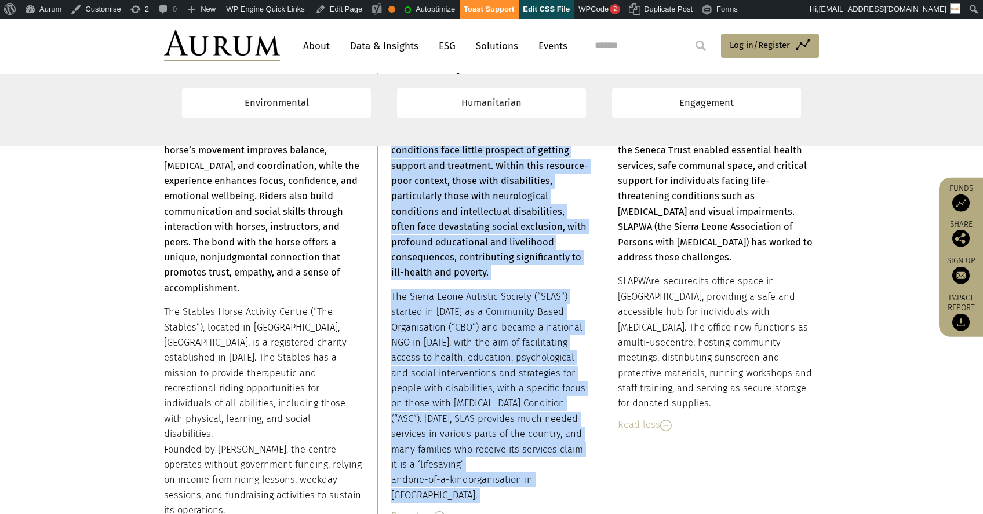
scroll to position [8271, 0]
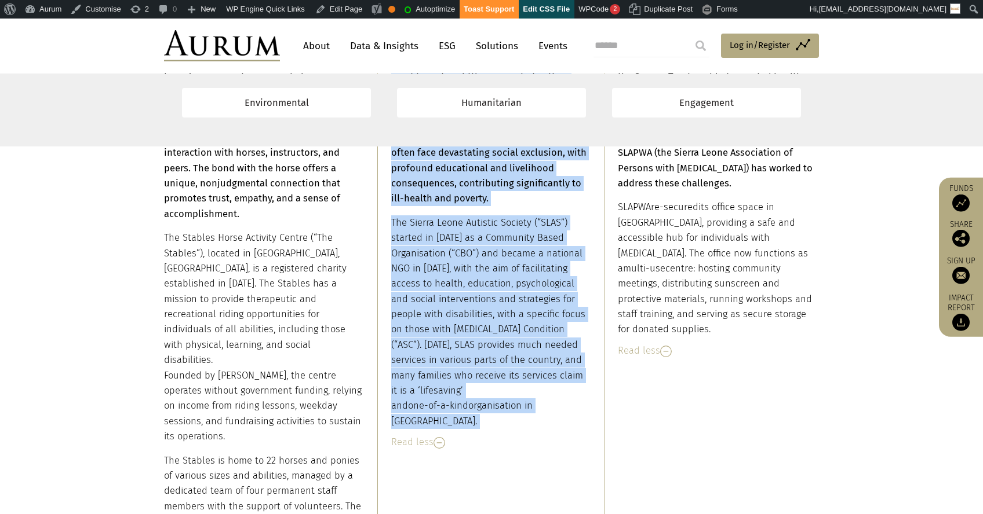
drag, startPoint x: 392, startPoint y: 342, endPoint x: 487, endPoint y: 362, distance: 97.6
click at [486, 366] on div "Sierra Leone remains one of the poorest countries in the world, with almost one…" at bounding box center [490, 219] width 198 height 422
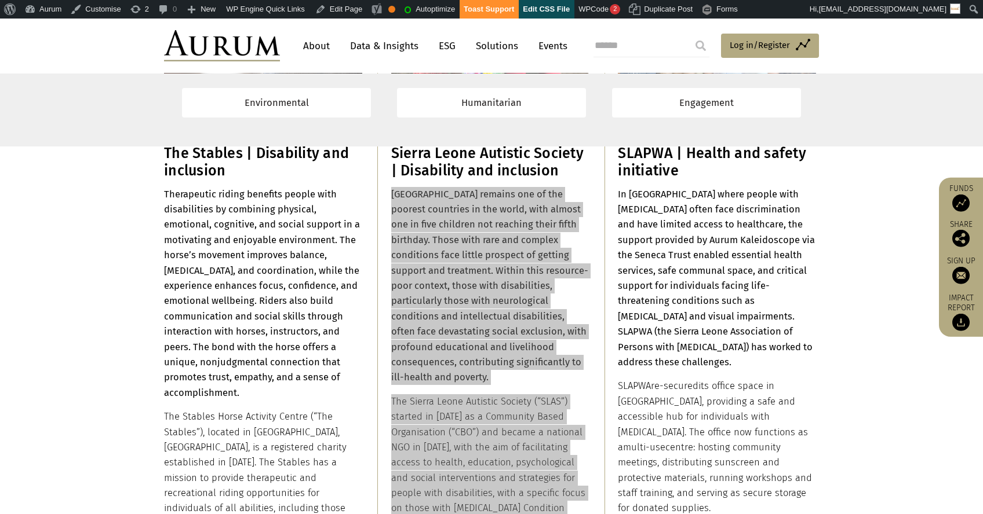
scroll to position [7883, 0]
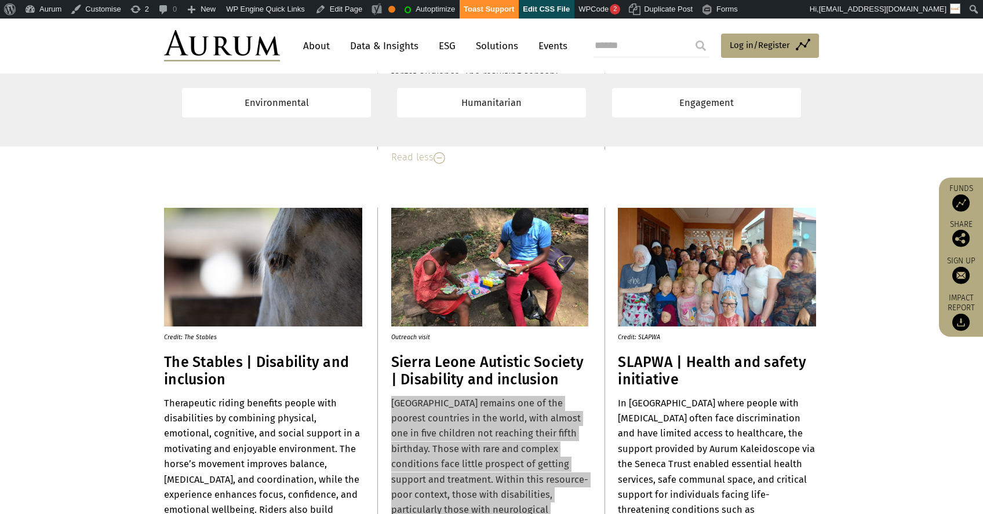
click at [691, 280] on img at bounding box center [717, 267] width 198 height 119
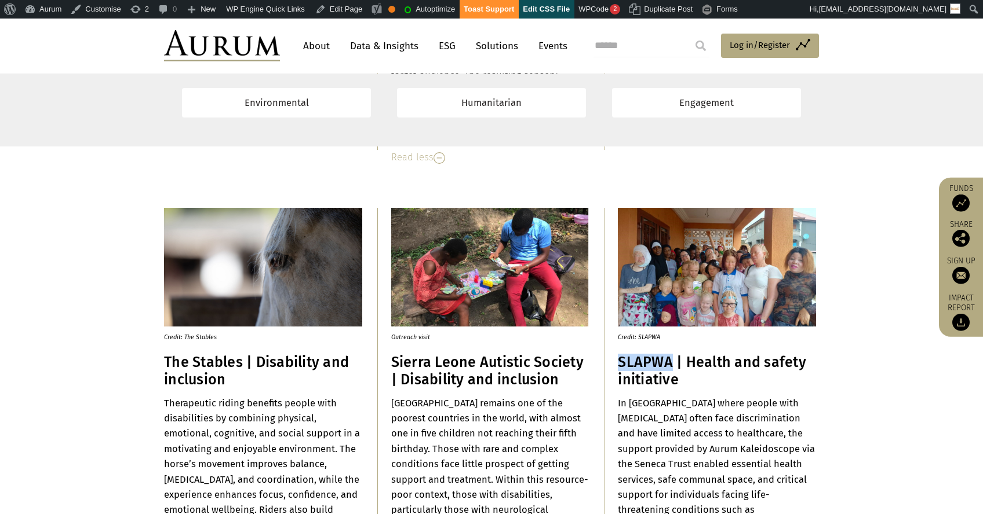
click at [683, 356] on h3 "SLAPWA | Health and safety initiative" at bounding box center [717, 371] width 198 height 35
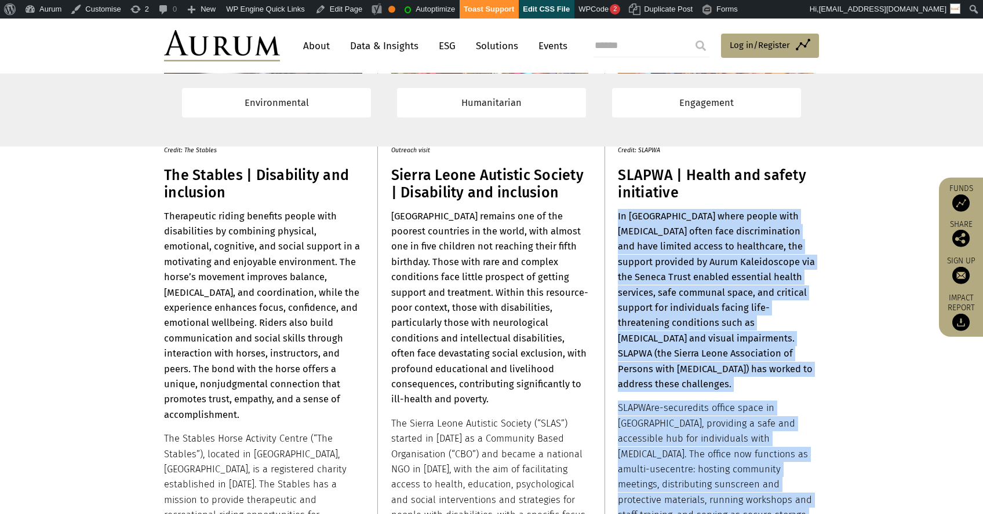
scroll to position [8352, 0]
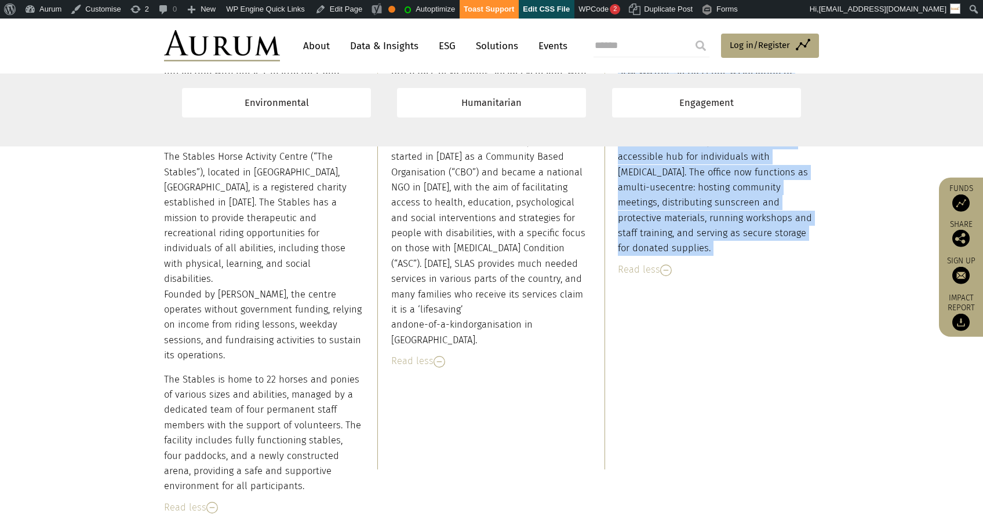
drag, startPoint x: 618, startPoint y: 298, endPoint x: 749, endPoint y: 220, distance: 152.5
click at [749, 220] on div "In Sierra Leone where people with albinism often face discrimination and have l…" at bounding box center [717, 92] width 198 height 330
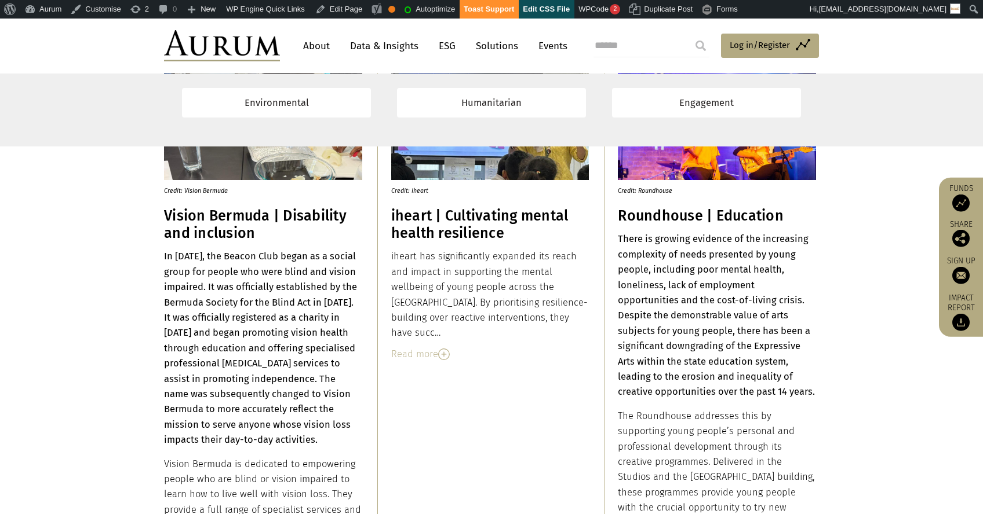
scroll to position [8846, 0]
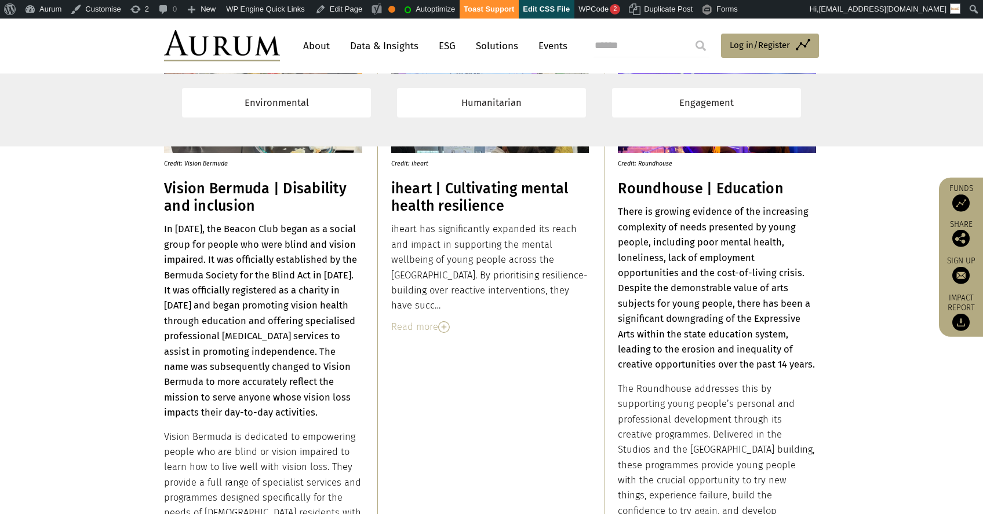
click at [216, 200] on h3 "Vision Bermuda | Disability and inclusion" at bounding box center [263, 197] width 198 height 35
click at [165, 229] on strong "In [DATE], the Beacon Club began as a social group for people who were blind an…" at bounding box center [260, 321] width 193 height 195
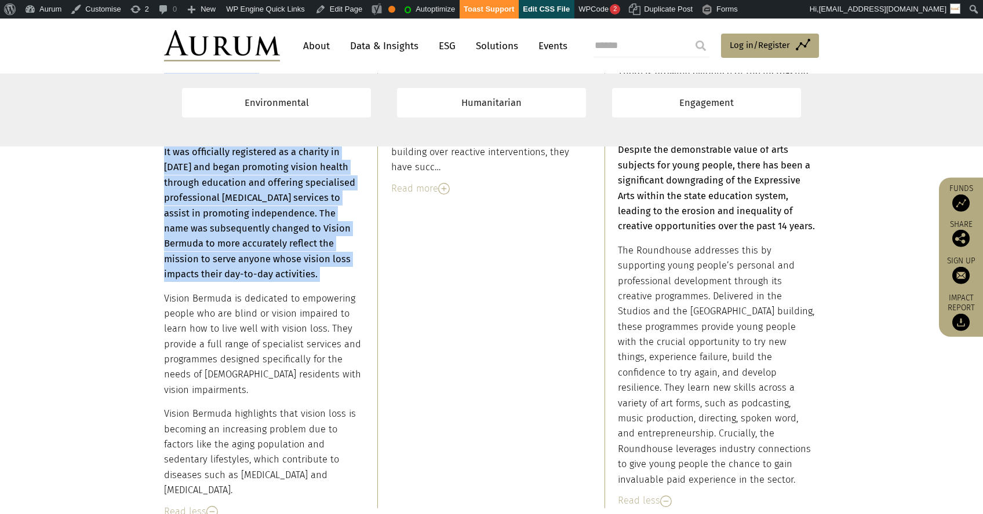
drag, startPoint x: 163, startPoint y: 228, endPoint x: 236, endPoint y: 283, distance: 91.4
click at [235, 283] on div "Credit: Vision Bermuda Vision Bermuda | Disability and inclusion In 1954, the B…" at bounding box center [491, 202] width 678 height 613
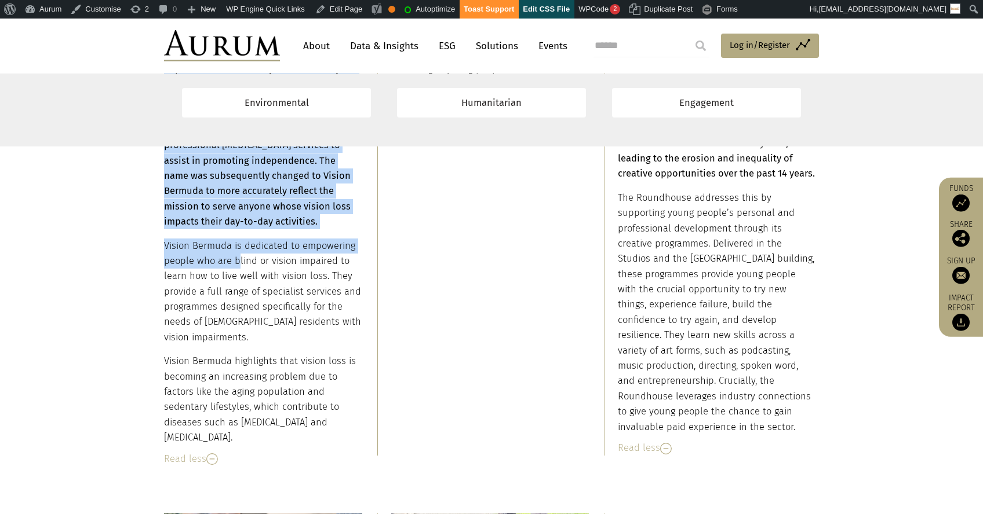
scroll to position [9041, 0]
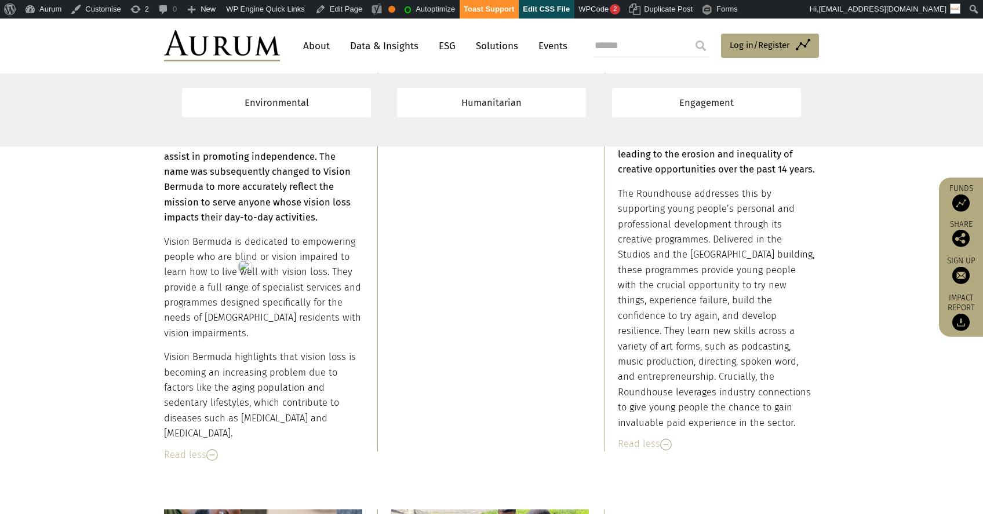
click at [239, 282] on p "Vision Bermuda is dedicated to empowering people who are blind or vision impair…" at bounding box center [263, 288] width 198 height 107
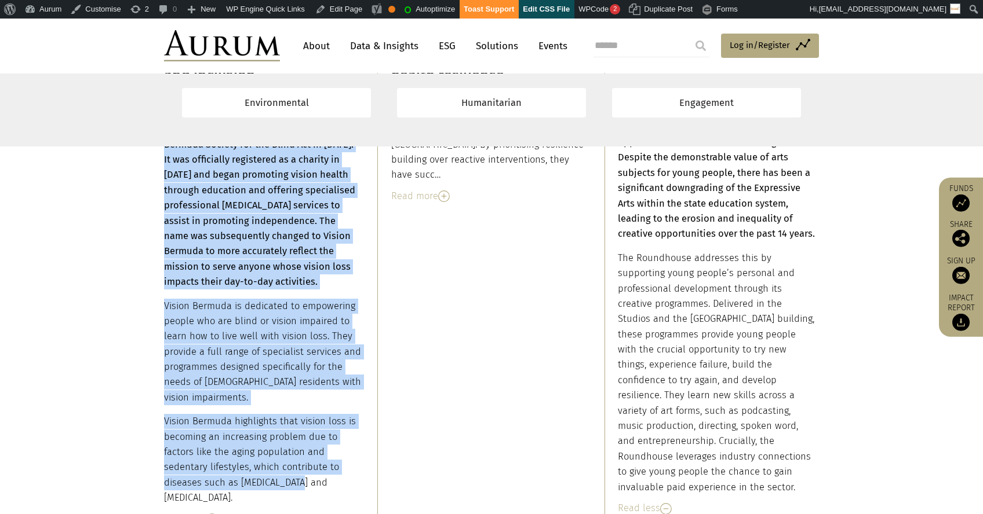
scroll to position [9107, 0]
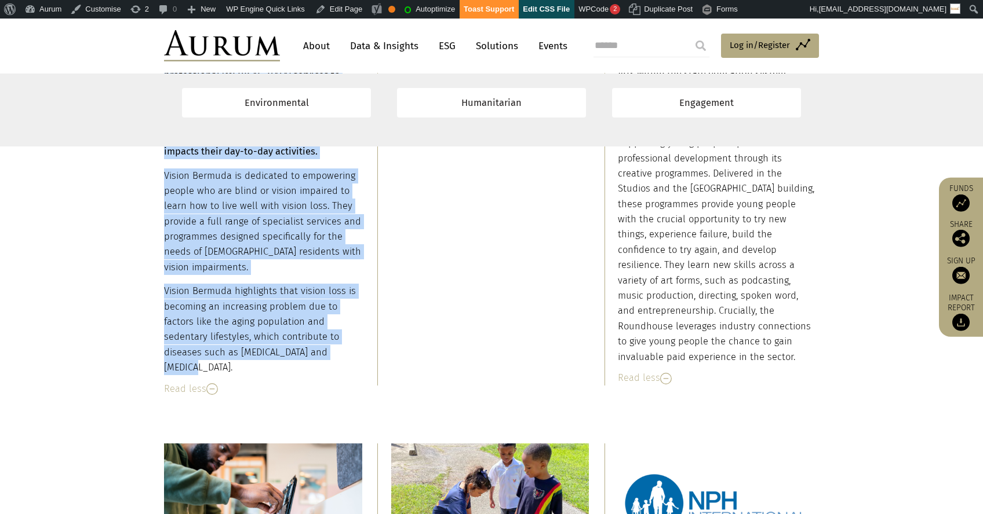
drag, startPoint x: 165, startPoint y: 417, endPoint x: 355, endPoint y: 355, distance: 200.2
click at [355, 355] on div "In 1954, the Beacon Club began as a social group for people who were blind and …" at bounding box center [263, 168] width 198 height 415
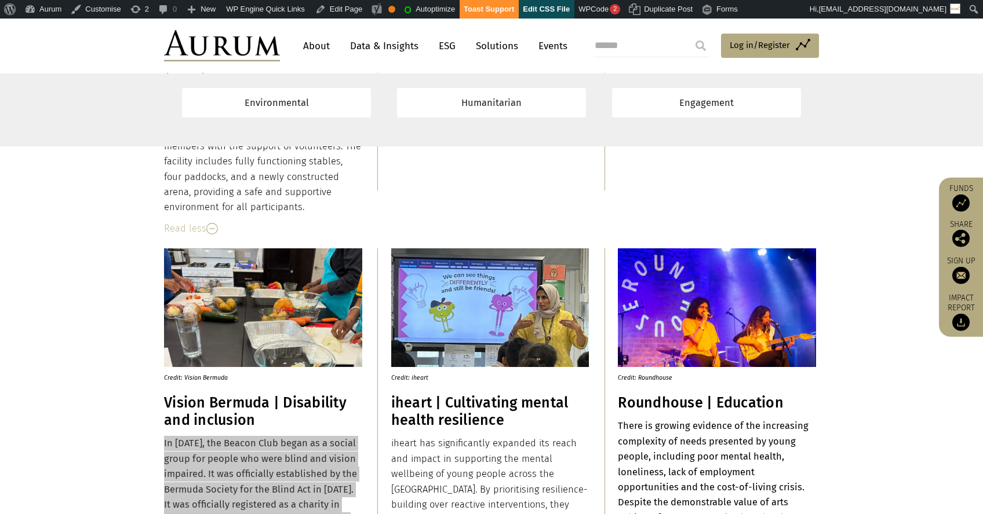
scroll to position [8636, 0]
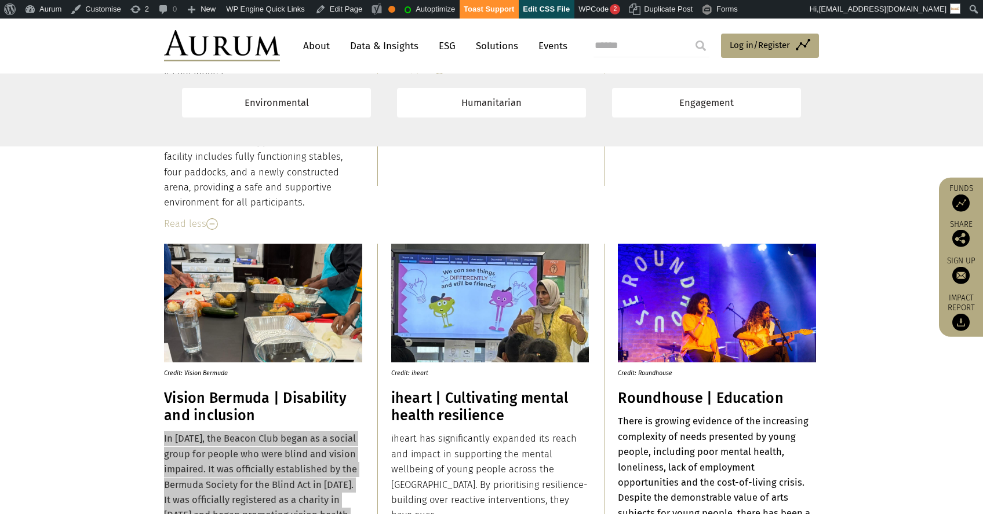
click at [461, 397] on h3 "iheart | Cultivating mental health resilience" at bounding box center [490, 407] width 198 height 35
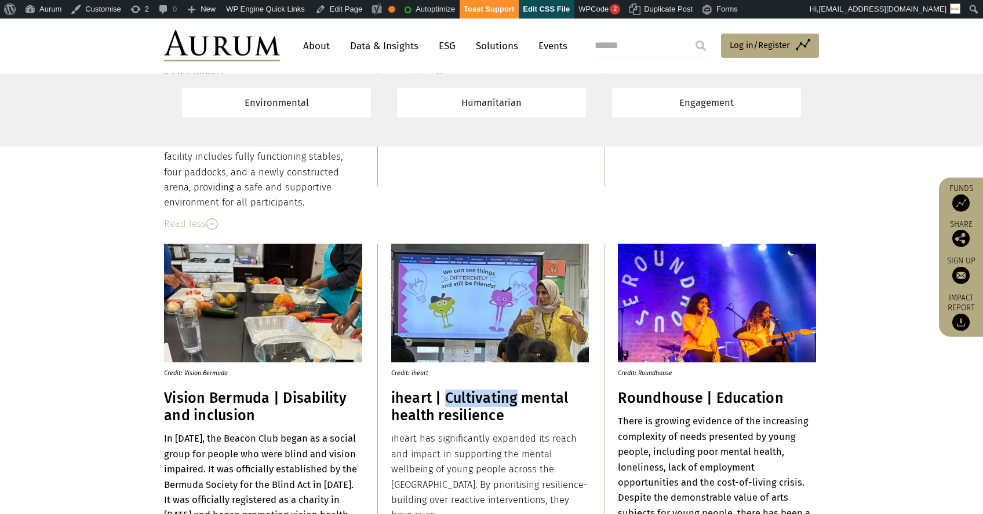
click at [461, 397] on h3 "iheart | Cultivating mental health resilience" at bounding box center [490, 407] width 198 height 35
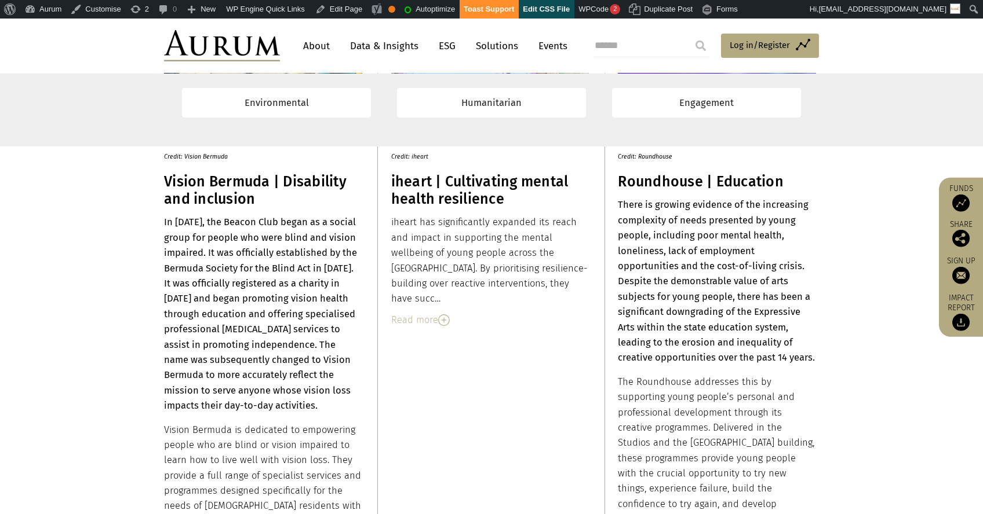
click at [429, 313] on div "Read more" at bounding box center [490, 320] width 198 height 15
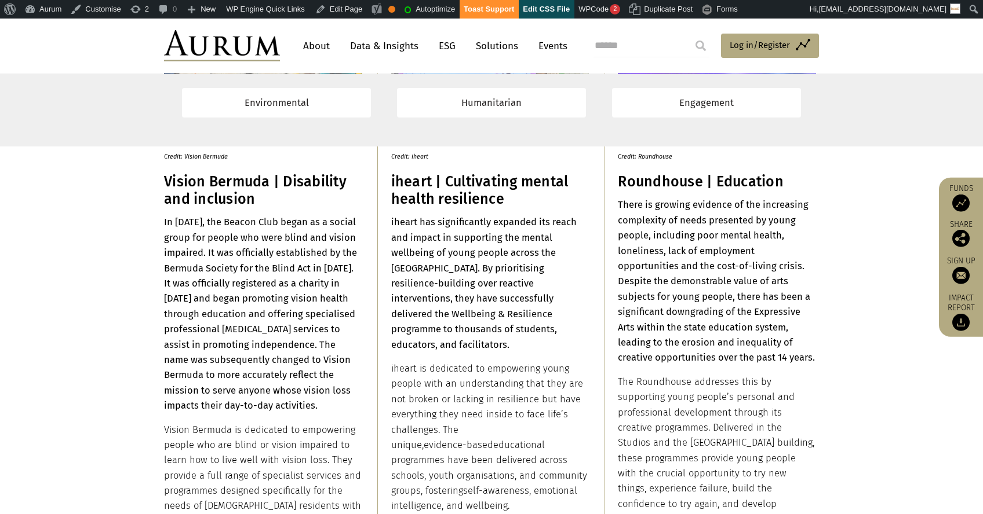
drag, startPoint x: 390, startPoint y: 220, endPoint x: 421, endPoint y: 233, distance: 33.5
click at [421, 233] on strong "iheart has significantly expanded its reach and impact in supporting the mental…" at bounding box center [483, 283] width 185 height 133
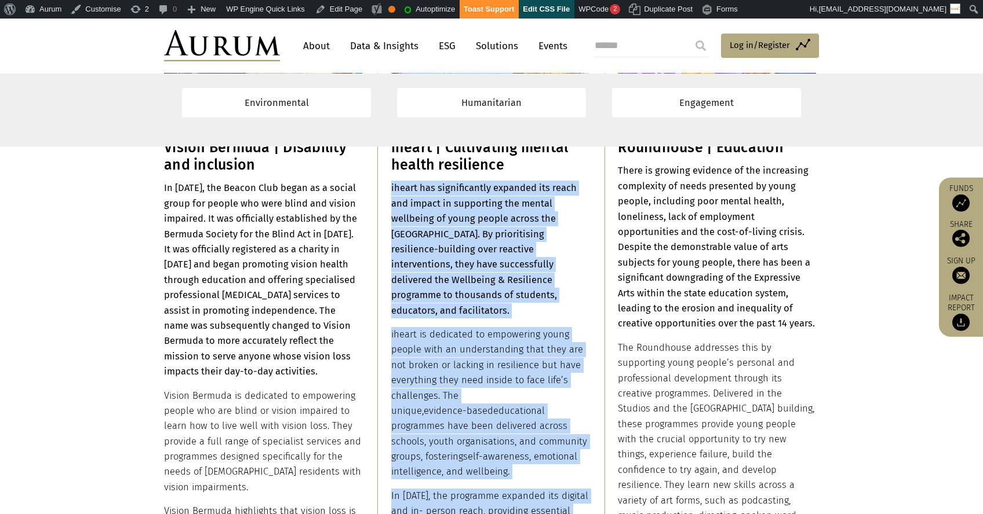
scroll to position [9254, 0]
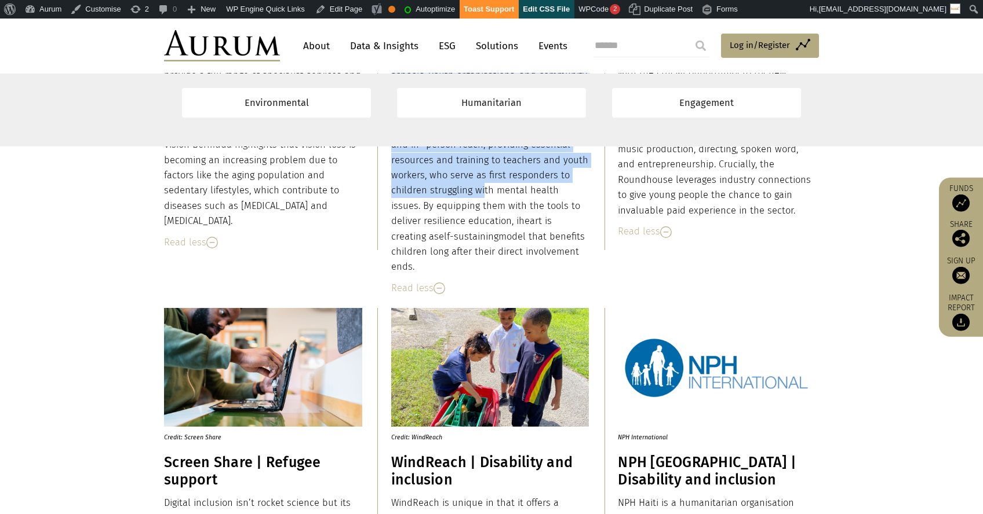
drag, startPoint x: 391, startPoint y: 223, endPoint x: 567, endPoint y: 221, distance: 176.1
click at [567, 221] on div "iheart has significantly expanded its reach and impact in supporting the mental…" at bounding box center [490, 44] width 198 height 461
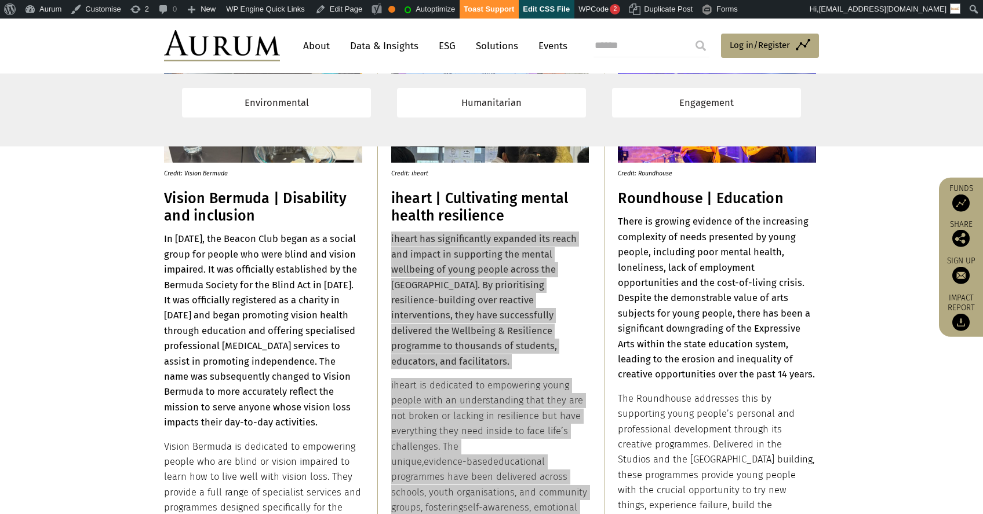
scroll to position [8655, 0]
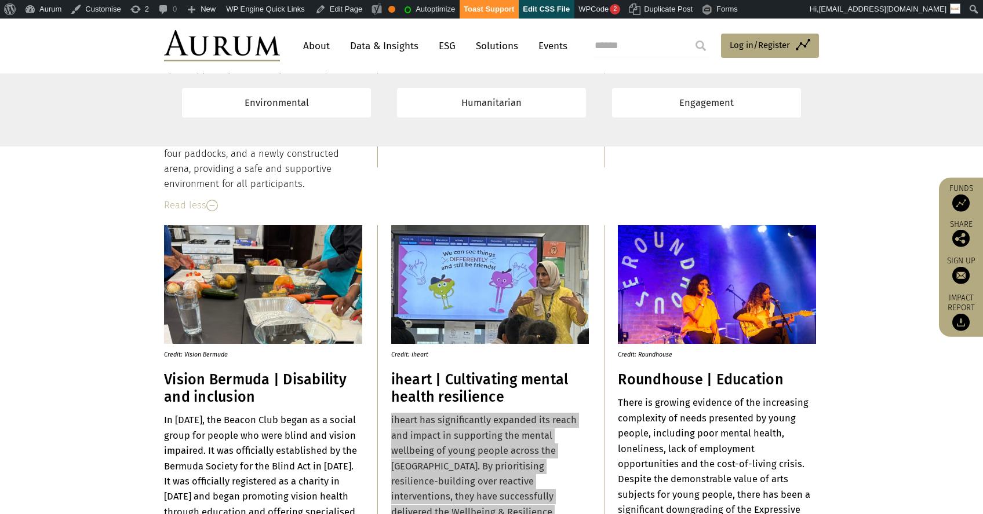
click at [718, 374] on h3 "Roundhouse | Education" at bounding box center [717, 379] width 198 height 17
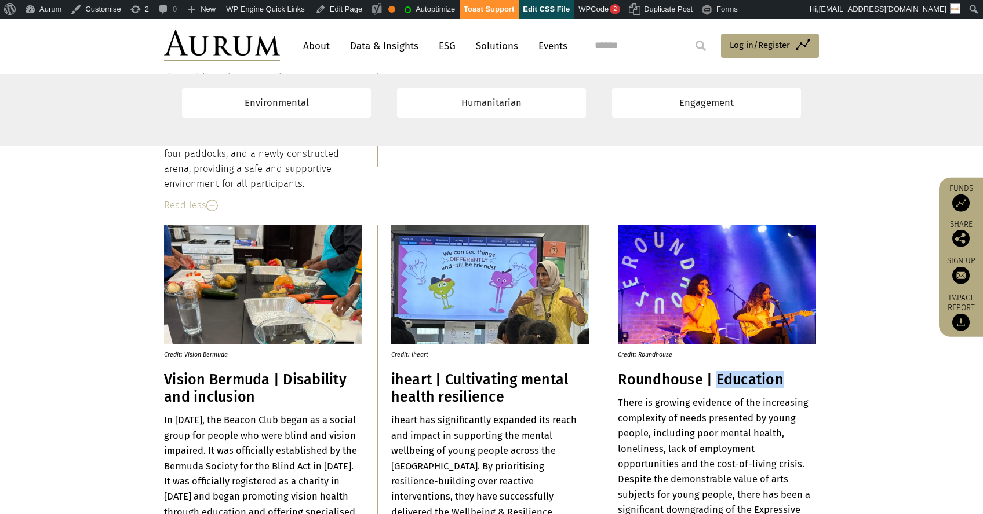
click at [718, 374] on h3 "Roundhouse | Education" at bounding box center [717, 379] width 198 height 17
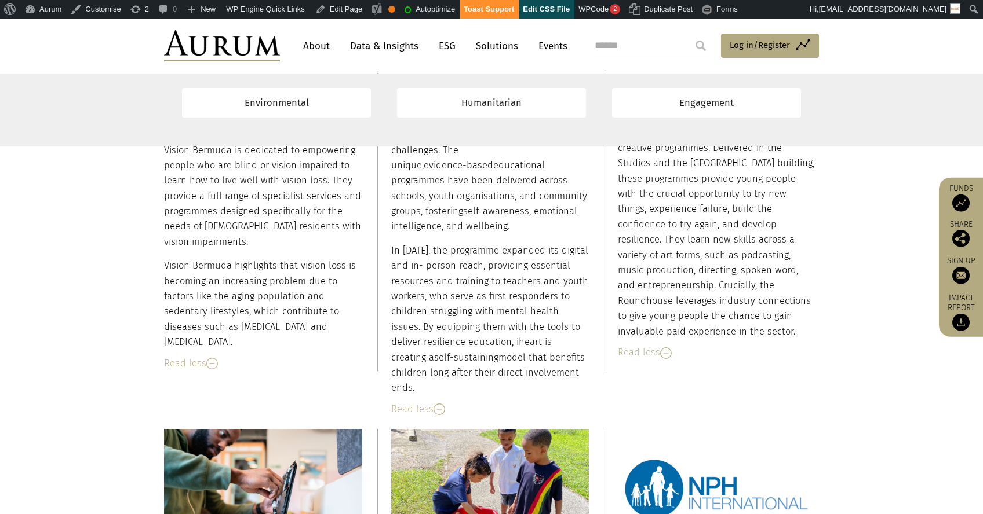
click at [430, 402] on div "Read less" at bounding box center [490, 409] width 198 height 15
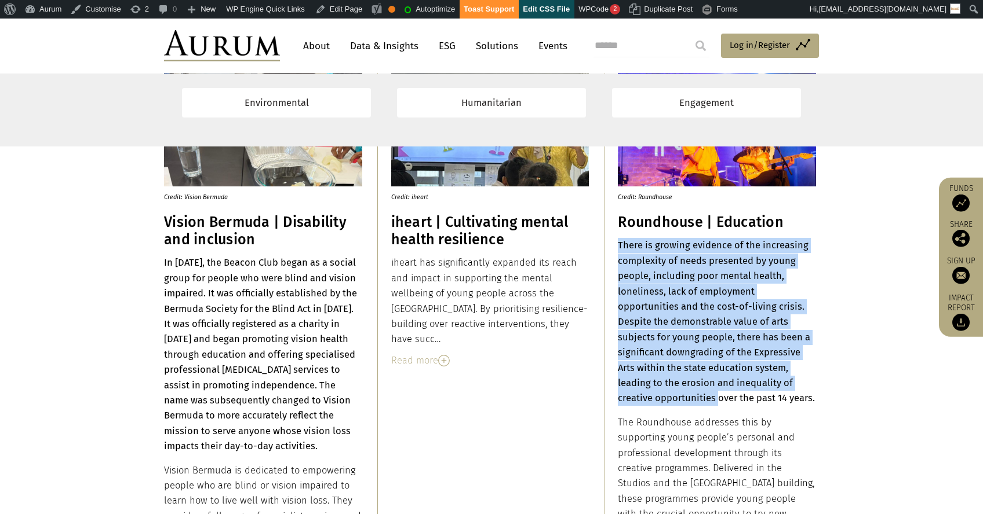
scroll to position [9037, 0]
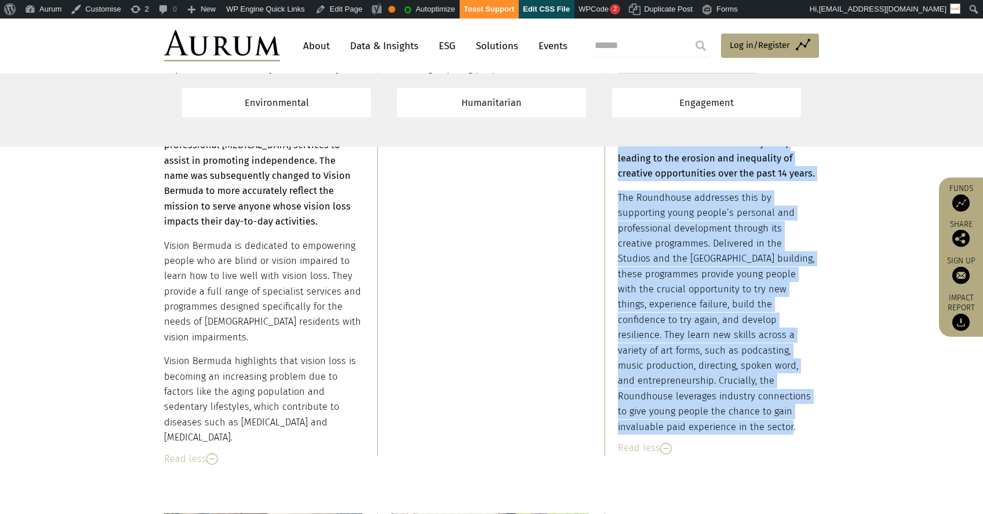
drag, startPoint x: 619, startPoint y: 378, endPoint x: 688, endPoint y: 423, distance: 81.9
click at [688, 423] on div "There is growing evidence of the increasing complexity of needs presented by yo…" at bounding box center [717, 224] width 198 height 422
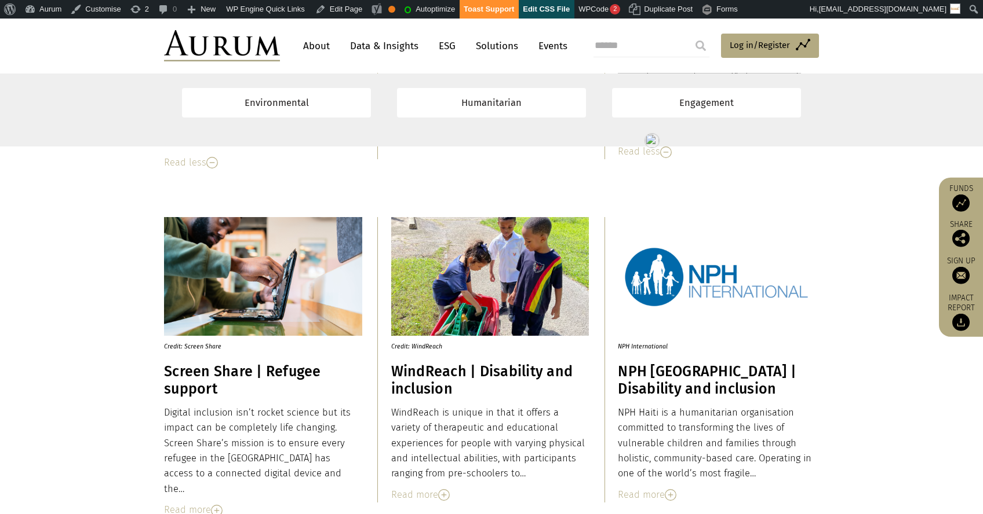
scroll to position [9352, 0]
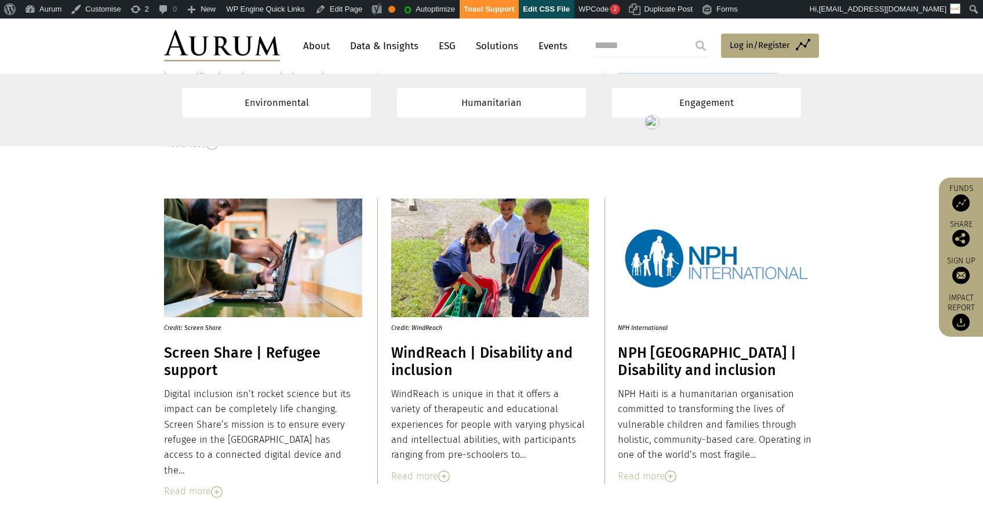
click at [191, 352] on h3 "Screen Share | Refugee support" at bounding box center [263, 362] width 198 height 35
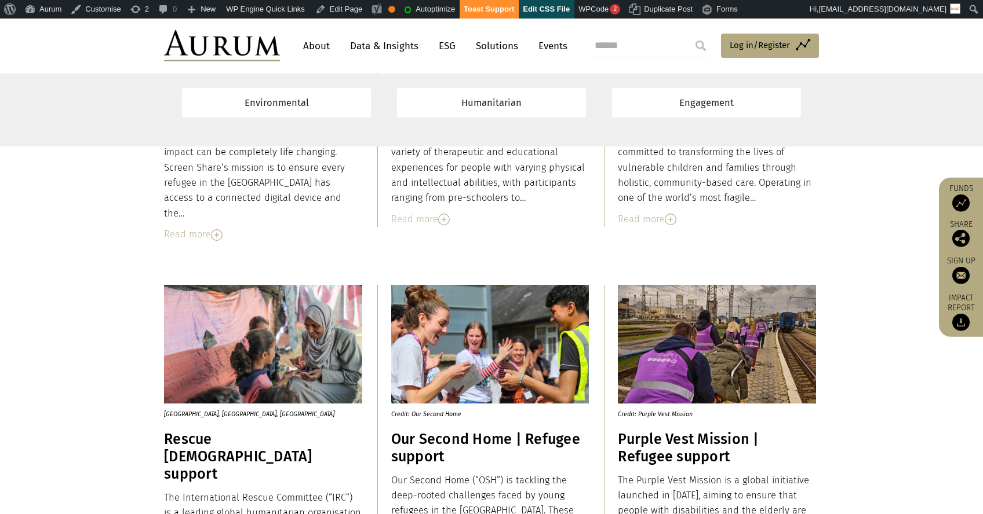
scroll to position [9557, 0]
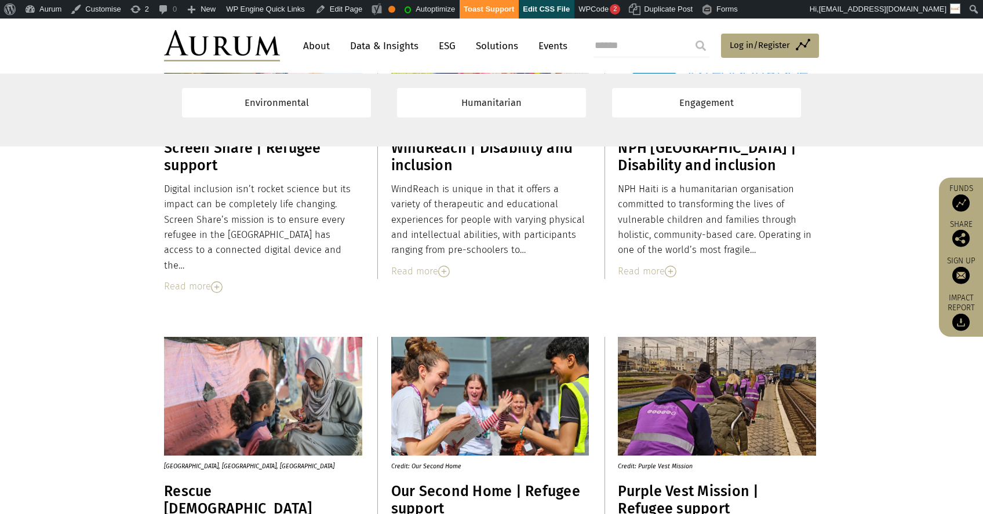
click at [194, 279] on div "Read more" at bounding box center [263, 286] width 198 height 15
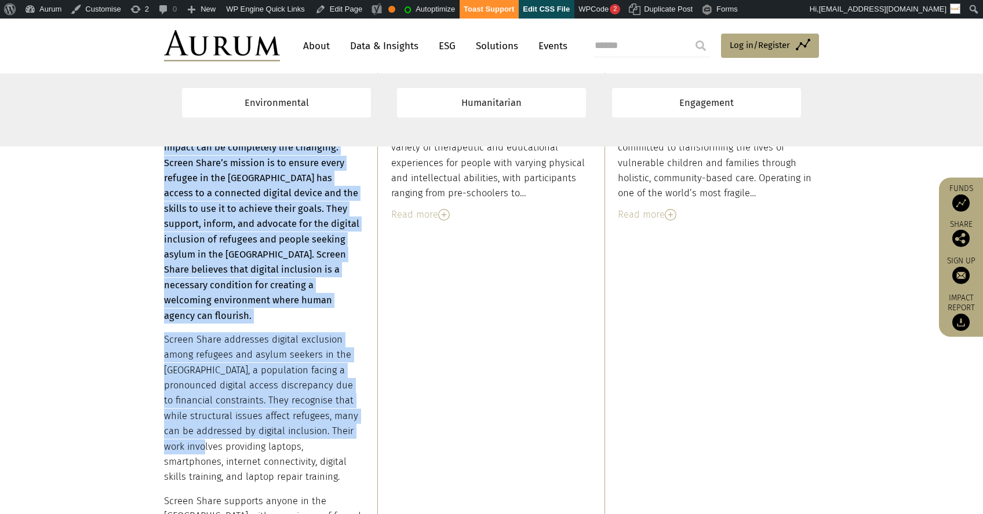
scroll to position [9778, 0]
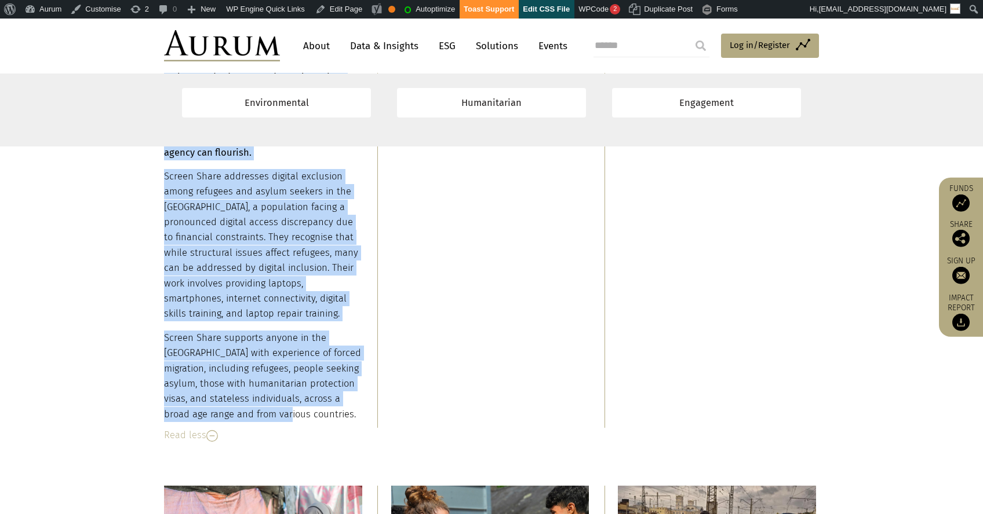
drag, startPoint x: 165, startPoint y: 184, endPoint x: 275, endPoint y: 396, distance: 239.2
click at [275, 396] on div "Digital inclusion isn’t rocket science but its impact can be completely life ch…" at bounding box center [263, 192] width 198 height 461
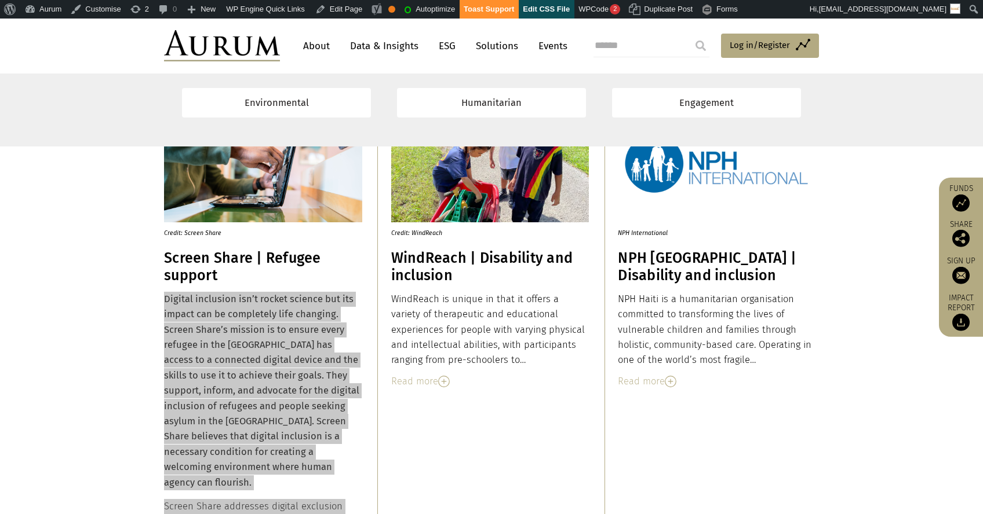
scroll to position [9490, 0]
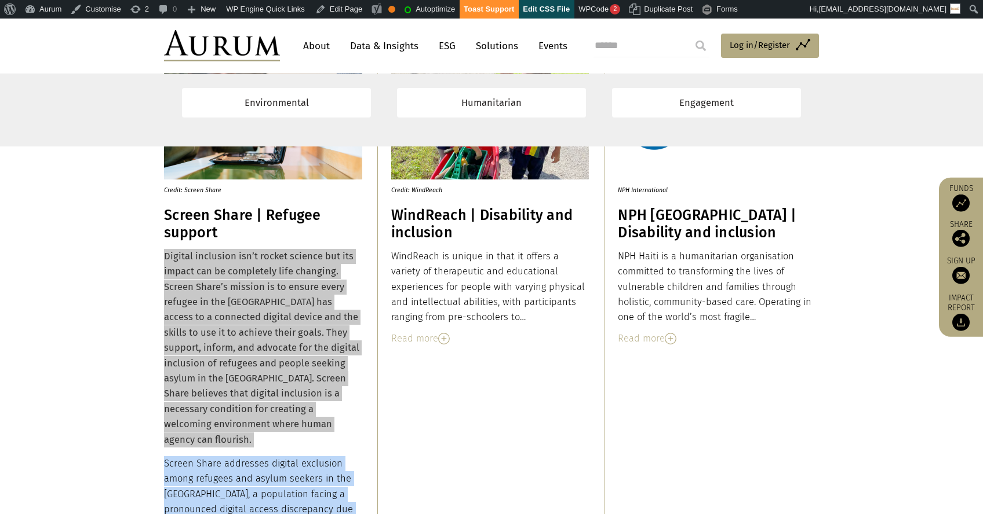
click at [421, 224] on h3 "WindReach | Disability and inclusion" at bounding box center [490, 224] width 198 height 35
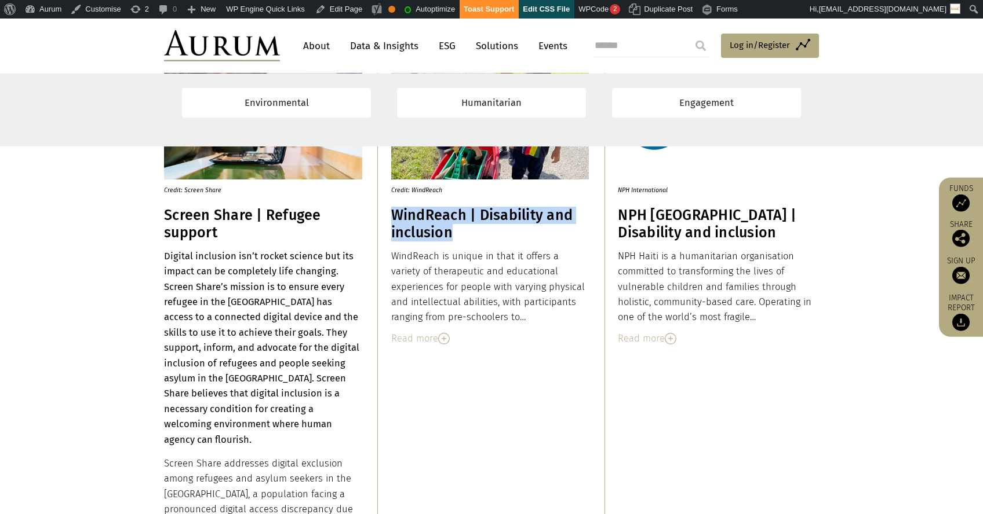
click at [421, 224] on h3 "WindReach | Disability and inclusion" at bounding box center [490, 224] width 198 height 35
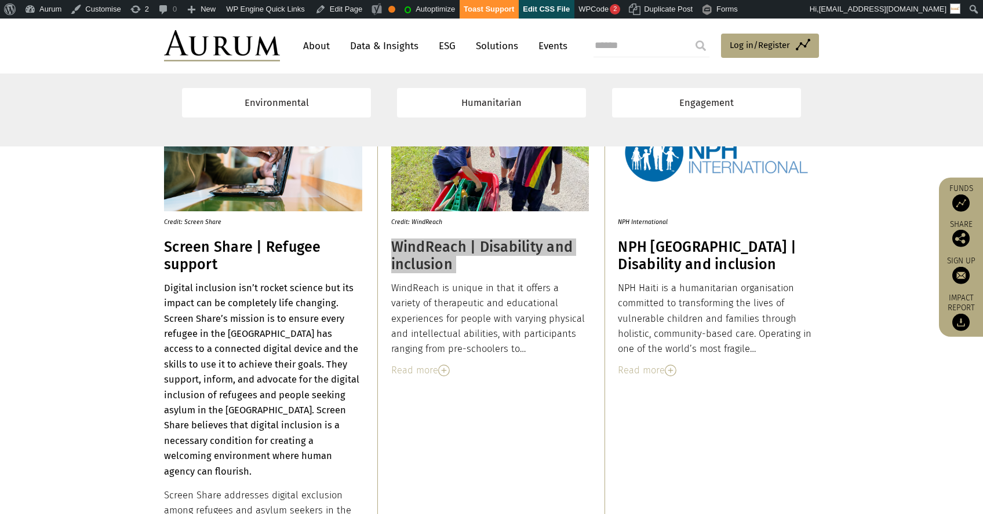
scroll to position [9387, 0]
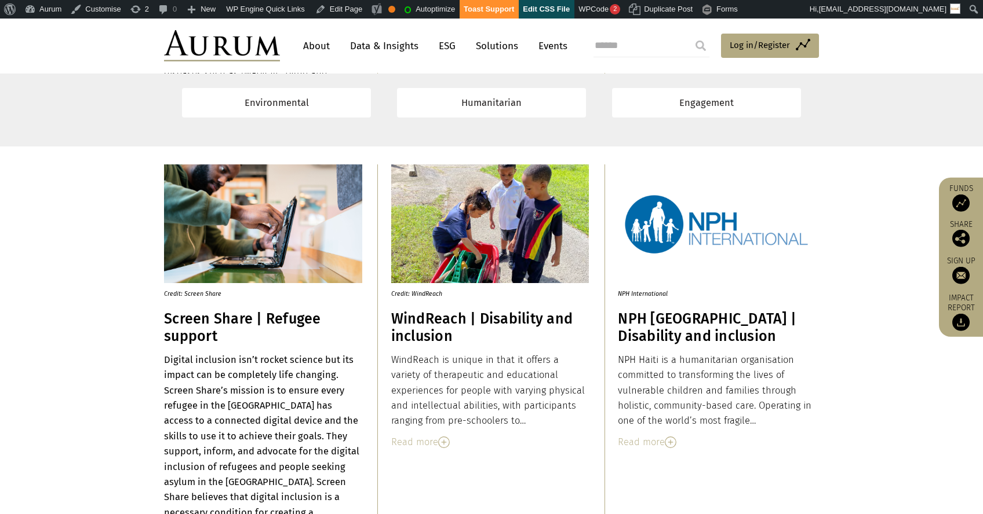
click at [415, 436] on div "Read more" at bounding box center [490, 442] width 198 height 15
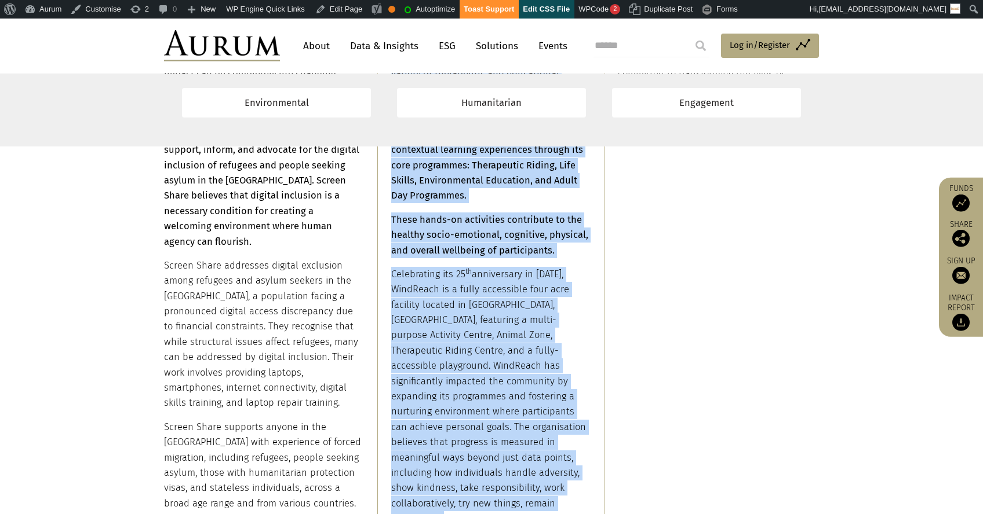
scroll to position [9820, 0]
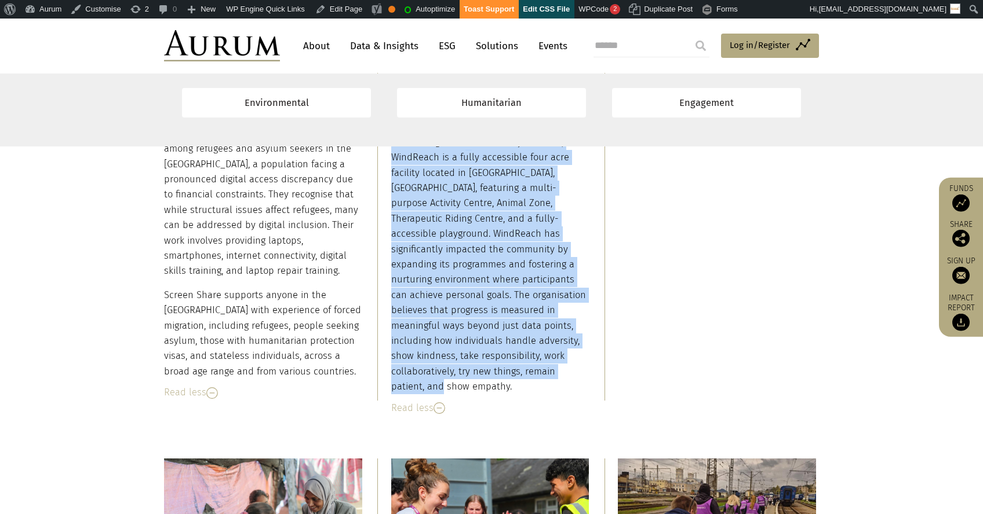
drag, startPoint x: 390, startPoint y: 361, endPoint x: 511, endPoint y: 375, distance: 121.3
click at [511, 375] on div "WindReach is unique in that it offers a variety of therapeutic and educational …" at bounding box center [490, 157] width 198 height 476
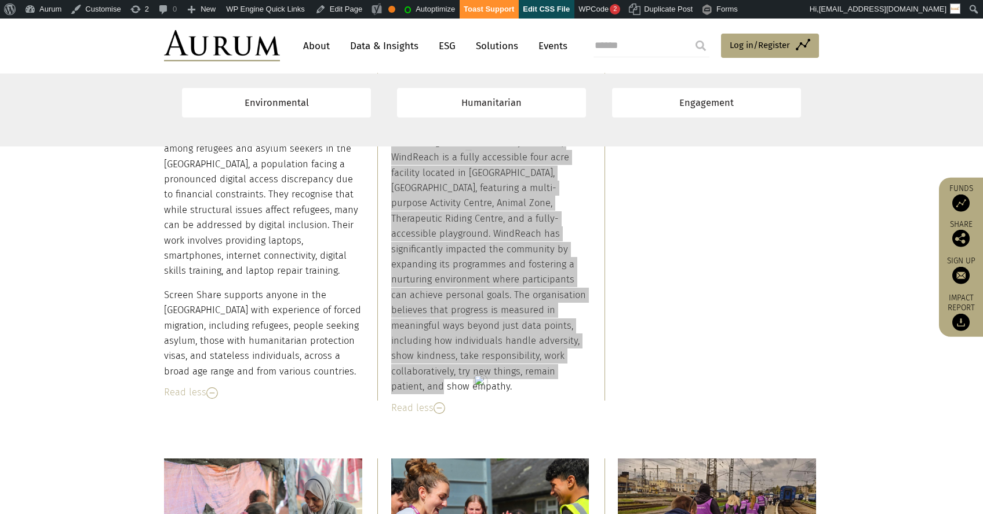
scroll to position [9440, 0]
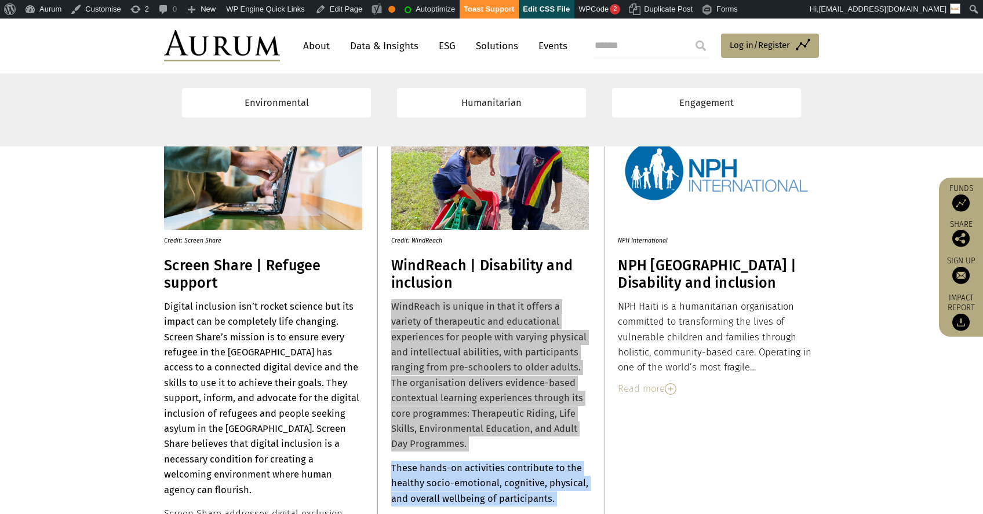
click at [635, 268] on h3 "NPH [GEOGRAPHIC_DATA] | Disability and inclusion" at bounding box center [717, 274] width 198 height 35
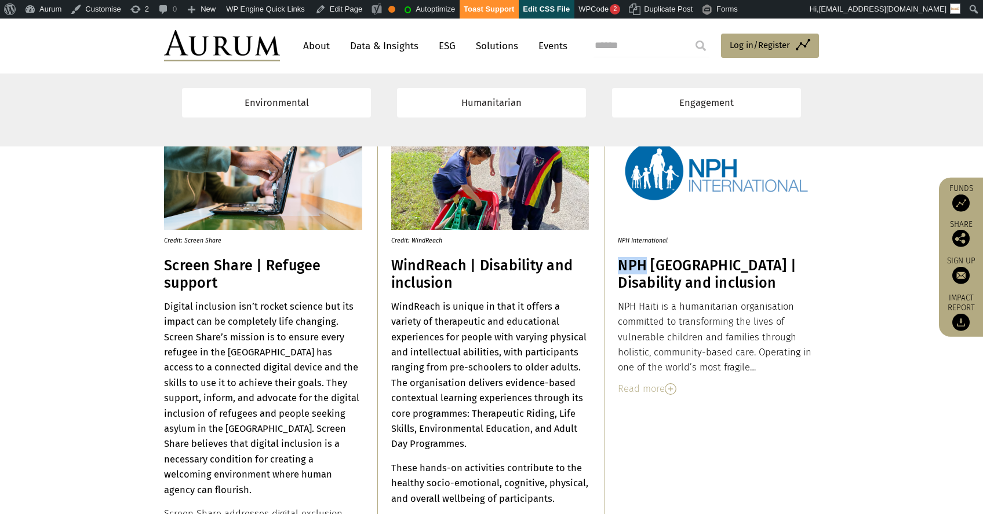
click at [635, 268] on h3 "NPH [GEOGRAPHIC_DATA] | Disability and inclusion" at bounding box center [717, 274] width 198 height 35
drag, startPoint x: 635, startPoint y: 268, endPoint x: 644, endPoint y: 269, distance: 8.9
click at [635, 268] on h3 "NPH [GEOGRAPHIC_DATA] | Disability and inclusion" at bounding box center [717, 274] width 198 height 35
click at [656, 383] on div "Read more" at bounding box center [717, 389] width 198 height 15
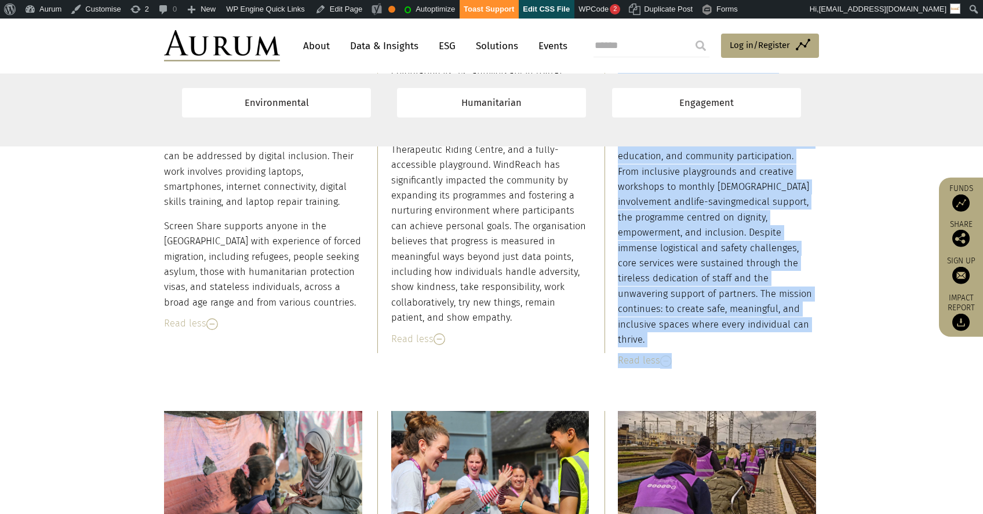
scroll to position [9890, 0]
drag, startPoint x: 617, startPoint y: 305, endPoint x: 739, endPoint y: 323, distance: 123.0
click at [739, 323] on div "NPH Haiti is a humanitarian organisation committed to transforming the lives of…" at bounding box center [717, 98] width 198 height 498
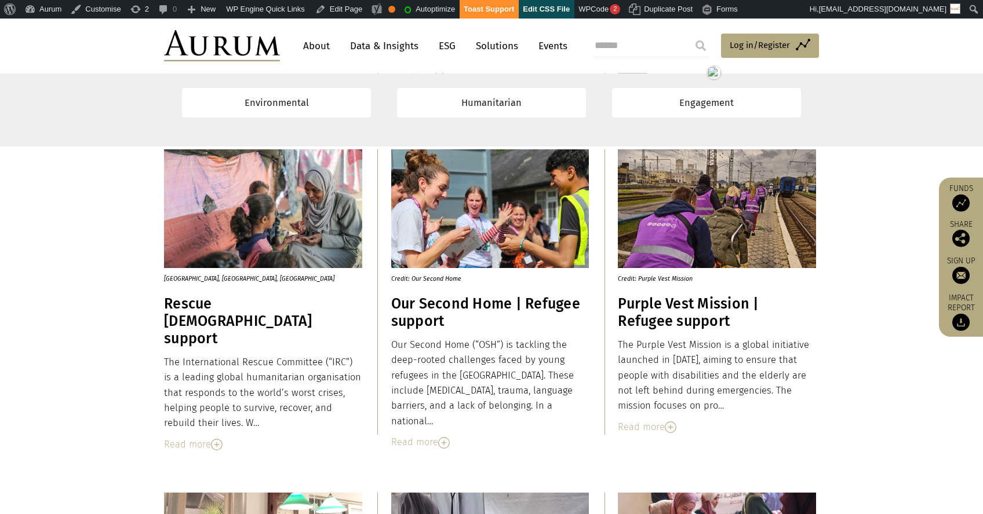
scroll to position [10152, 0]
click at [252, 306] on h3 "Rescue [DEMOGRAPHIC_DATA] support" at bounding box center [263, 321] width 198 height 52
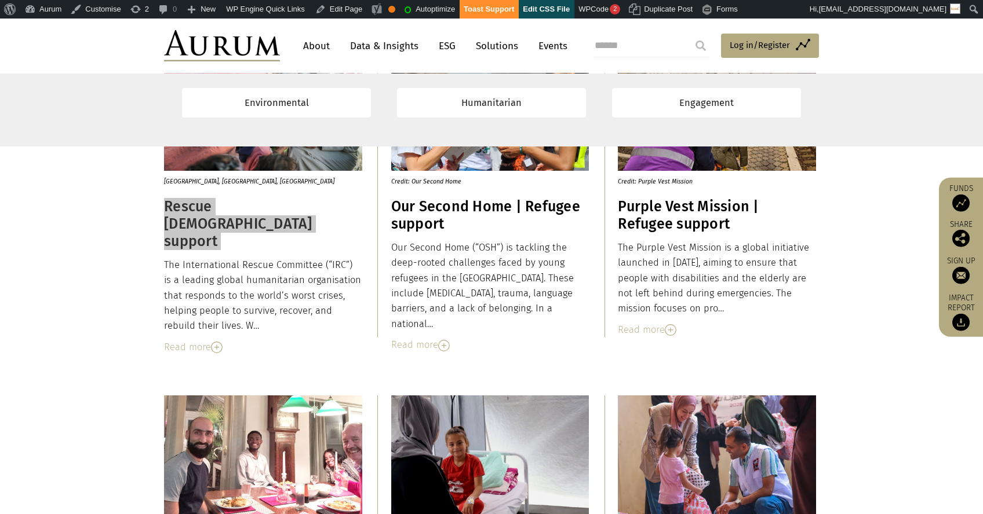
scroll to position [10249, 0]
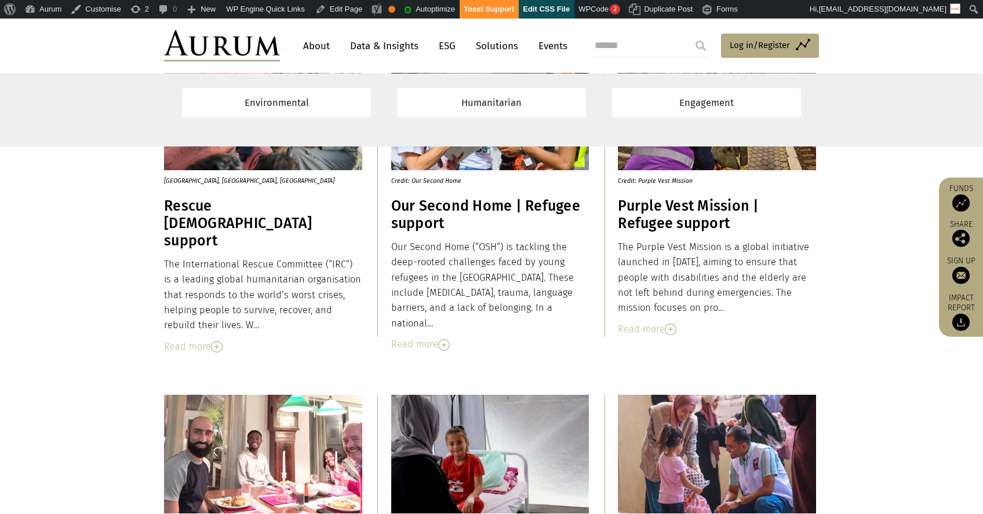
click at [189, 339] on div "Read more" at bounding box center [263, 346] width 198 height 15
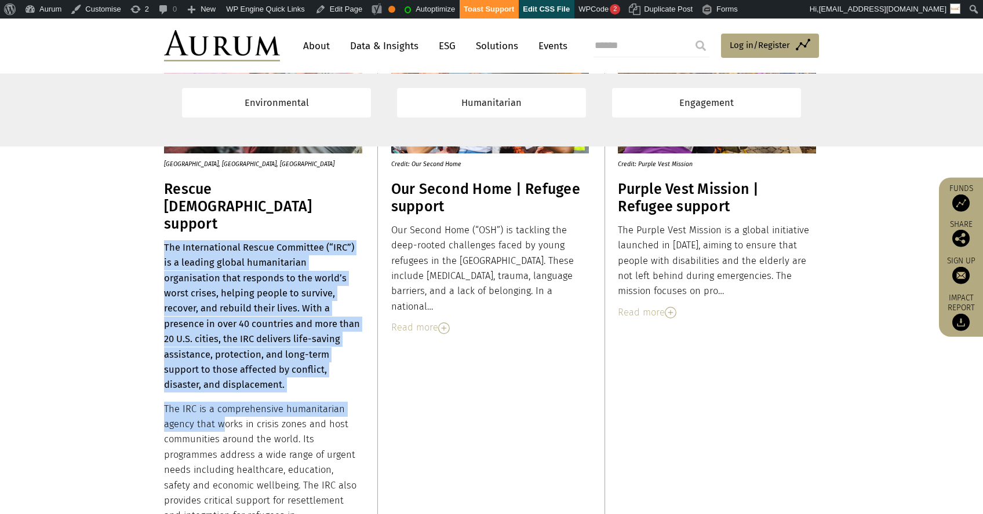
scroll to position [10438, 0]
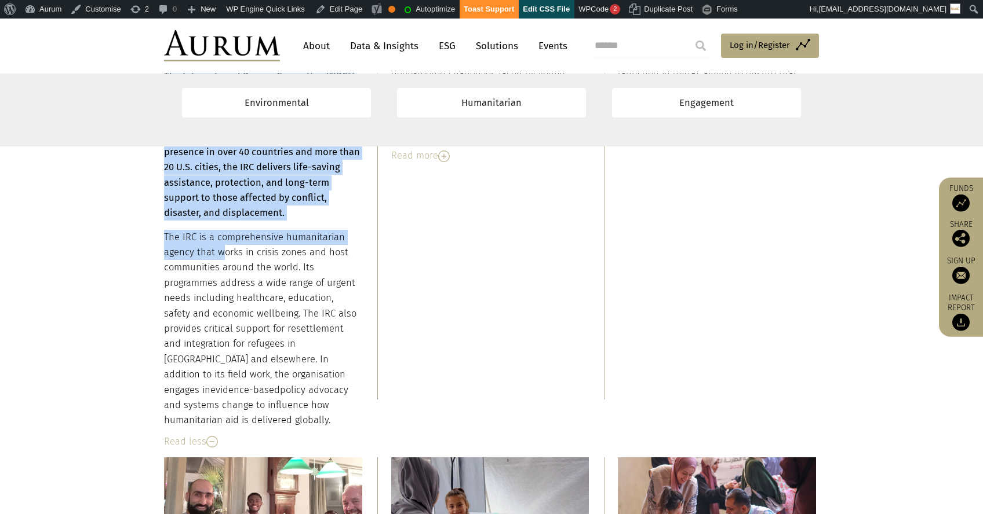
drag, startPoint x: 164, startPoint y: 231, endPoint x: 429, endPoint y: 338, distance: 285.9
click at [246, 365] on div "The International Rescue Committee (“IRC”) is a leading global humanitarian org…" at bounding box center [263, 248] width 198 height 360
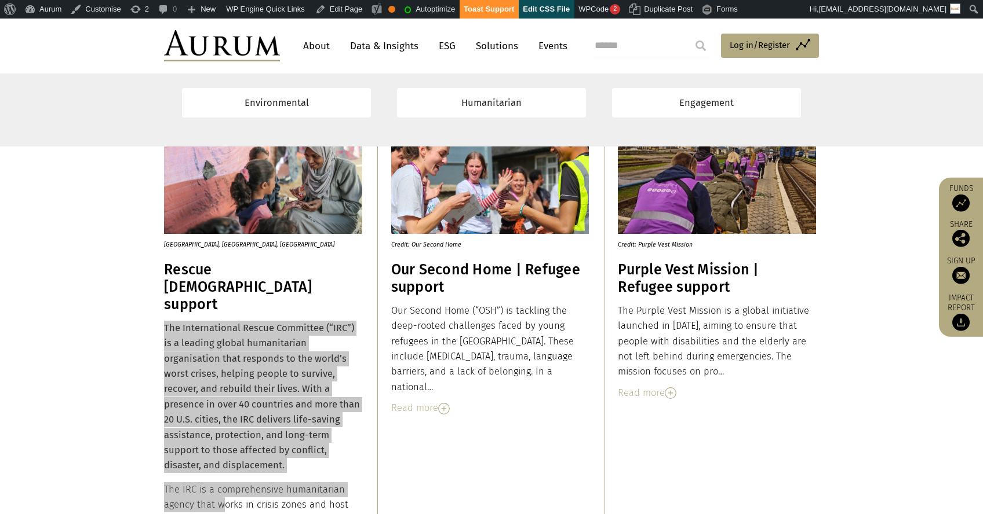
scroll to position [10187, 0]
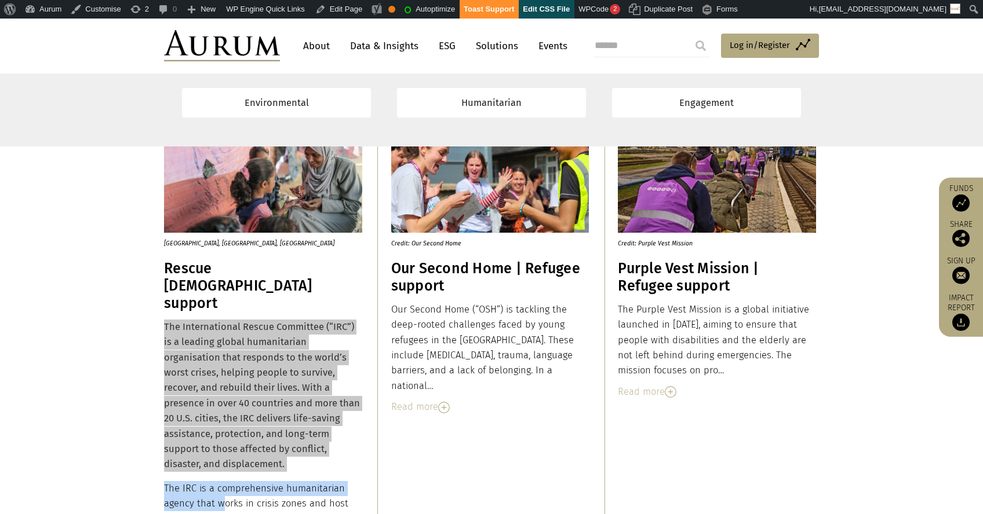
click at [434, 275] on h3 "Our Second Home | Refugee support" at bounding box center [490, 277] width 198 height 35
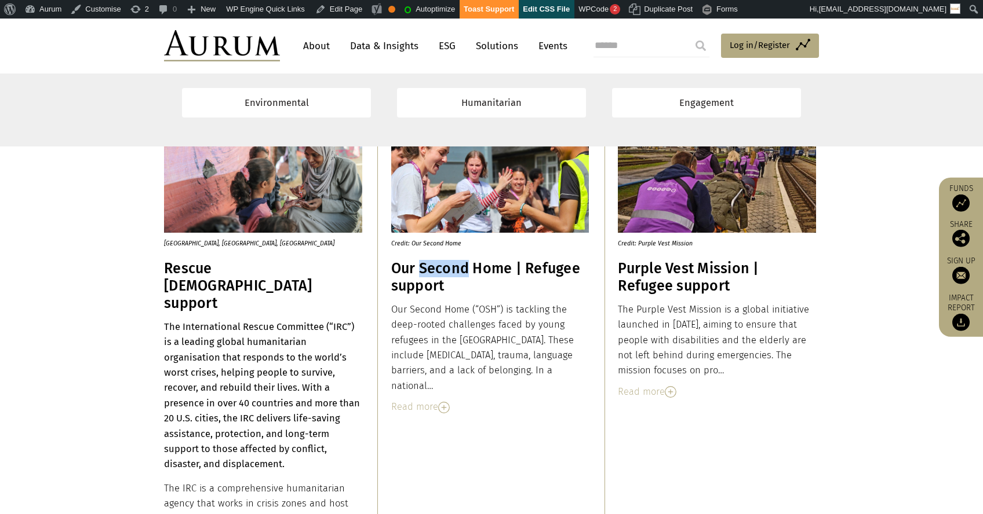
click at [434, 275] on h3 "Our Second Home | Refugee support" at bounding box center [490, 277] width 198 height 35
click at [421, 400] on div "Read more" at bounding box center [490, 407] width 198 height 15
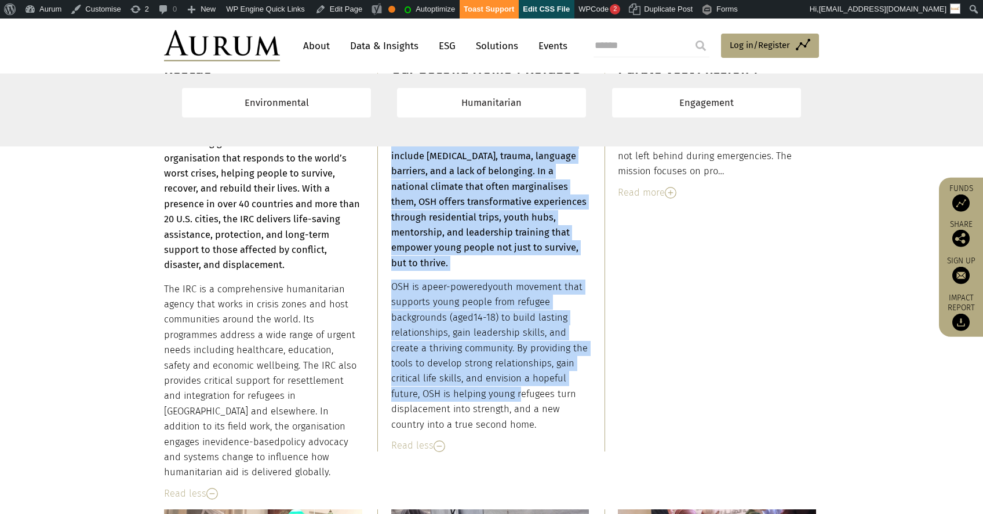
scroll to position [10393, 0]
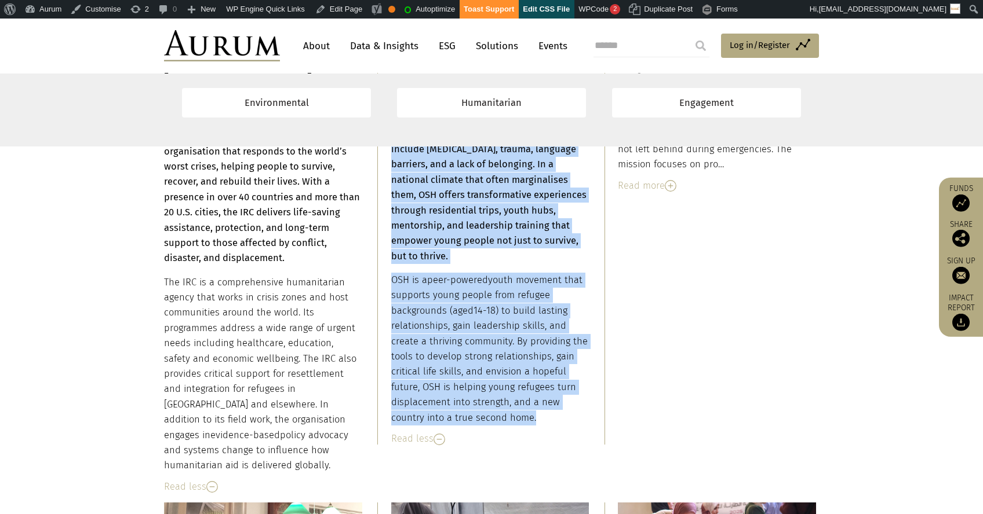
drag, startPoint x: 392, startPoint y: 310, endPoint x: 539, endPoint y: 397, distance: 171.2
click at [539, 397] on div "Our Second Home (“OSH”) is tackling the deep-rooted challenges faced by young r…" at bounding box center [490, 261] width 198 height 330
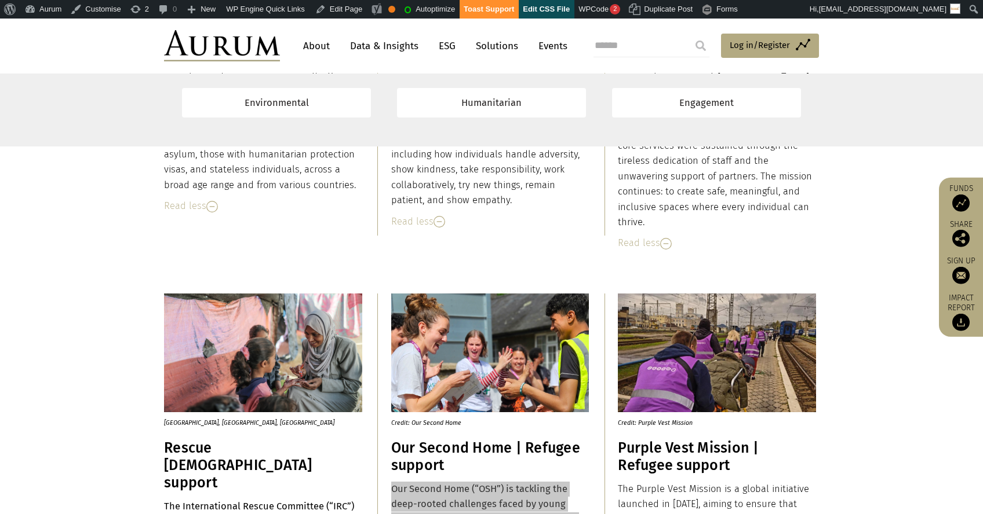
scroll to position [10241, 0]
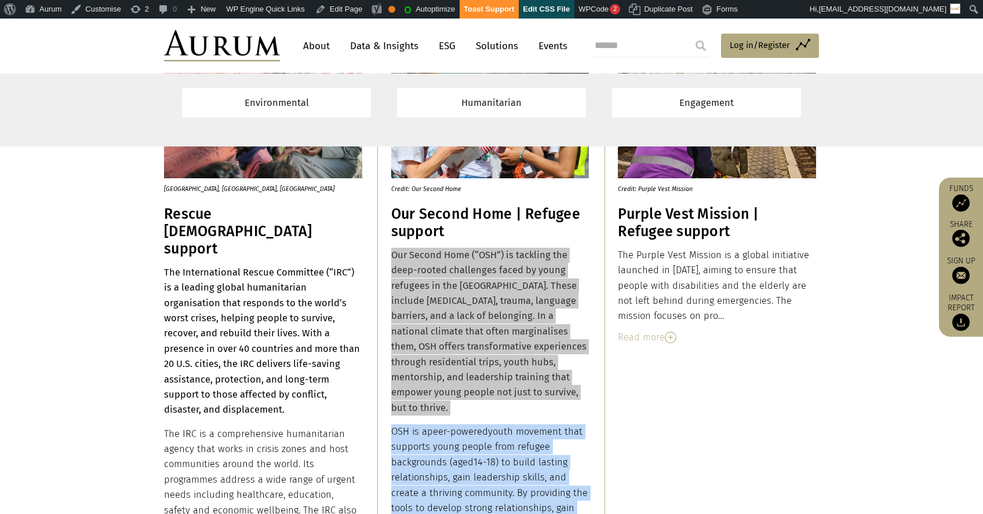
click at [663, 206] on h3 "Purple Vest Mission | Refugee support" at bounding box center [717, 223] width 198 height 35
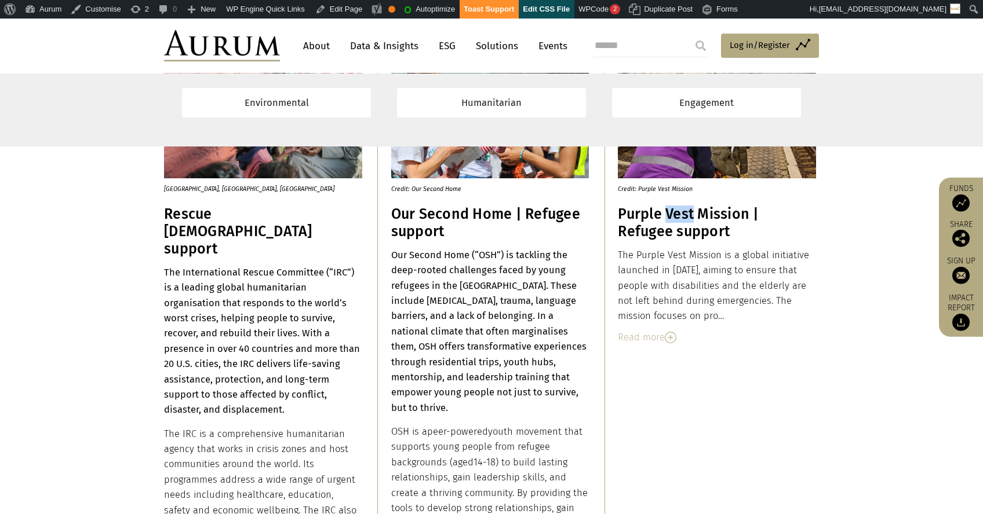
click at [663, 206] on h3 "Purple Vest Mission | Refugee support" at bounding box center [717, 223] width 198 height 35
click at [647, 328] on div "The Purple Vest Mission is a global initiative launched in March 2022, aiming t…" at bounding box center [717, 296] width 198 height 97
click at [644, 337] on div "Read more" at bounding box center [717, 337] width 198 height 15
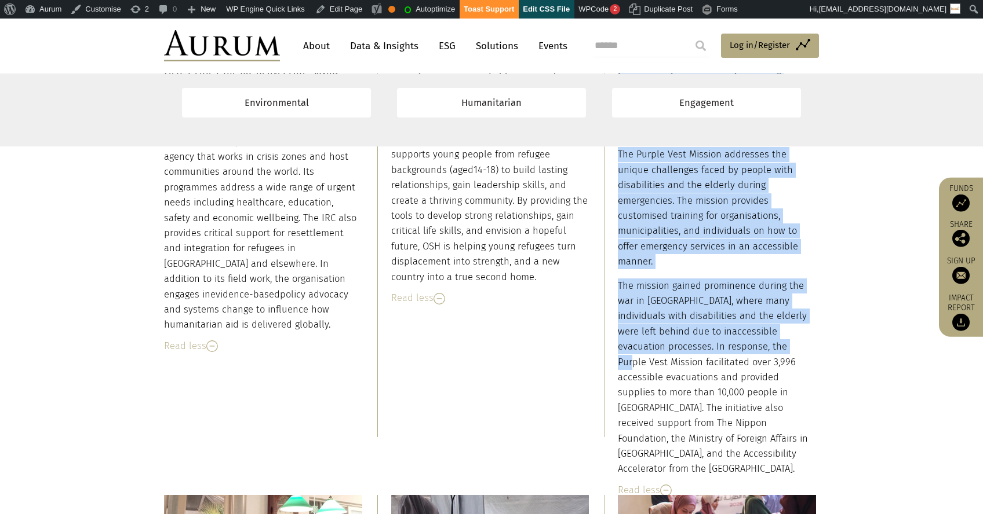
scroll to position [10657, 0]
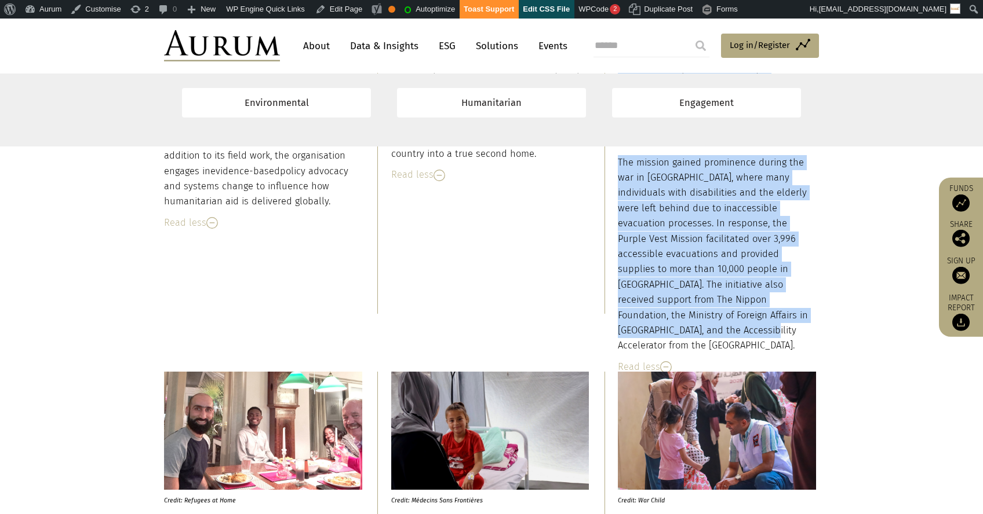
drag, startPoint x: 619, startPoint y: 255, endPoint x: 732, endPoint y: 288, distance: 117.9
click at [732, 288] on div "The Purple Vest Mission is a global initiative launched in March 2022, aiming t…" at bounding box center [717, 93] width 198 height 522
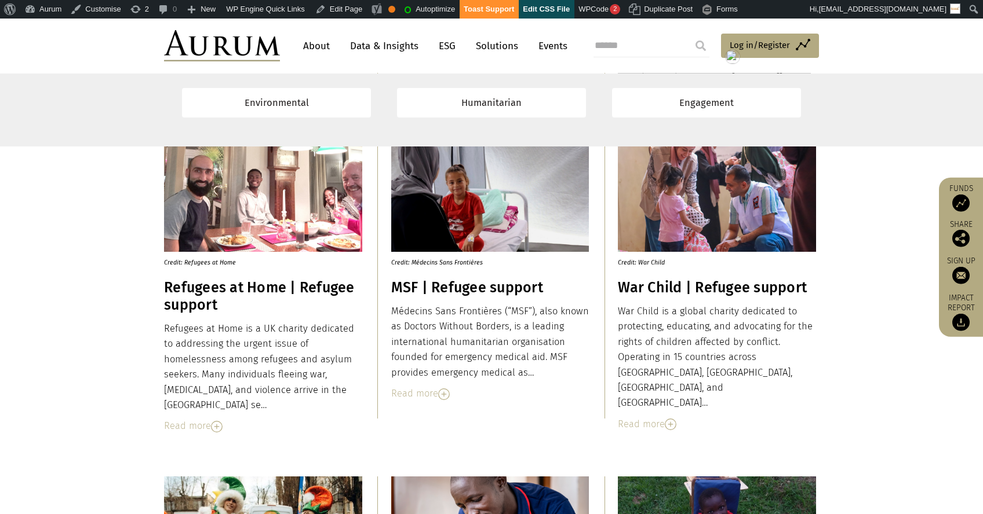
scroll to position [10998, 0]
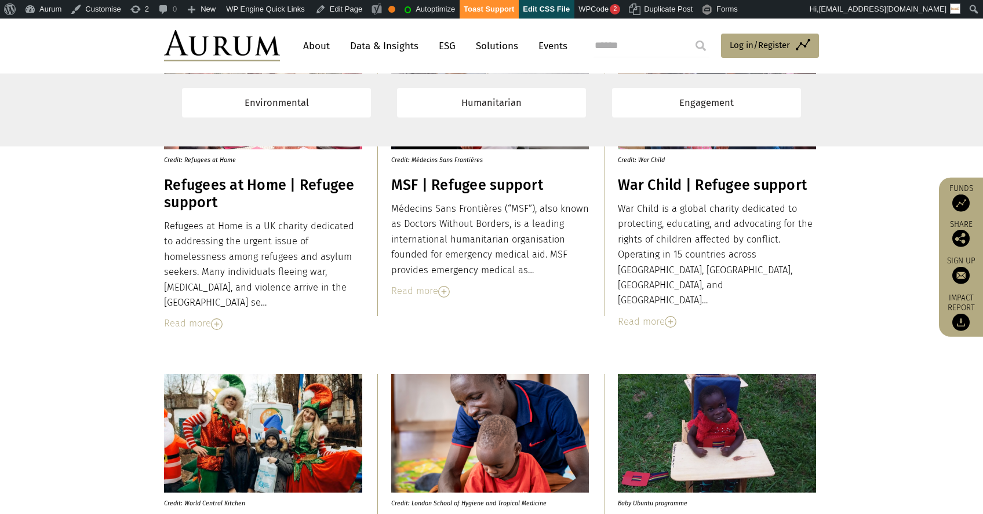
click at [202, 191] on h3 "Refugees at Home | Refugee support" at bounding box center [263, 194] width 198 height 35
click at [187, 316] on div "Read more" at bounding box center [263, 323] width 198 height 15
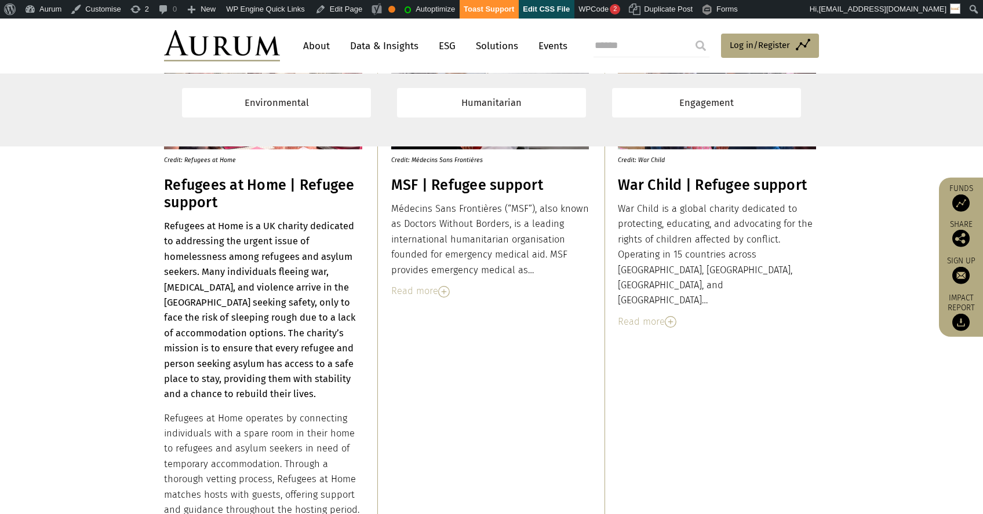
drag, startPoint x: 166, startPoint y: 224, endPoint x: 252, endPoint y: 310, distance: 121.3
click at [252, 310] on div "Refugees at Home is a UK charity dedicated to addressing the urgent issue of ho…" at bounding box center [263, 406] width 198 height 375
drag, startPoint x: 163, startPoint y: 225, endPoint x: 185, endPoint y: 239, distance: 25.5
click at [195, 249] on div "Refugees at Home is a UK charity dedicated to addressing the urgent issue of ho…" at bounding box center [263, 406] width 198 height 375
click at [167, 224] on strong "Refugees at Home is a UK charity dedicated to addressing the urgent issue of ho…" at bounding box center [259, 310] width 191 height 179
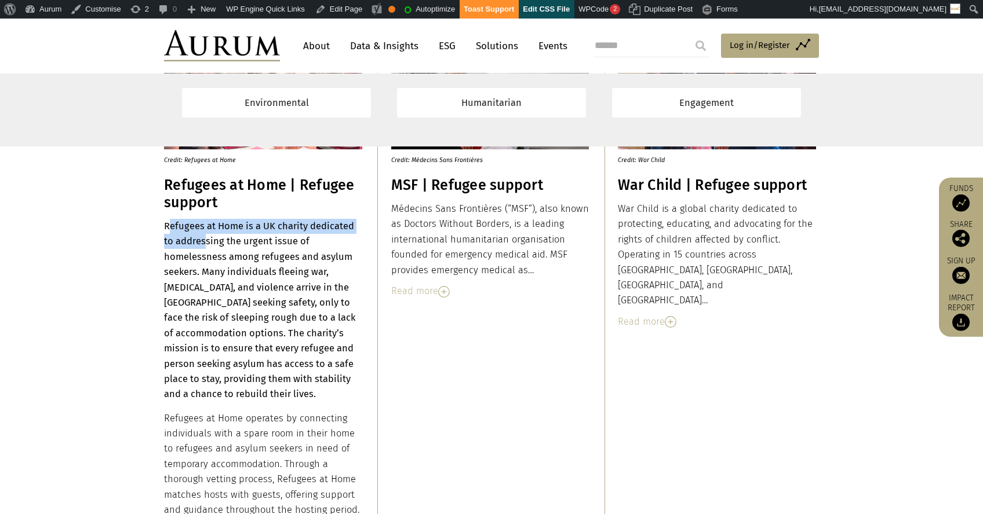
drag, startPoint x: 167, startPoint y: 225, endPoint x: 206, endPoint y: 237, distance: 40.7
click at [206, 237] on strong "Refugees at Home is a UK charity dedicated to addressing the urgent issue of ho…" at bounding box center [259, 310] width 191 height 179
click at [170, 224] on strong "Refugees at Home is a UK charity dedicated to addressing the urgent issue of ho…" at bounding box center [259, 310] width 191 height 179
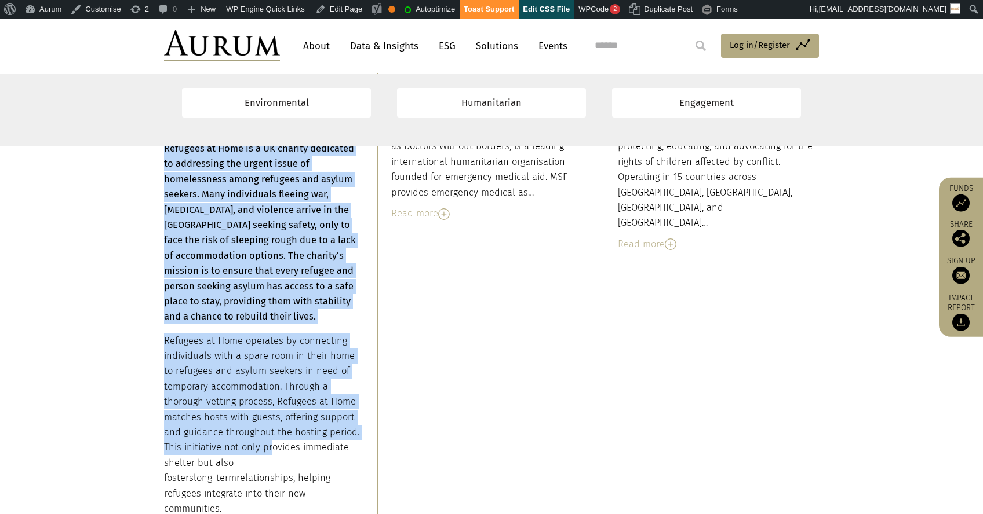
scroll to position [11215, 0]
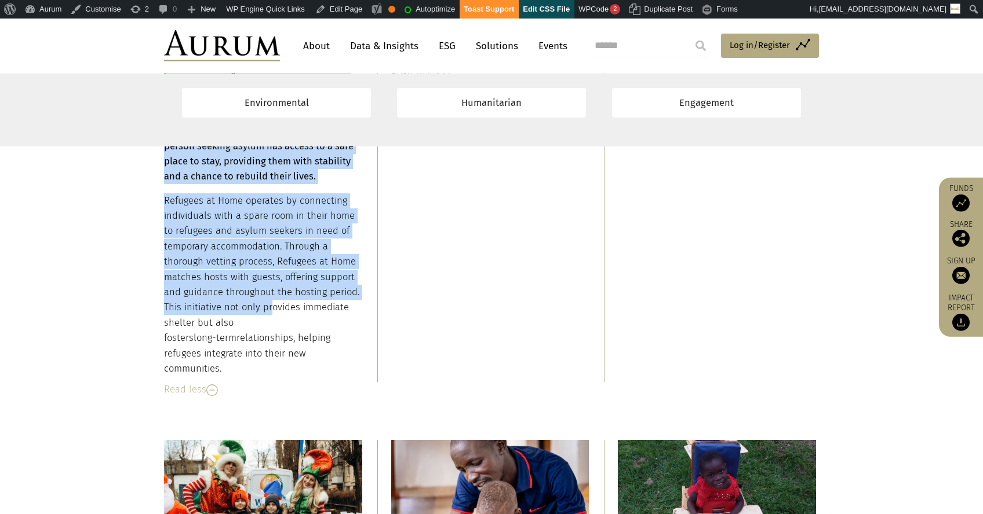
drag, startPoint x: 166, startPoint y: 224, endPoint x: 304, endPoint y: 350, distance: 186.5
click at [304, 350] on div "Refugees at Home is a UK charity dedicated to addressing the urgent issue of ho…" at bounding box center [263, 188] width 198 height 375
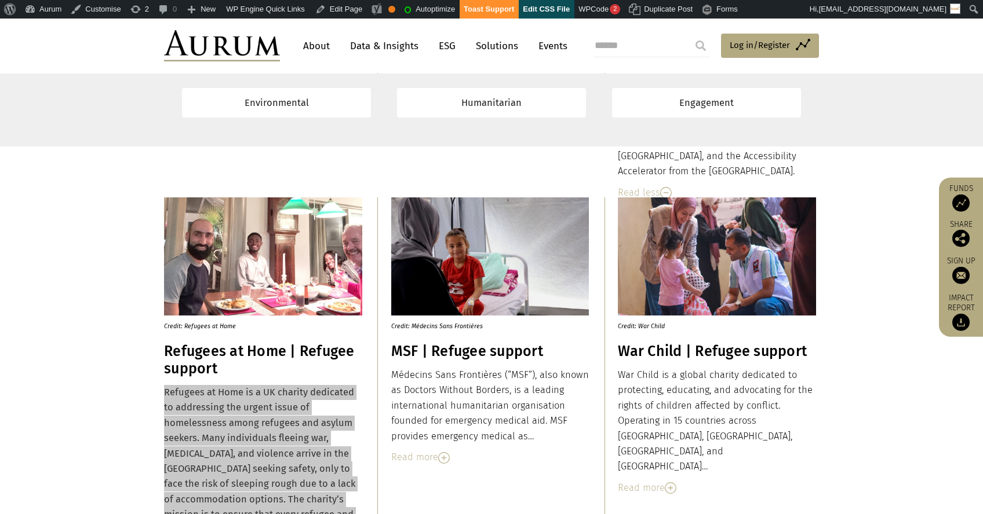
scroll to position [10738, 0]
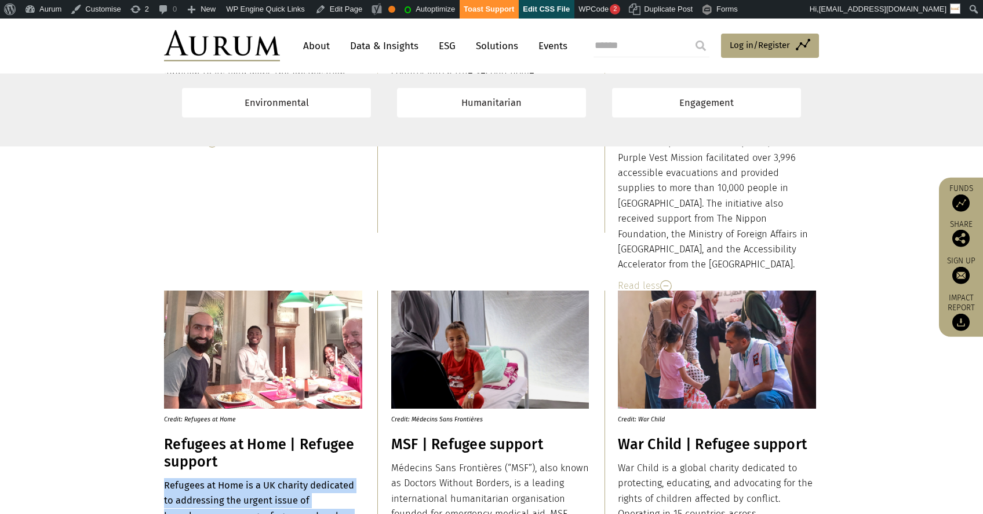
click at [447, 443] on h3 "MSF | Refugee support" at bounding box center [490, 444] width 198 height 17
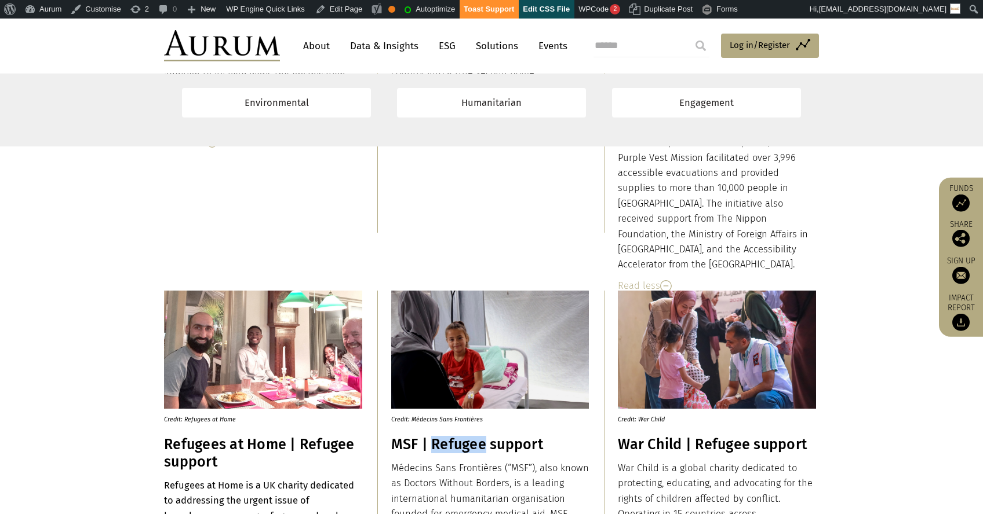
click at [447, 443] on h3 "MSF | Refugee support" at bounding box center [490, 444] width 198 height 17
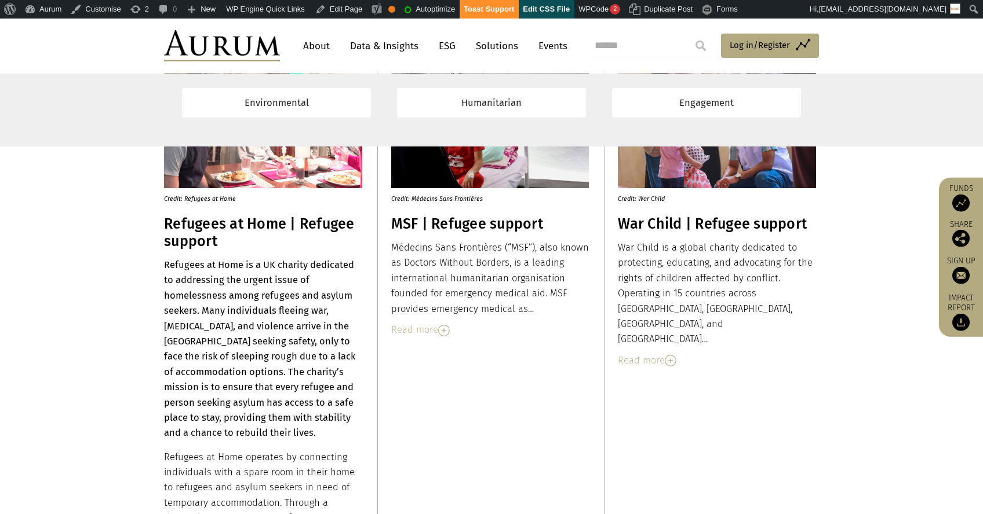
click at [412, 330] on div "Read more" at bounding box center [490, 330] width 198 height 15
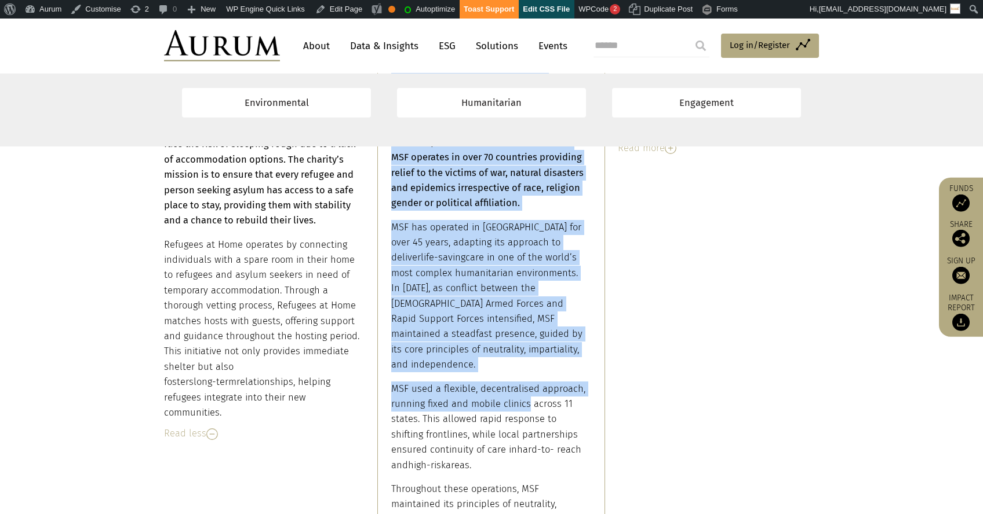
scroll to position [11347, 0]
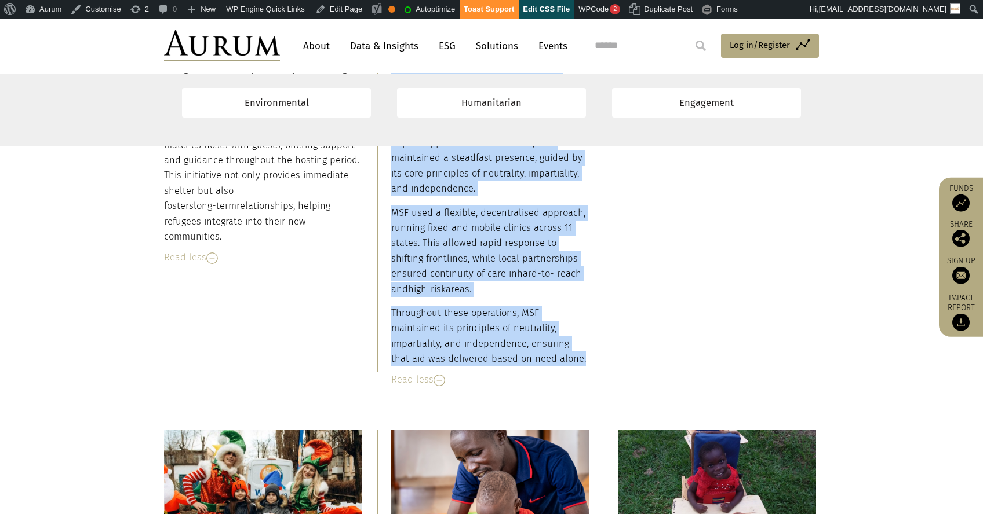
drag, startPoint x: 393, startPoint y: 247, endPoint x: 529, endPoint y: 345, distance: 167.3
click at [529, 345] on div "Médecins Sans Frontières (“MSF”), also known as Doctors Without Borders, is a l…" at bounding box center [490, 110] width 198 height 516
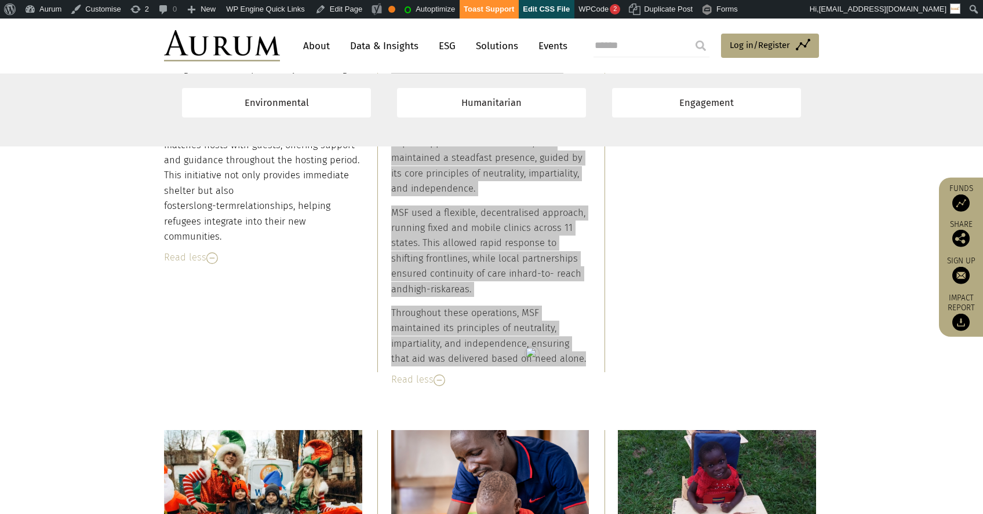
scroll to position [10792, 0]
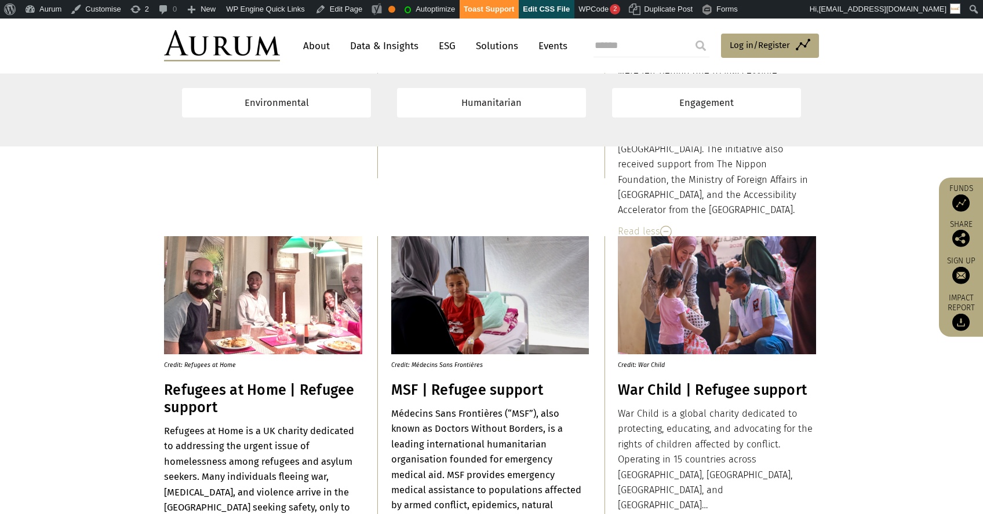
click at [697, 395] on h3 "War Child | Refugee support" at bounding box center [717, 390] width 198 height 17
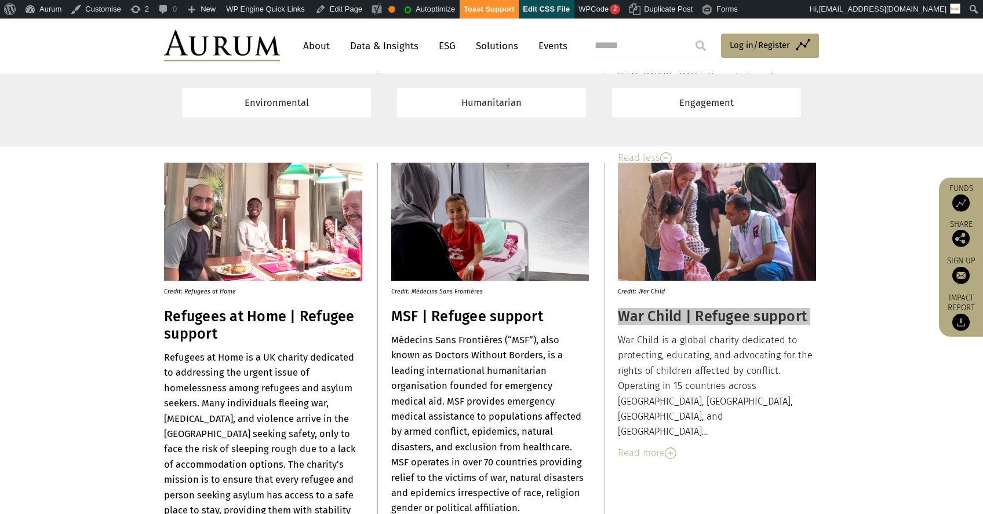
scroll to position [10874, 0]
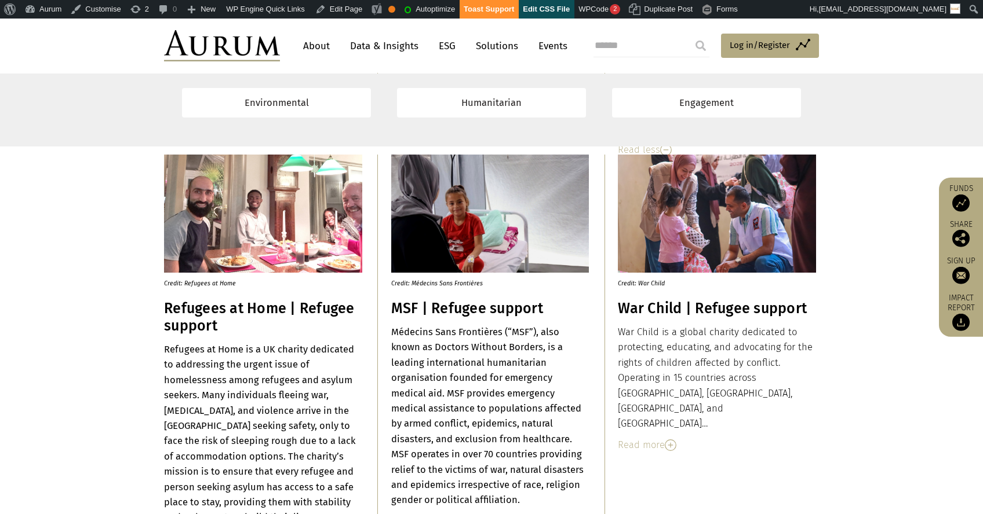
click at [653, 438] on div "Read more" at bounding box center [717, 445] width 198 height 15
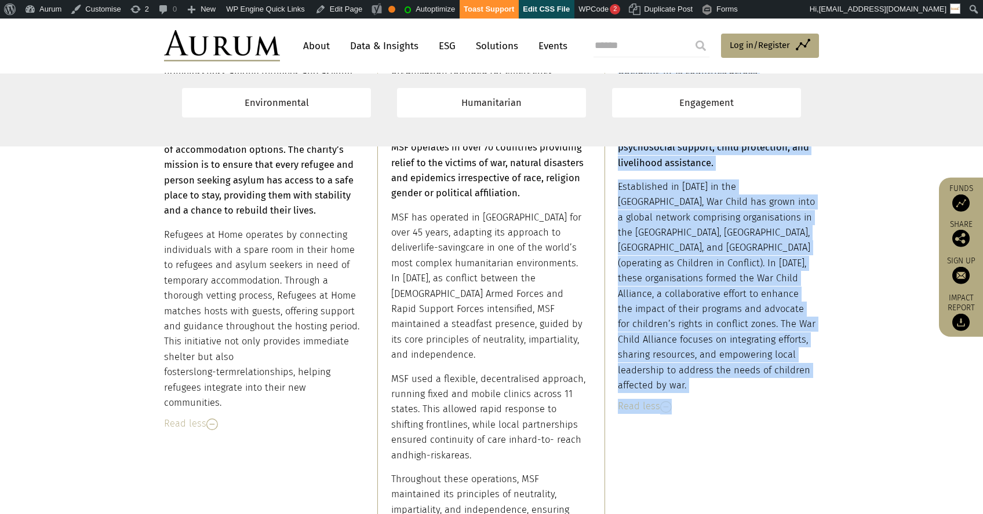
scroll to position [11226, 0]
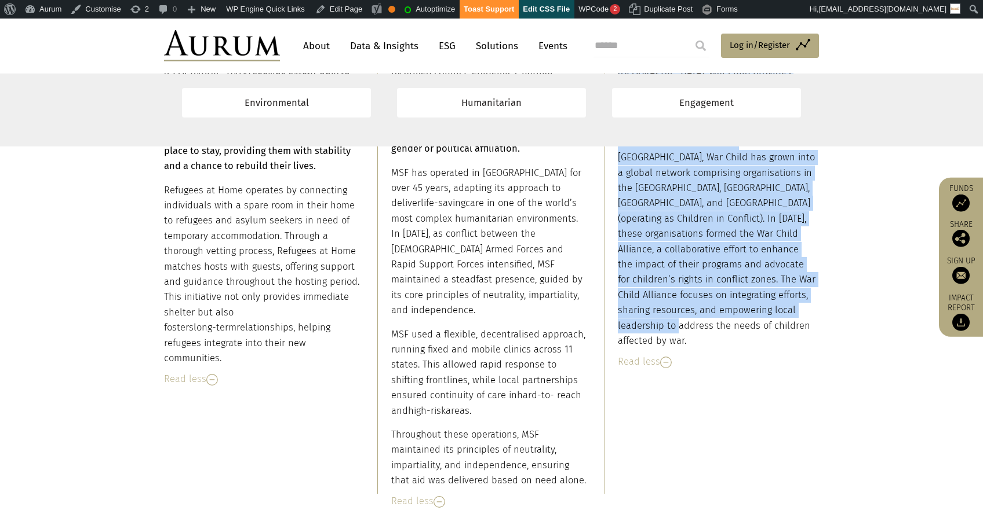
drag, startPoint x: 619, startPoint y: 334, endPoint x: 655, endPoint y: 300, distance: 49.6
click at [655, 300] on div "War Child is a global charity dedicated to protecting, educating, and advocatin…" at bounding box center [717, 160] width 198 height 375
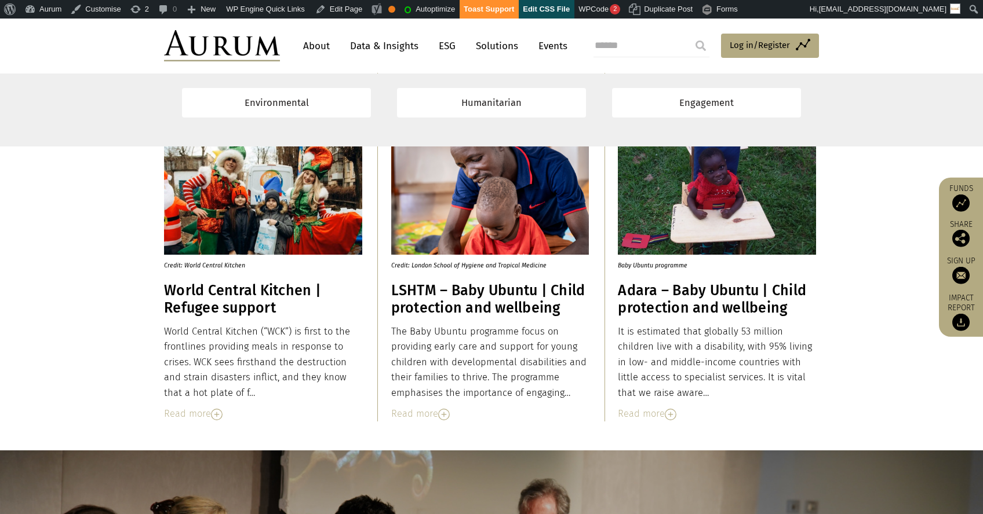
scroll to position [11643, 0]
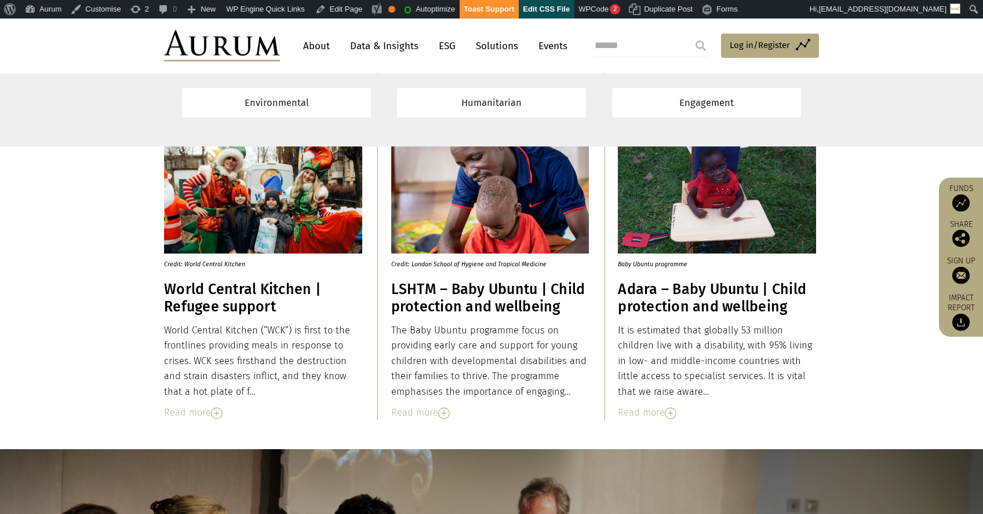
click at [238, 291] on h3 "World Central Kitchen | Refugee support" at bounding box center [263, 298] width 198 height 35
click at [199, 416] on div "Read more" at bounding box center [263, 413] width 198 height 15
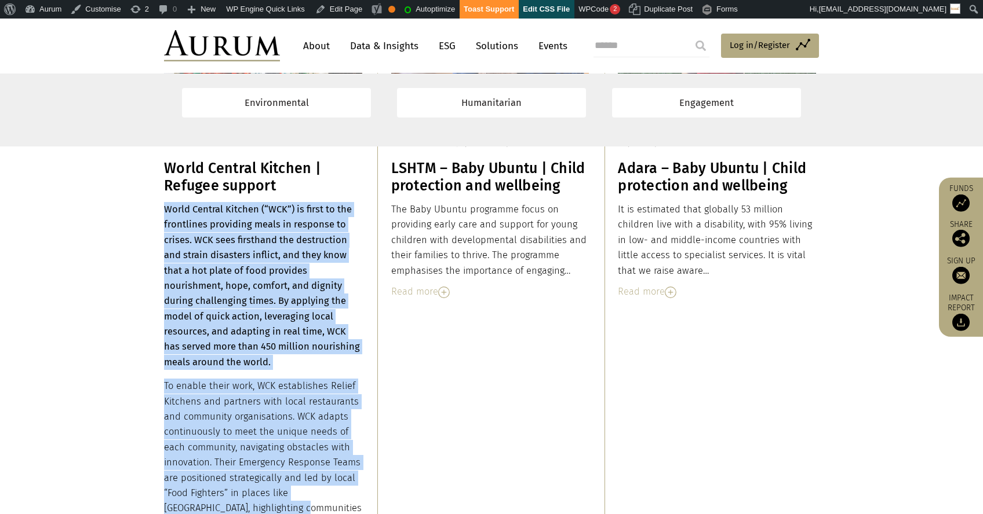
scroll to position [11859, 0]
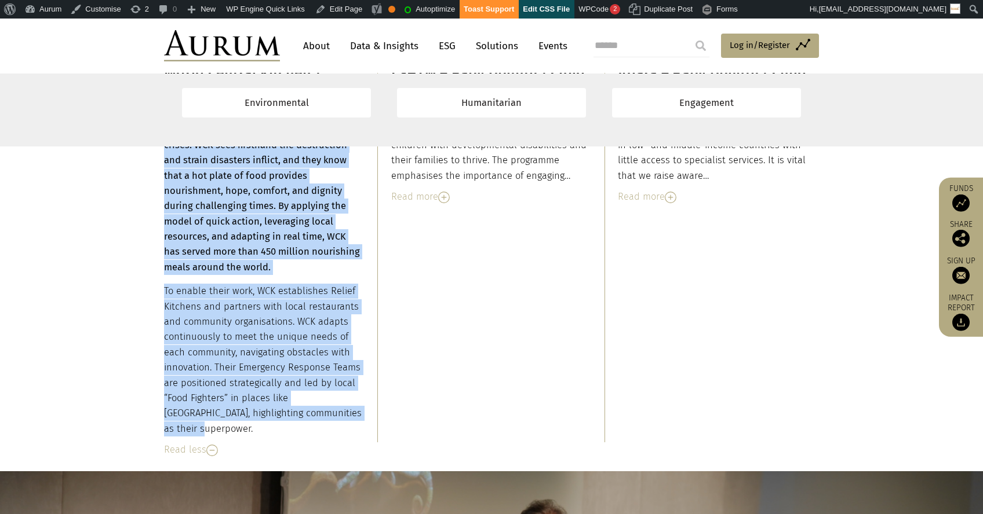
drag, startPoint x: 166, startPoint y: 328, endPoint x: 361, endPoint y: 411, distance: 212.1
click at [361, 411] on div "World Central Kitchen (“WCK”) is first to the frontlines providing meals in res…" at bounding box center [263, 272] width 198 height 330
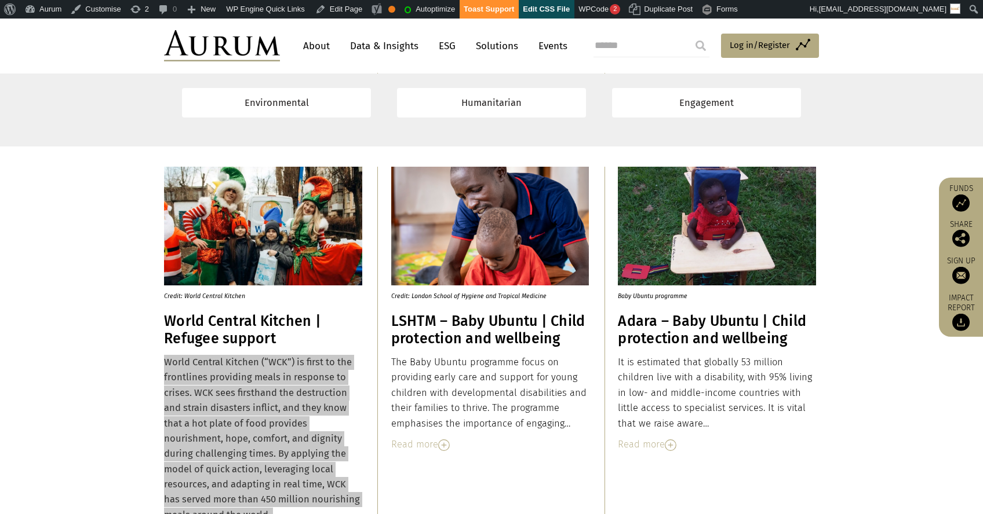
scroll to position [11609, 0]
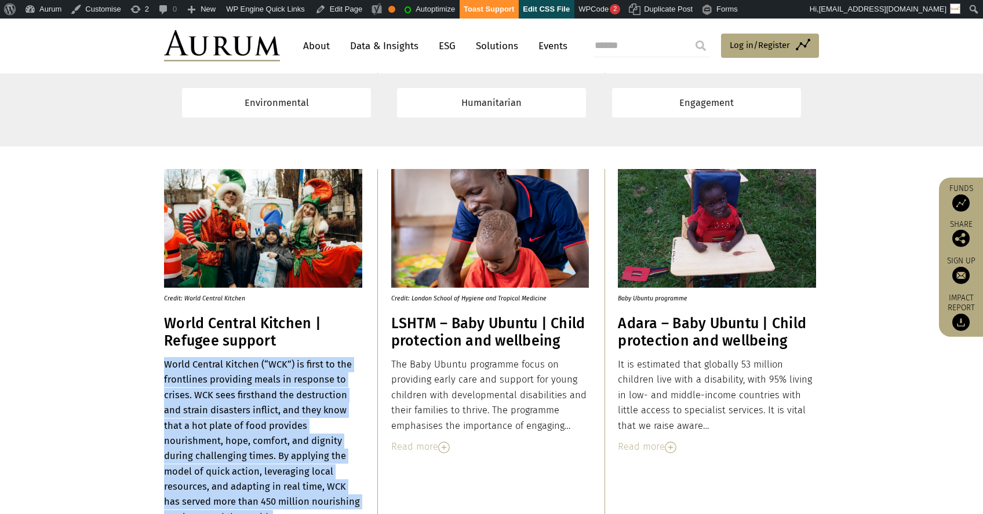
click at [405, 334] on h3 "LSHTM – Baby Ubuntu | Child protection and wellbeing" at bounding box center [490, 332] width 198 height 35
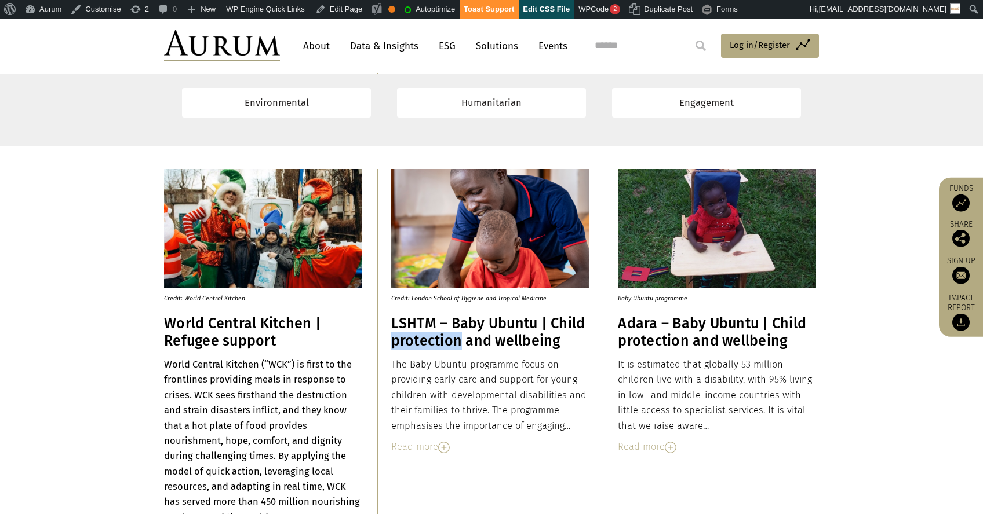
click at [405, 334] on h3 "LSHTM – Baby Ubuntu | Child protection and wellbeing" at bounding box center [490, 332] width 198 height 35
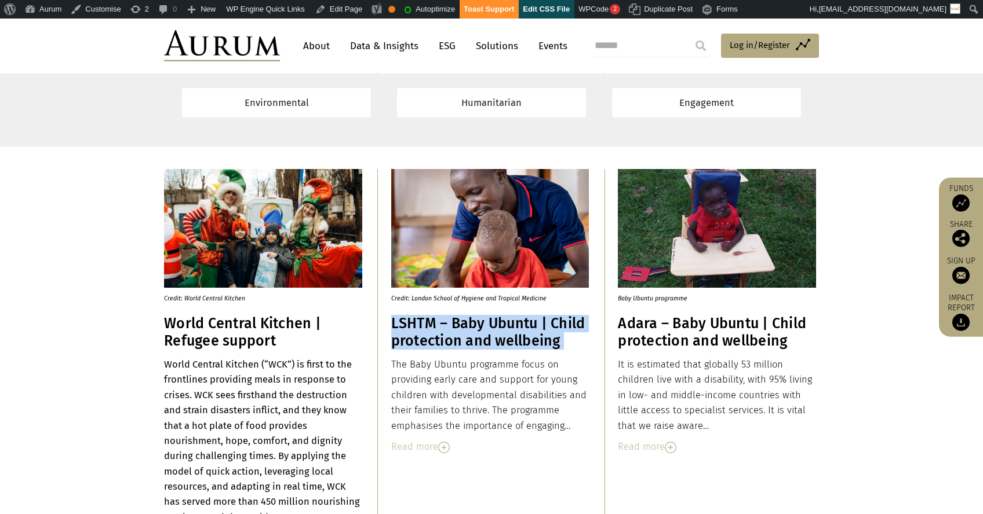
click at [405, 334] on h3 "LSHTM – Baby Ubuntu | Child protection and wellbeing" at bounding box center [490, 332] width 198 height 35
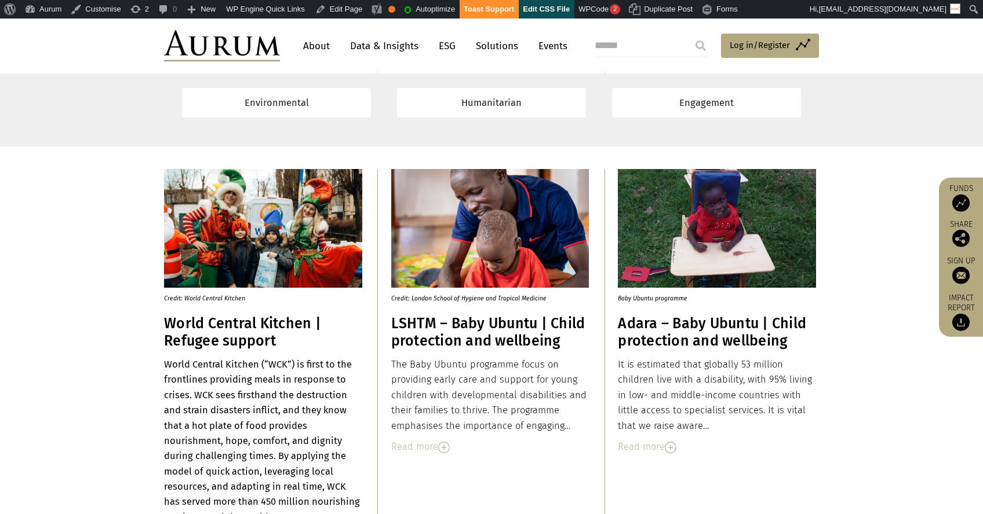
click at [421, 454] on div "Read more" at bounding box center [490, 447] width 198 height 15
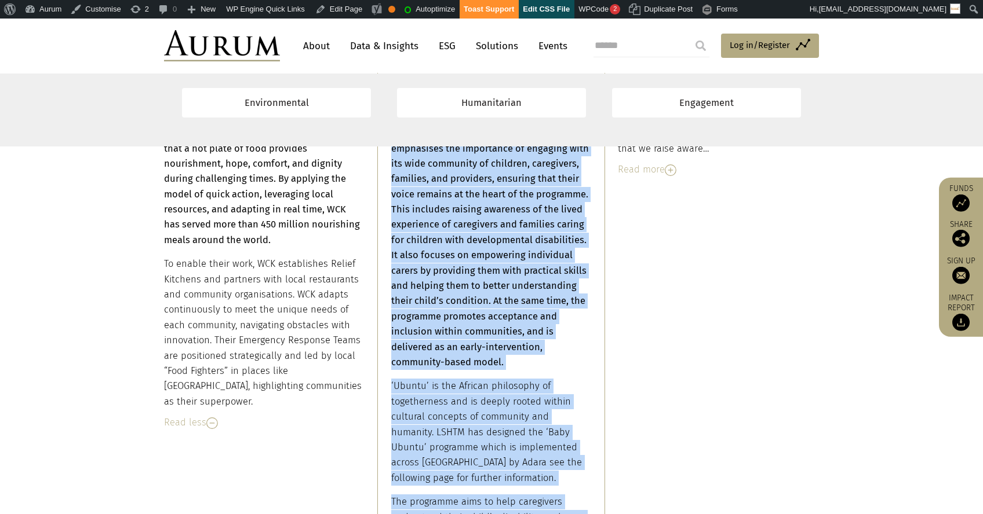
scroll to position [12028, 0]
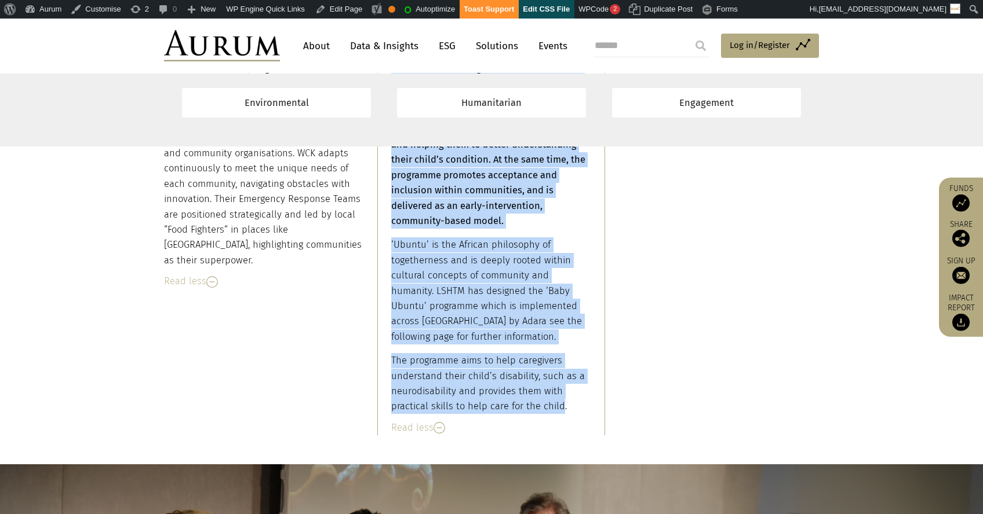
drag, startPoint x: 391, startPoint y: 363, endPoint x: 560, endPoint y: 402, distance: 173.7
click at [560, 402] on div "The Baby Ubuntu programme focus on providing early care and support for young c…" at bounding box center [490, 177] width 198 height 476
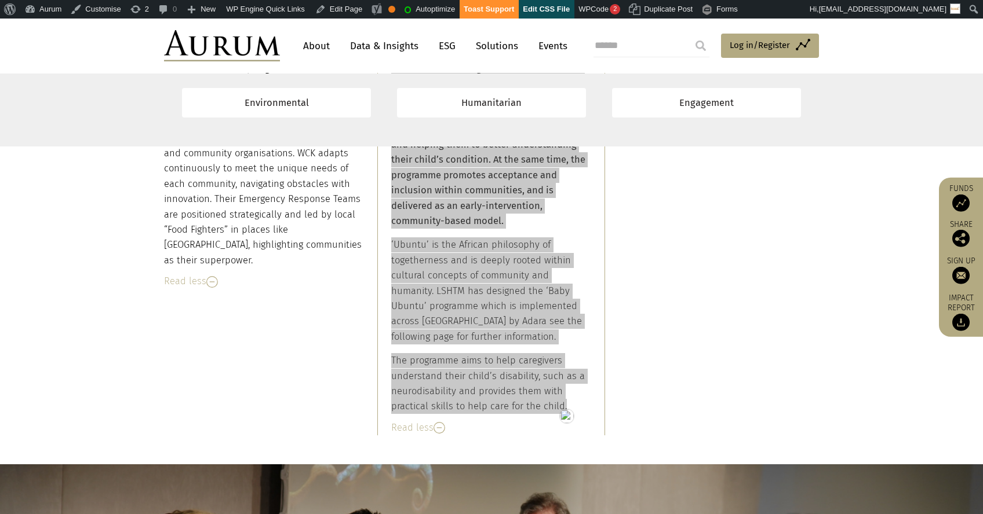
scroll to position [11636, 0]
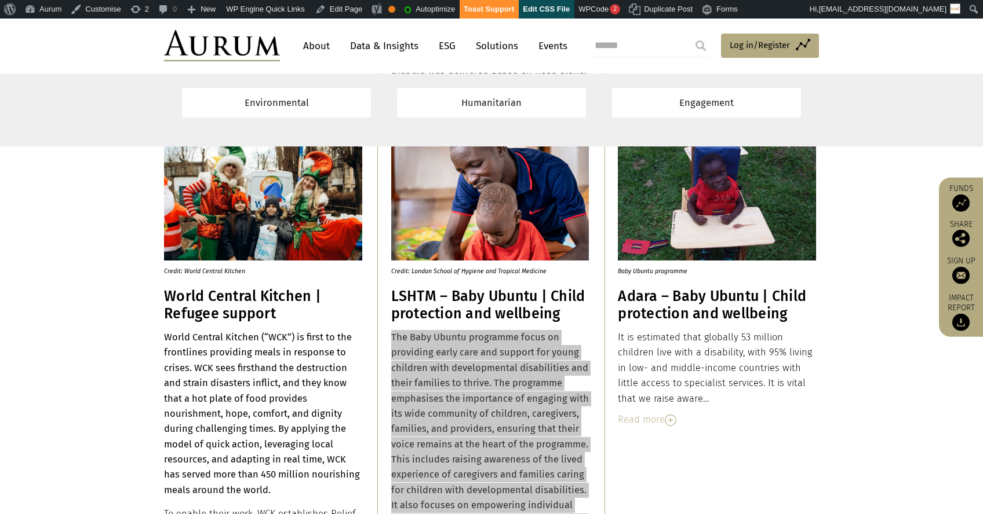
click at [663, 295] on h3 "Adara – Baby Ubuntu | Child protection and wellbeing" at bounding box center [717, 305] width 198 height 35
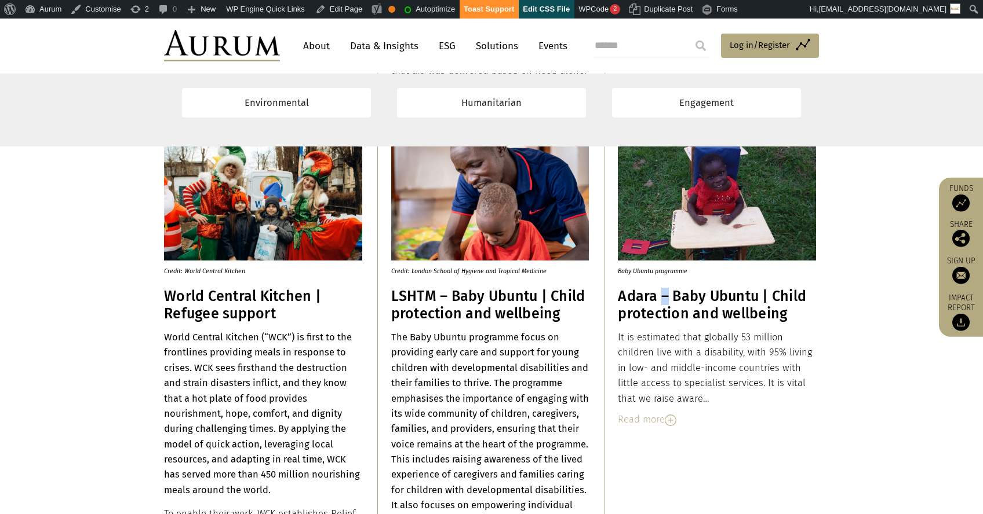
click at [663, 295] on h3 "Adara – Baby Ubuntu | Child protection and wellbeing" at bounding box center [717, 305] width 198 height 35
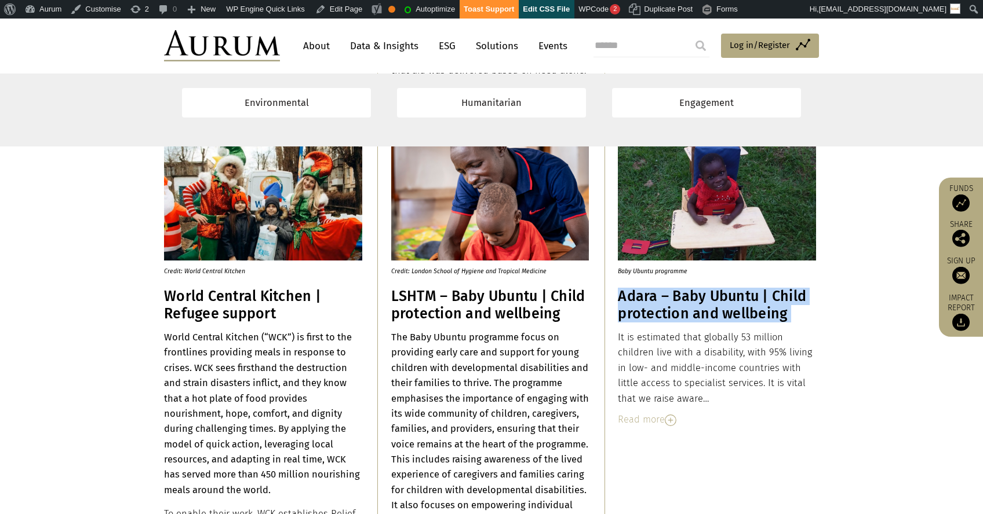
click at [663, 295] on h3 "Adara – Baby Ubuntu | Child protection and wellbeing" at bounding box center [717, 305] width 198 height 35
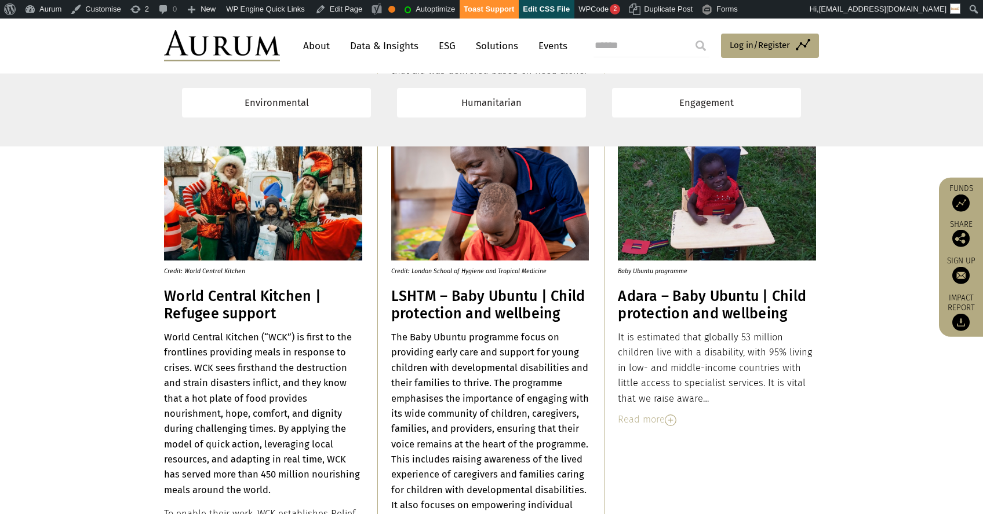
click at [648, 412] on div "Read more" at bounding box center [717, 419] width 198 height 15
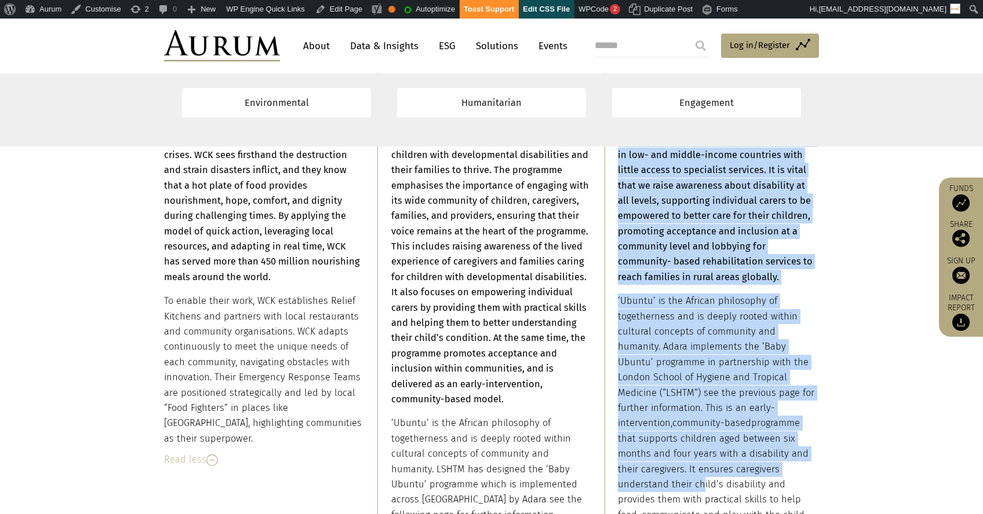
scroll to position [11963, 0]
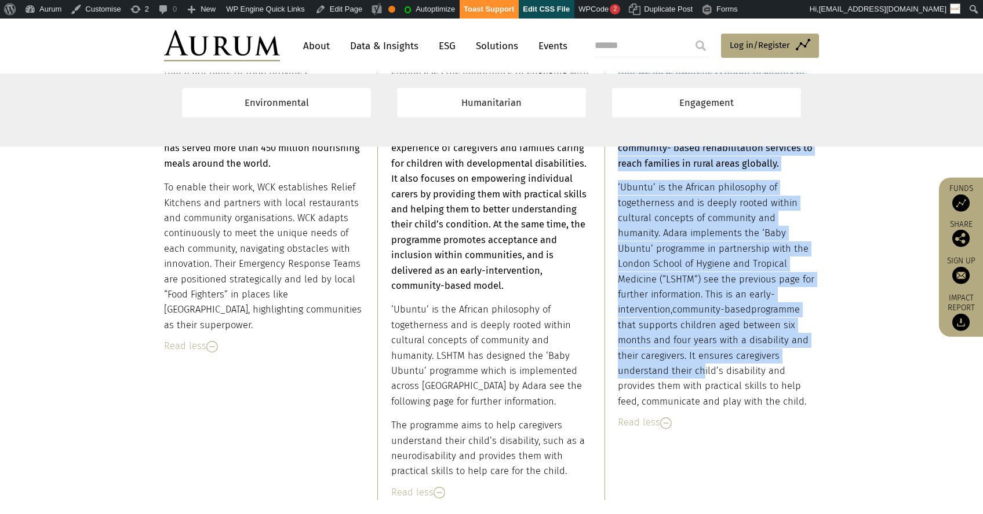
drag, startPoint x: 618, startPoint y: 333, endPoint x: 809, endPoint y: 396, distance: 201.3
click at [809, 396] on div "It is estimated that globally 53 million children live with a disability, with …" at bounding box center [717, 206] width 198 height 406
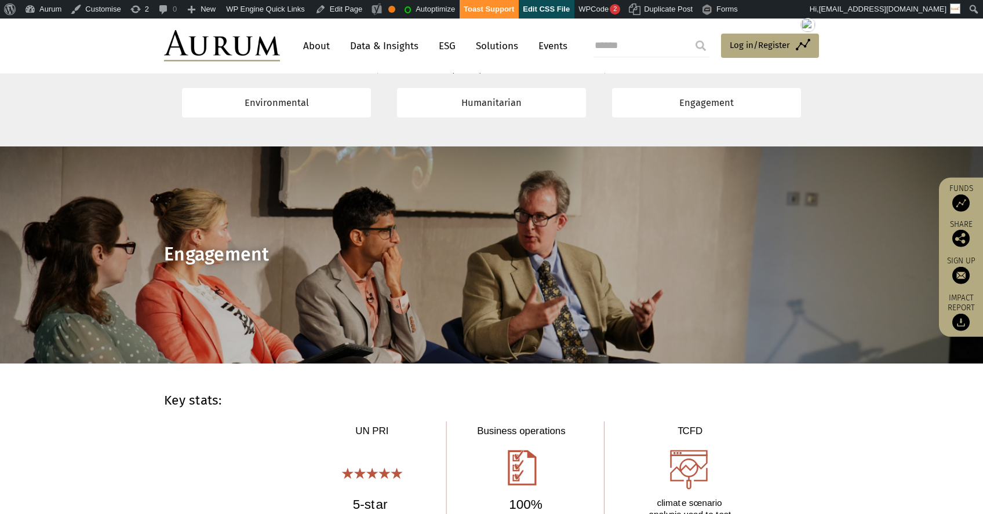
scroll to position [12388, 0]
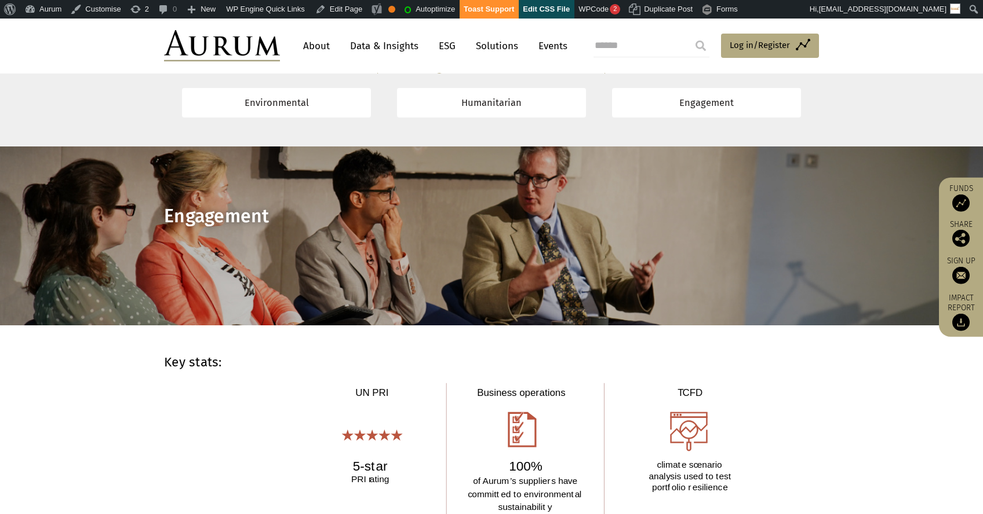
click at [202, 219] on span "Engagement" at bounding box center [216, 216] width 105 height 22
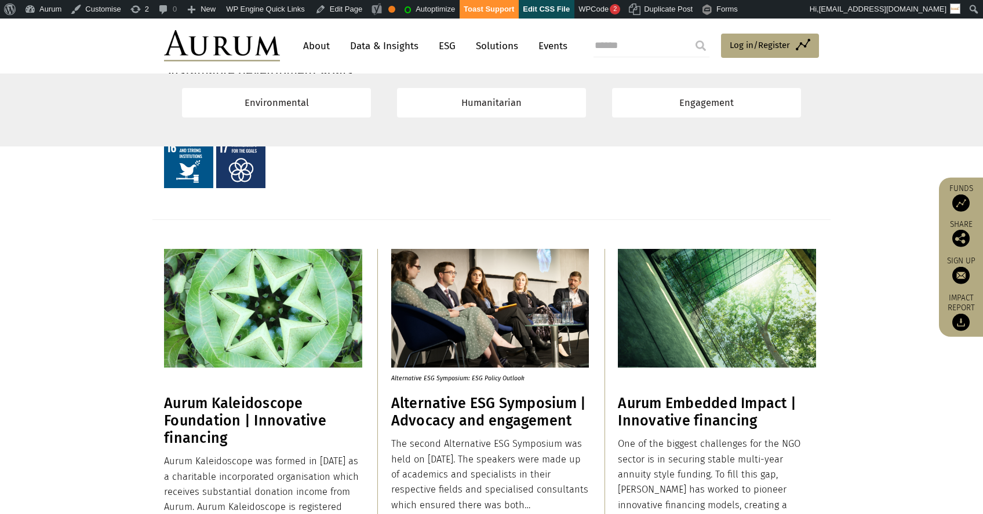
scroll to position [8029, 0]
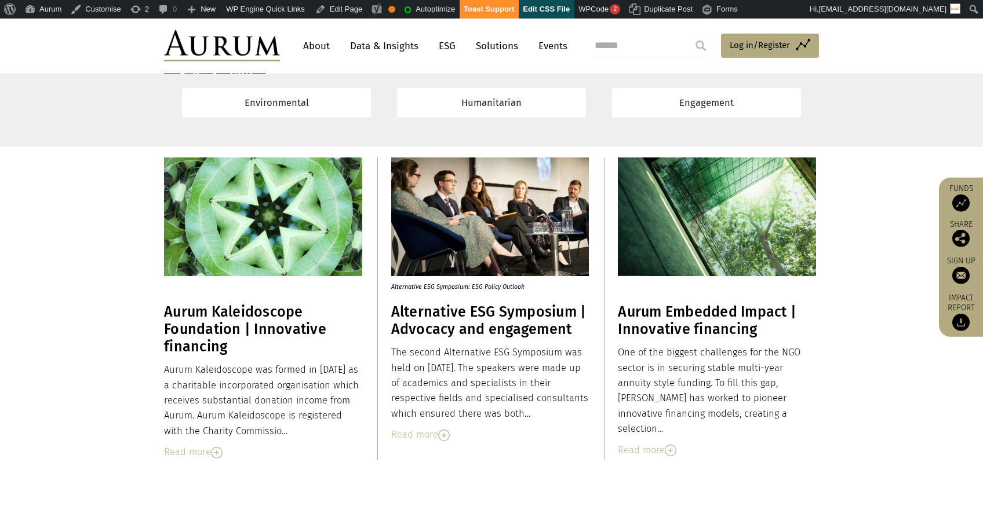
copy div "Key stats:"
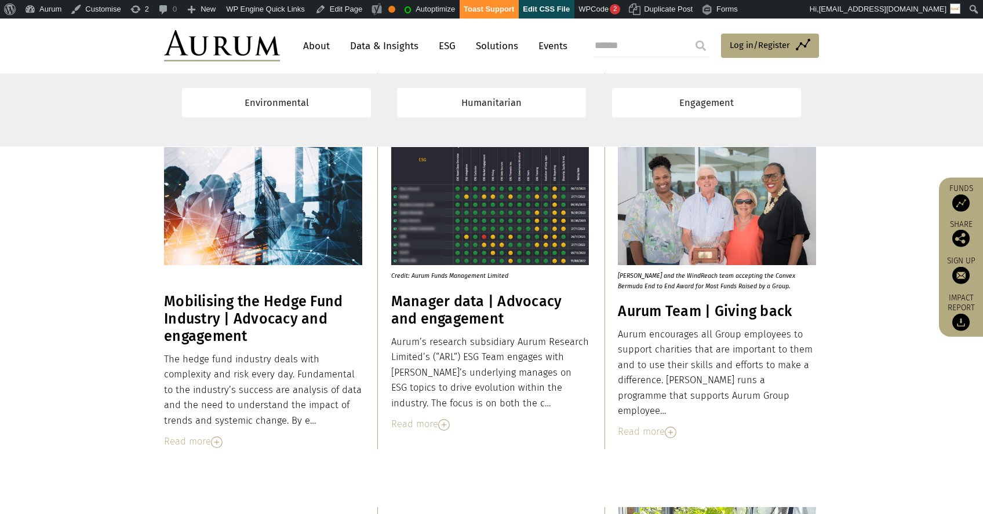
scroll to position [8403, 0]
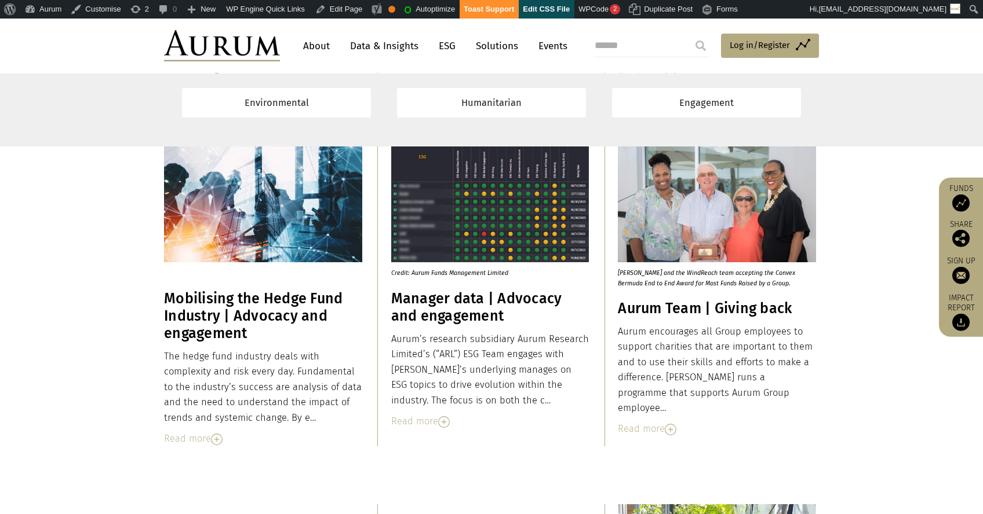
copy div "Aurum Kaleidoscope Foundation | Innovative financing"
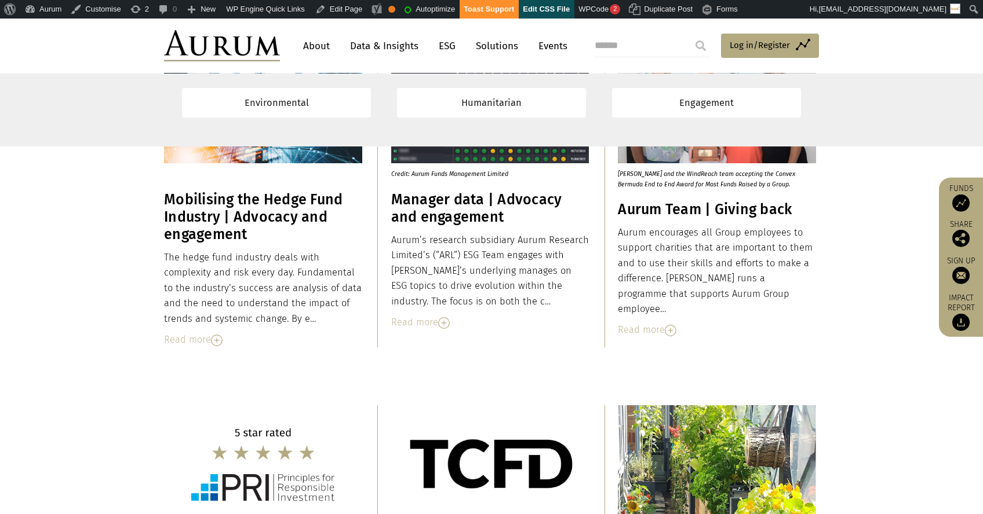
scroll to position [8625, 0]
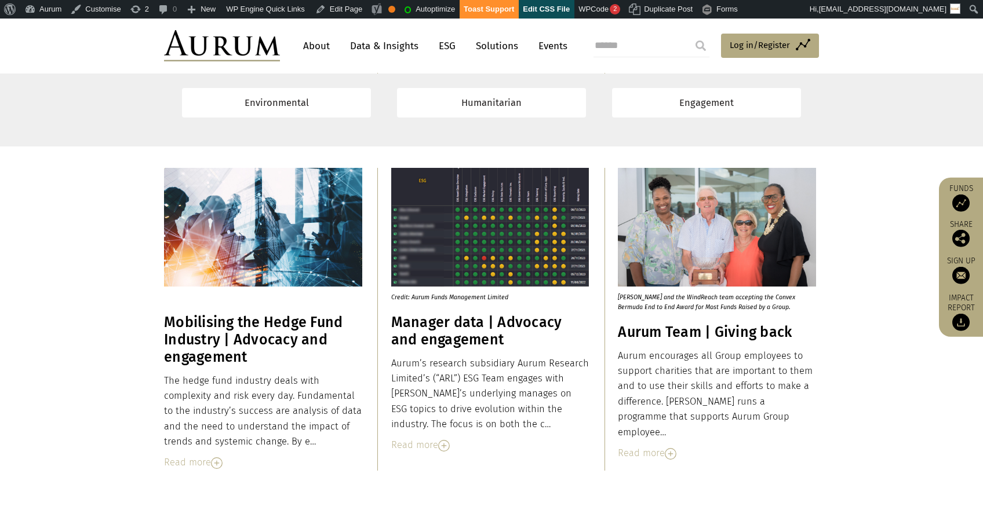
scroll to position [9427, 0]
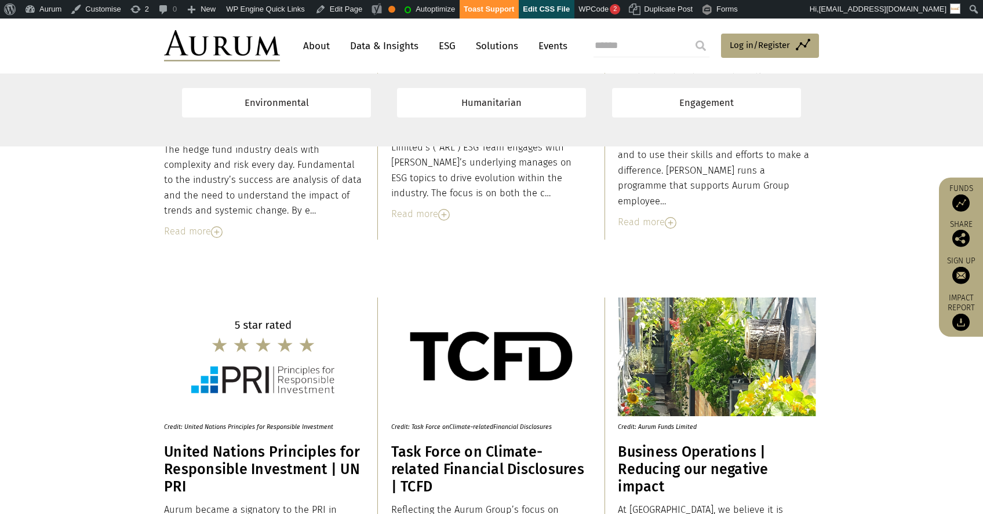
drag, startPoint x: 164, startPoint y: 239, endPoint x: 209, endPoint y: 314, distance: 87.3
copy div "Lorem Ipsumdolorsi ame consec ad Elits 7537 do e temporinci utlaboreetdo magnaa…"
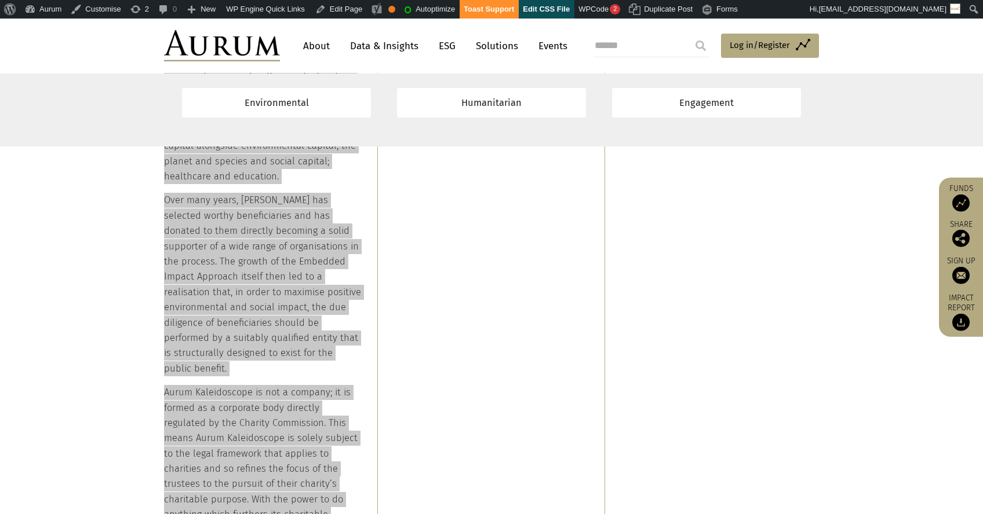
scroll to position [8471, 0]
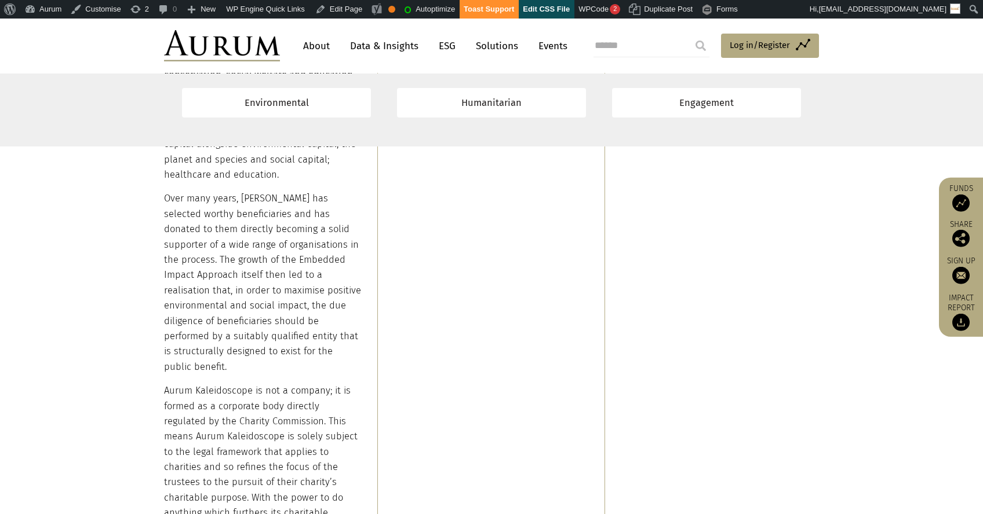
copy div "Alternative ESG Symposium | Advocacy and engagement"
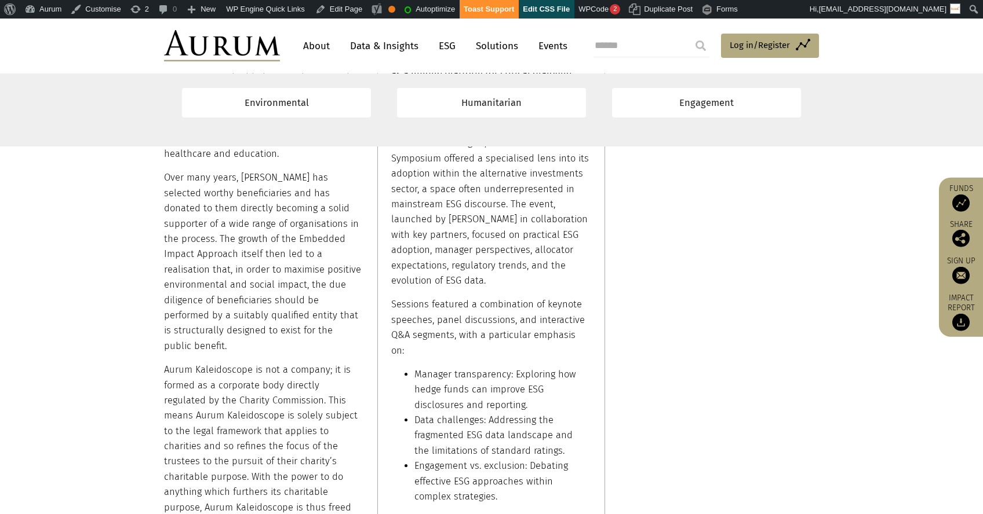
drag, startPoint x: 393, startPoint y: 354, endPoint x: 430, endPoint y: 378, distance: 44.0
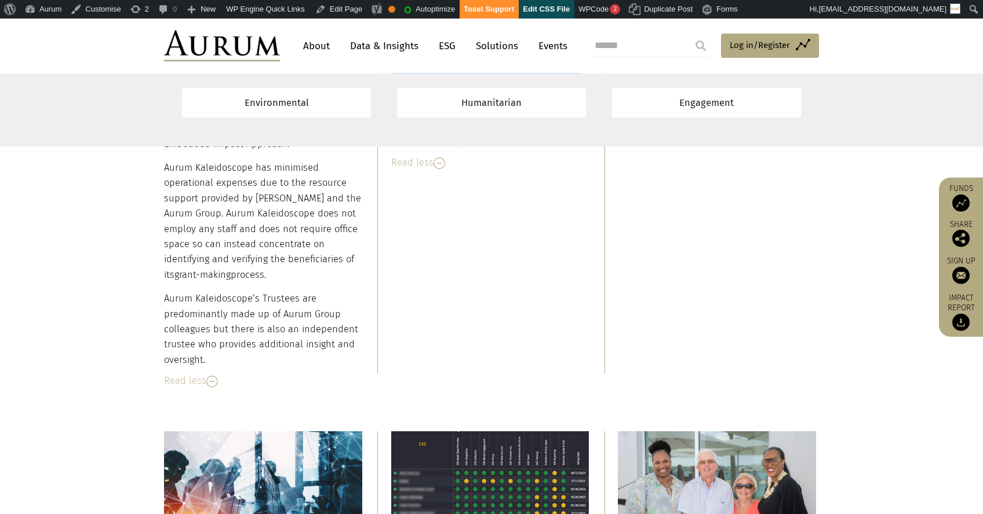
scroll to position [9070, 0]
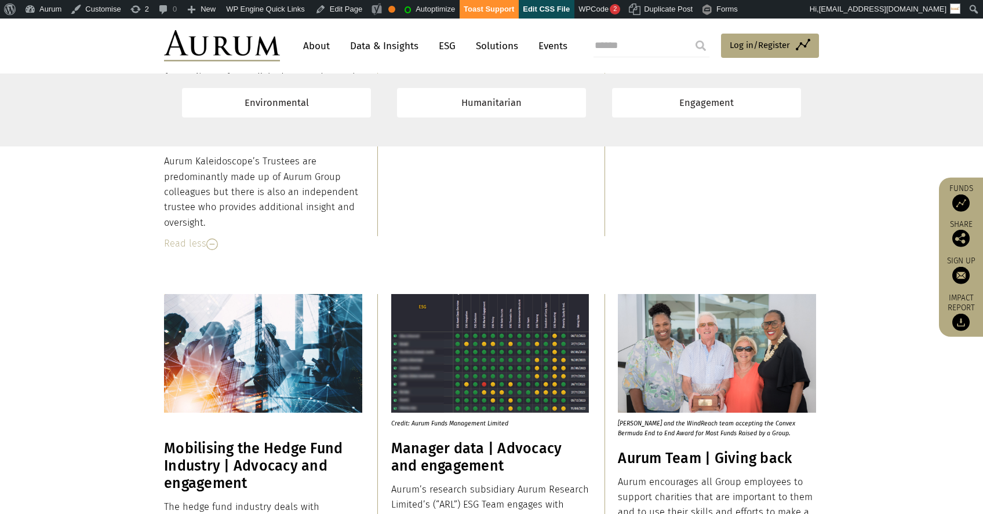
drag, startPoint x: 393, startPoint y: 351, endPoint x: 468, endPoint y: 452, distance: 125.8
copy div "The second Alternative ESG Symposium was held on 16 May 2024. The speakers were…"
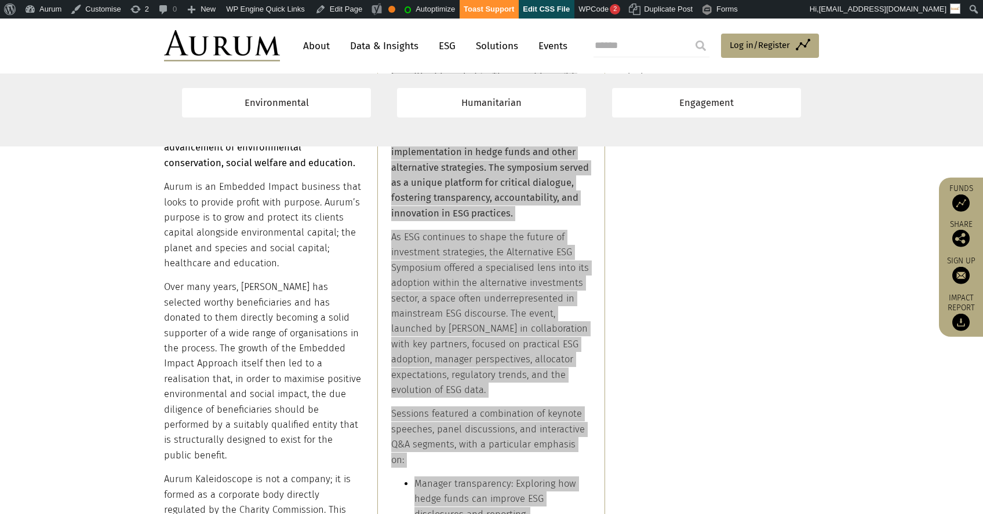
scroll to position [8381, 0]
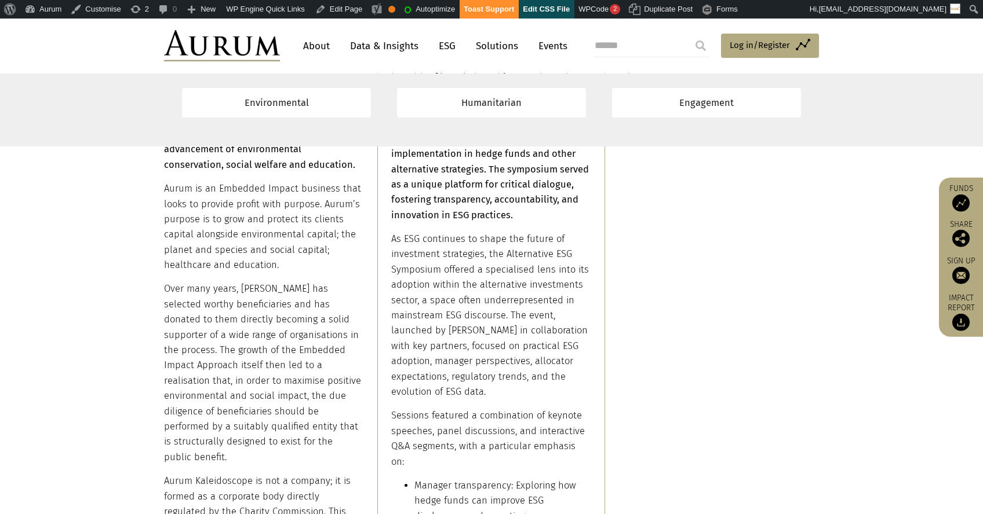
copy div "Aurum Embedded Impact | Innovative financing"
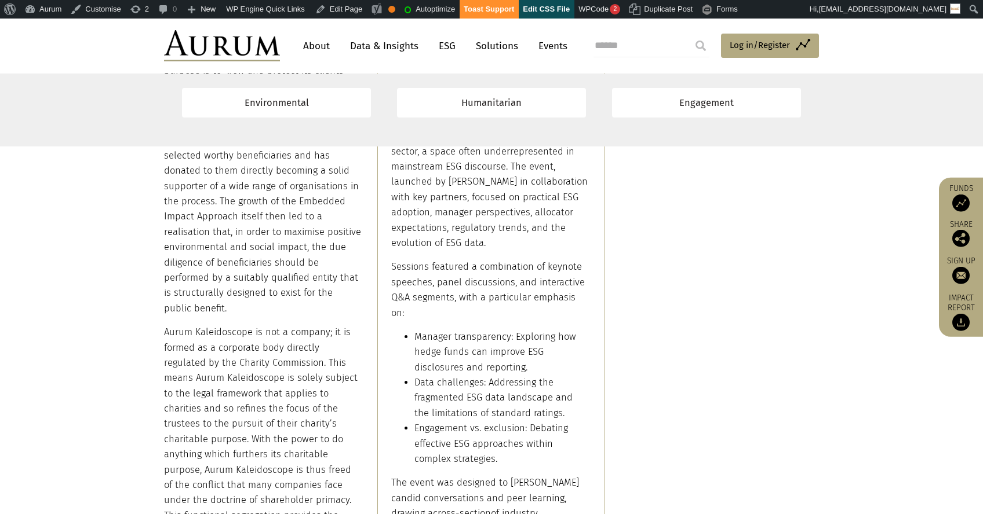
scroll to position [8579, 0]
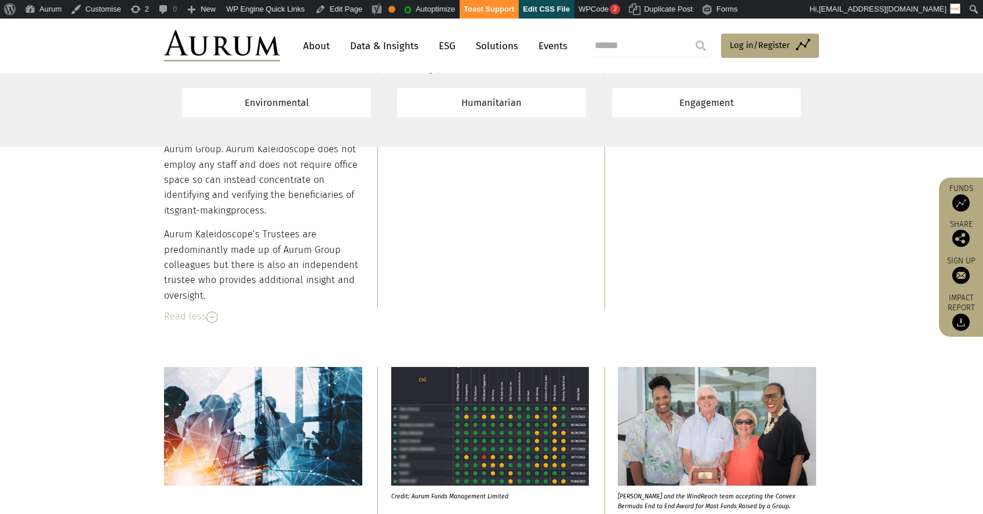
scroll to position [9080, 0]
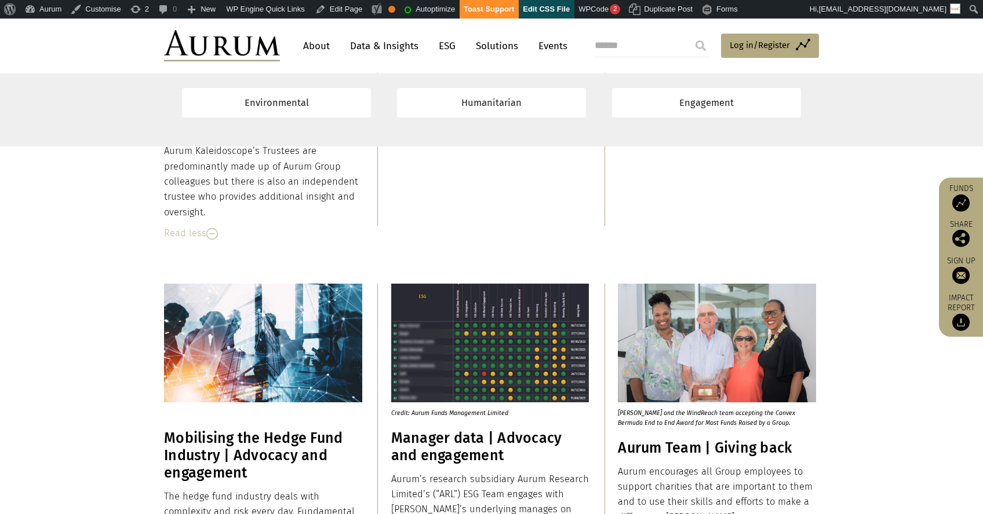
drag, startPoint x: 619, startPoint y: 266, endPoint x: 749, endPoint y: 399, distance: 186.0
copy div "One of the biggest challenges for the NGO sector is in securing stable multi-ye…"
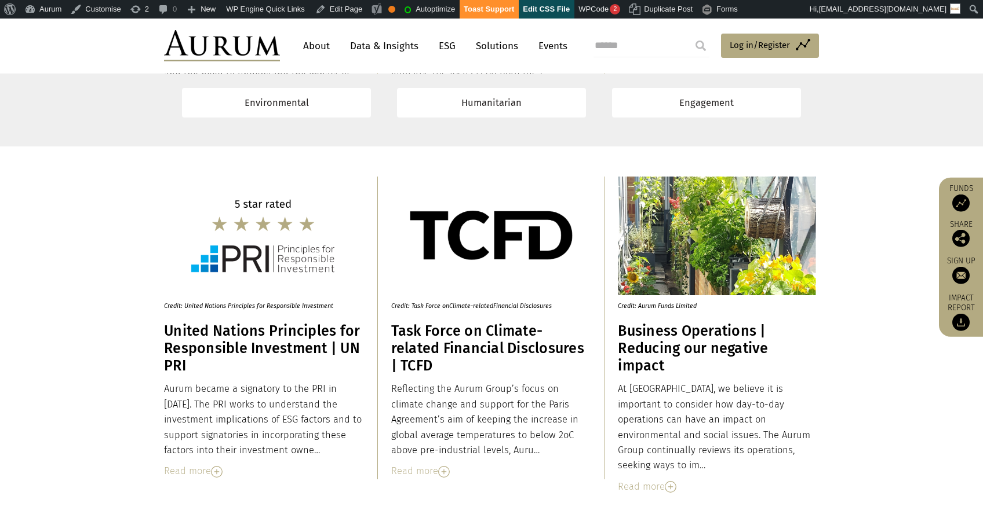
scroll to position [9786, 0]
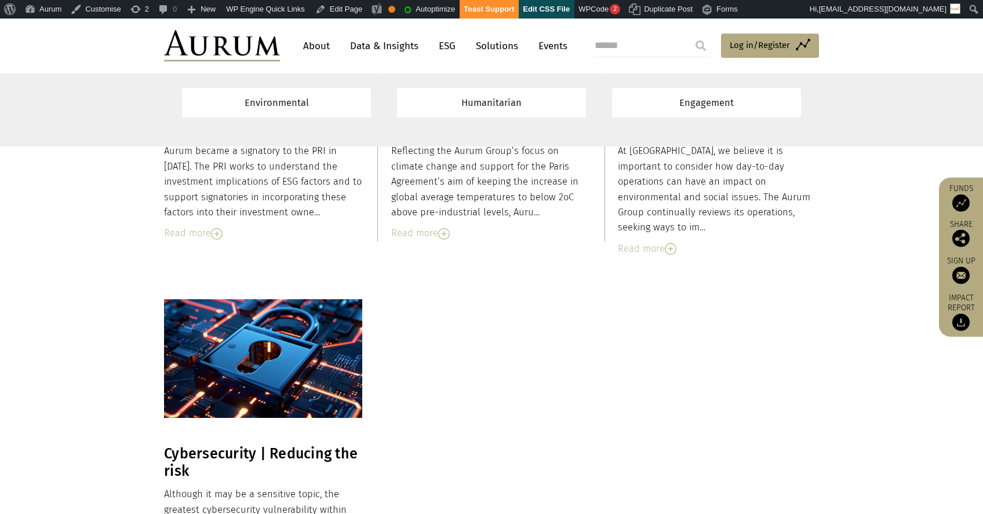
copy div "Mobilising the Hedge Fund Industry | Advocacy and engagement"
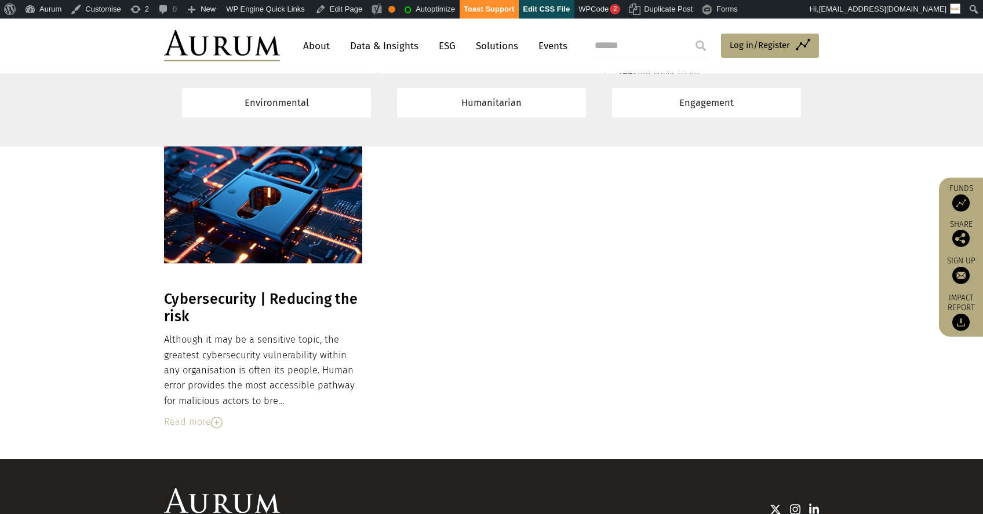
scroll to position [10064, 0]
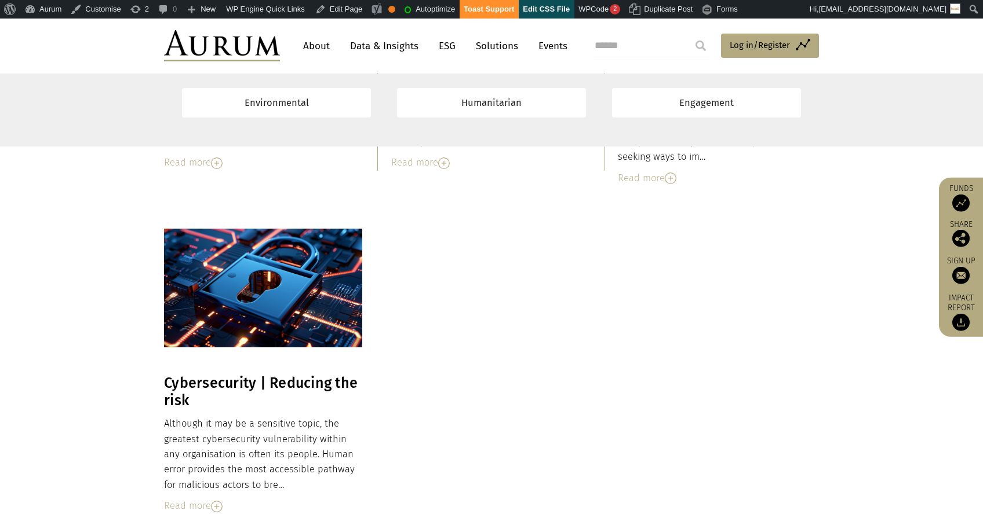
drag, startPoint x: 166, startPoint y: 253, endPoint x: 202, endPoint y: 240, distance: 37.9
copy div "The hedge fund industry deals with complexity and risk every day. Fundamental t…"
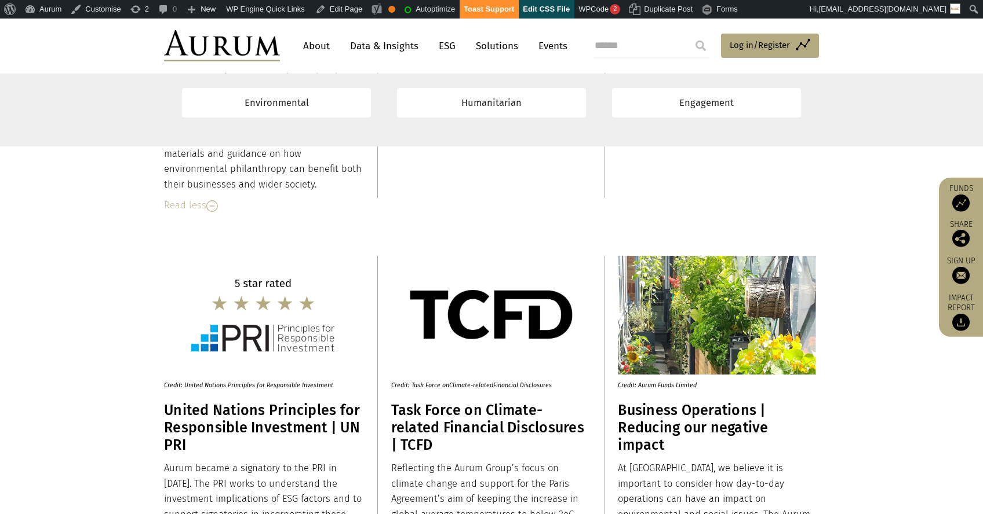
scroll to position [9699, 0]
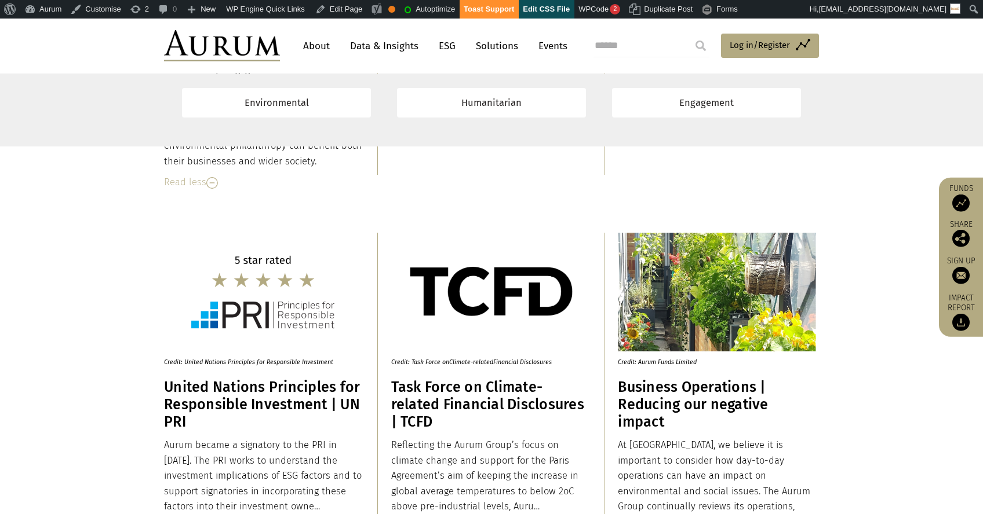
copy div "Manager data | Advocacy and engagement"
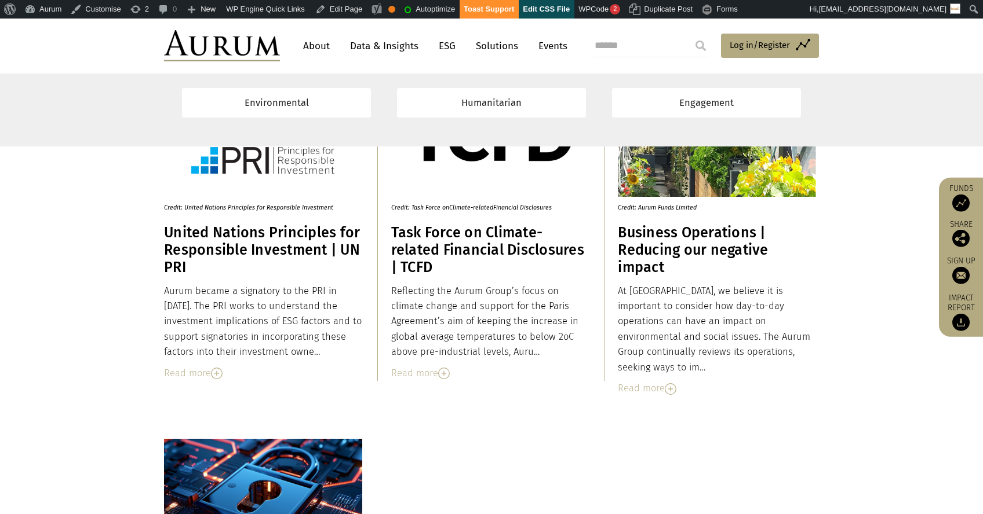
scroll to position [10187, 0]
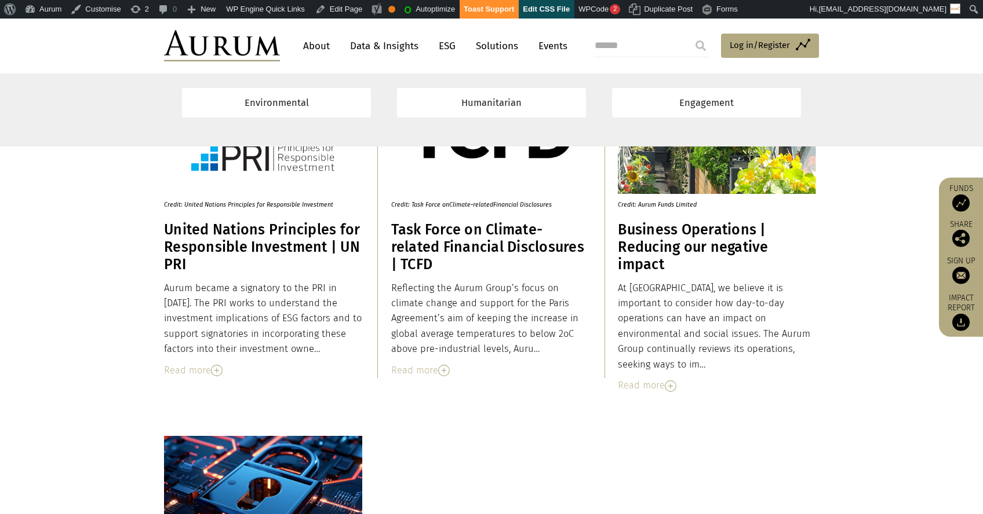
drag, startPoint x: 392, startPoint y: 319, endPoint x: 561, endPoint y: 450, distance: 213.6
copy div "Aurum’s research subsidiary Aurum Research Limited’s (“ARL”) ESG Team engages w…"
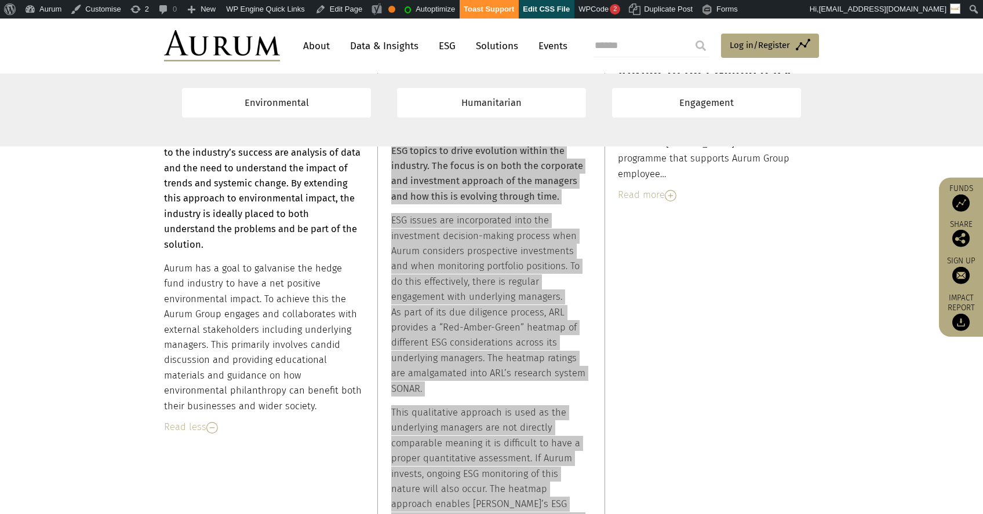
scroll to position [9556, 0]
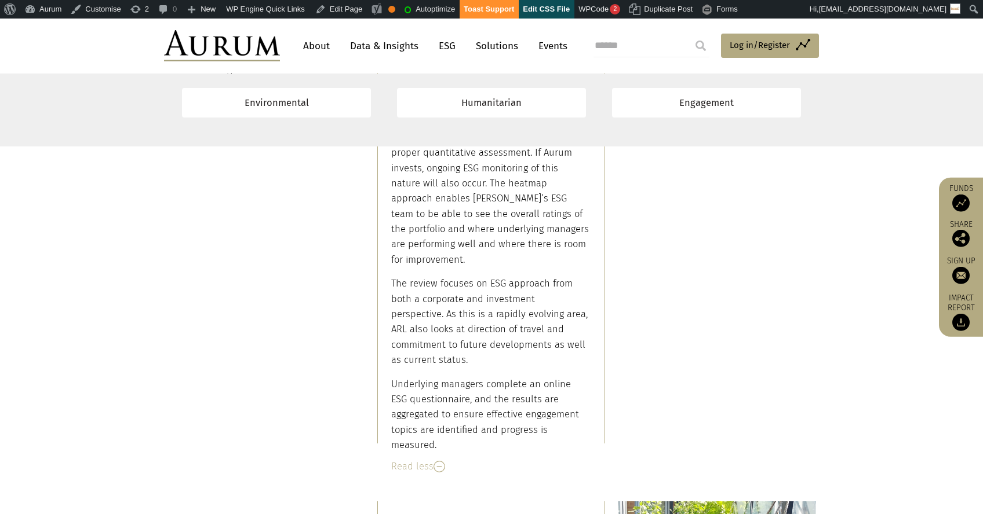
scroll to position [9795, 0]
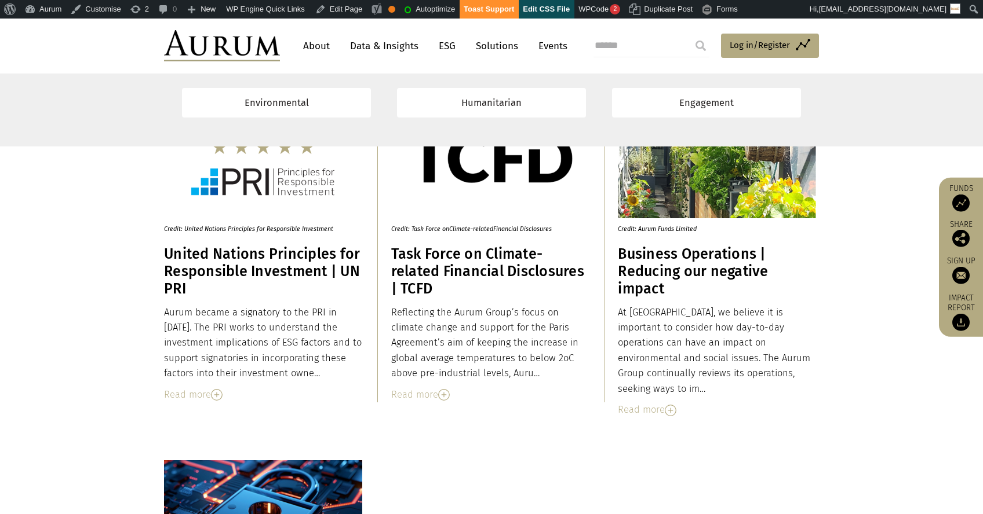
scroll to position [10149, 0]
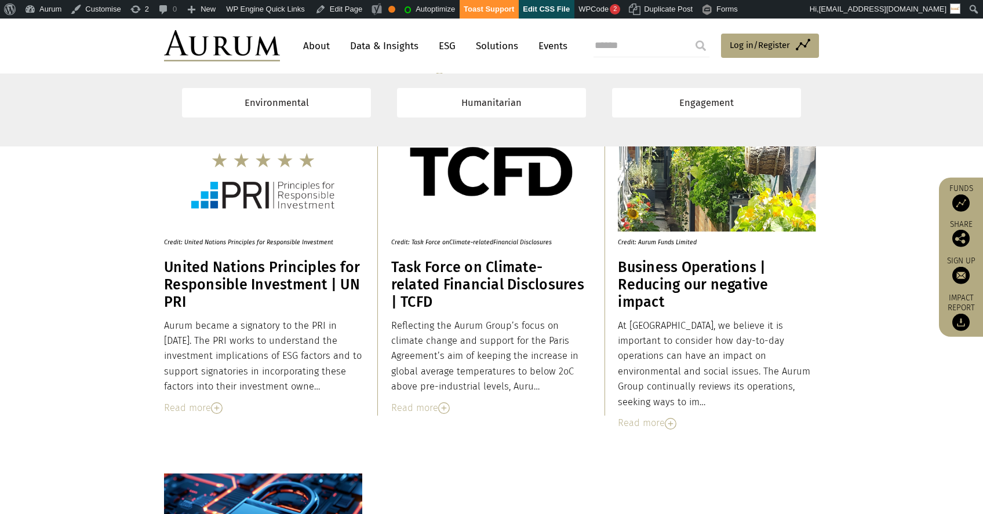
drag, startPoint x: 619, startPoint y: 218, endPoint x: 814, endPoint y: 195, distance: 196.0
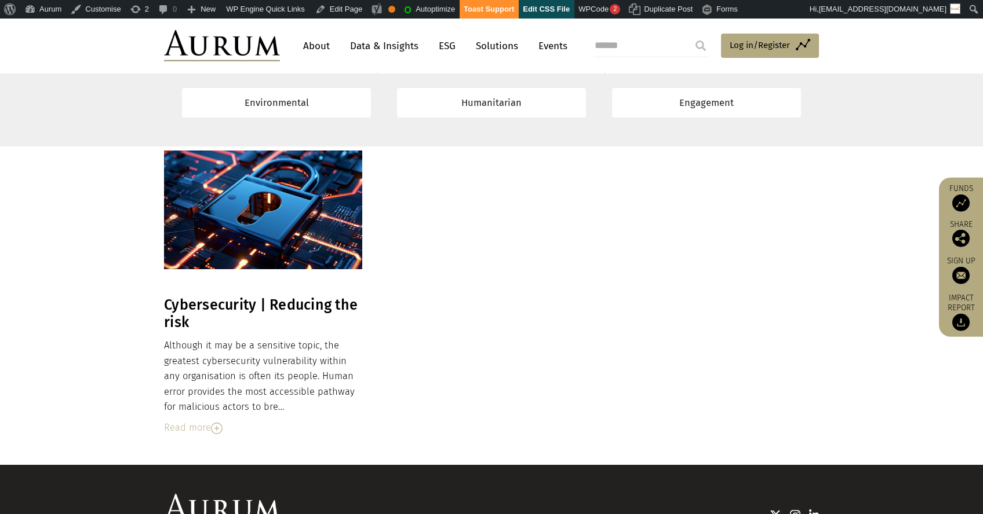
scroll to position [10572, 0]
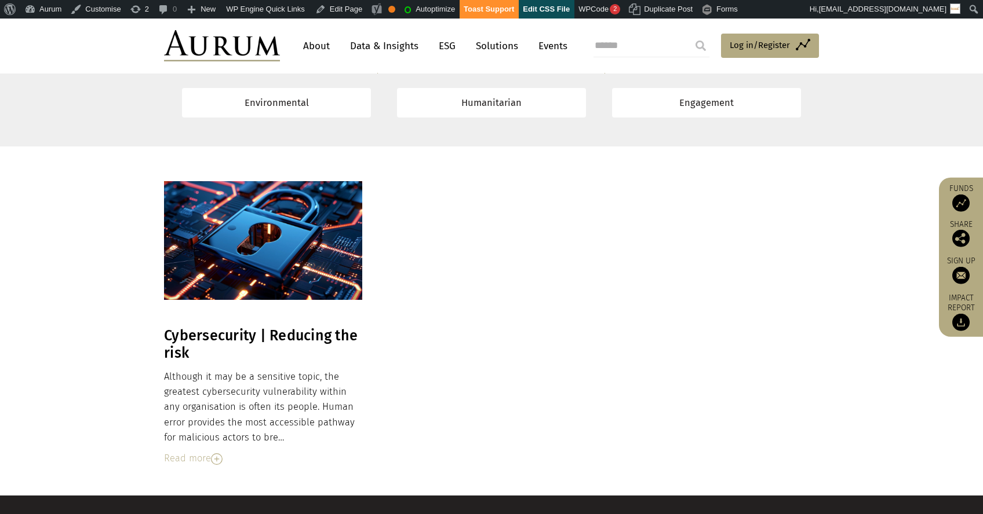
drag, startPoint x: 163, startPoint y: 367, endPoint x: 205, endPoint y: 367, distance: 41.7
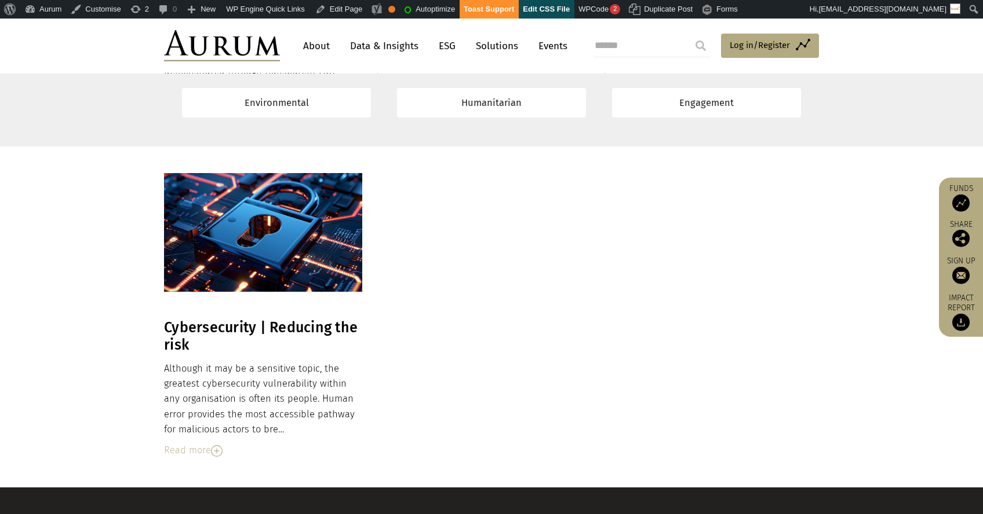
drag, startPoint x: 163, startPoint y: 280, endPoint x: 222, endPoint y: 315, distance: 67.8
drag, startPoint x: 167, startPoint y: 280, endPoint x: 181, endPoint y: 287, distance: 15.3
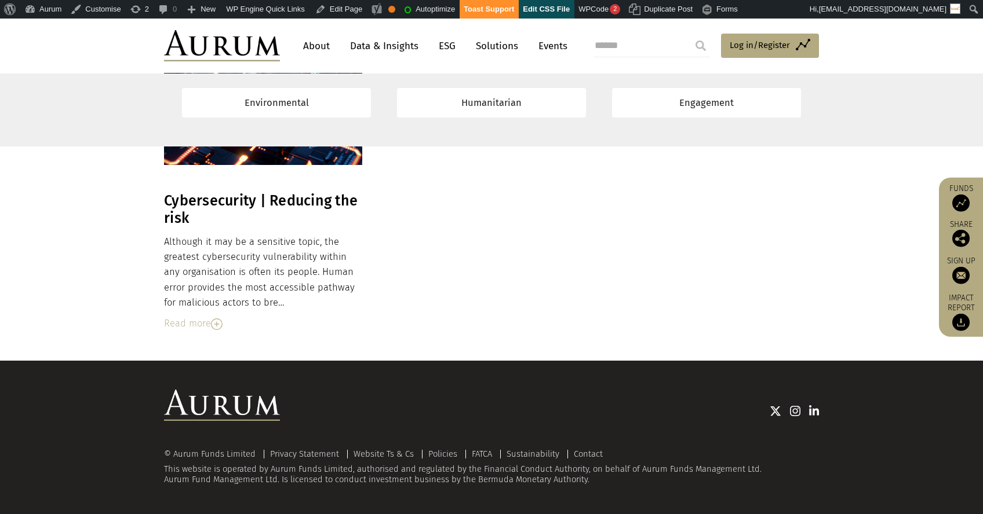
drag, startPoint x: 165, startPoint y: 280, endPoint x: 360, endPoint y: 329, distance: 201.3
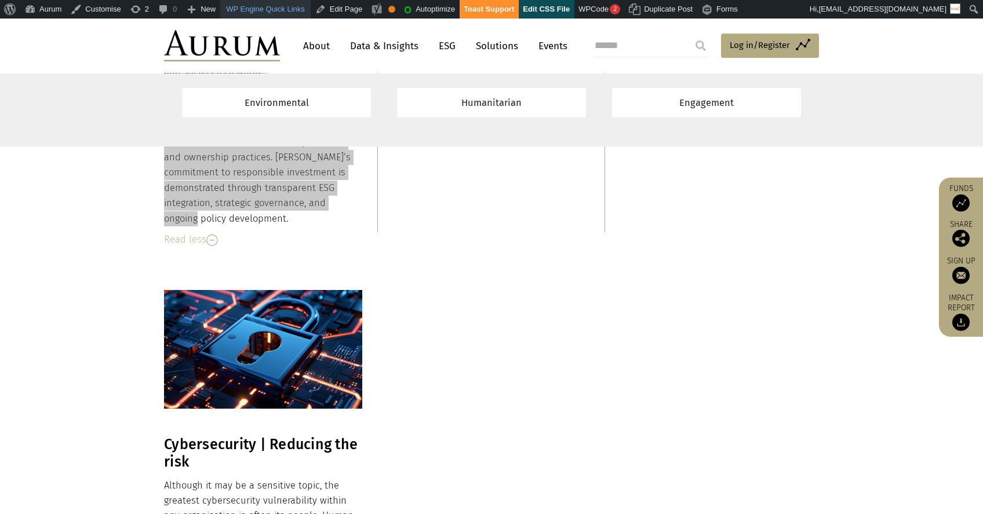
scroll to position [10538, 0]
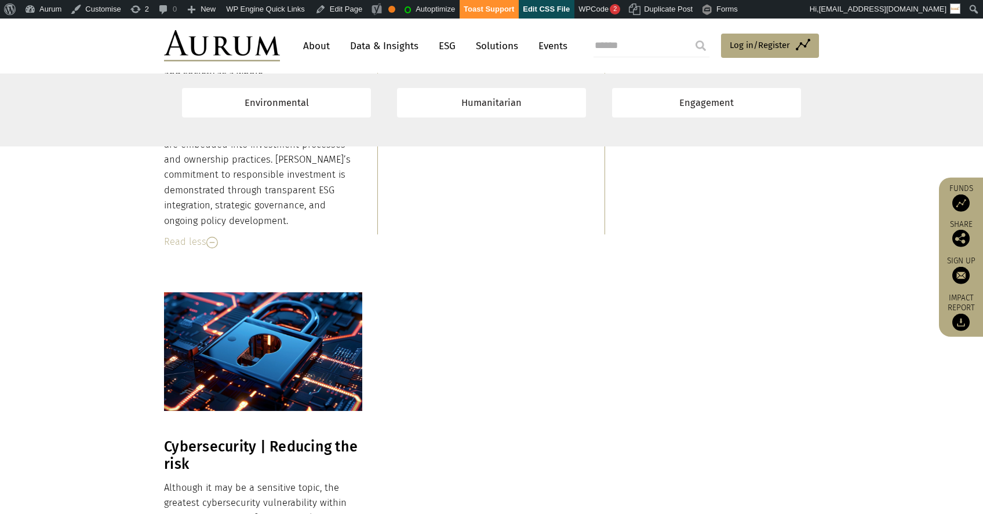
click at [421, 27] on div "Read more" at bounding box center [490, 19] width 198 height 15
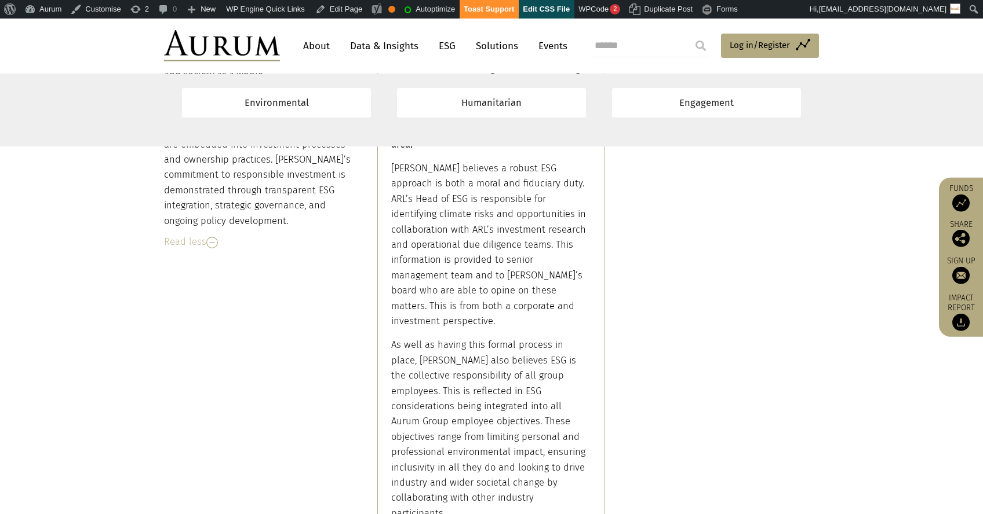
drag, startPoint x: 394, startPoint y: 400, endPoint x: 429, endPoint y: 410, distance: 36.7
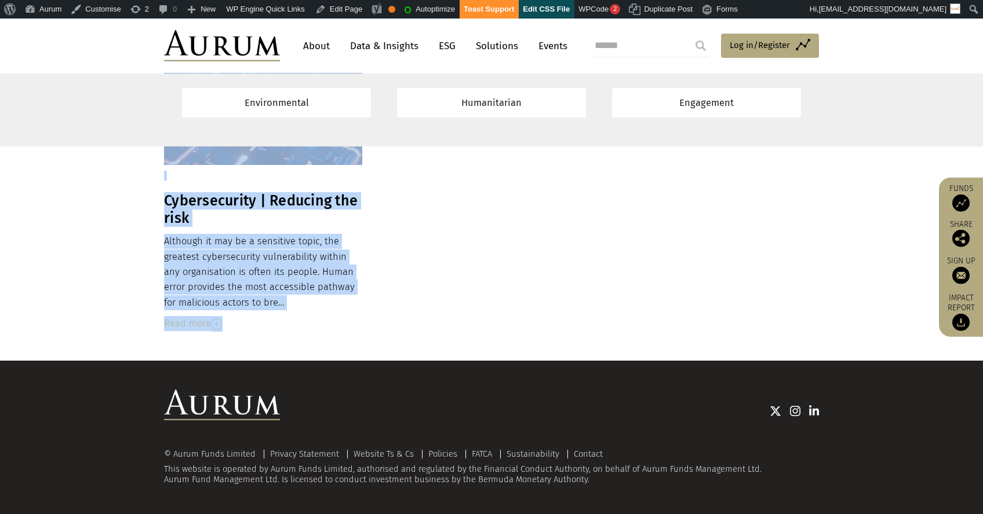
scroll to position [11229, 0]
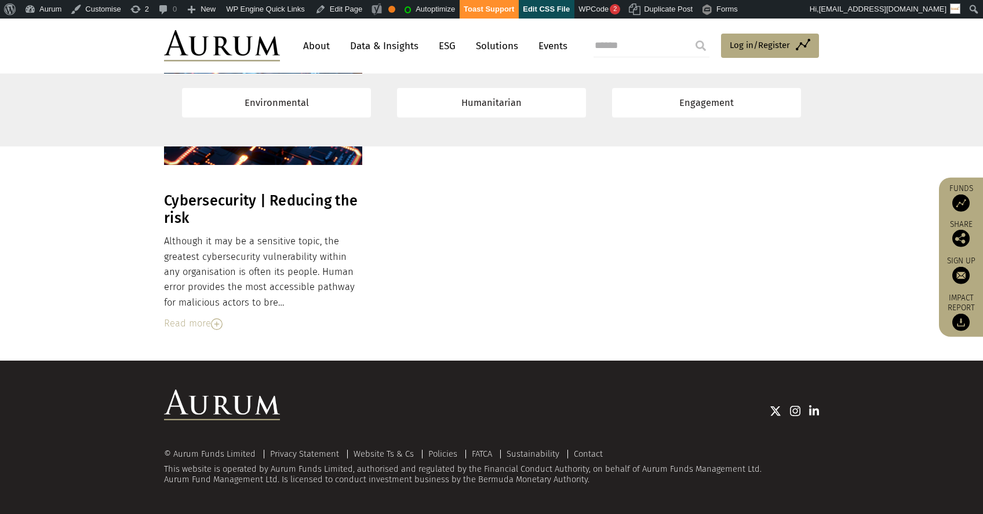
drag, startPoint x: 391, startPoint y: 397, endPoint x: 552, endPoint y: 313, distance: 181.6
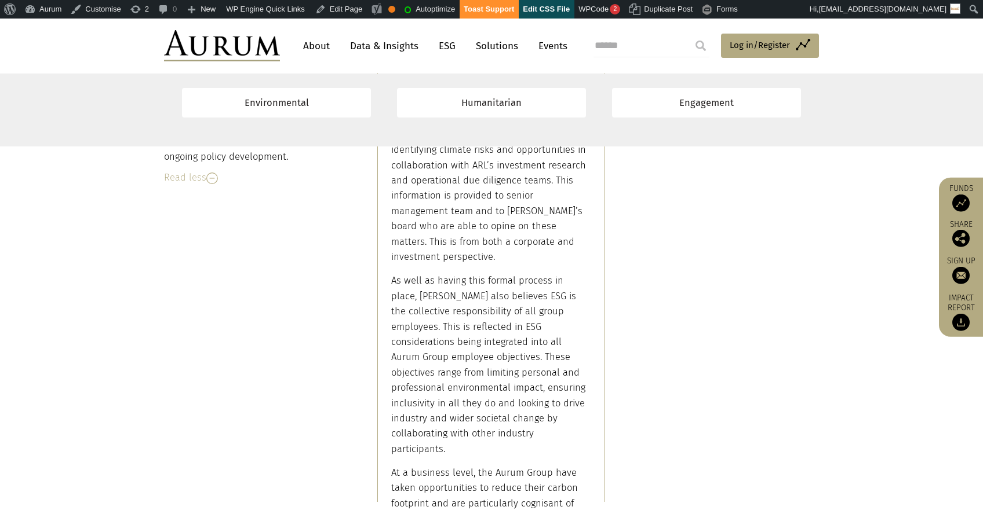
drag, startPoint x: 618, startPoint y: 336, endPoint x: 752, endPoint y: 433, distance: 165.1
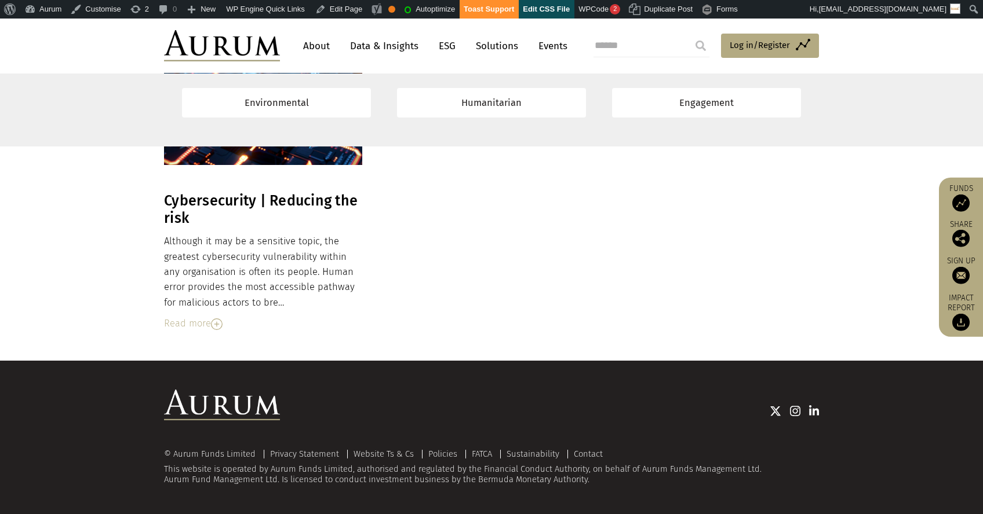
scroll to position [11470, 0]
click at [184, 227] on h3 "Cybersecurity | Reducing the risk" at bounding box center [263, 209] width 198 height 35
click at [195, 331] on div "Read more" at bounding box center [263, 323] width 198 height 15
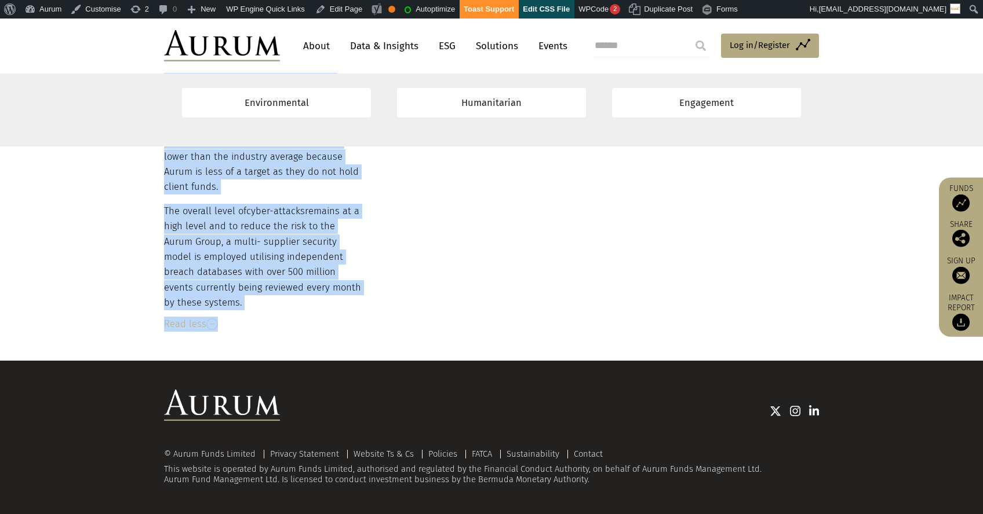
scroll to position [12031, 0]
drag, startPoint x: 165, startPoint y: 350, endPoint x: 241, endPoint y: 317, distance: 83.3
click at [241, 311] on div "Although it may be a sensitive topic, the greatest cybersecurity vulnerability …" at bounding box center [263, 41] width 198 height 537
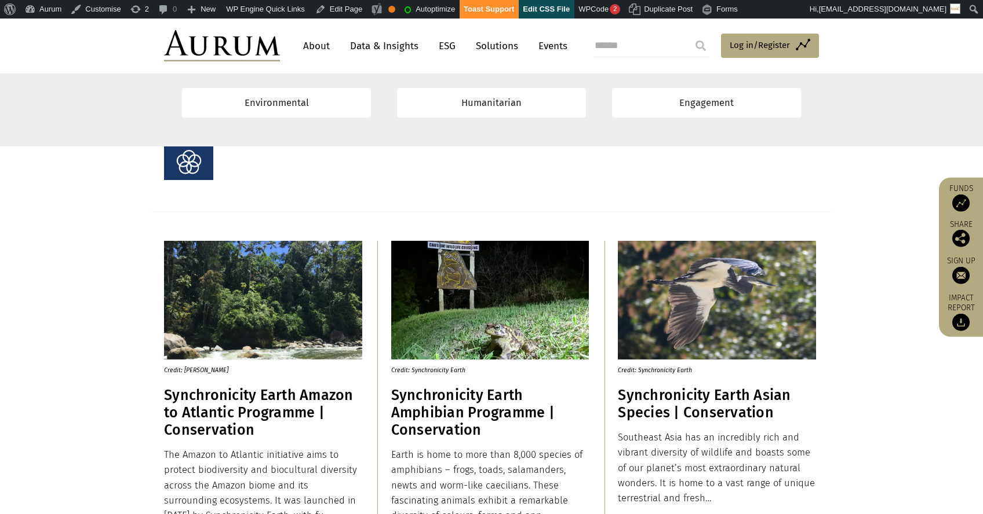
scroll to position [1184, 0]
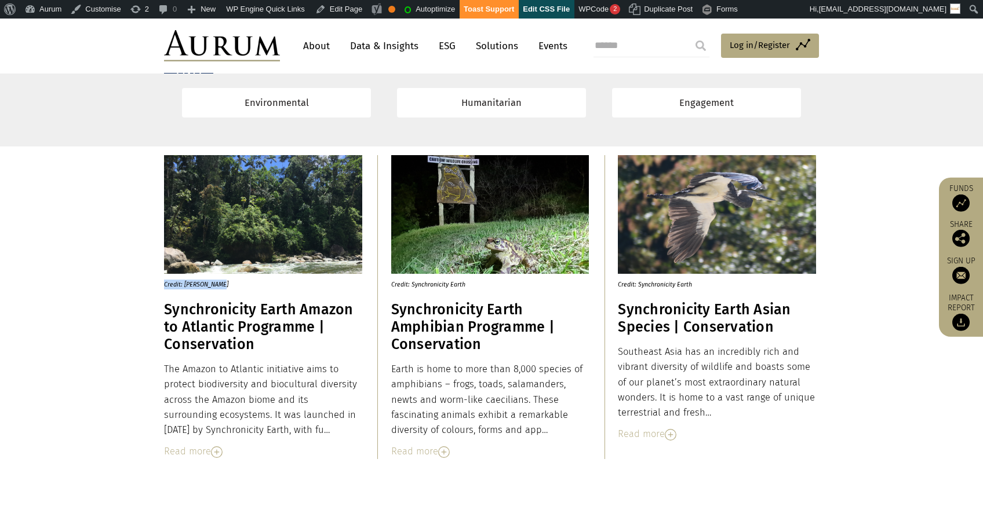
drag, startPoint x: 165, startPoint y: 285, endPoint x: 223, endPoint y: 285, distance: 57.9
click at [223, 285] on p "Credit: [PERSON_NAME]" at bounding box center [258, 282] width 188 height 16
click at [396, 287] on p "Credit: Synchronicity Earth" at bounding box center [485, 282] width 188 height 16
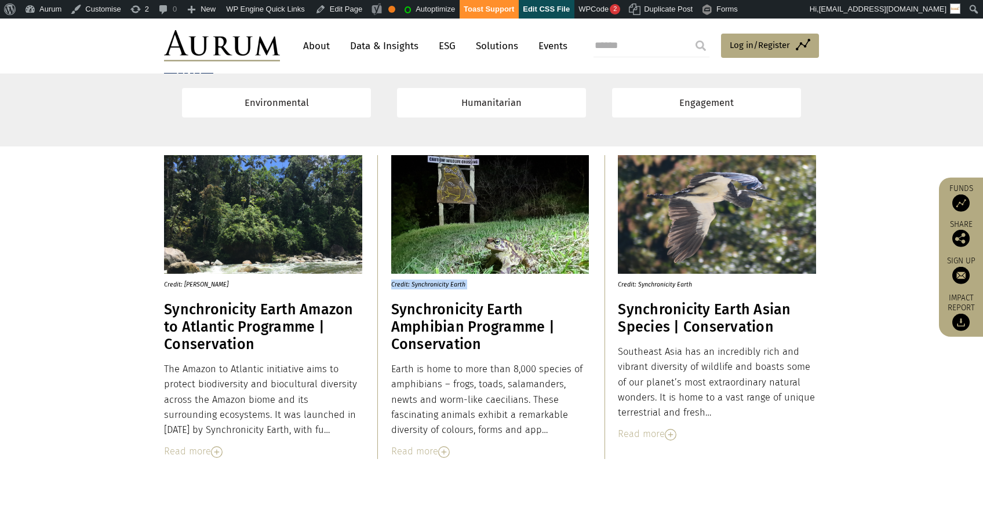
click at [674, 282] on p "Credit: Synchronicity Earth" at bounding box center [712, 282] width 188 height 16
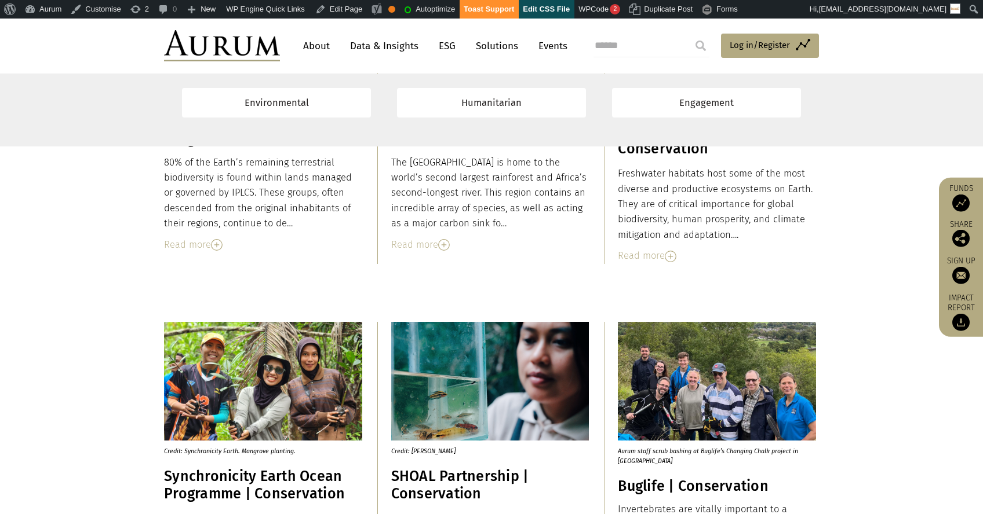
scroll to position [1536, 0]
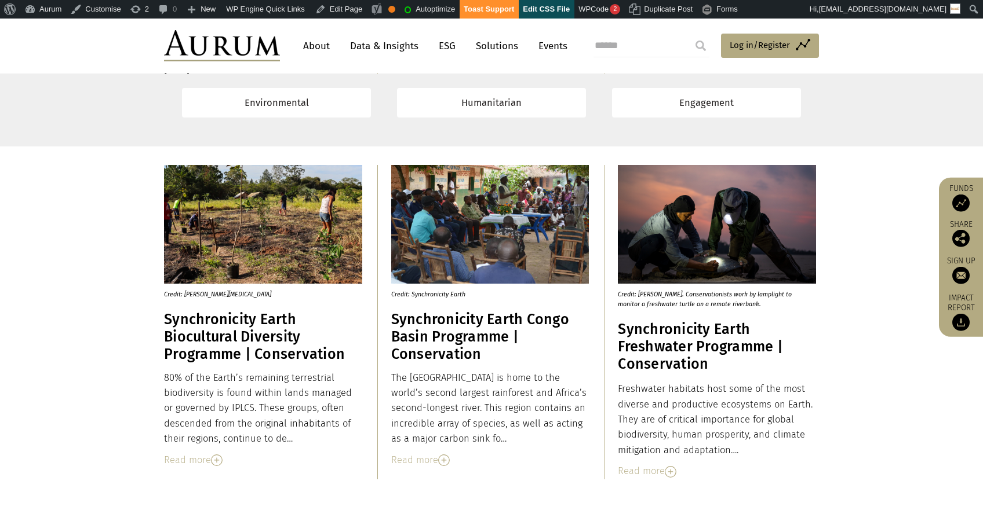
click at [205, 295] on p "Credit: [PERSON_NAME][MEDICAL_DATA]" at bounding box center [258, 292] width 188 height 16
click at [428, 293] on p "Credit: Synchronicity Earth" at bounding box center [485, 292] width 188 height 16
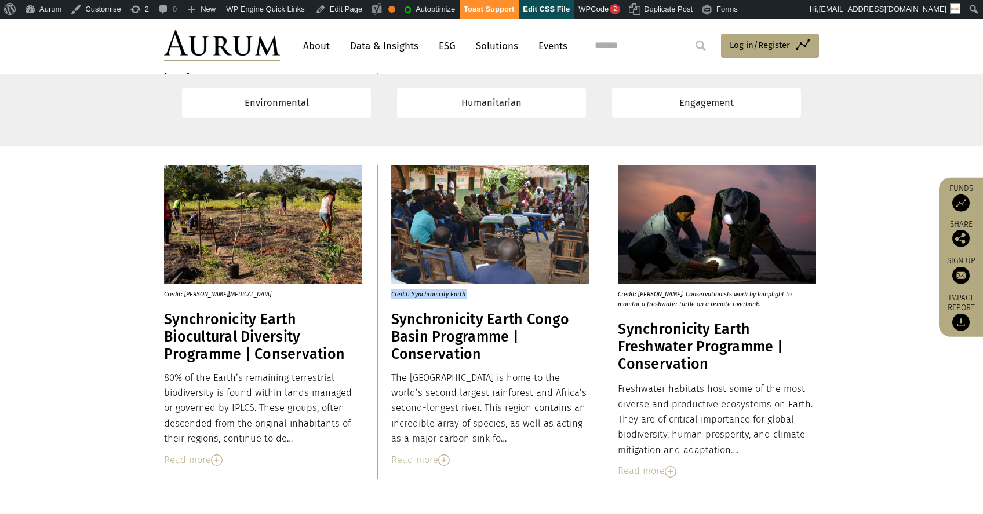
click at [428, 293] on p "Credit: Synchronicity Earth" at bounding box center [485, 292] width 188 height 16
click at [650, 301] on p "Credit: [PERSON_NAME]. Conservationists work by lamplight to monitor a freshwat…" at bounding box center [712, 296] width 188 height 25
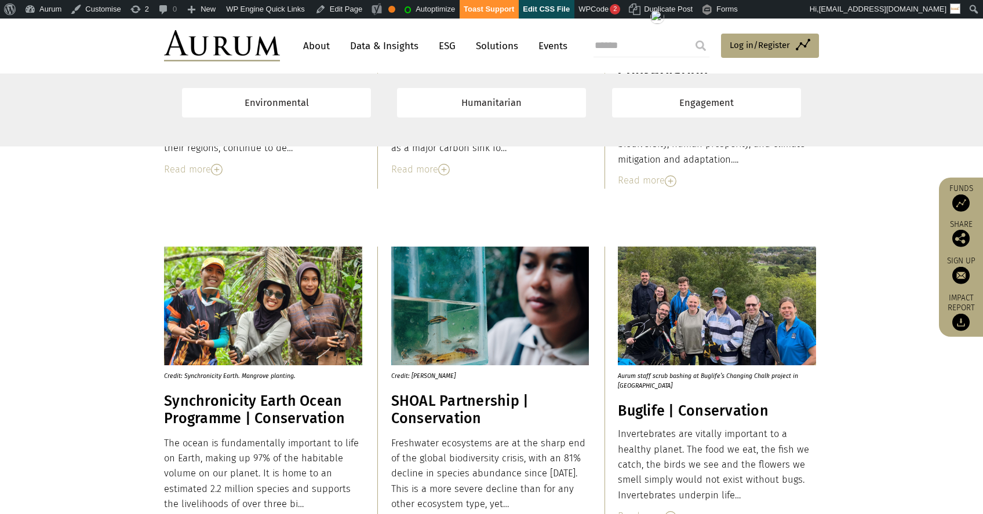
scroll to position [1841, 0]
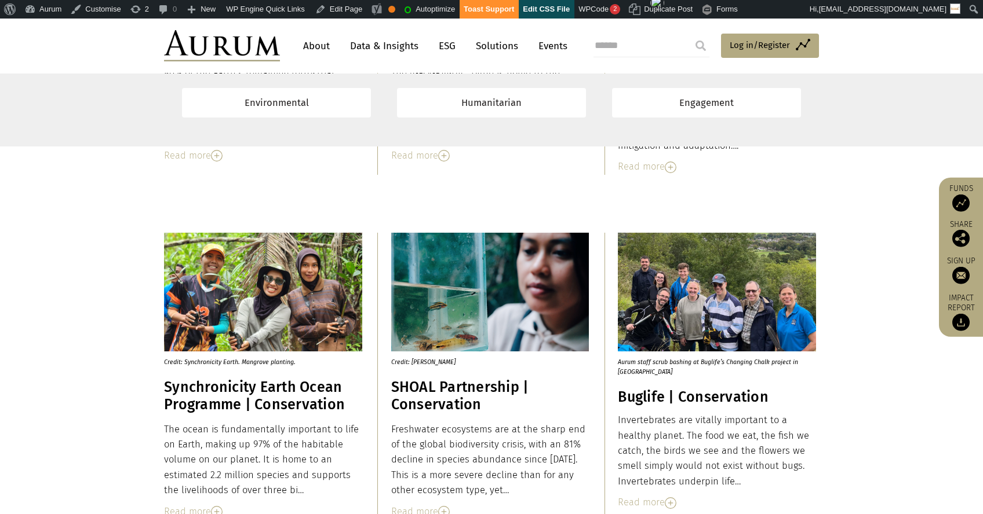
click at [220, 359] on p "Credit: Synchronicity Earth. Mangrove planting." at bounding box center [258, 360] width 188 height 16
click at [220, 360] on p "Credit: Synchronicity Earth. Mangrove planting." at bounding box center [258, 360] width 188 height 16
click at [221, 360] on p "Credit: Synchronicity Earth. Mangrove planting." at bounding box center [258, 360] width 188 height 16
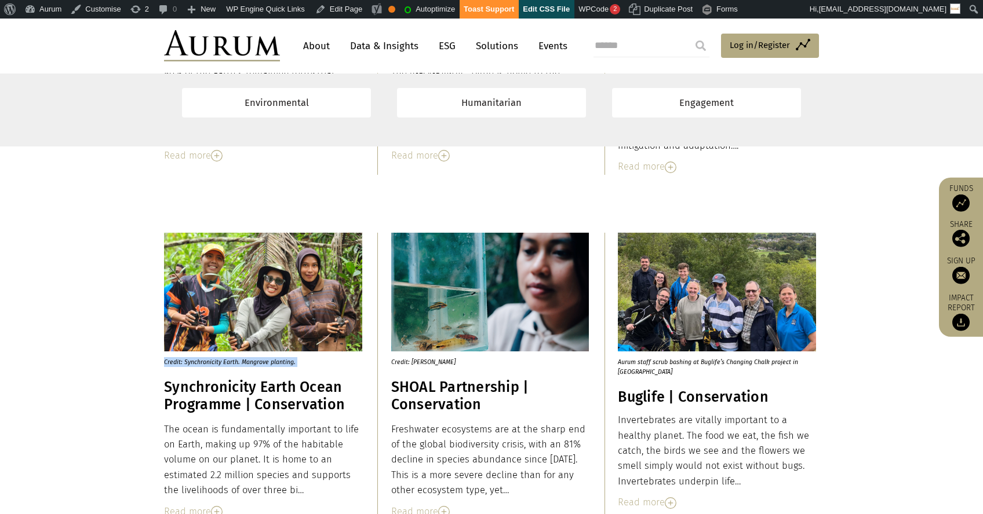
click at [410, 364] on p "Credit: [PERSON_NAME]" at bounding box center [485, 360] width 188 height 16
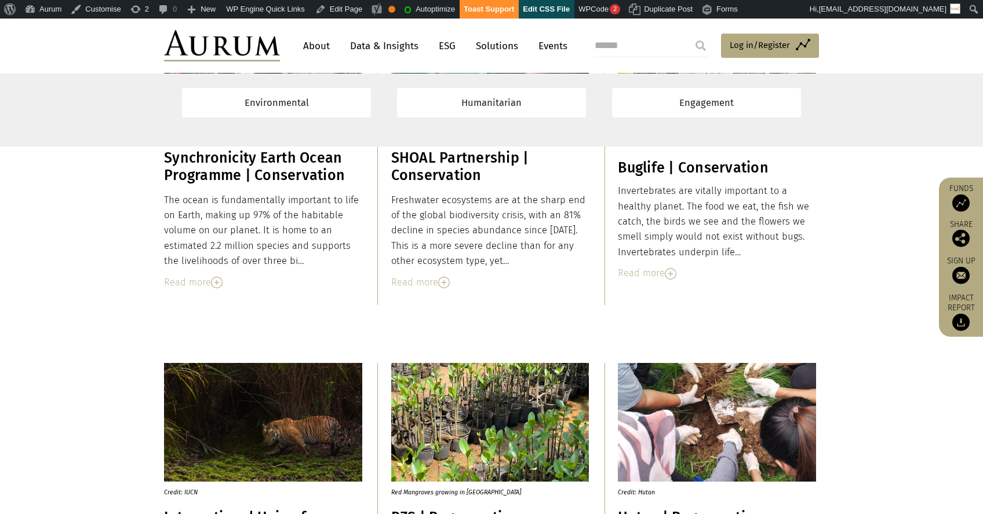
scroll to position [2028, 0]
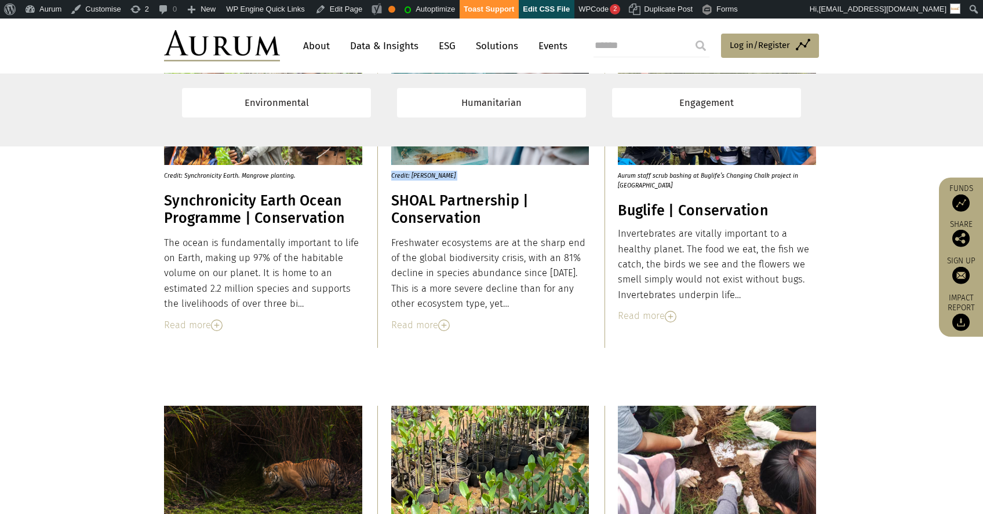
click at [657, 176] on p "Aurum staff scrub bashing at Buglife’s Changing Chalk project in [GEOGRAPHIC_DA…" at bounding box center [712, 177] width 188 height 25
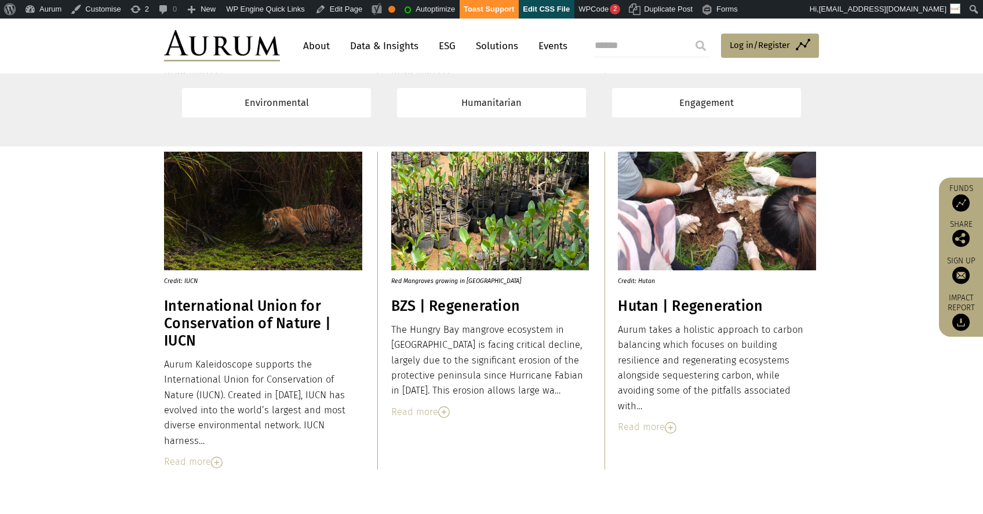
scroll to position [2324, 0]
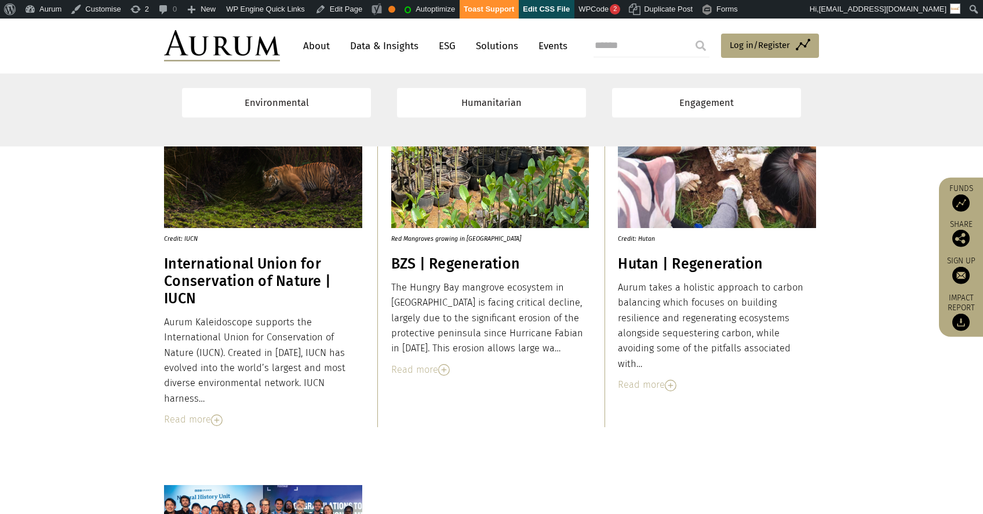
click at [185, 237] on p "Credit: IUCN" at bounding box center [258, 236] width 188 height 16
click at [433, 237] on p "Red Mangroves growing in [GEOGRAPHIC_DATA]" at bounding box center [485, 236] width 188 height 16
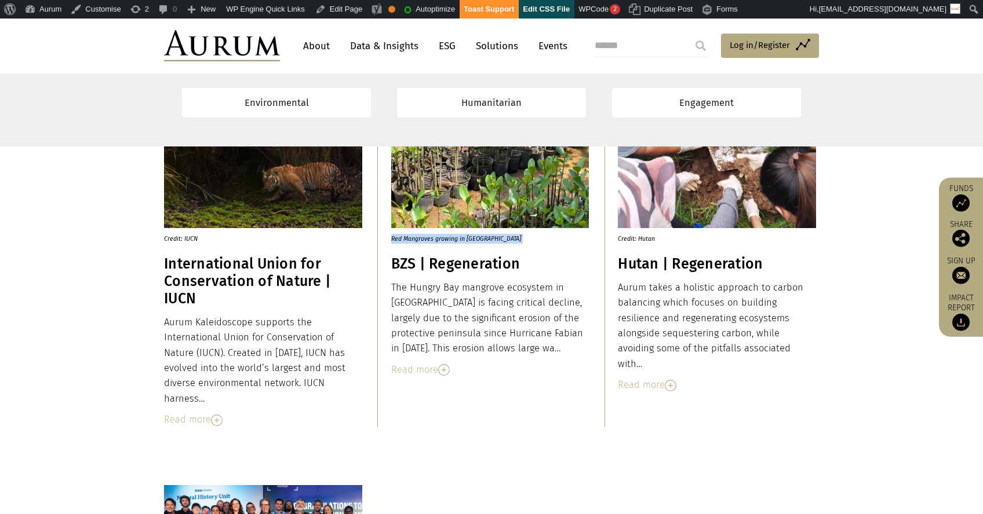
click at [433, 237] on p "Red Mangroves growing in [GEOGRAPHIC_DATA]" at bounding box center [485, 236] width 188 height 16
click at [632, 238] on p "Credit: Hutan" at bounding box center [712, 236] width 188 height 16
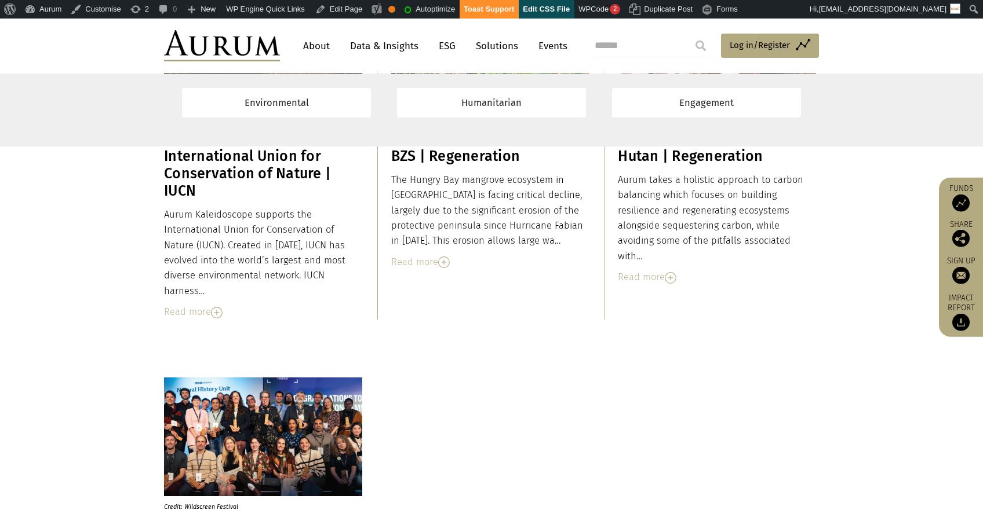
scroll to position [2659, 0]
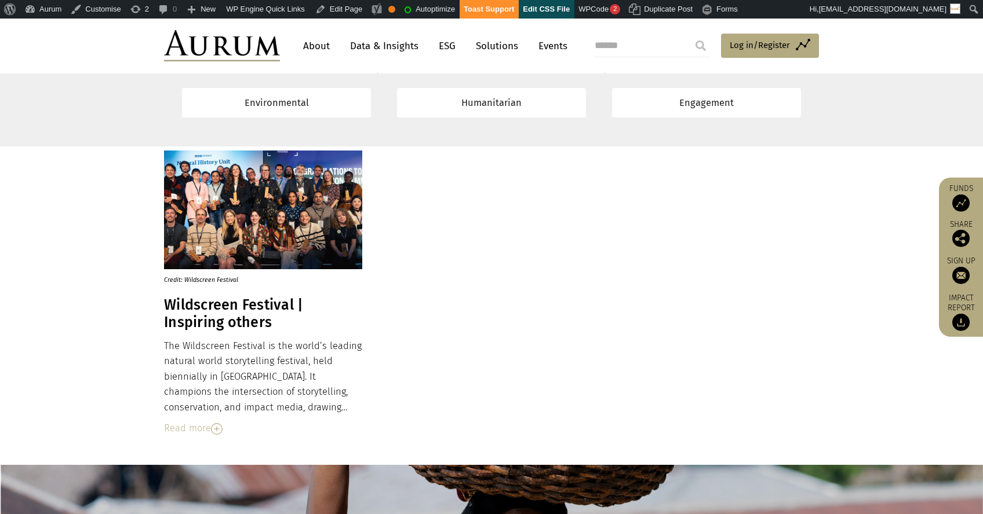
click at [210, 281] on p "Credit: Wildscreen Festival" at bounding box center [258, 277] width 188 height 16
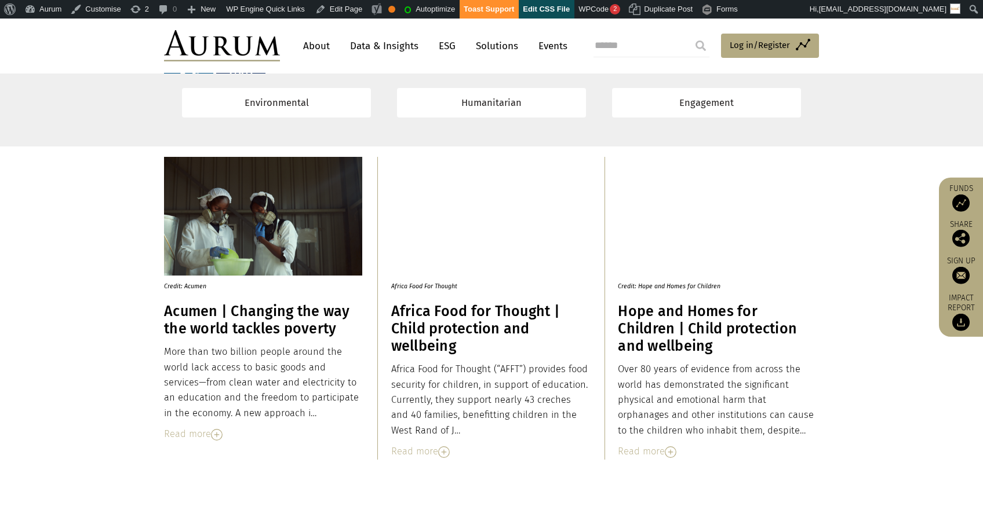
scroll to position [3582, 0]
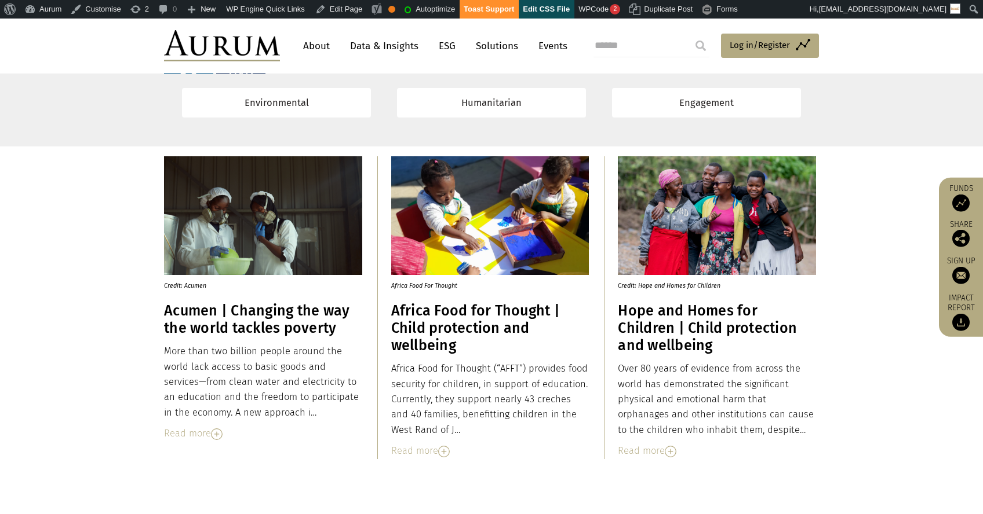
click at [193, 285] on p "Credit: Acumen" at bounding box center [258, 283] width 188 height 16
click at [430, 289] on p "Africa Food For Thought" at bounding box center [485, 283] width 188 height 16
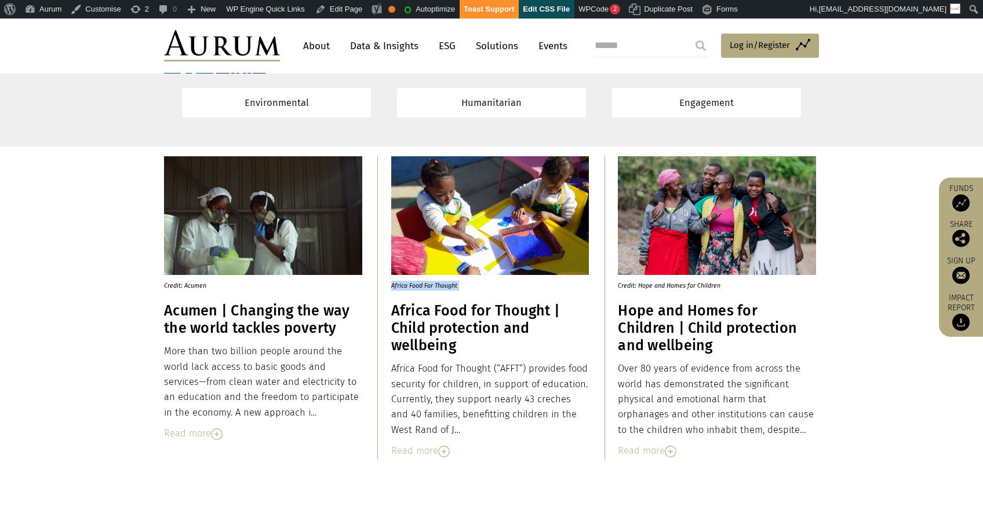
click at [430, 289] on p "Africa Food For Thought" at bounding box center [485, 283] width 188 height 16
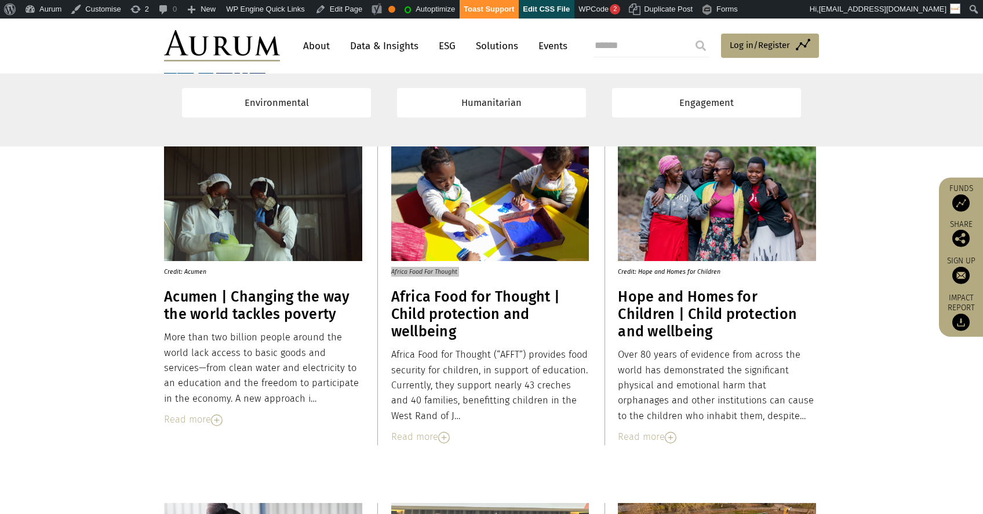
scroll to position [3603, 0]
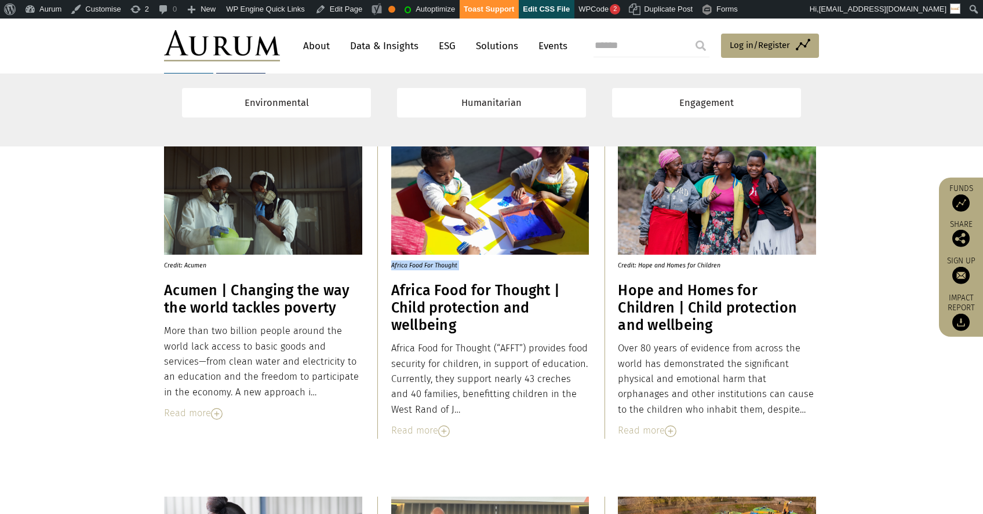
click at [687, 264] on p "Credit: Hope and Homes for Children" at bounding box center [712, 263] width 188 height 16
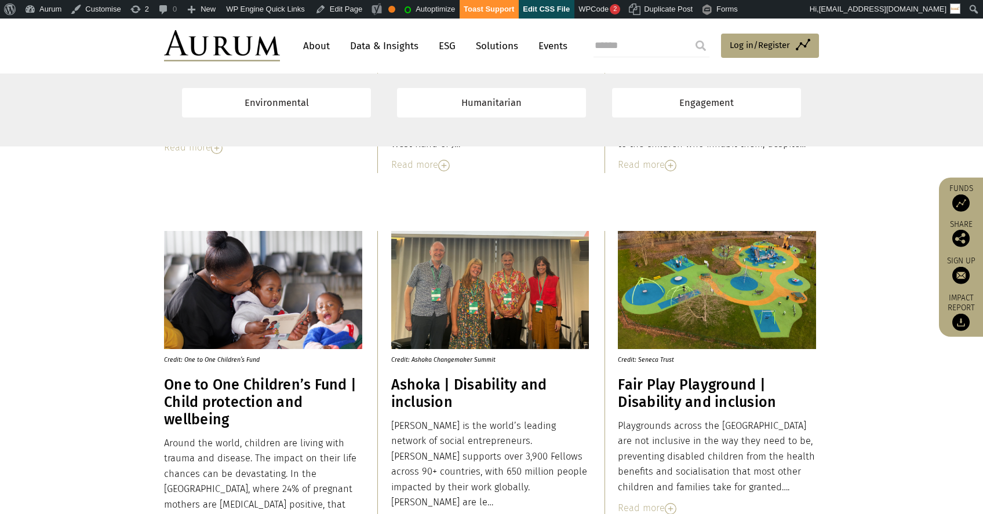
scroll to position [3922, 0]
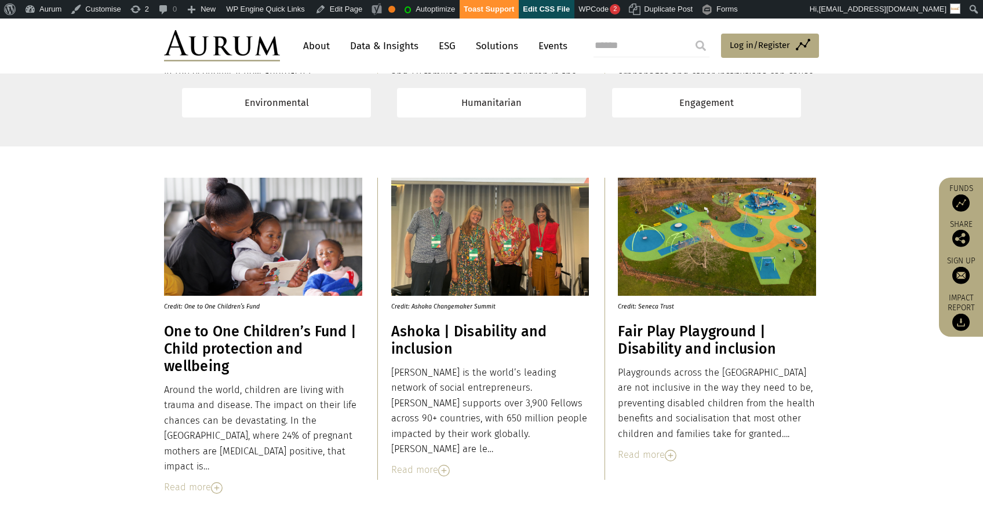
click at [193, 306] on p "Credit: One to One Children’s Fund" at bounding box center [258, 304] width 188 height 16
click at [427, 305] on p "Credit: Ashoka Changemaker Summit" at bounding box center [485, 304] width 188 height 16
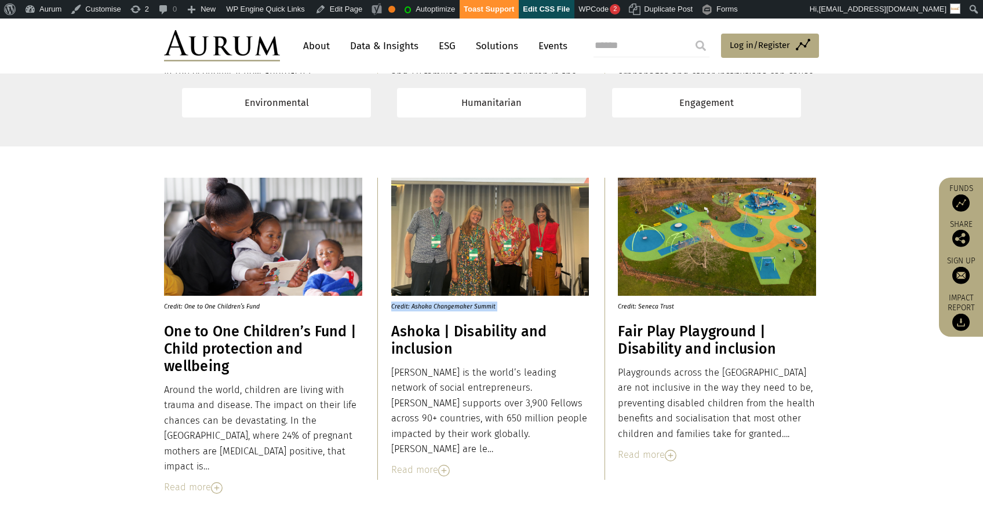
click at [427, 305] on p "Credit: Ashoka Changemaker Summit" at bounding box center [485, 304] width 188 height 16
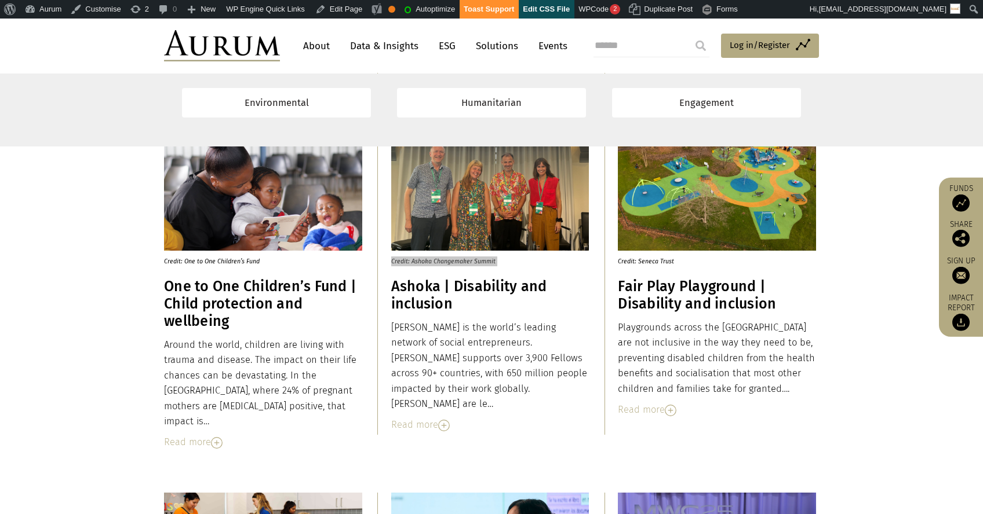
scroll to position [4020, 0]
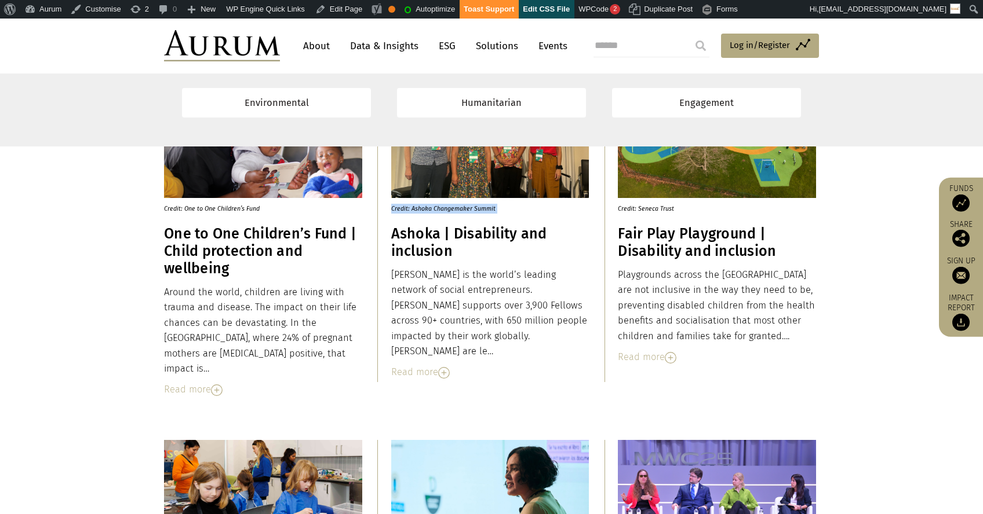
click at [650, 206] on p "Credit: Seneca Trust" at bounding box center [712, 206] width 188 height 16
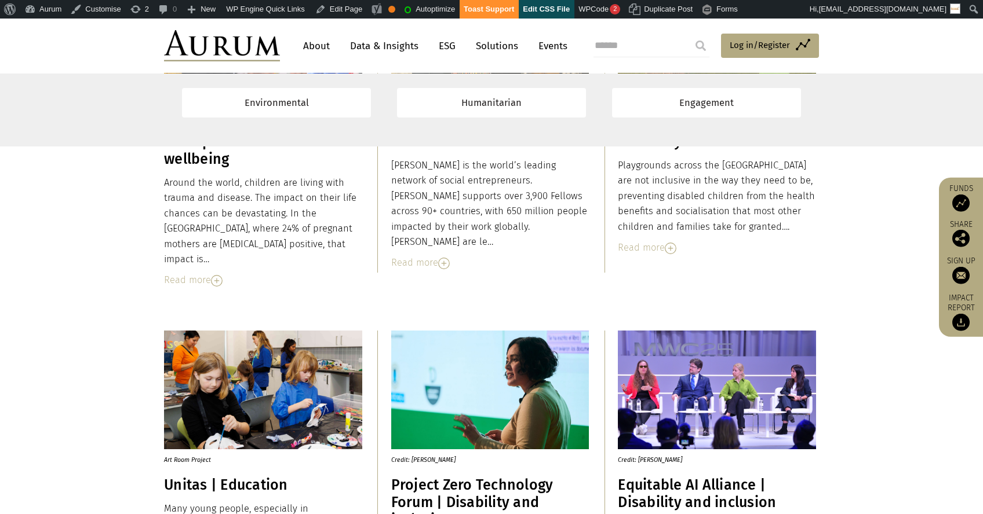
scroll to position [4241, 0]
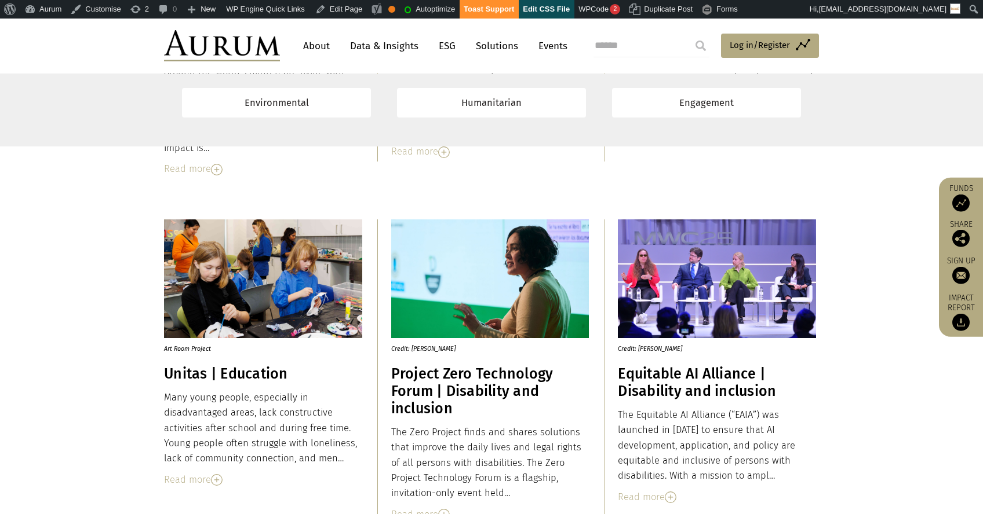
click at [199, 352] on p "Art Room Project" at bounding box center [258, 346] width 188 height 16
click at [423, 350] on p "Credit: [PERSON_NAME]" at bounding box center [485, 346] width 188 height 16
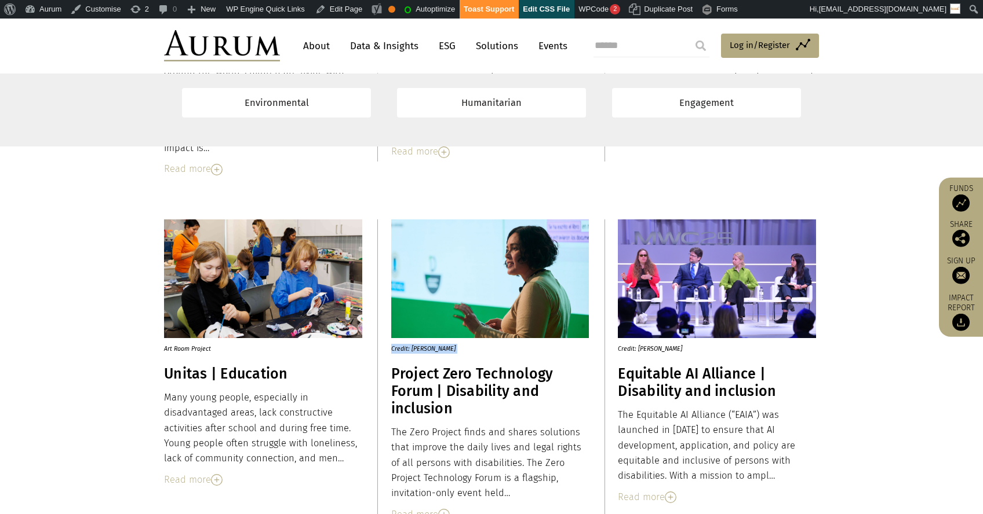
click at [423, 350] on p "Credit: [PERSON_NAME]" at bounding box center [485, 346] width 188 height 16
click at [652, 348] on p "Credit: [PERSON_NAME]" at bounding box center [712, 346] width 188 height 16
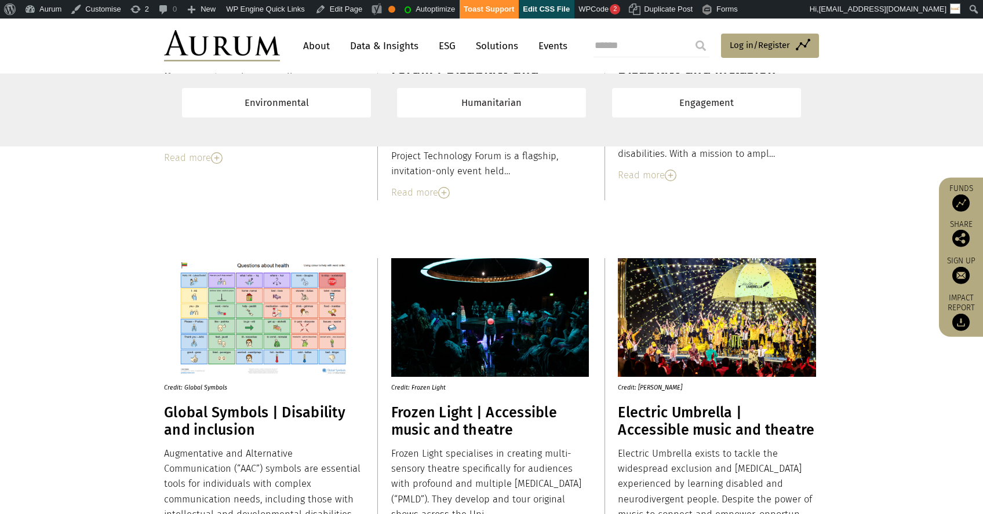
scroll to position [4563, 0]
click at [191, 392] on p "Credit: Global Symbols" at bounding box center [258, 385] width 188 height 16
click at [191, 391] on p "Credit: Global Symbols" at bounding box center [258, 385] width 188 height 16
click at [430, 384] on p "Credit: Frozen Light" at bounding box center [485, 385] width 188 height 16
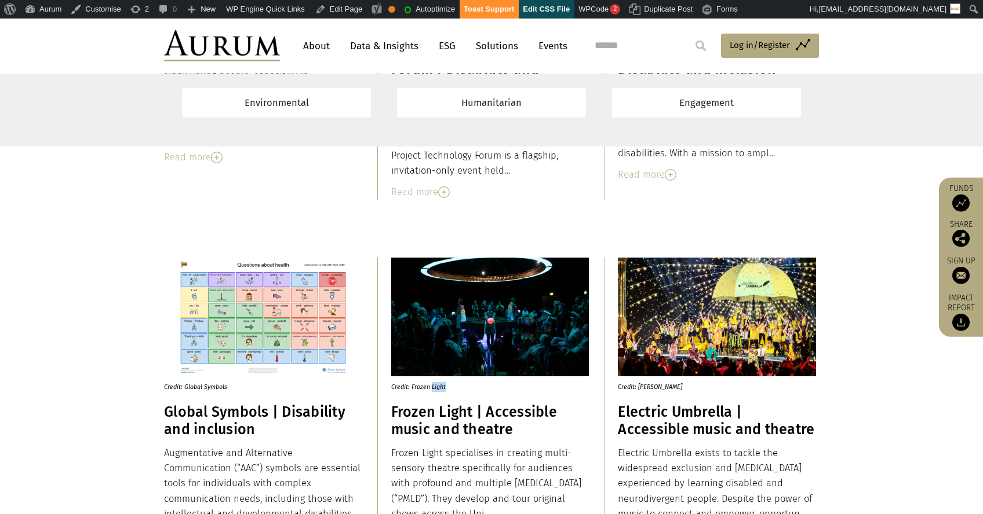
click at [430, 384] on p "Credit: Frozen Light" at bounding box center [485, 385] width 188 height 16
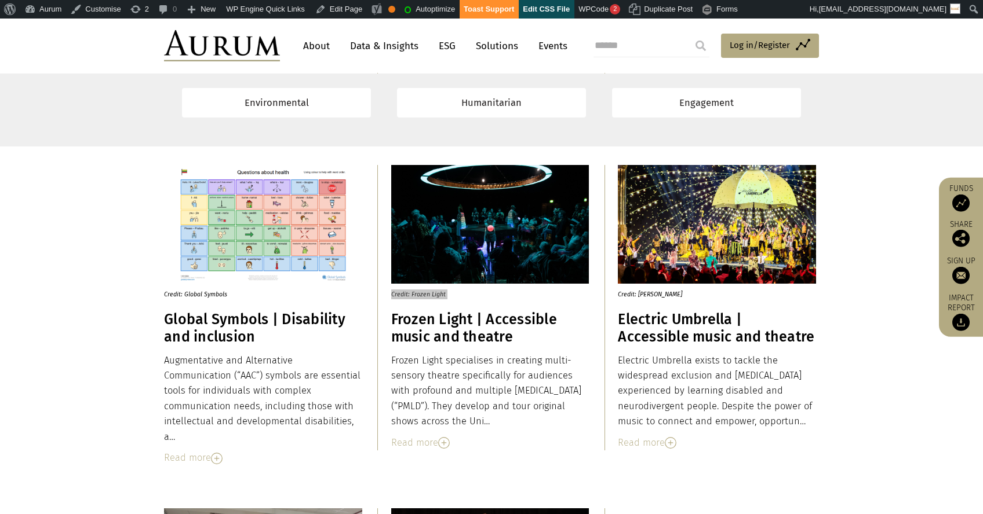
scroll to position [4658, 0]
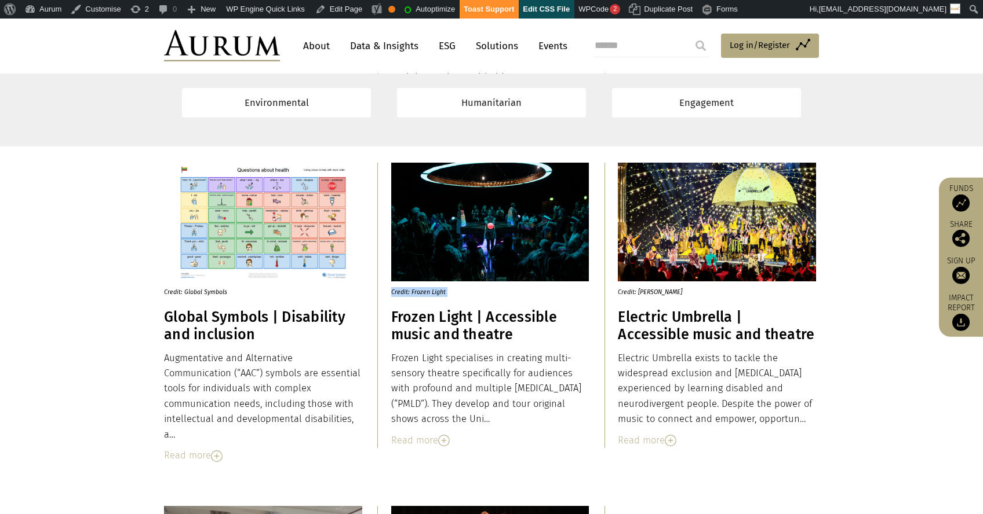
click at [623, 295] on p "Credit: [PERSON_NAME]" at bounding box center [712, 290] width 188 height 16
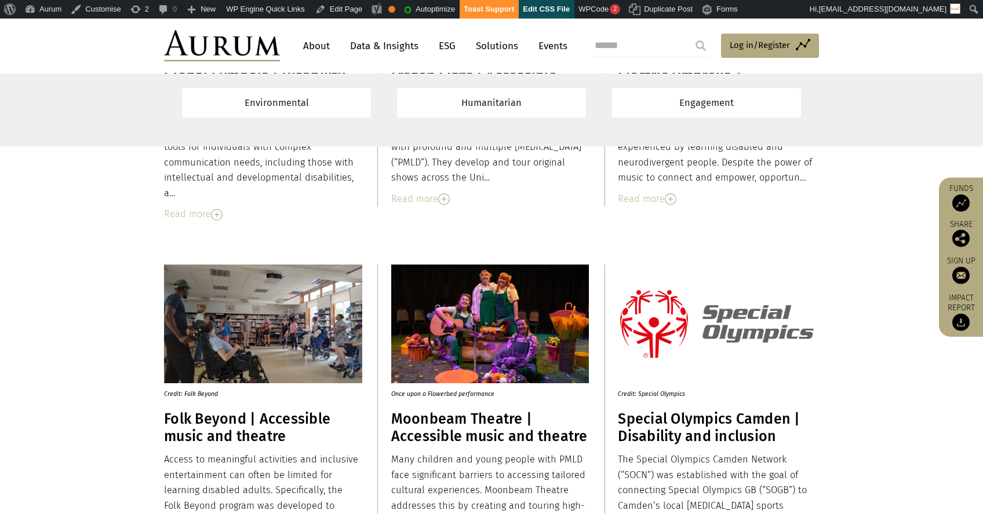
click at [200, 390] on p "Credit: Folk Beyond" at bounding box center [258, 392] width 188 height 16
click at [453, 396] on p "Once upon a Flowerbed performance" at bounding box center [485, 392] width 188 height 16
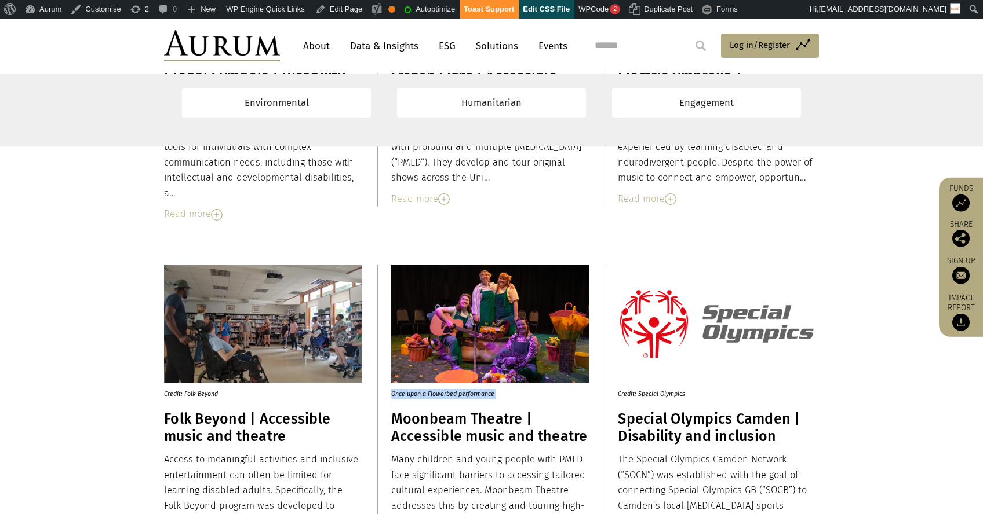
click at [453, 396] on p "Once upon a Flowerbed performance" at bounding box center [485, 392] width 188 height 16
click at [626, 393] on p "Credit: Special Olympics" at bounding box center [712, 392] width 188 height 16
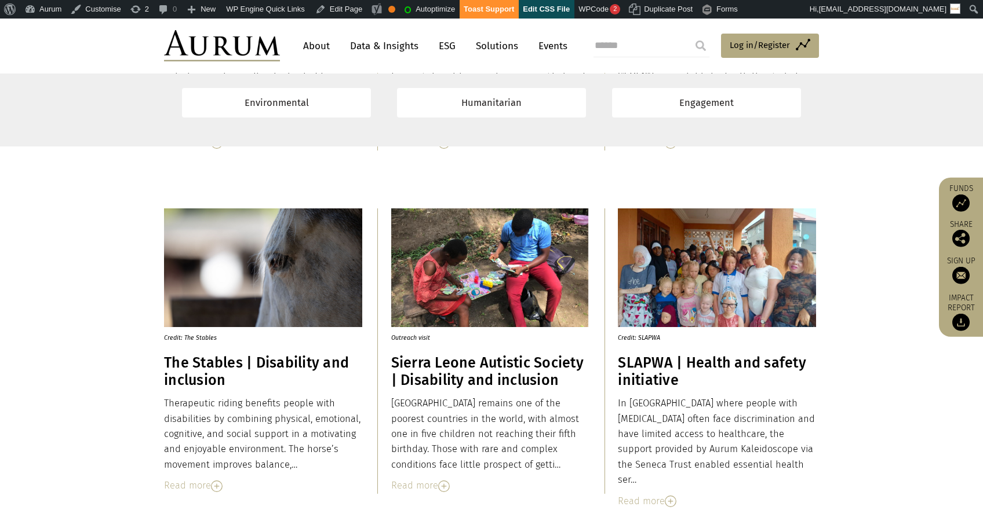
scroll to position [5307, 0]
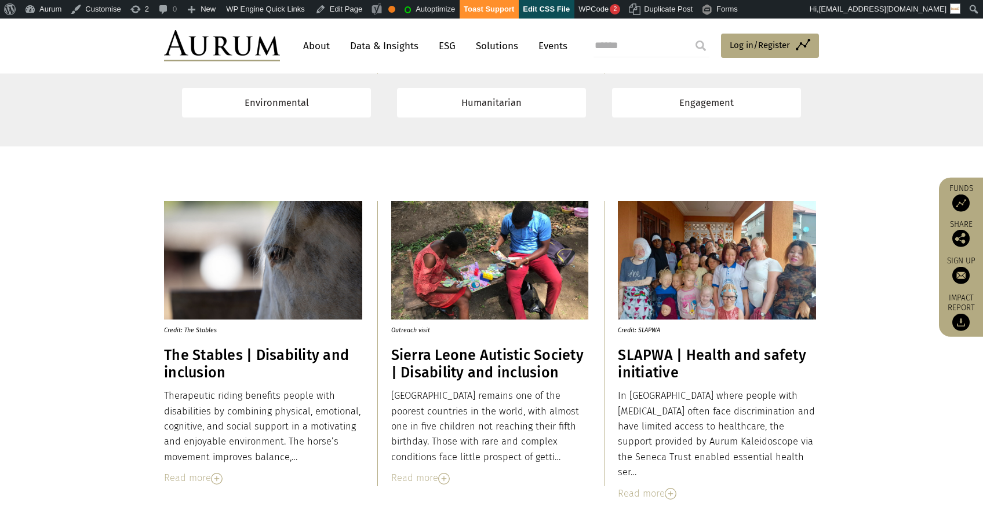
click at [198, 330] on p "Credit: The Stables" at bounding box center [258, 328] width 188 height 16
click at [421, 335] on p "Outreach visit" at bounding box center [485, 328] width 188 height 16
click at [421, 334] on p "Outreach visit" at bounding box center [485, 328] width 188 height 16
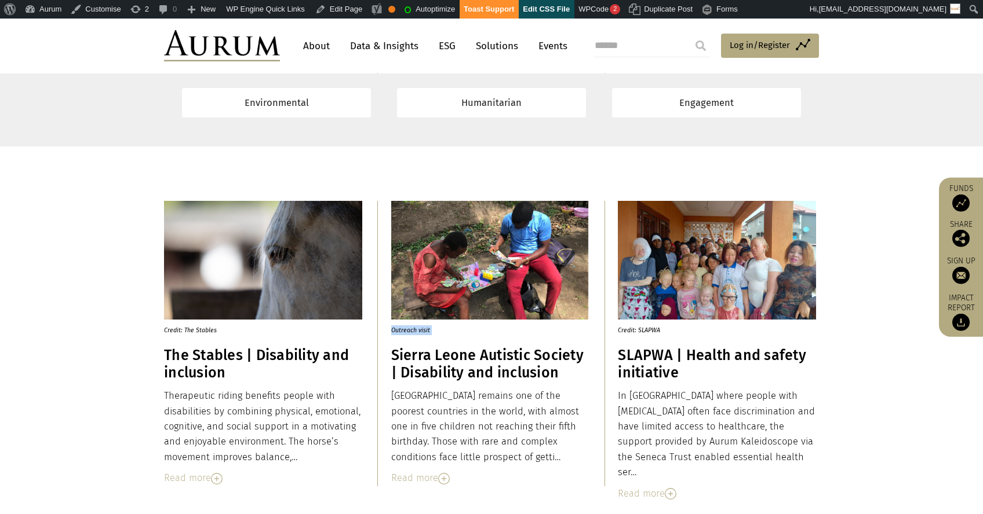
click at [421, 334] on p "Outreach visit" at bounding box center [485, 328] width 188 height 16
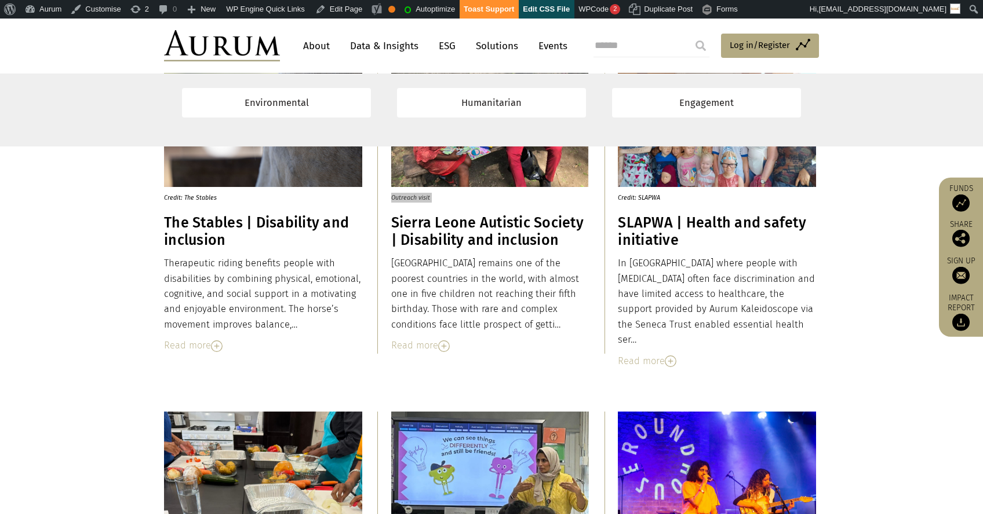
scroll to position [5439, 0]
click at [647, 198] on p "Credit: SLAPWA" at bounding box center [712, 196] width 188 height 16
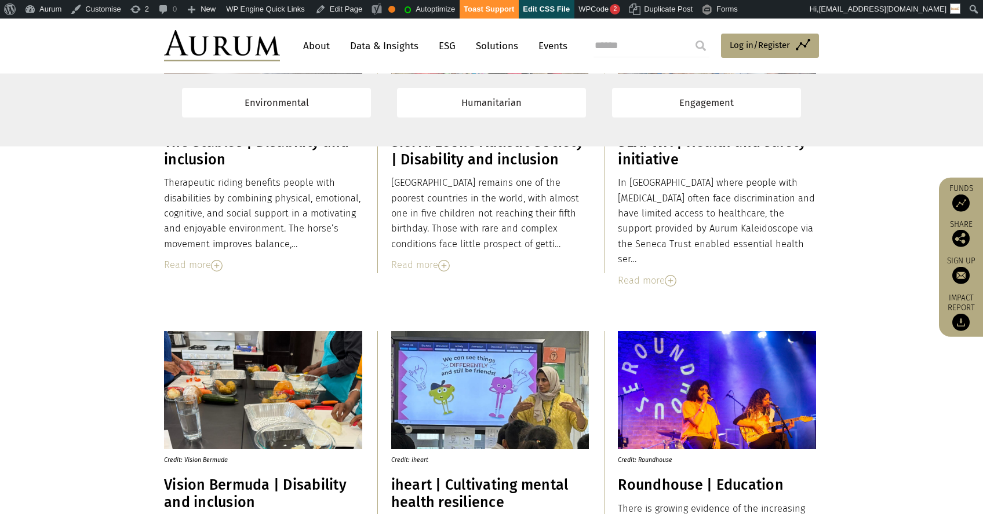
scroll to position [5655, 0]
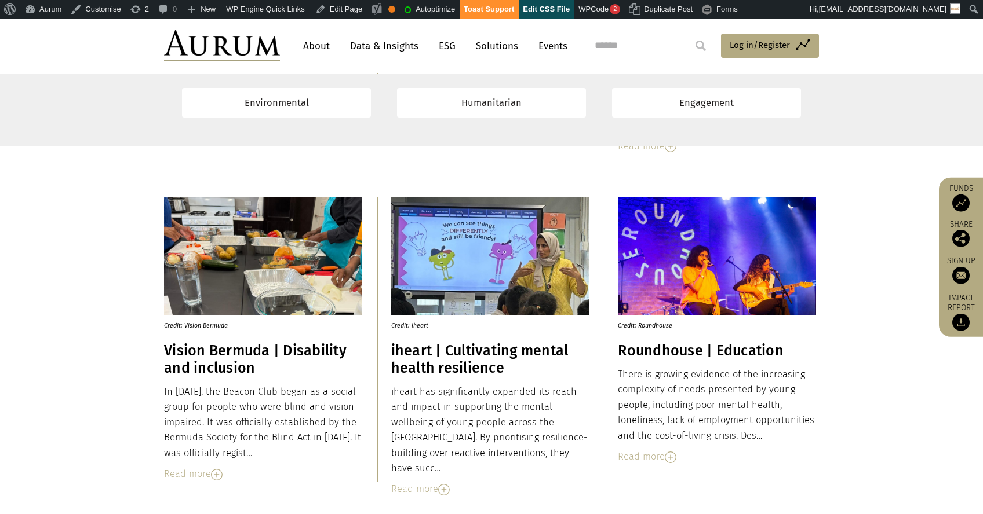
click at [213, 322] on p "Credit: Vision Bermuda" at bounding box center [258, 323] width 188 height 16
click at [415, 330] on p "Credit: iheart" at bounding box center [485, 323] width 188 height 16
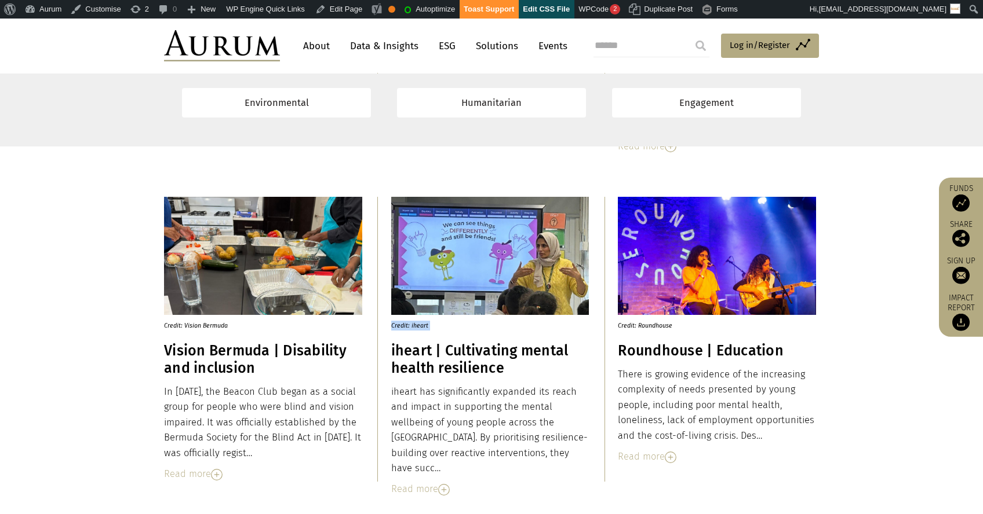
click at [415, 329] on p "Credit: iheart" at bounding box center [485, 323] width 188 height 16
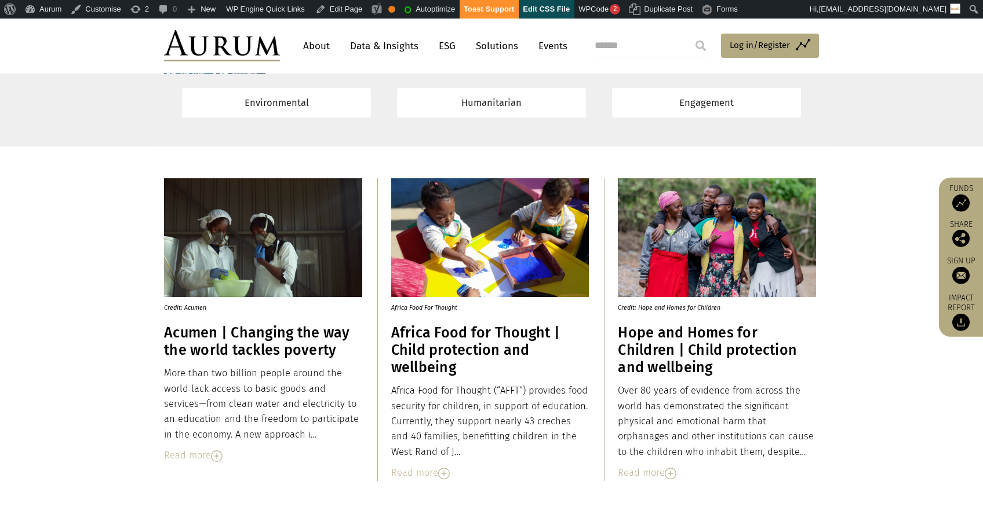
scroll to position [3559, 0]
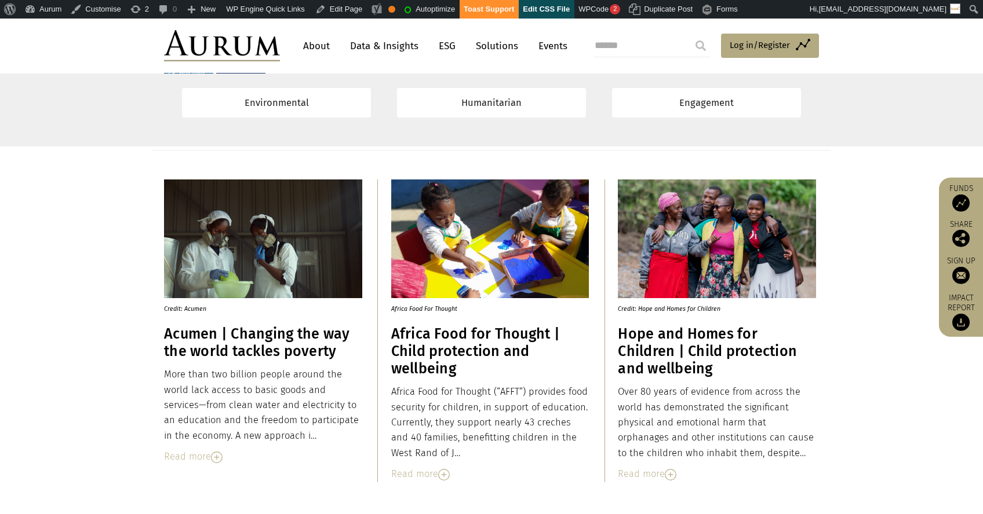
click at [189, 310] on p "Credit: Acumen" at bounding box center [258, 306] width 188 height 16
click at [409, 311] on p "Africa Food For Thought" at bounding box center [485, 306] width 188 height 16
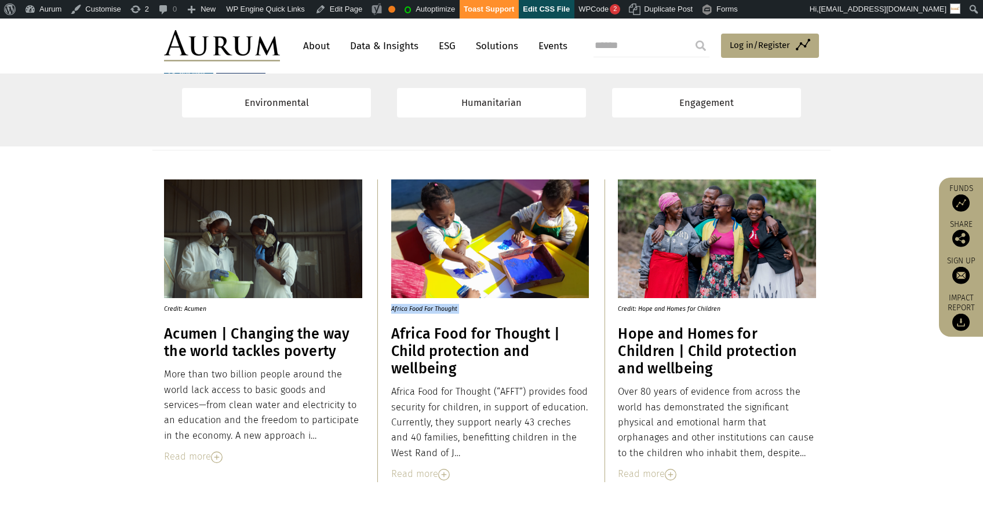
click at [409, 311] on p "Africa Food For Thought" at bounding box center [485, 306] width 188 height 16
click at [629, 306] on p "Credit: Hope and Homes for Children" at bounding box center [712, 306] width 188 height 16
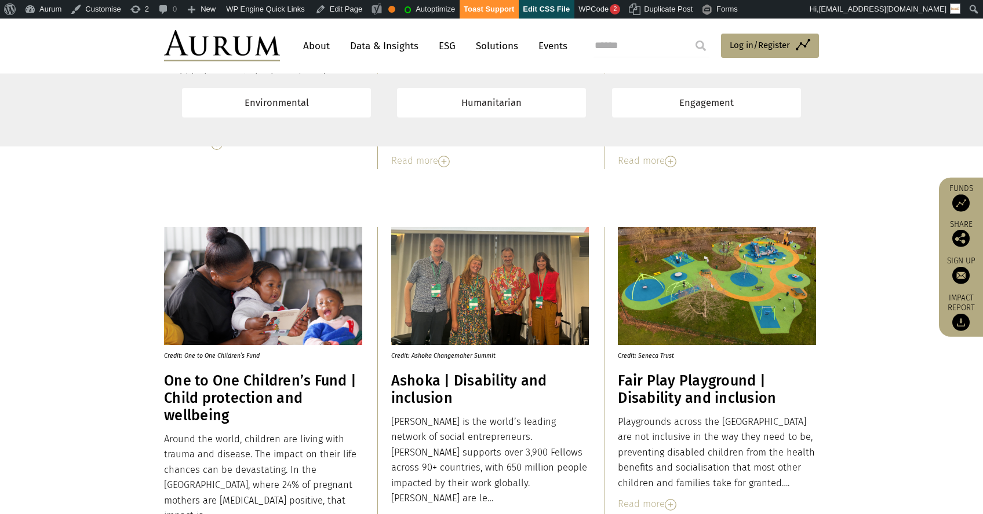
scroll to position [3874, 0]
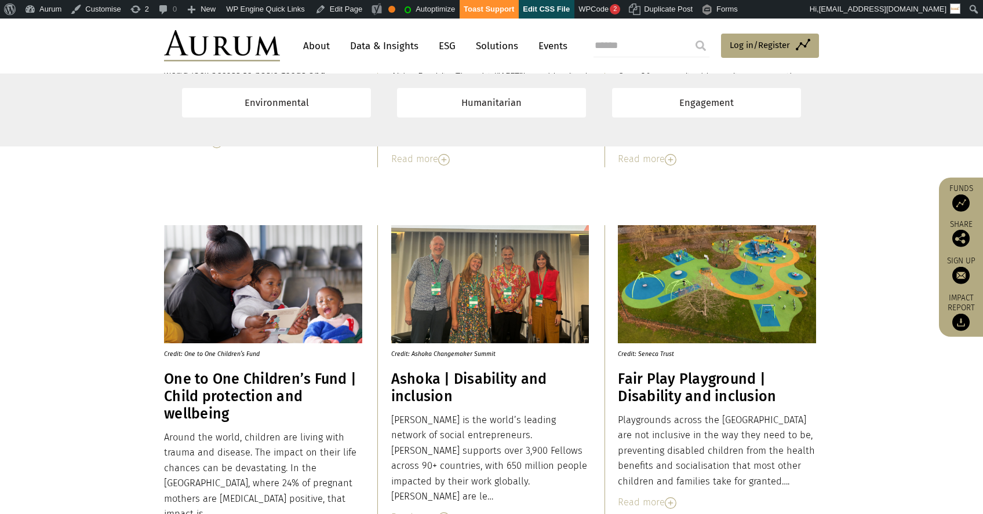
click at [192, 352] on p "Credit: One to One Children’s Fund" at bounding box center [258, 352] width 188 height 16
click at [192, 351] on p "Credit: One to One Children’s Fund" at bounding box center [258, 352] width 188 height 16
click at [416, 354] on p "Credit: Ashoka Changemaker Summit" at bounding box center [485, 352] width 188 height 16
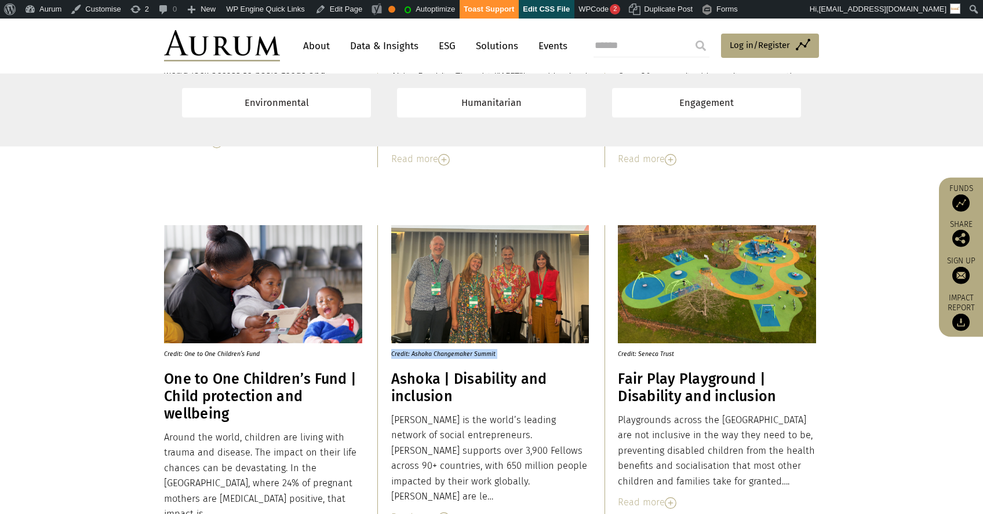
click at [416, 354] on p "Credit: Ashoka Changemaker Summit" at bounding box center [485, 352] width 188 height 16
click at [661, 353] on p "Credit: Seneca Trust" at bounding box center [712, 352] width 188 height 16
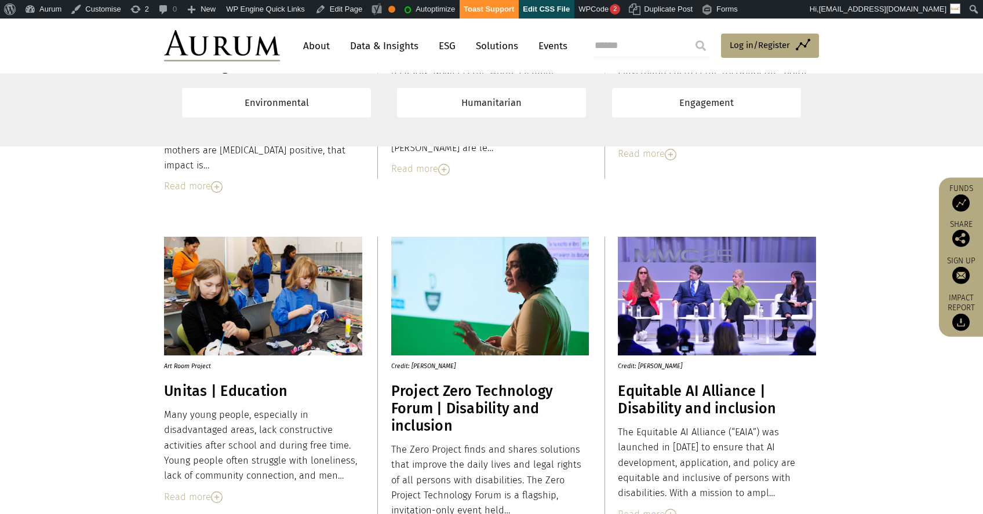
scroll to position [4242, 0]
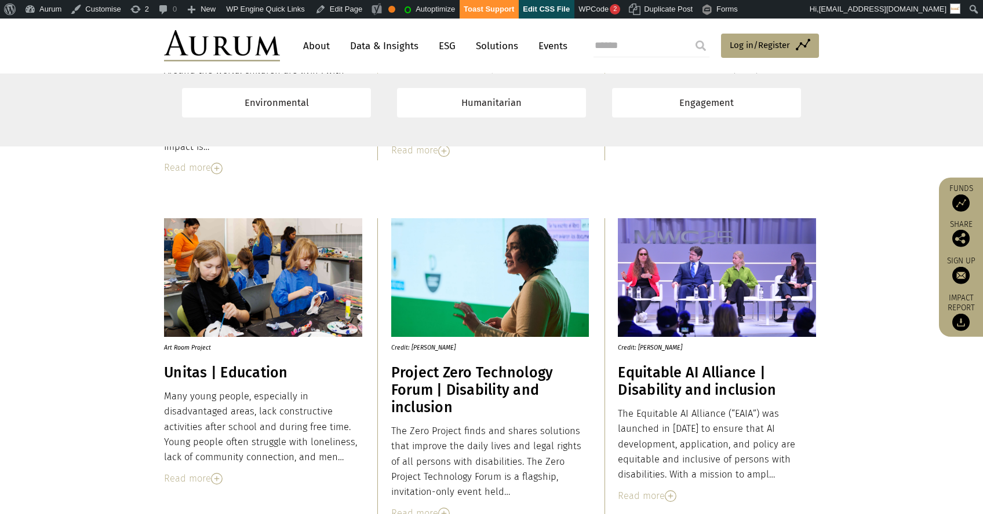
click at [182, 345] on p "Art Room Project" at bounding box center [258, 345] width 188 height 16
click at [437, 350] on p "Credit: [PERSON_NAME]" at bounding box center [485, 345] width 188 height 16
click at [437, 349] on p "Credit: [PERSON_NAME]" at bounding box center [485, 345] width 188 height 16
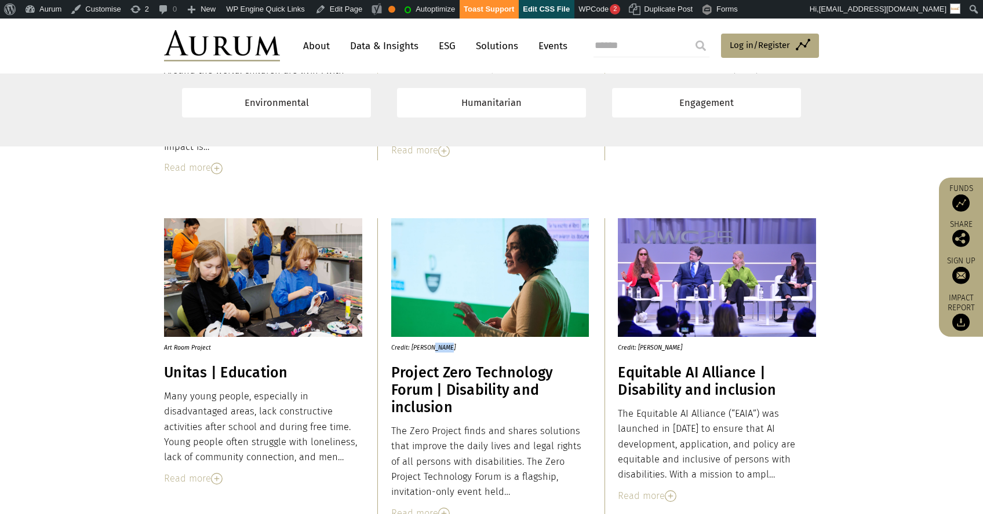
click at [437, 349] on p "Credit: [PERSON_NAME]" at bounding box center [485, 345] width 188 height 16
click at [429, 346] on p "Credit: [PERSON_NAME]" at bounding box center [485, 345] width 188 height 16
click at [658, 349] on p "Credit: [PERSON_NAME]" at bounding box center [712, 345] width 188 height 16
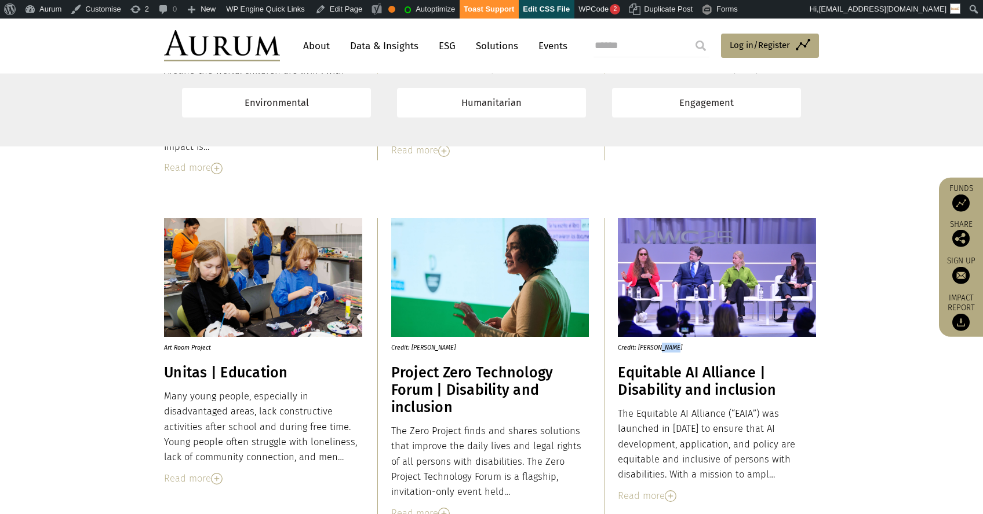
click at [658, 349] on p "Credit: [PERSON_NAME]" at bounding box center [712, 345] width 188 height 16
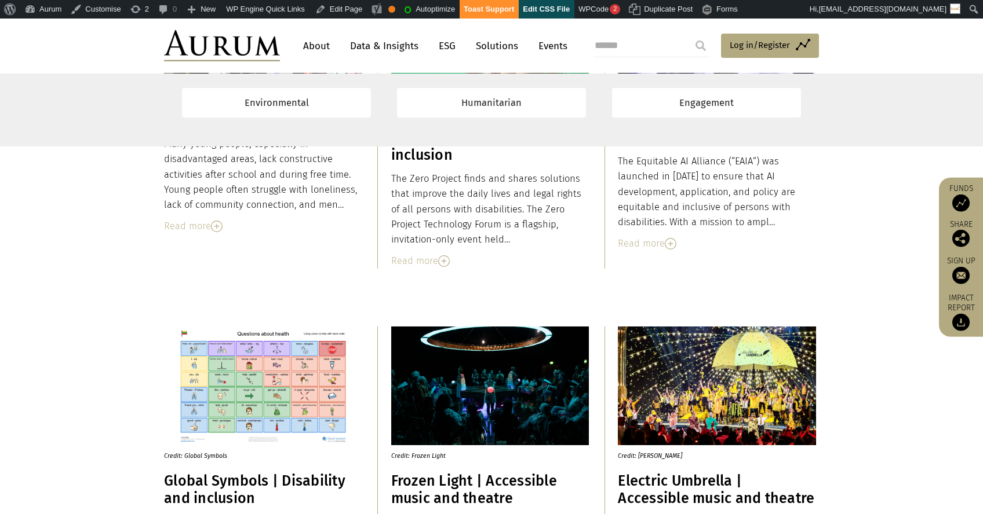
scroll to position [4495, 0]
click at [197, 455] on p "Credit: Global Symbols" at bounding box center [258, 453] width 188 height 16
click at [421, 457] on p "Credit: Frozen Light" at bounding box center [485, 453] width 188 height 16
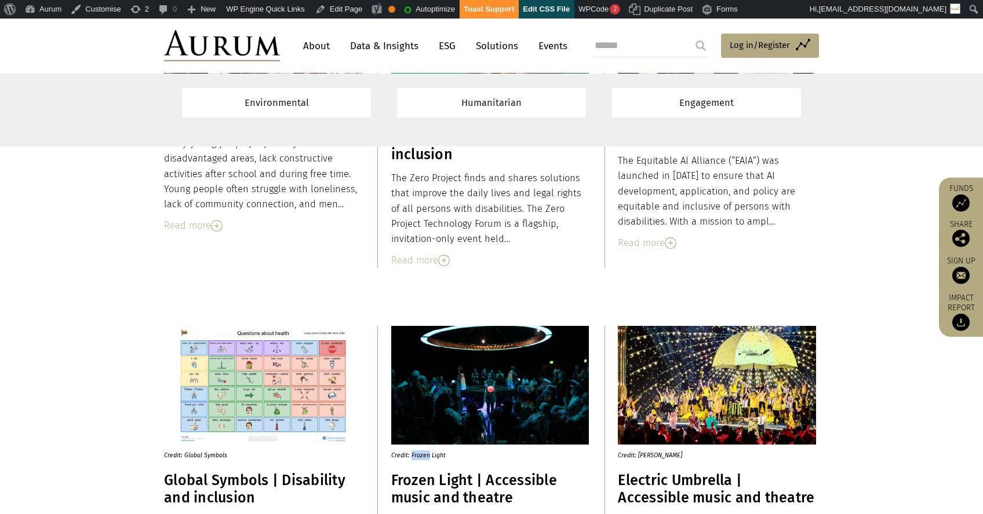
click at [421, 457] on p "Credit: Frozen Light" at bounding box center [485, 453] width 188 height 16
click at [649, 458] on p "Credit: [PERSON_NAME]" at bounding box center [712, 453] width 188 height 16
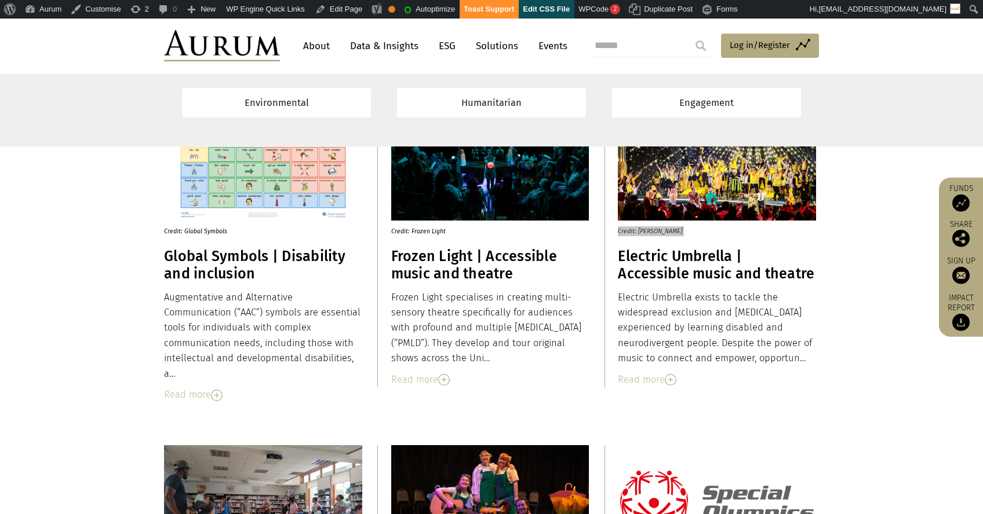
scroll to position [4943, 0]
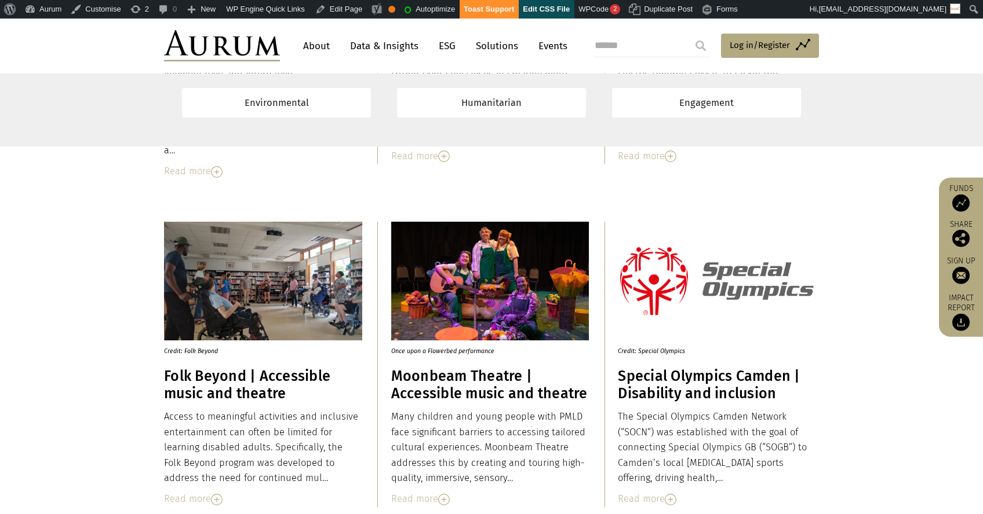
click at [193, 349] on p "Credit: Folk Beyond" at bounding box center [258, 349] width 188 height 16
click at [447, 353] on p "Once upon a Flowerbed performance" at bounding box center [485, 349] width 188 height 16
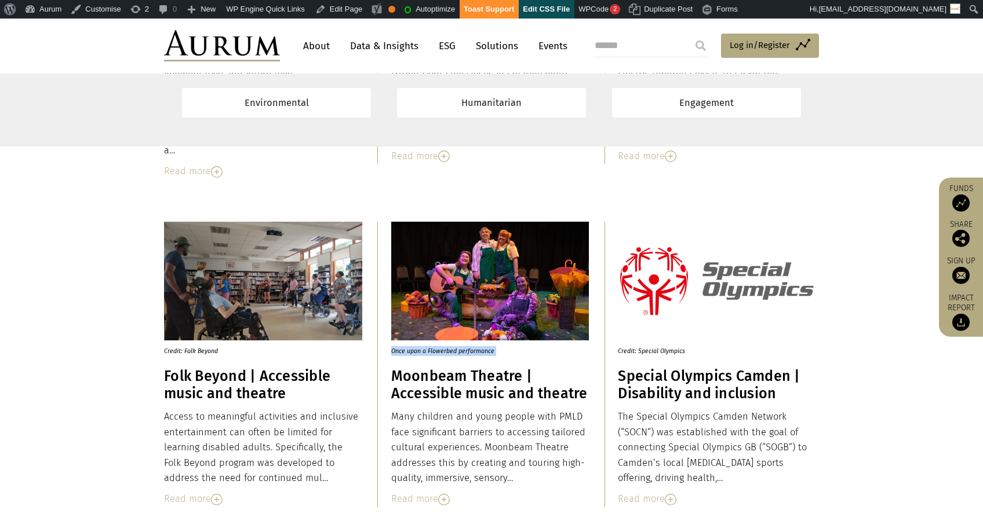
click at [447, 353] on p "Once upon a Flowerbed performance" at bounding box center [485, 349] width 188 height 16
click at [652, 349] on p "Credit: Special Olympics" at bounding box center [712, 349] width 188 height 16
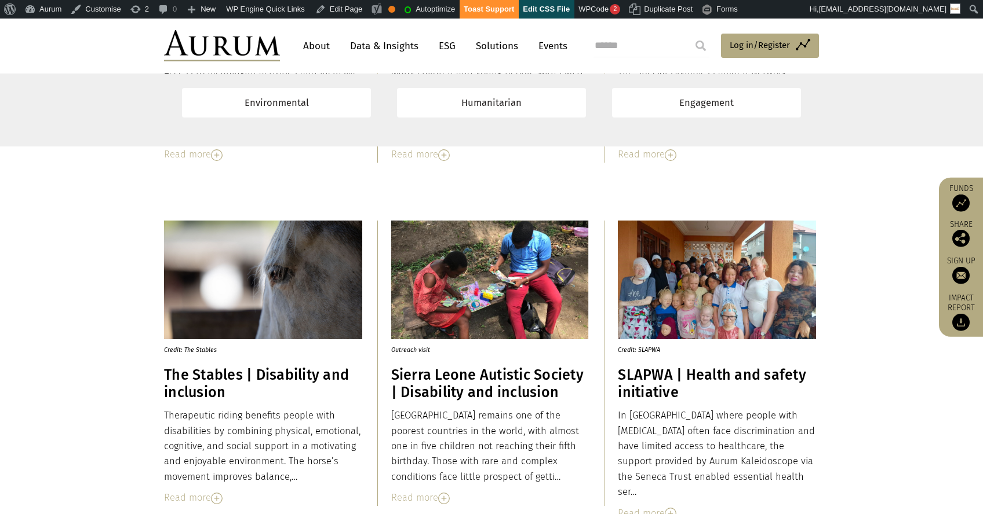
scroll to position [5395, 0]
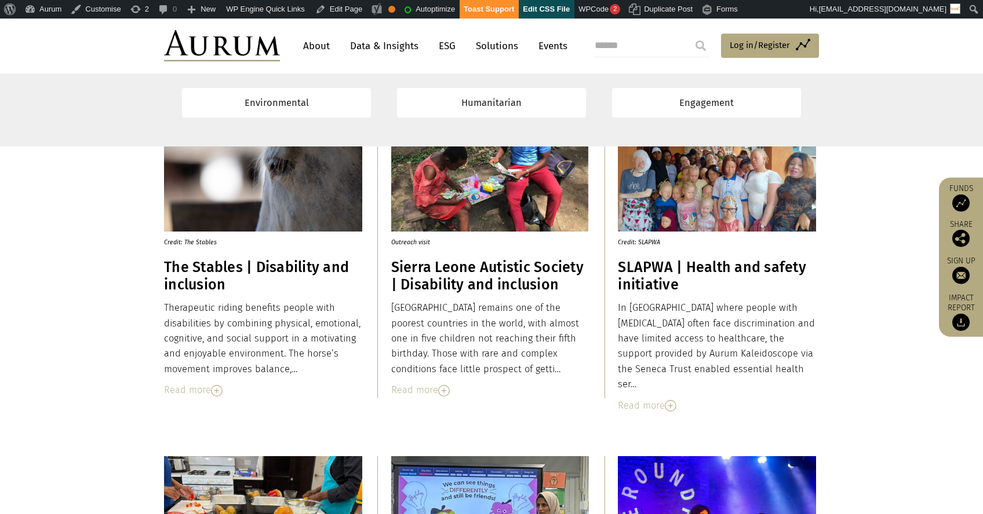
click at [191, 243] on p "Credit: The Stables" at bounding box center [258, 240] width 188 height 16
click at [425, 242] on p "Outreach visit" at bounding box center [485, 240] width 188 height 16
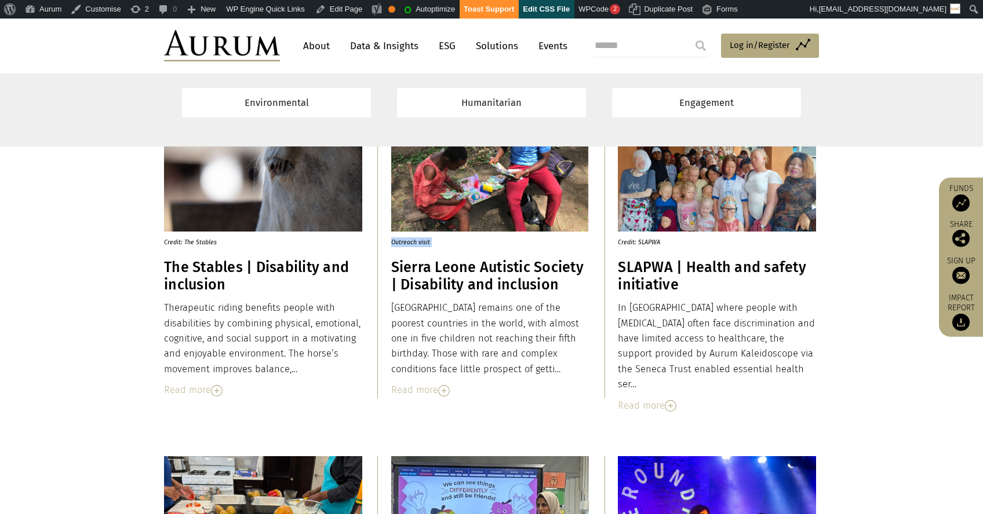
click at [425, 242] on p "Outreach visit" at bounding box center [485, 240] width 188 height 16
click at [649, 241] on p "Credit: SLAPWA" at bounding box center [712, 240] width 188 height 16
click at [649, 240] on p "Credit: SLAPWA" at bounding box center [712, 240] width 188 height 16
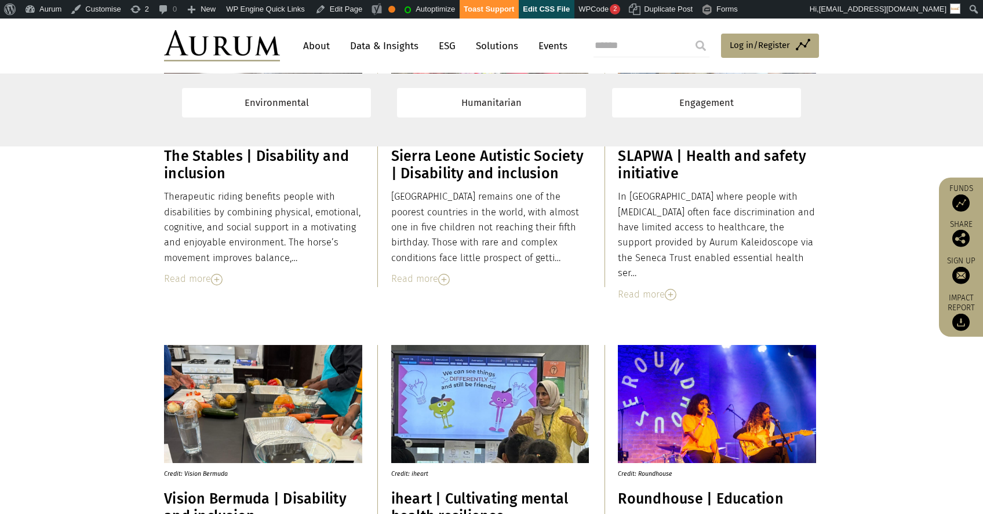
scroll to position [5630, 0]
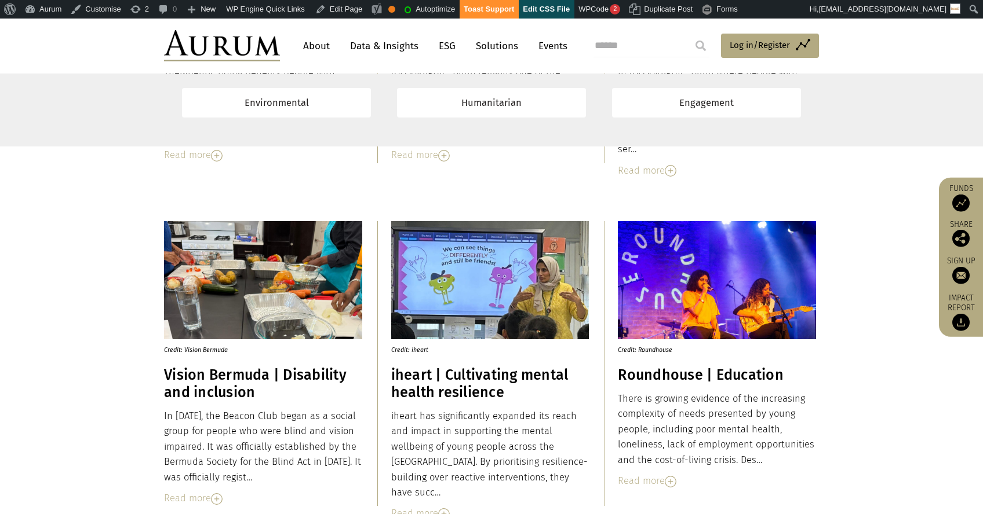
click at [190, 353] on p "Credit: Vision Bermuda" at bounding box center [258, 347] width 188 height 16
click at [412, 347] on p "Credit: iheart" at bounding box center [485, 347] width 188 height 16
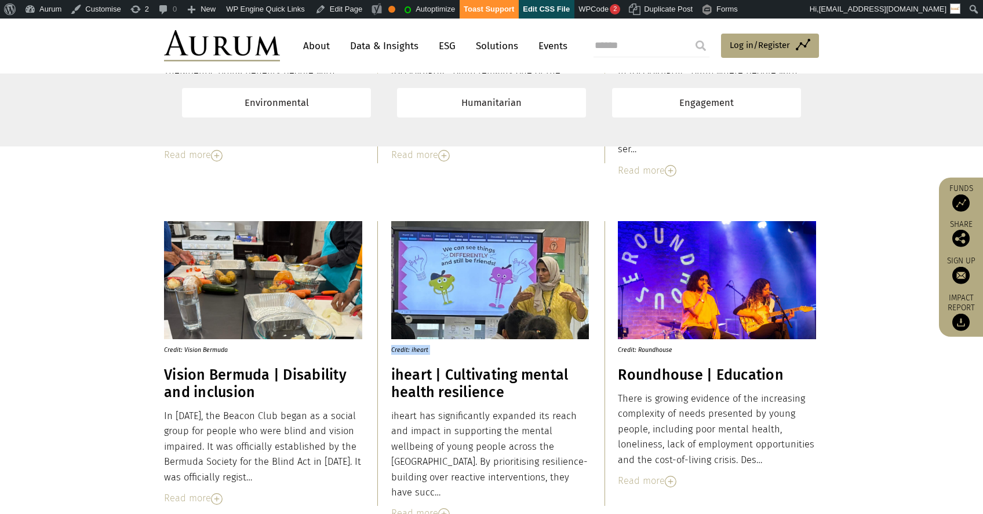
click at [412, 347] on p "Credit: iheart" at bounding box center [485, 347] width 188 height 16
click at [635, 353] on p "Credit: Roundhouse" at bounding box center [712, 347] width 188 height 16
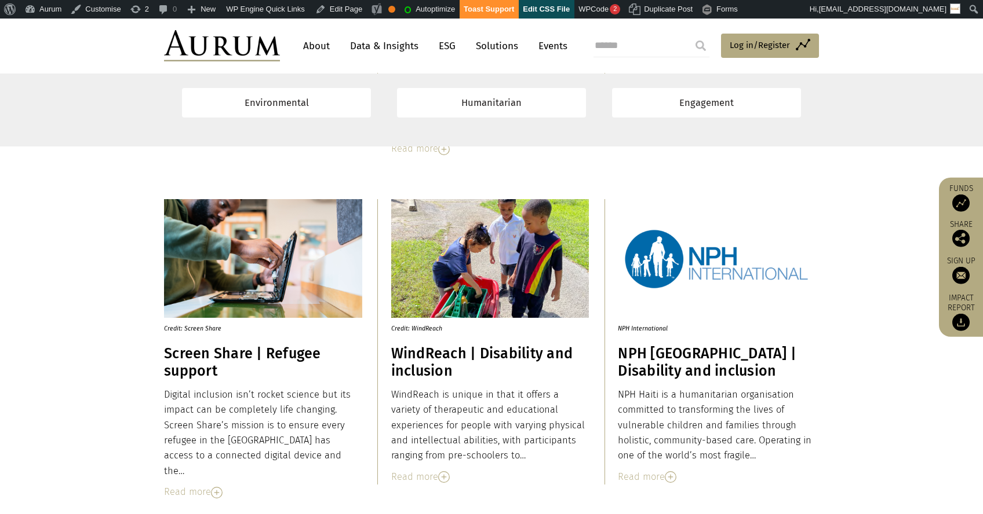
scroll to position [6017, 0]
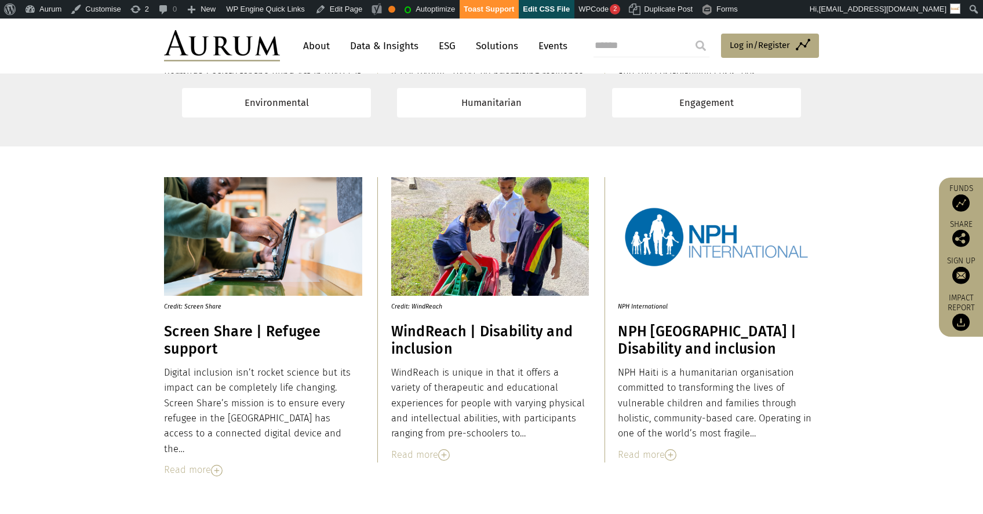
click at [198, 309] on p "Credit: Screen Share" at bounding box center [258, 304] width 188 height 16
click at [415, 306] on p "Credit: WindReach" at bounding box center [485, 304] width 188 height 16
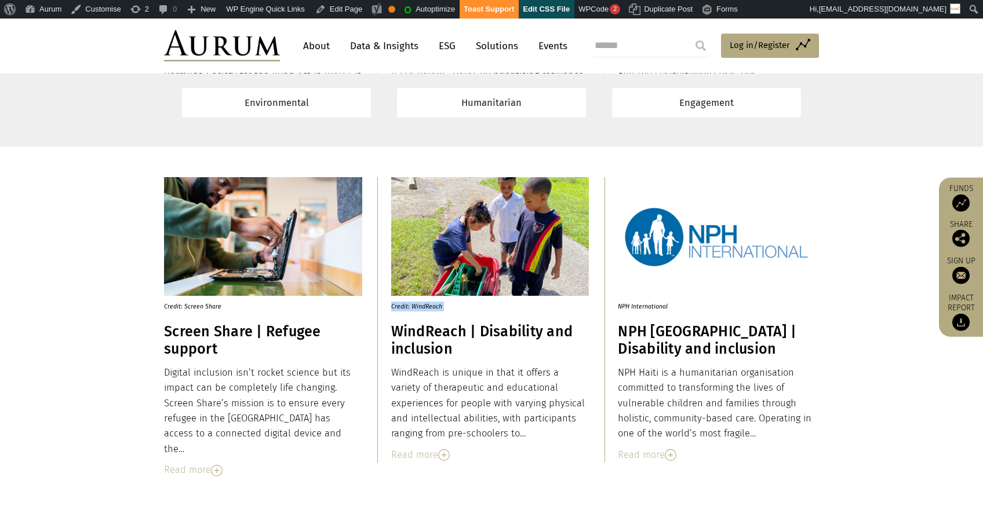
click at [415, 306] on p "Credit: WindReach" at bounding box center [485, 304] width 188 height 16
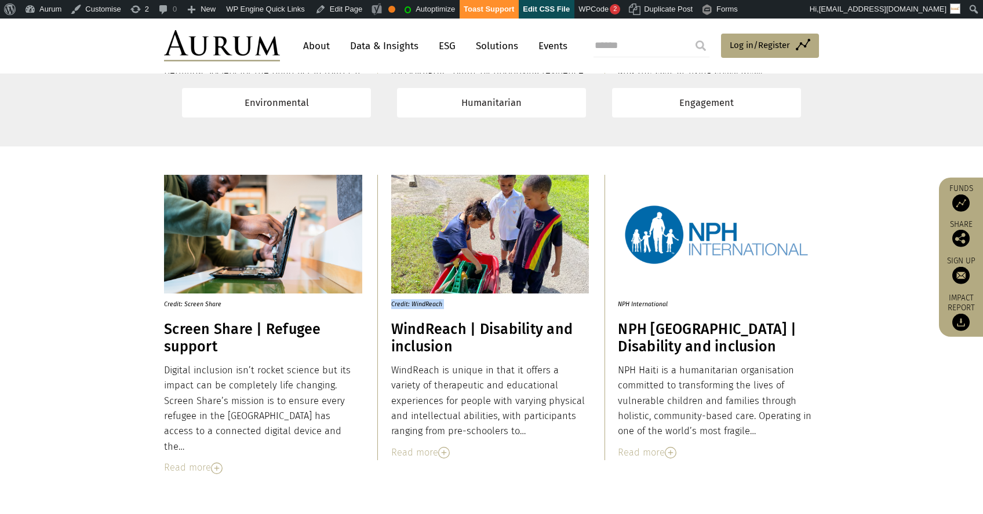
click at [647, 307] on p "NPH International" at bounding box center [712, 302] width 188 height 16
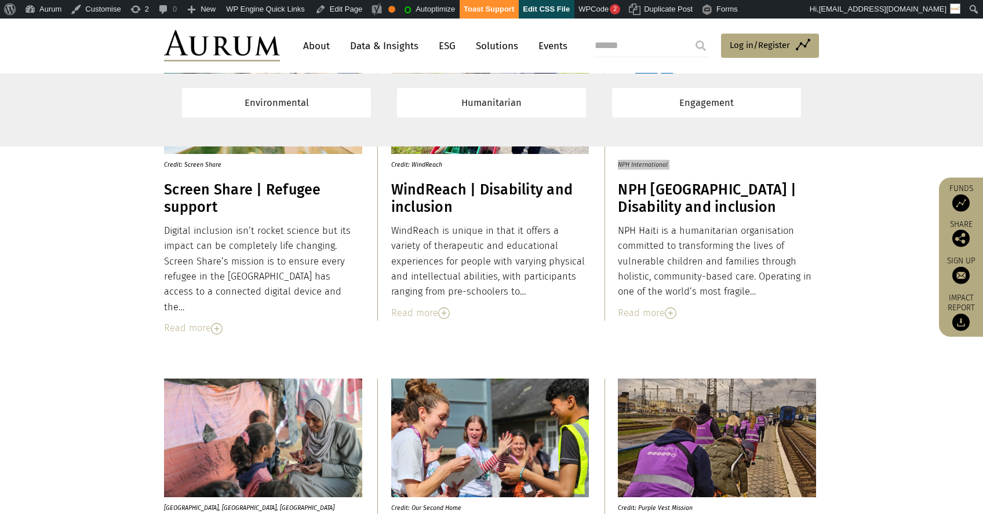
scroll to position [6250, 0]
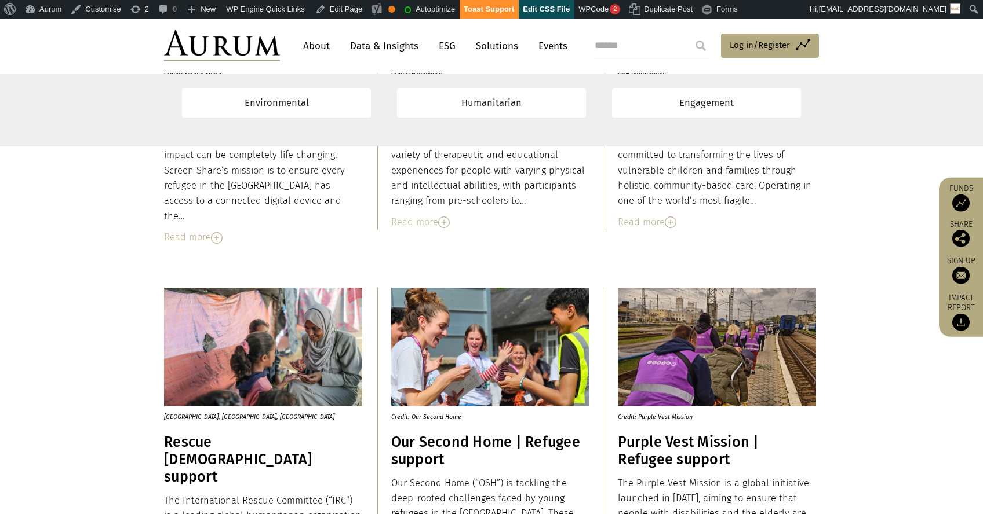
click at [207, 420] on p "[GEOGRAPHIC_DATA], [GEOGRAPHIC_DATA], [GEOGRAPHIC_DATA]" at bounding box center [258, 415] width 188 height 16
click at [207, 419] on p "[GEOGRAPHIC_DATA], [GEOGRAPHIC_DATA], [GEOGRAPHIC_DATA]" at bounding box center [258, 415] width 188 height 16
click at [417, 419] on p "Credit: Our Second Home" at bounding box center [485, 415] width 188 height 16
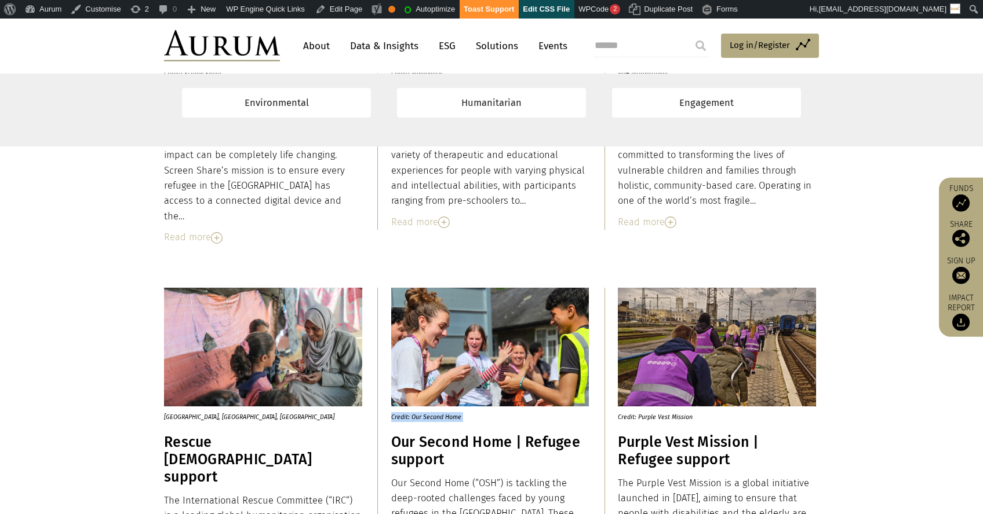
click at [417, 419] on p "Credit: Our Second Home" at bounding box center [485, 415] width 188 height 16
click at [659, 419] on p "Credit: Purple Vest Mission" at bounding box center [712, 415] width 188 height 16
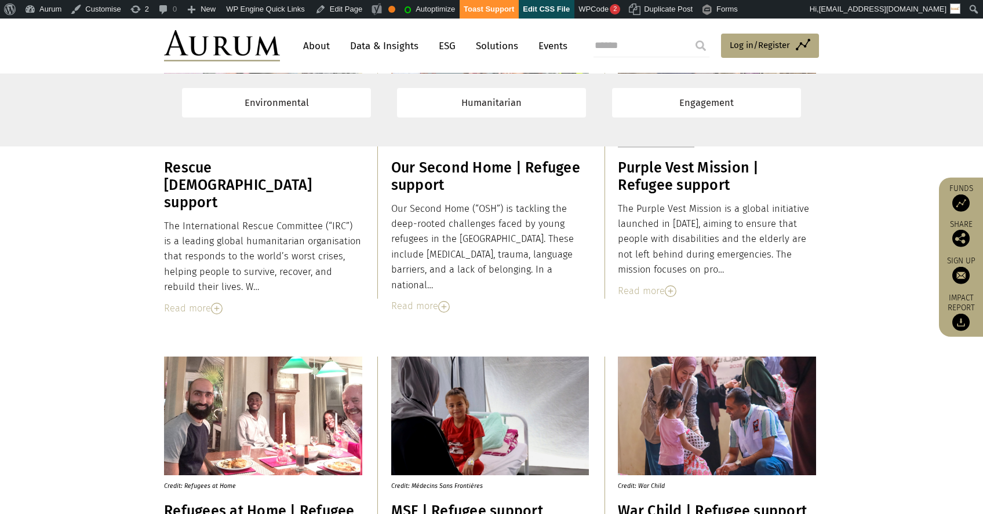
scroll to position [6581, 0]
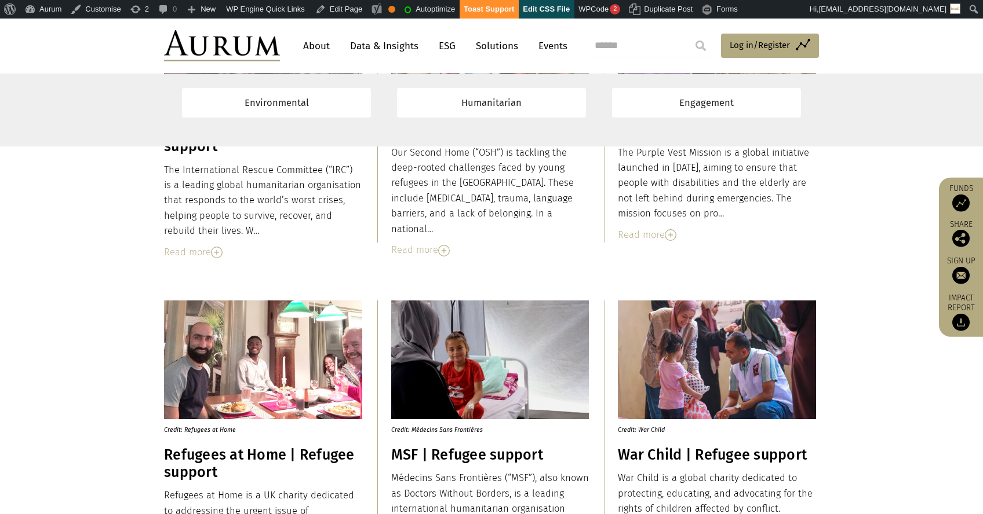
click at [213, 434] on p "Credit: Refugees at Home" at bounding box center [258, 427] width 188 height 16
click at [213, 433] on p "Credit: Refugees at Home" at bounding box center [258, 427] width 188 height 16
click at [435, 425] on p "Credit: Médecins Sans Frontières" at bounding box center [485, 427] width 188 height 16
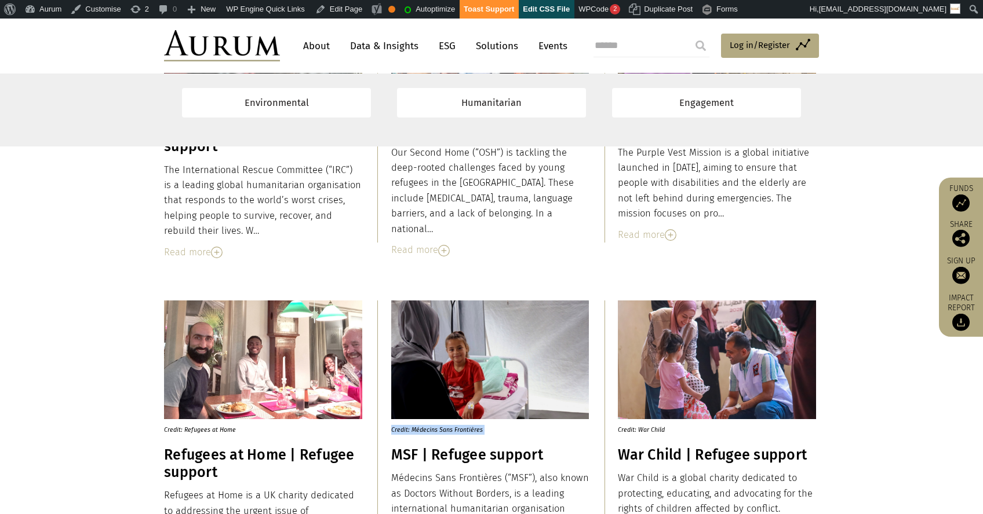
click at [435, 425] on p "Credit: Médecins Sans Frontières" at bounding box center [485, 427] width 188 height 16
click at [646, 428] on p "Credit: War Child" at bounding box center [712, 427] width 188 height 16
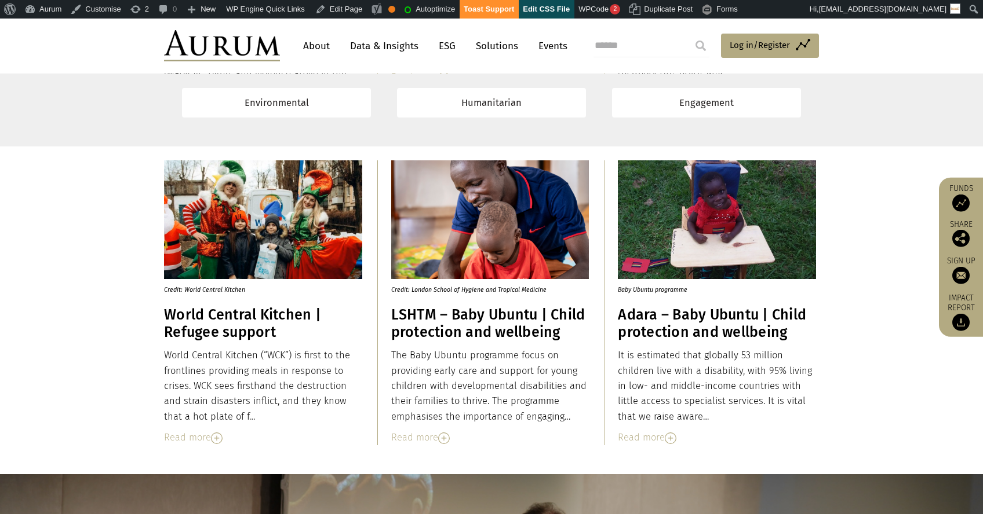
scroll to position [7068, 0]
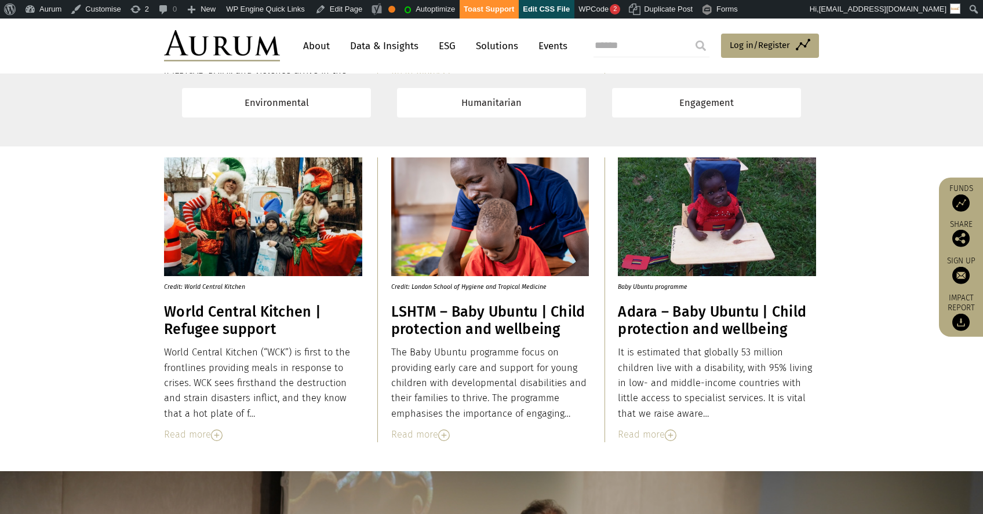
click at [218, 284] on p "Credit: World Central Kitchen" at bounding box center [258, 284] width 188 height 16
click at [417, 287] on p "Credit: London School of Hygiene and Tropical Medicine" at bounding box center [485, 284] width 188 height 16
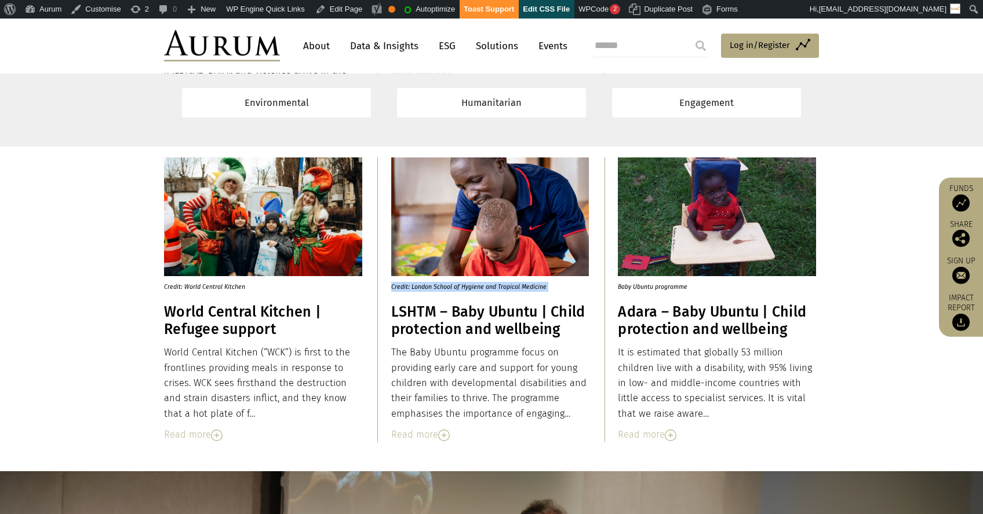
click at [417, 287] on p "Credit: London School of Hygiene and Tropical Medicine" at bounding box center [485, 284] width 188 height 16
click at [639, 283] on p "Baby Ubuntu programme" at bounding box center [712, 284] width 188 height 16
drag, startPoint x: 639, startPoint y: 283, endPoint x: 717, endPoint y: 280, distance: 78.3
click at [640, 283] on p "Baby Ubuntu programme" at bounding box center [712, 284] width 188 height 16
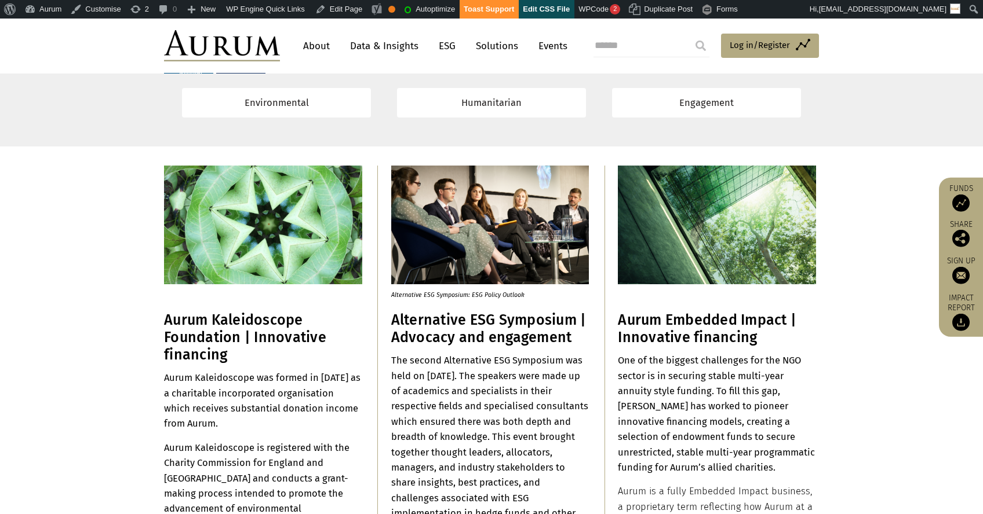
scroll to position [8081, 0]
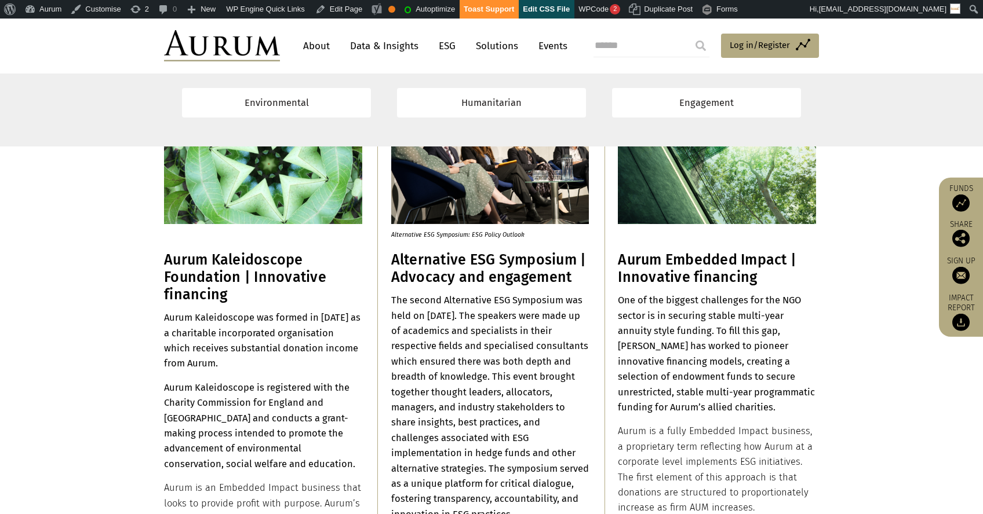
click at [468, 235] on p "Alternative ESG Symposium: ESG Policy Outlook" at bounding box center [485, 232] width 188 height 16
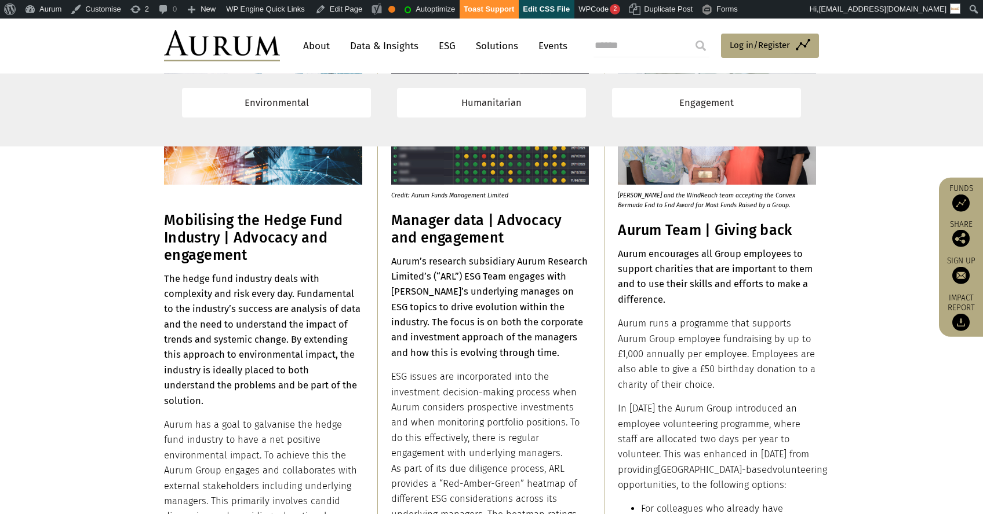
scroll to position [9255, 0]
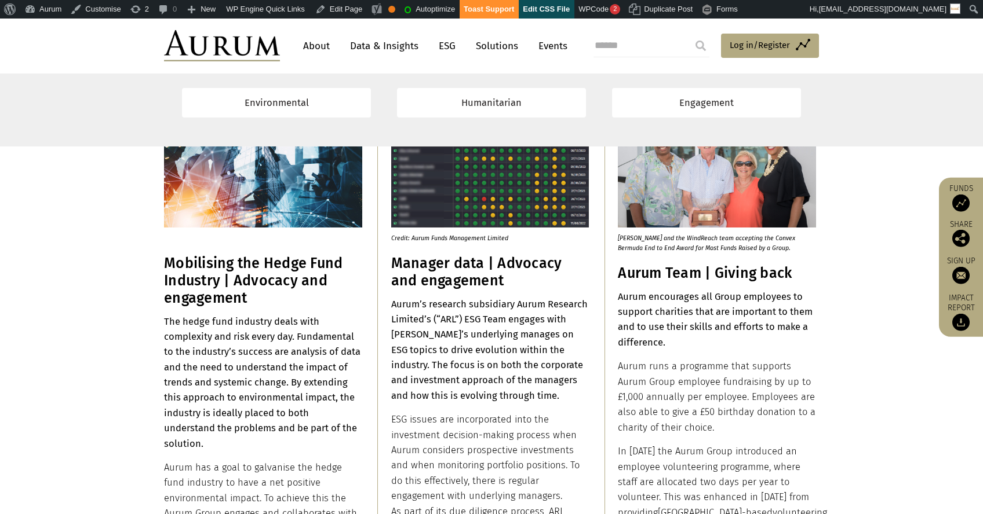
click at [460, 239] on p "Credit: Aurum Funds Management Limited" at bounding box center [485, 236] width 188 height 16
click at [666, 245] on p "[PERSON_NAME] and the WindReach team accepting the Convex Bermuda End to End Aw…" at bounding box center [712, 240] width 188 height 25
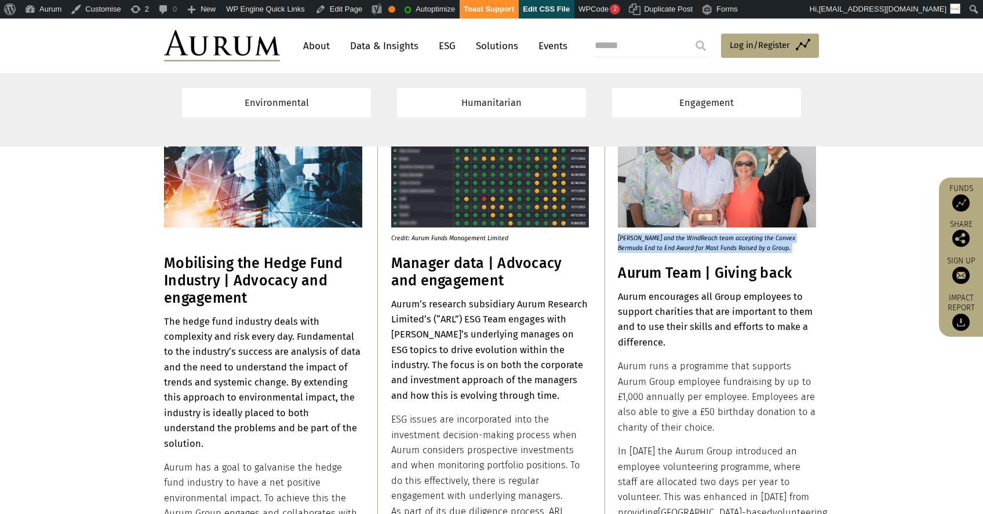
click at [666, 245] on p "[PERSON_NAME] and the WindReach team accepting the Convex Bermuda End to End Aw…" at bounding box center [712, 240] width 188 height 25
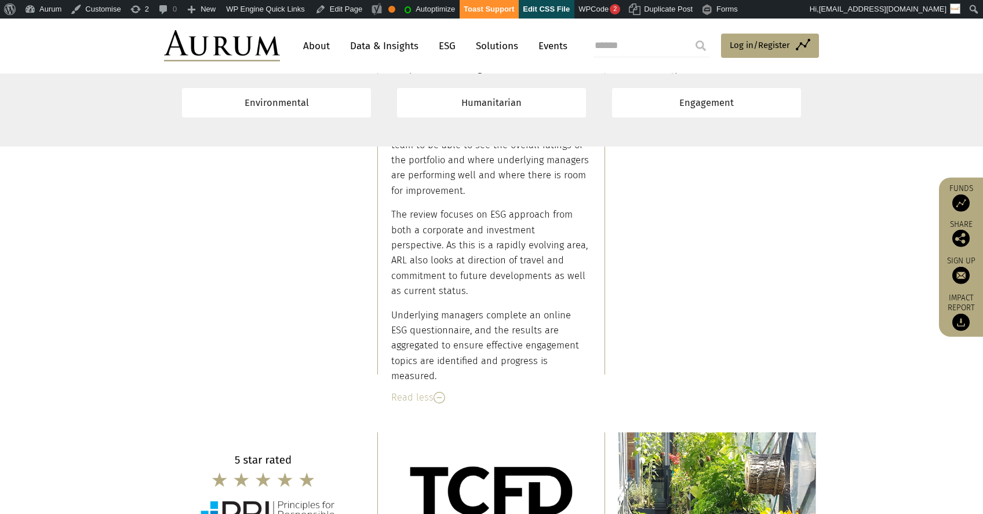
scroll to position [10042, 0]
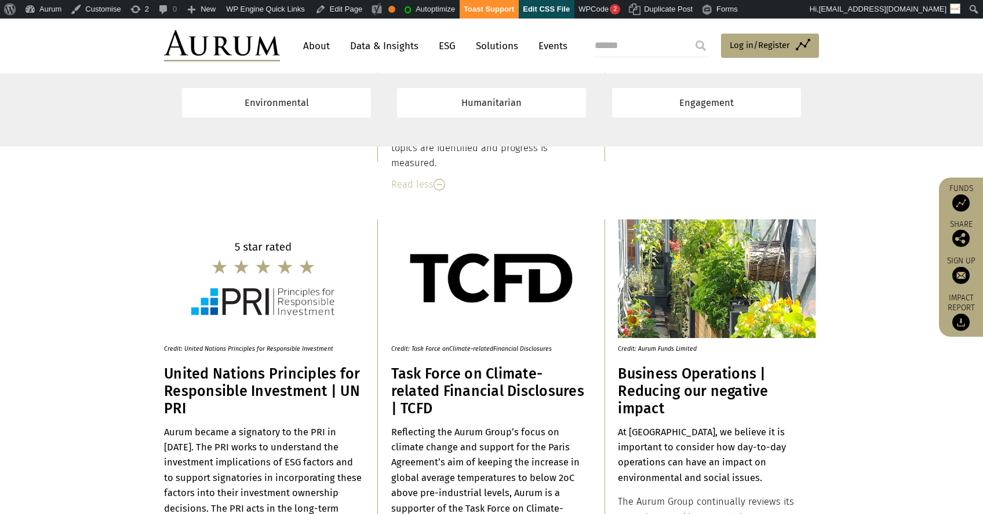
click at [210, 350] on p "Credit: United Nations Principles for Responsible Investment" at bounding box center [258, 346] width 188 height 16
click at [418, 352] on p "Credit: Task Force on Climate-related Financial Disclosures" at bounding box center [485, 346] width 188 height 16
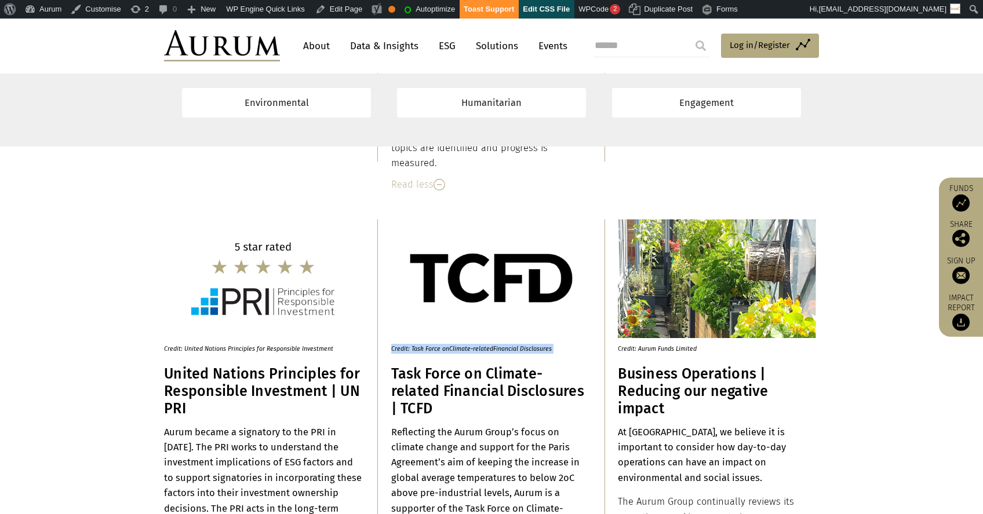
click at [418, 352] on p "Credit: Task Force on Climate-related Financial Disclosures" at bounding box center [485, 346] width 188 height 16
click at [669, 346] on p "Credit: Aurum Funds Limited" at bounding box center [712, 346] width 188 height 16
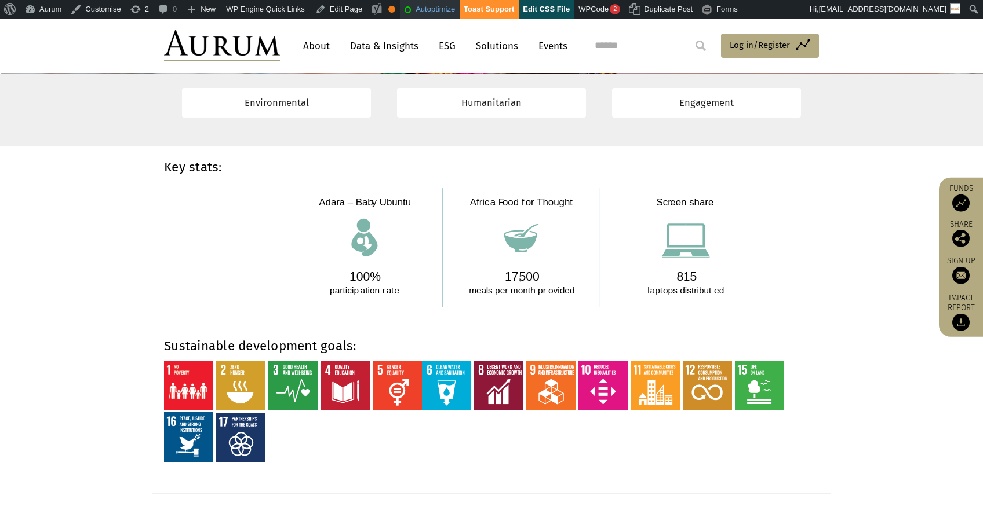
scroll to position [3213, 0]
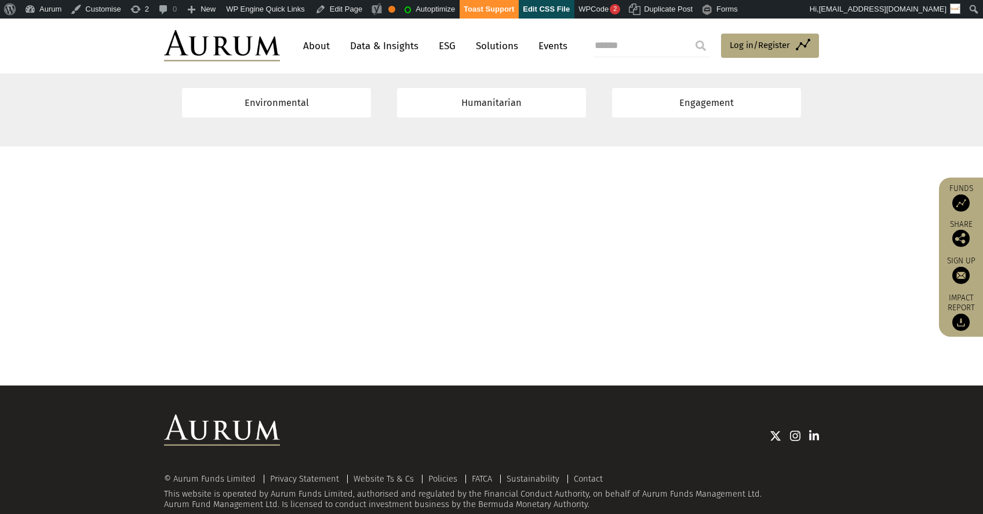
scroll to position [9223, 0]
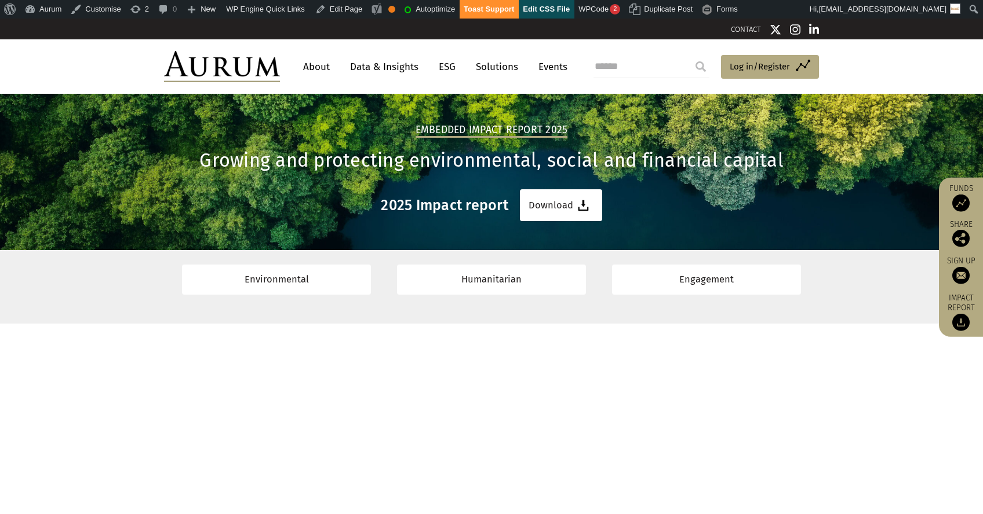
scroll to position [9223, 0]
